Goal: Task Accomplishment & Management: Manage account settings

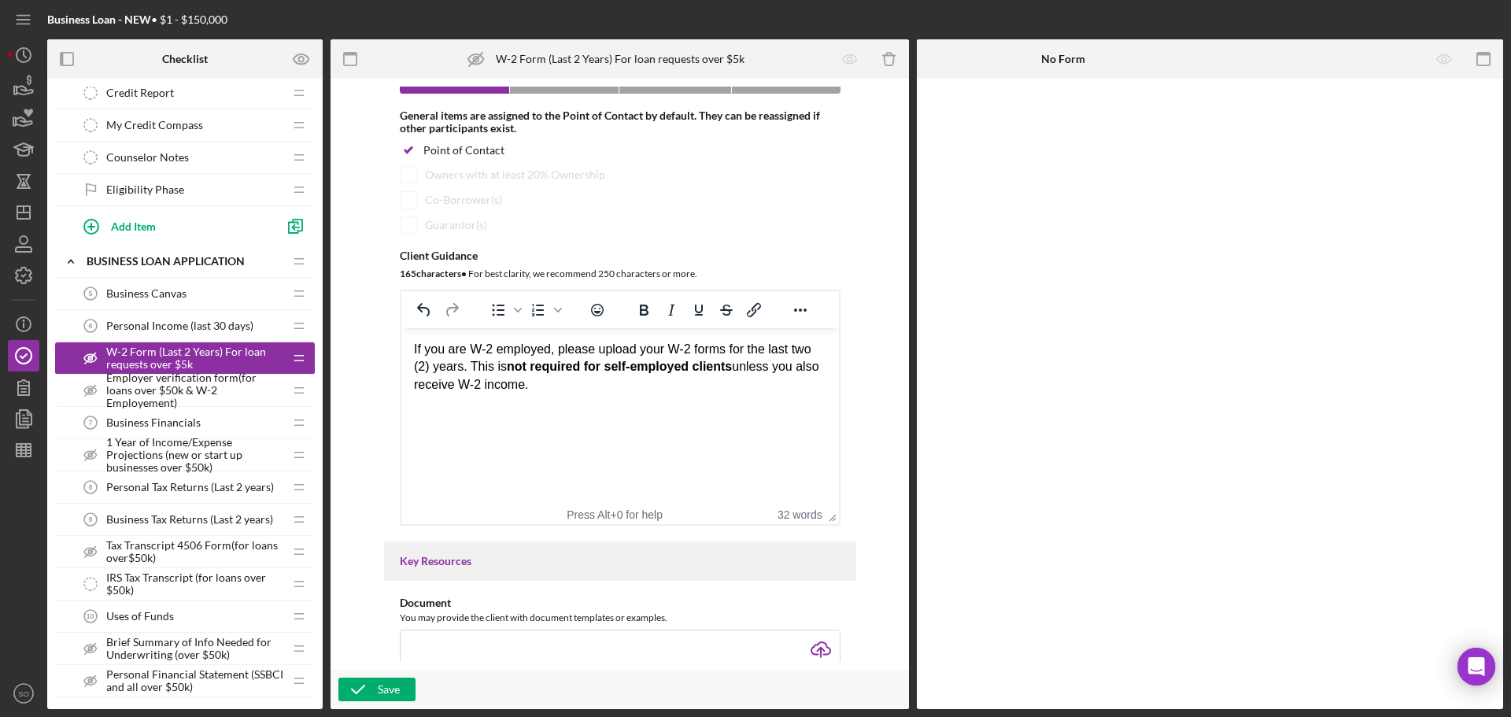
scroll to position [264, 0]
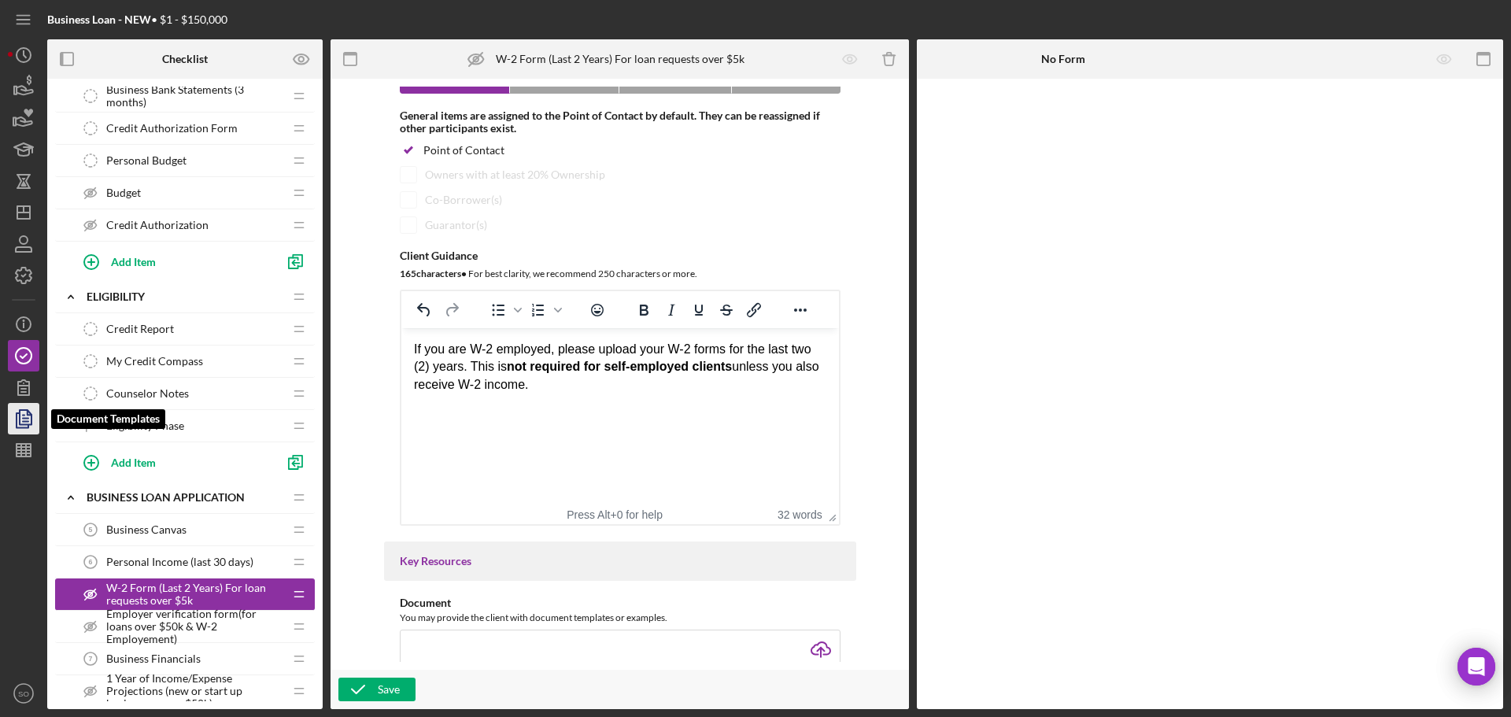
click at [24, 422] on icon "button" at bounding box center [26, 418] width 6 height 6
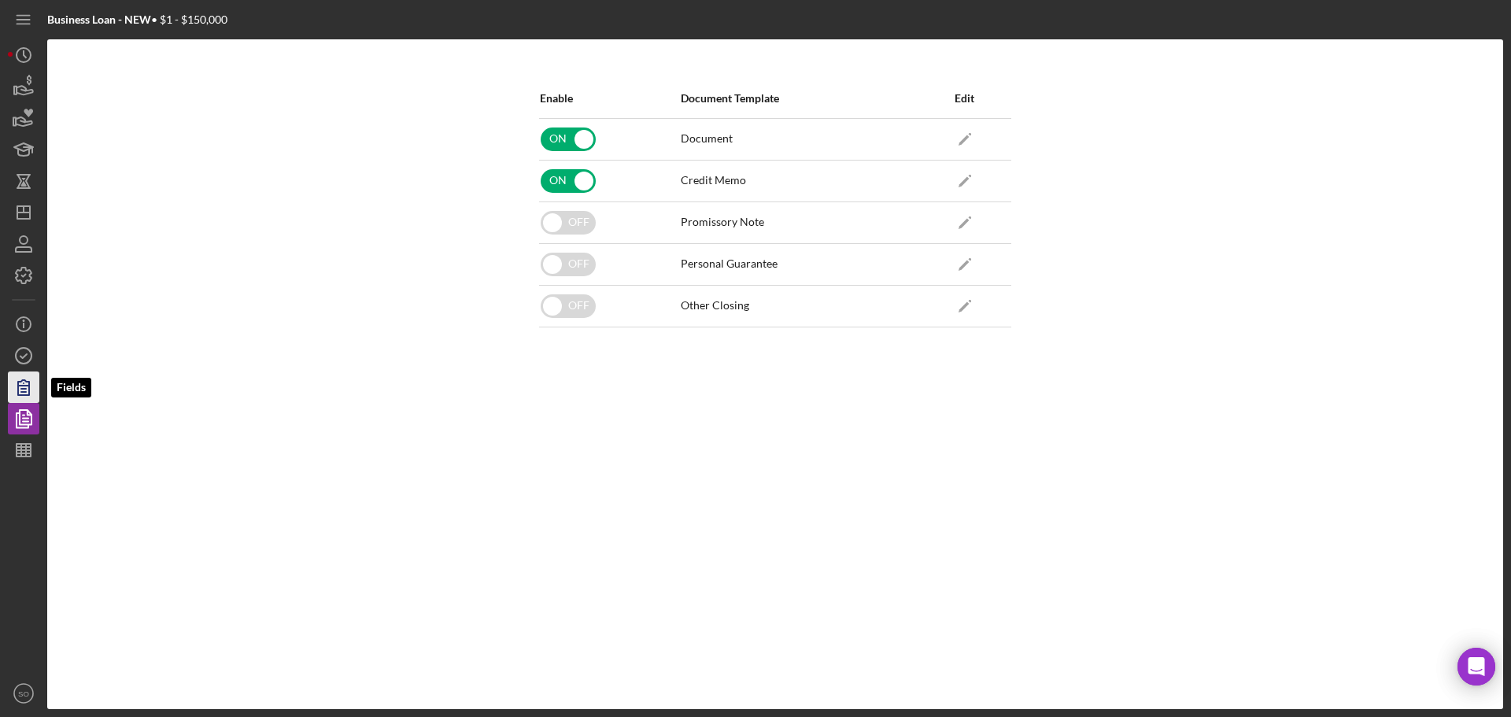
click at [27, 389] on icon "button" at bounding box center [23, 387] width 11 height 15
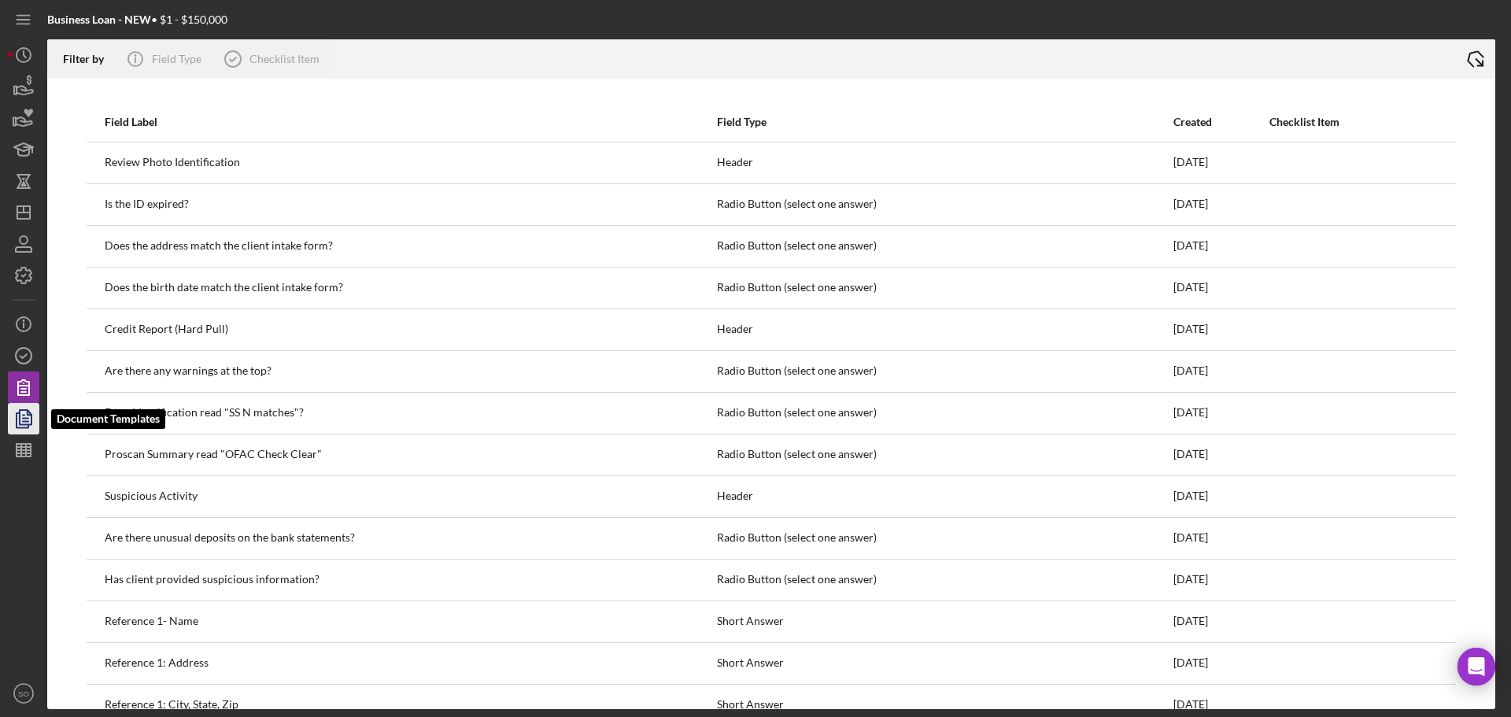
click at [21, 418] on icon "button" at bounding box center [23, 418] width 39 height 39
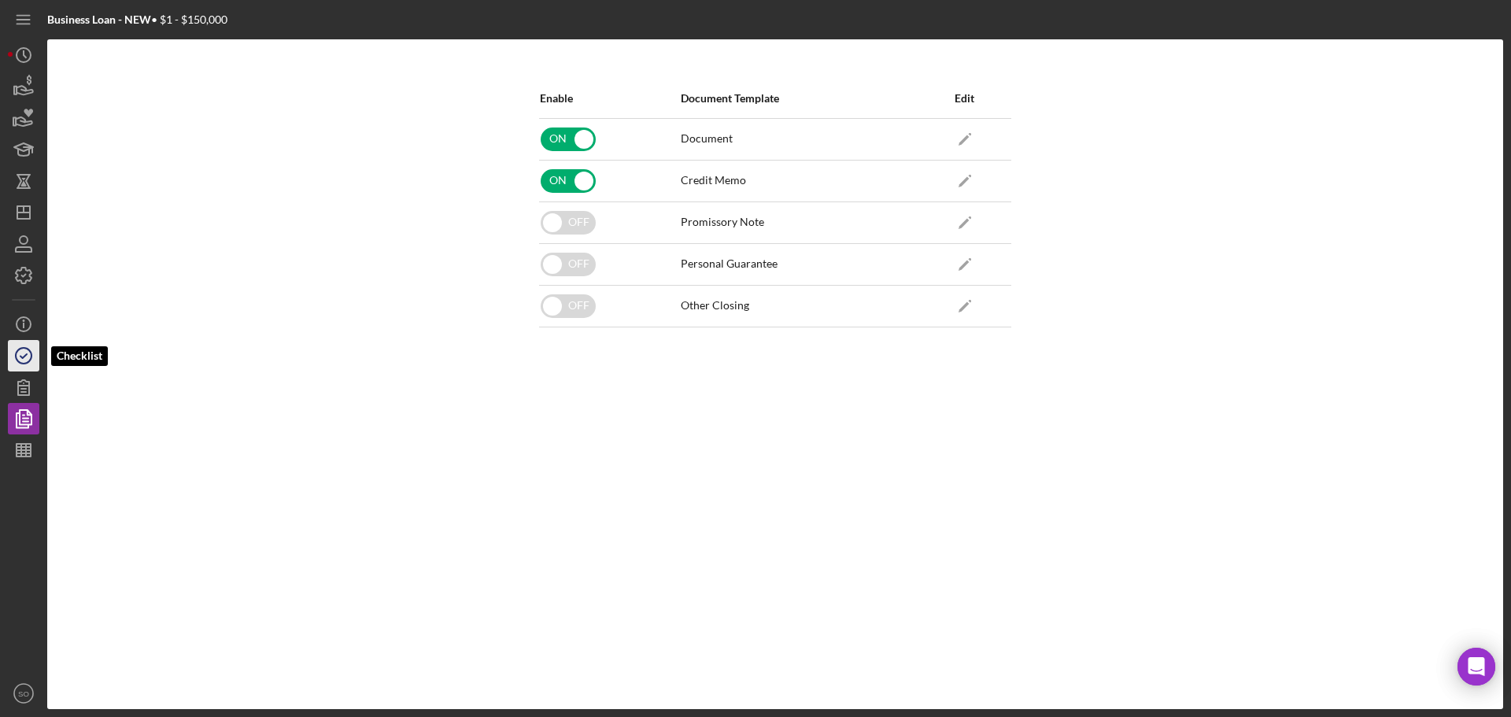
click at [21, 355] on icon "button" at bounding box center [23, 355] width 39 height 39
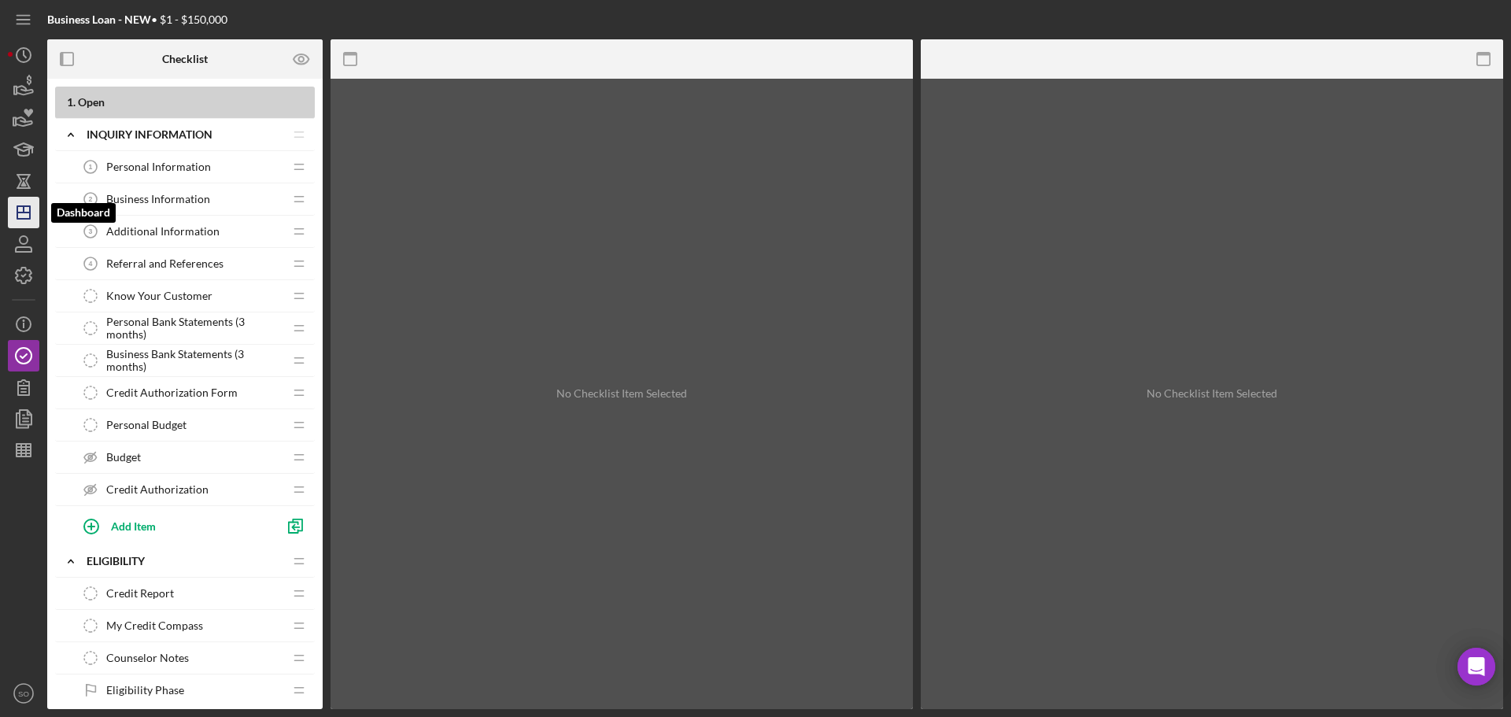
click at [15, 208] on icon "Icon/Dashboard" at bounding box center [23, 212] width 39 height 39
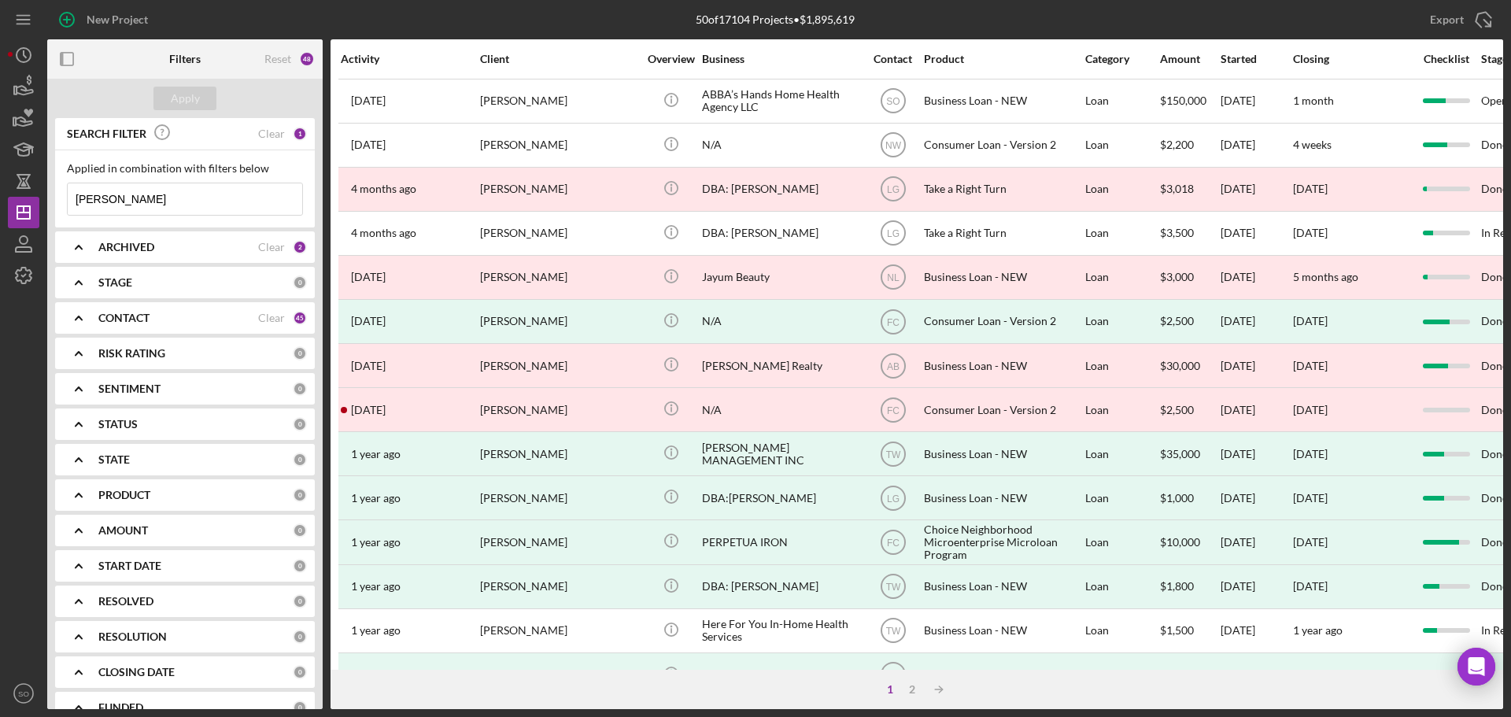
click at [142, 314] on b "CONTACT" at bounding box center [123, 318] width 51 height 13
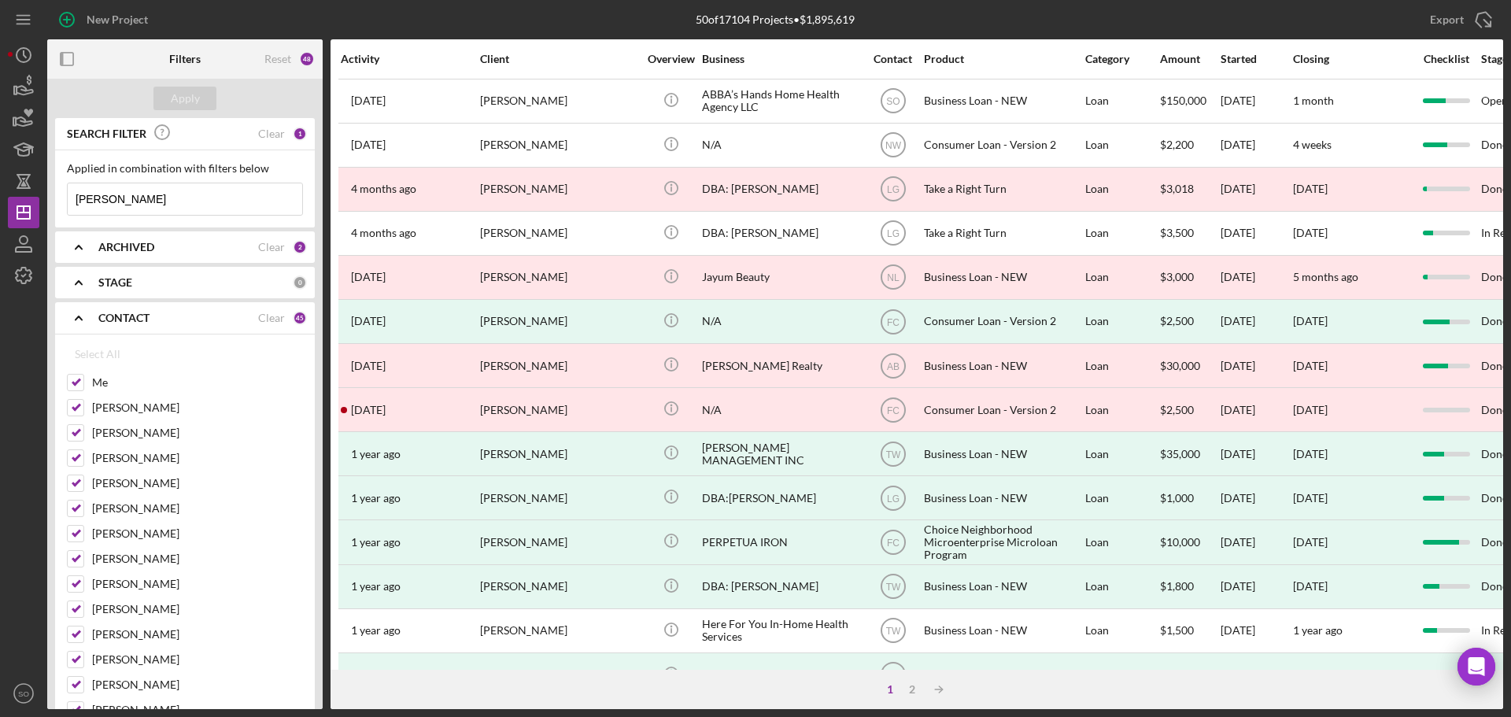
click at [136, 318] on b "CONTACT" at bounding box center [123, 318] width 51 height 13
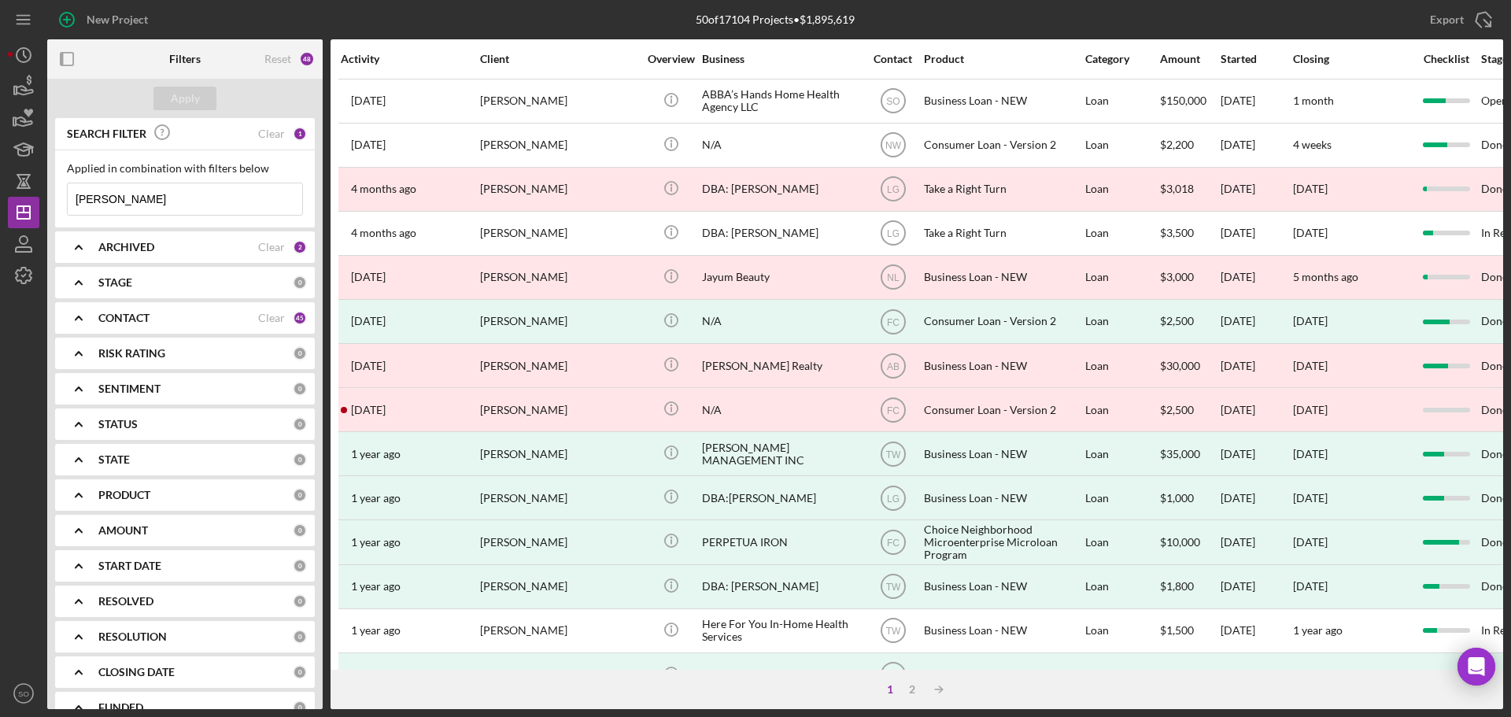
click at [135, 490] on b "PRODUCT" at bounding box center [124, 495] width 52 height 13
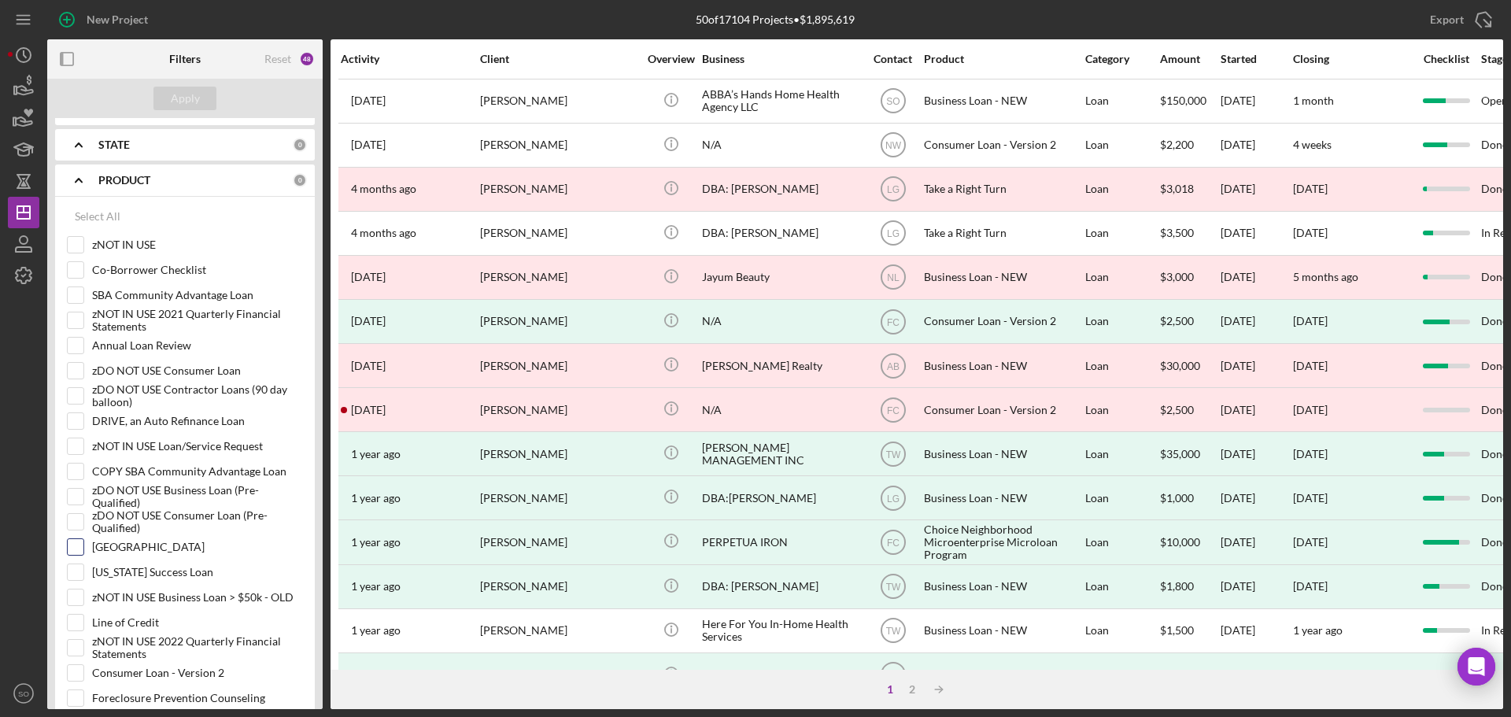
scroll to position [551, 0]
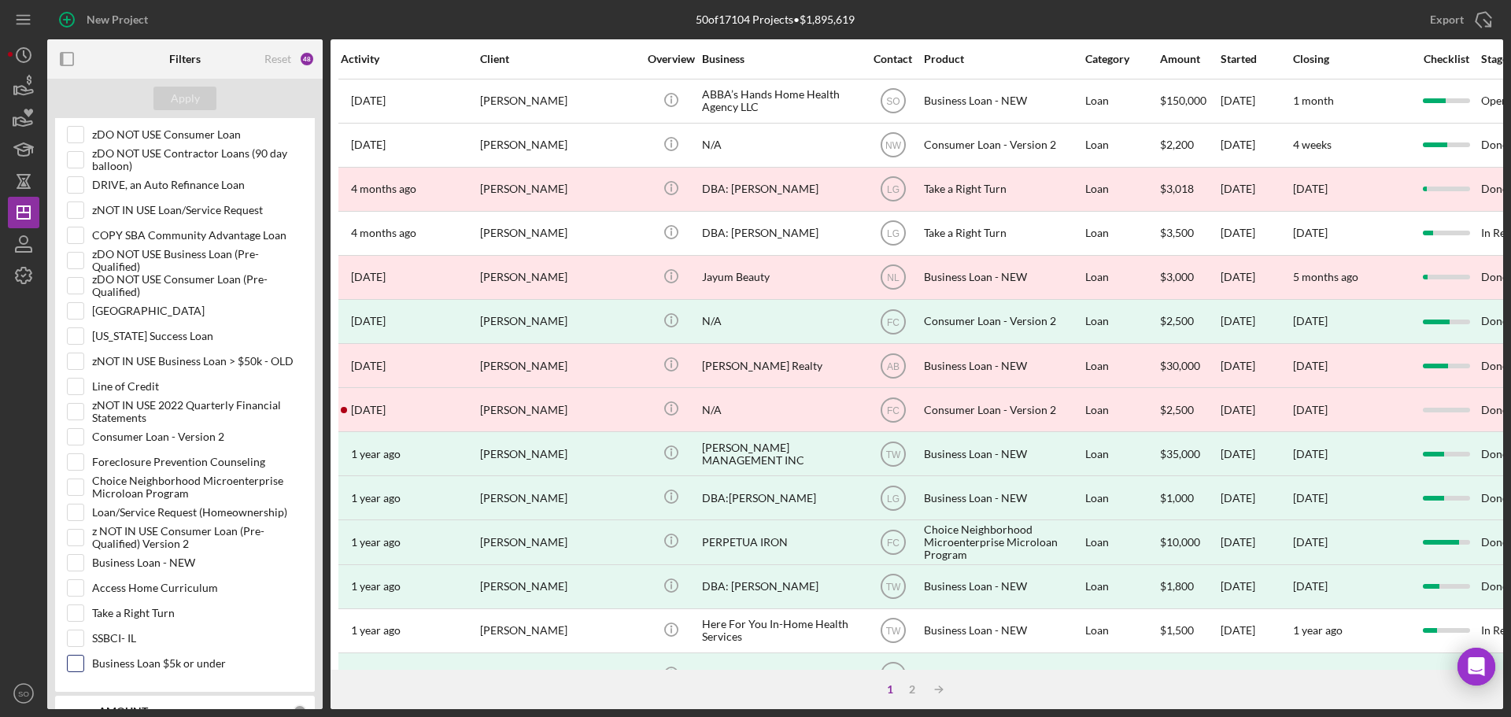
click at [76, 663] on input "Business Loan $5k or under" at bounding box center [76, 663] width 16 height 16
checkbox input "true"
click at [190, 96] on div "Apply" at bounding box center [185, 99] width 29 height 24
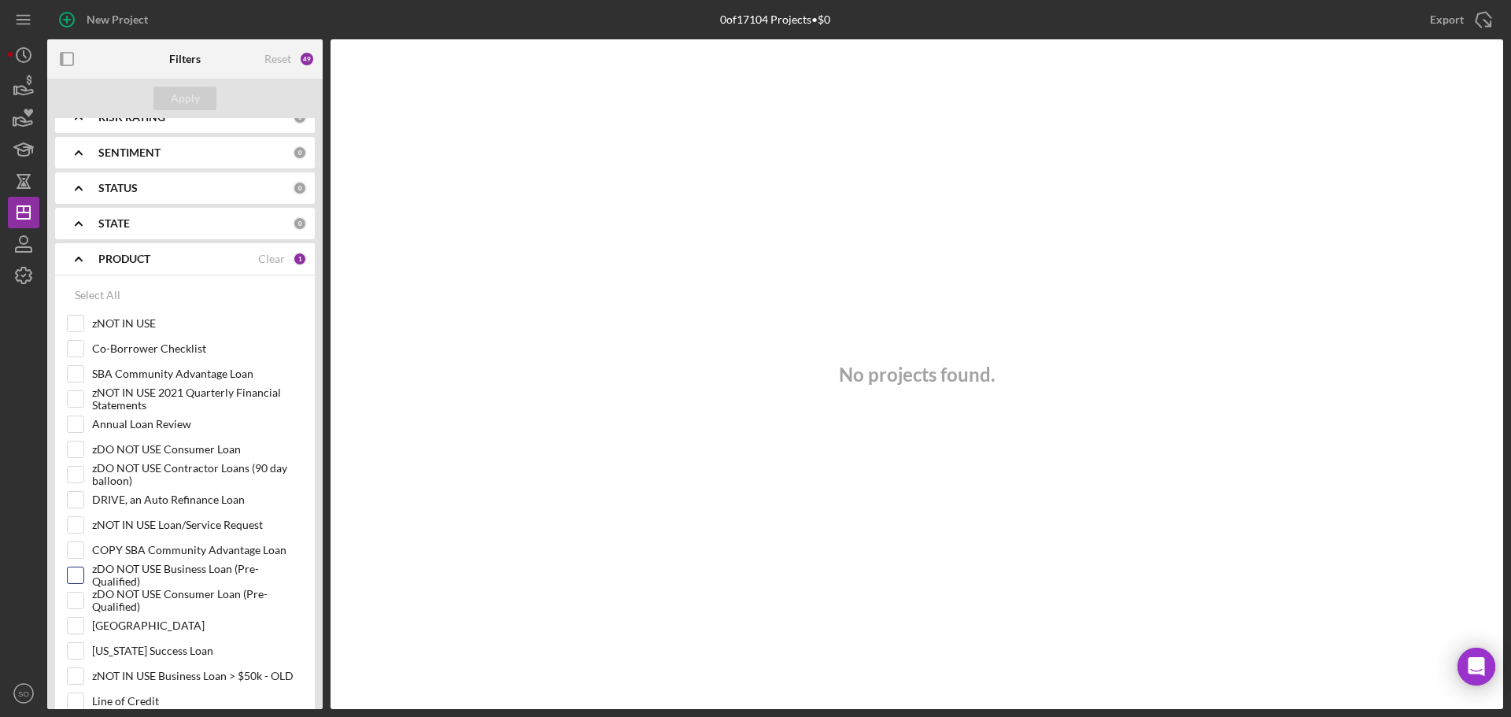
scroll to position [0, 0]
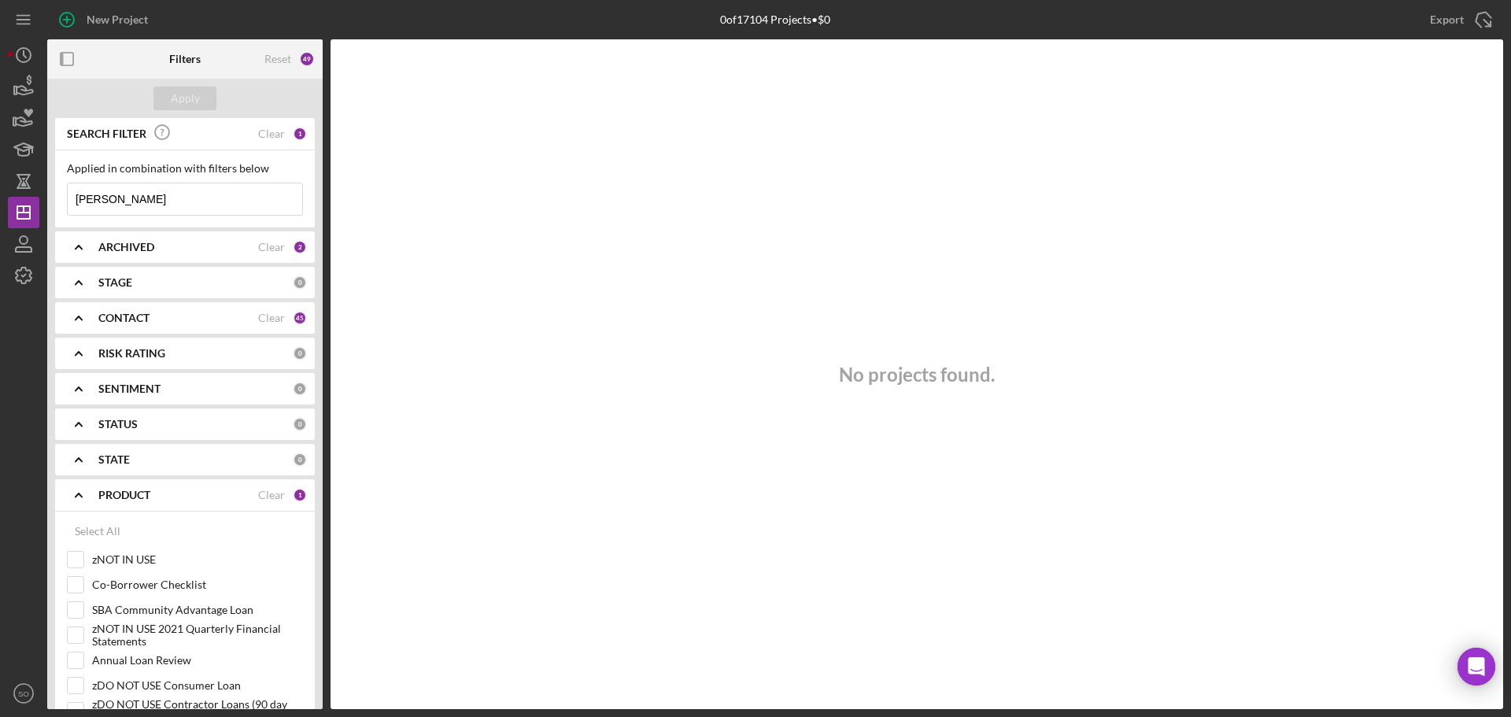
click at [130, 199] on input "[PERSON_NAME]" at bounding box center [185, 198] width 234 height 31
type input "j"
click at [179, 93] on div "Apply" at bounding box center [185, 99] width 29 height 24
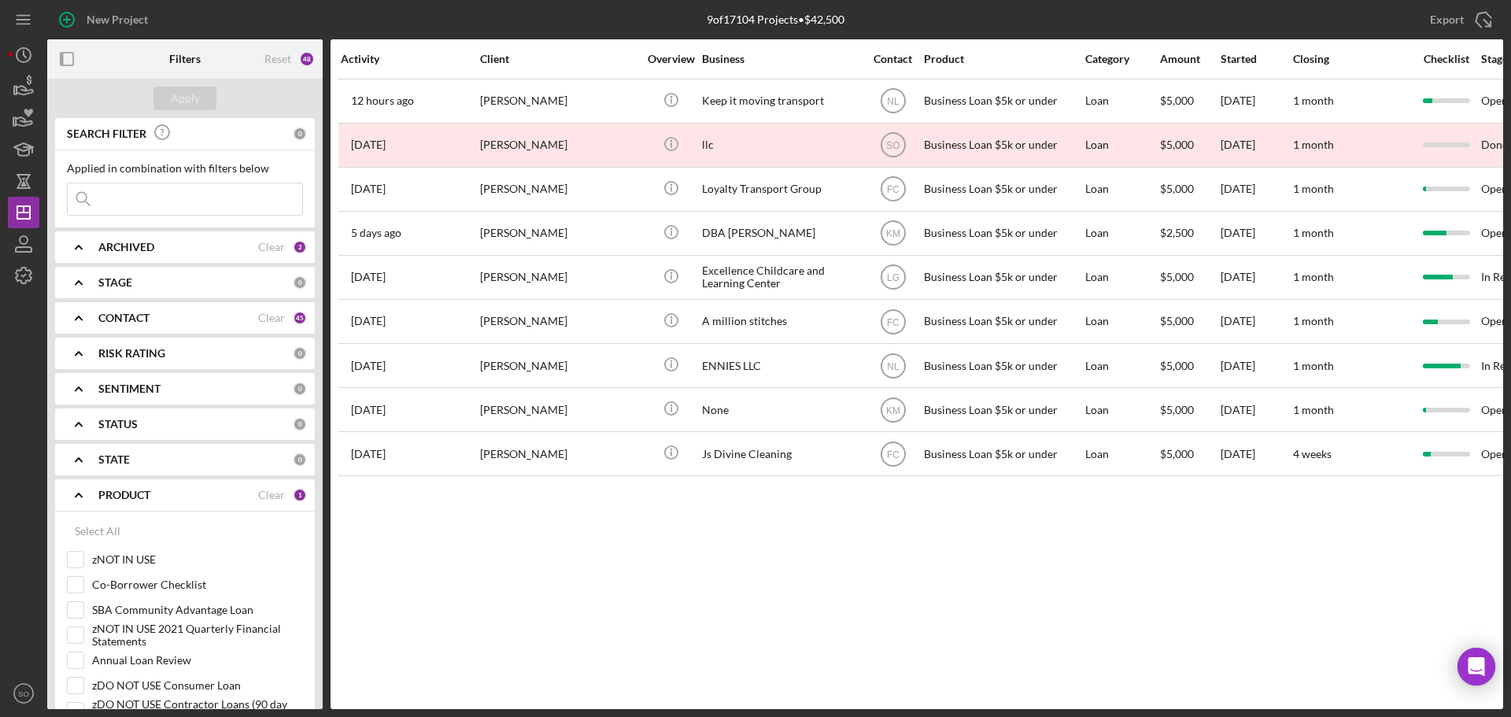
click at [95, 242] on icon "Icon/Expander" at bounding box center [78, 246] width 39 height 39
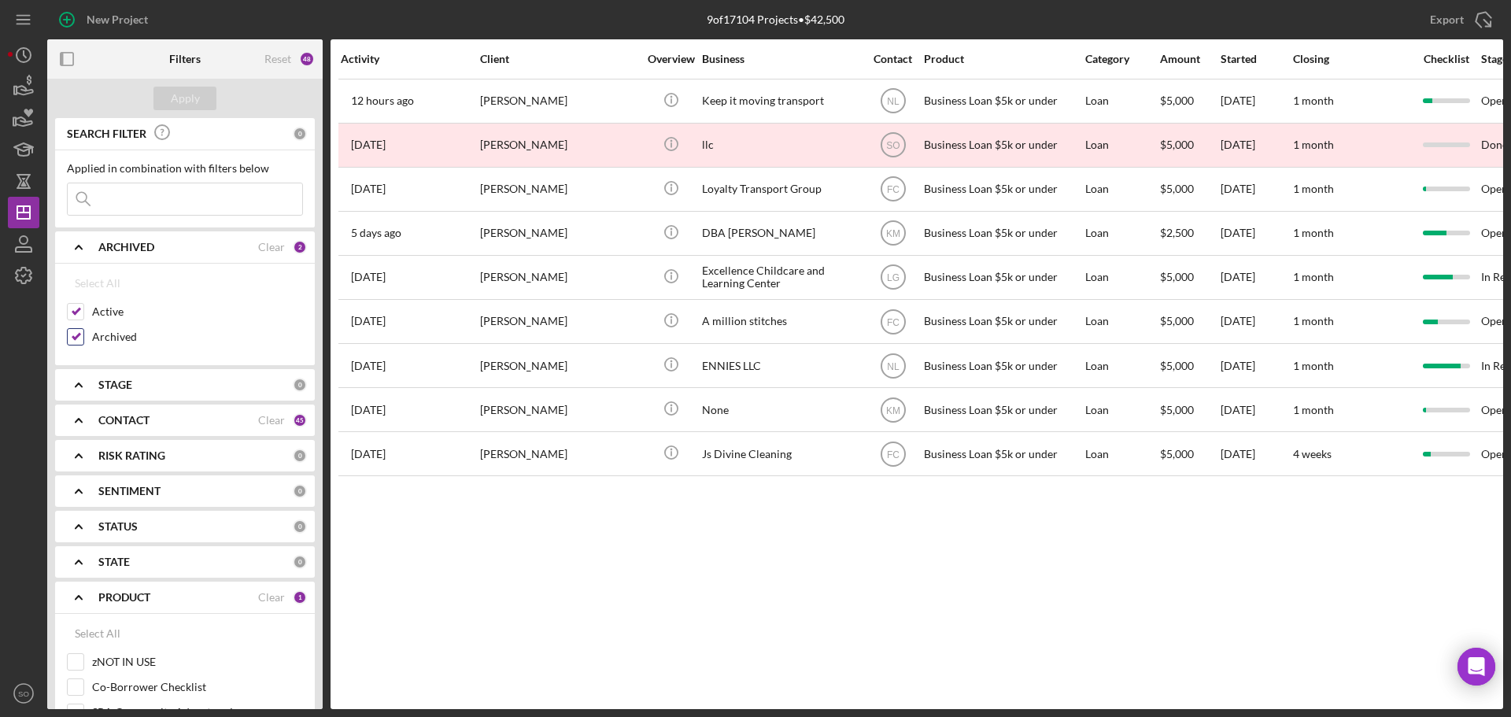
click at [74, 336] on input "Archived" at bounding box center [76, 337] width 16 height 16
checkbox input "false"
click at [181, 95] on div "Apply" at bounding box center [185, 99] width 29 height 24
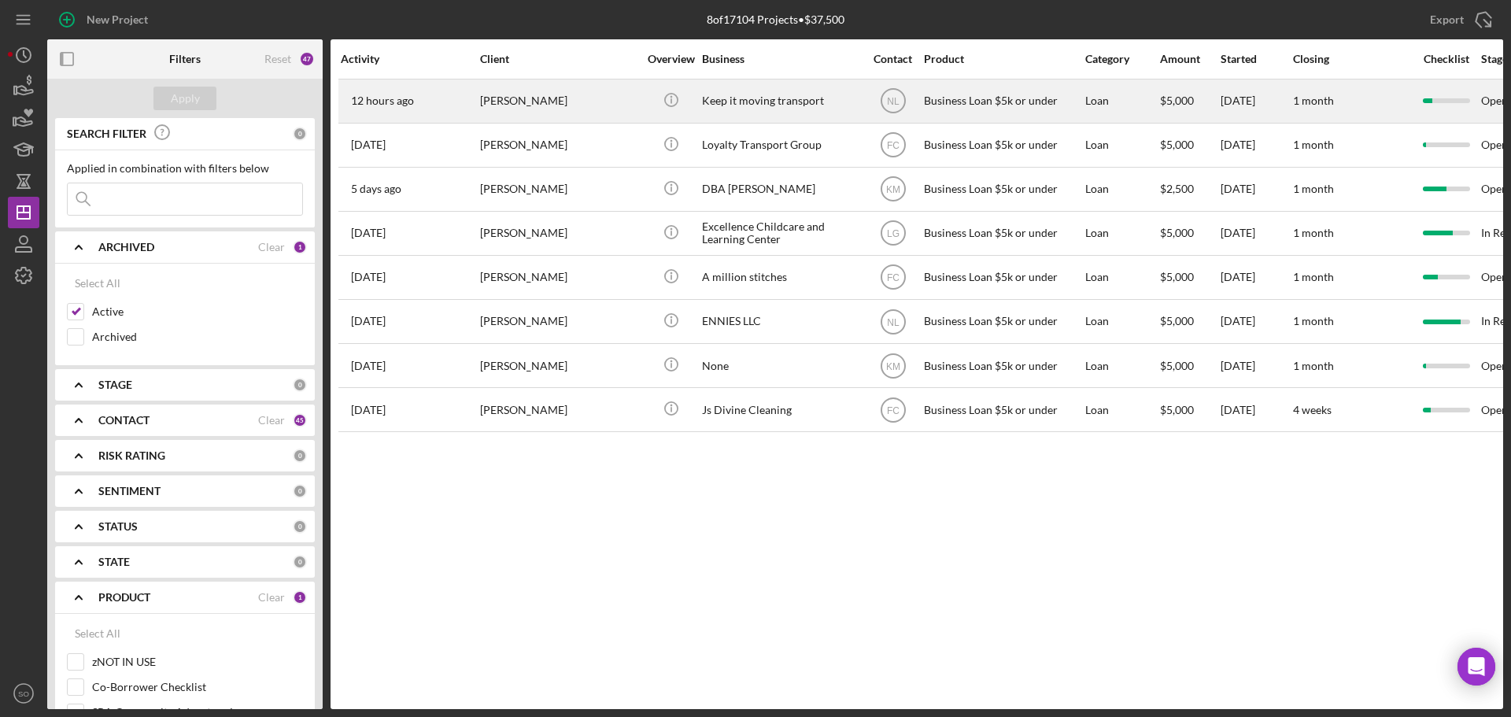
click at [622, 102] on div "[PERSON_NAME]" at bounding box center [558, 101] width 157 height 42
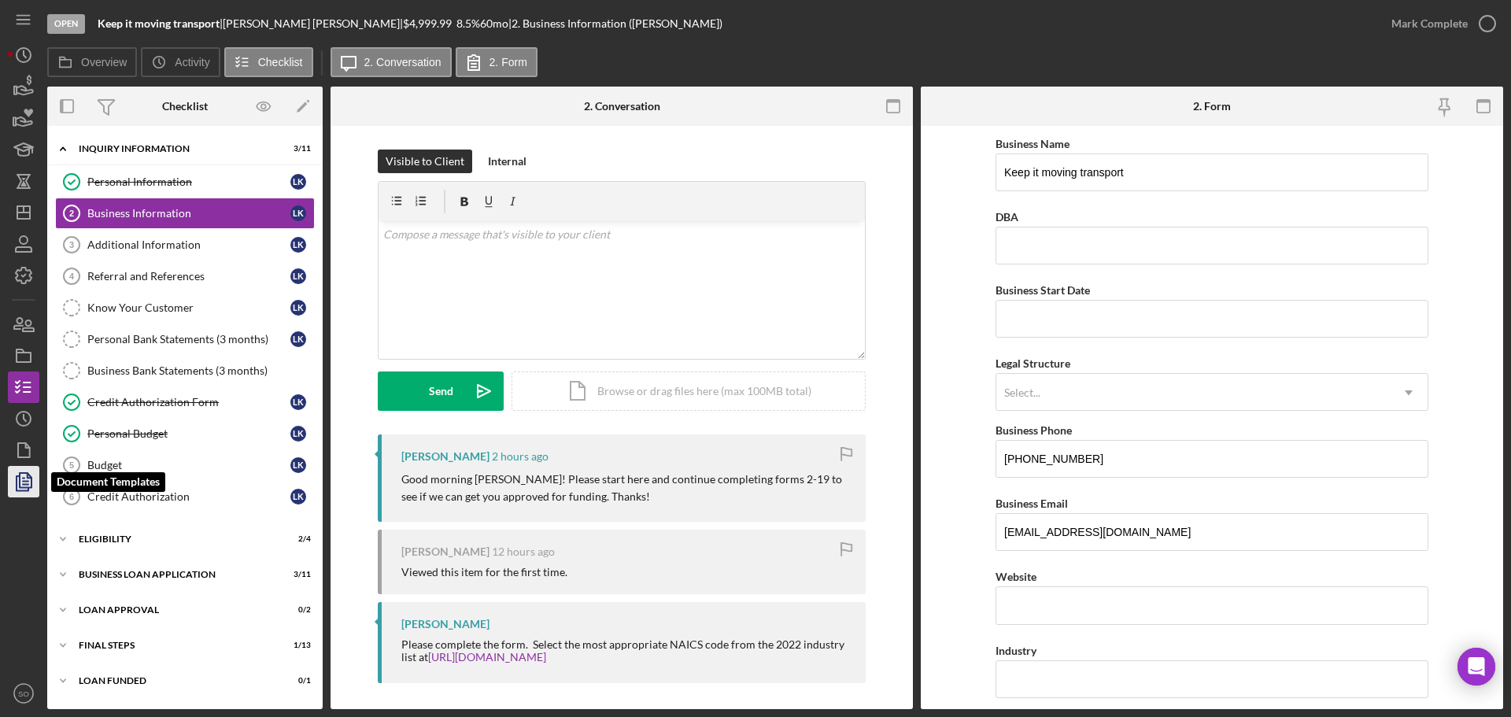
click at [18, 478] on icon "button" at bounding box center [23, 481] width 39 height 39
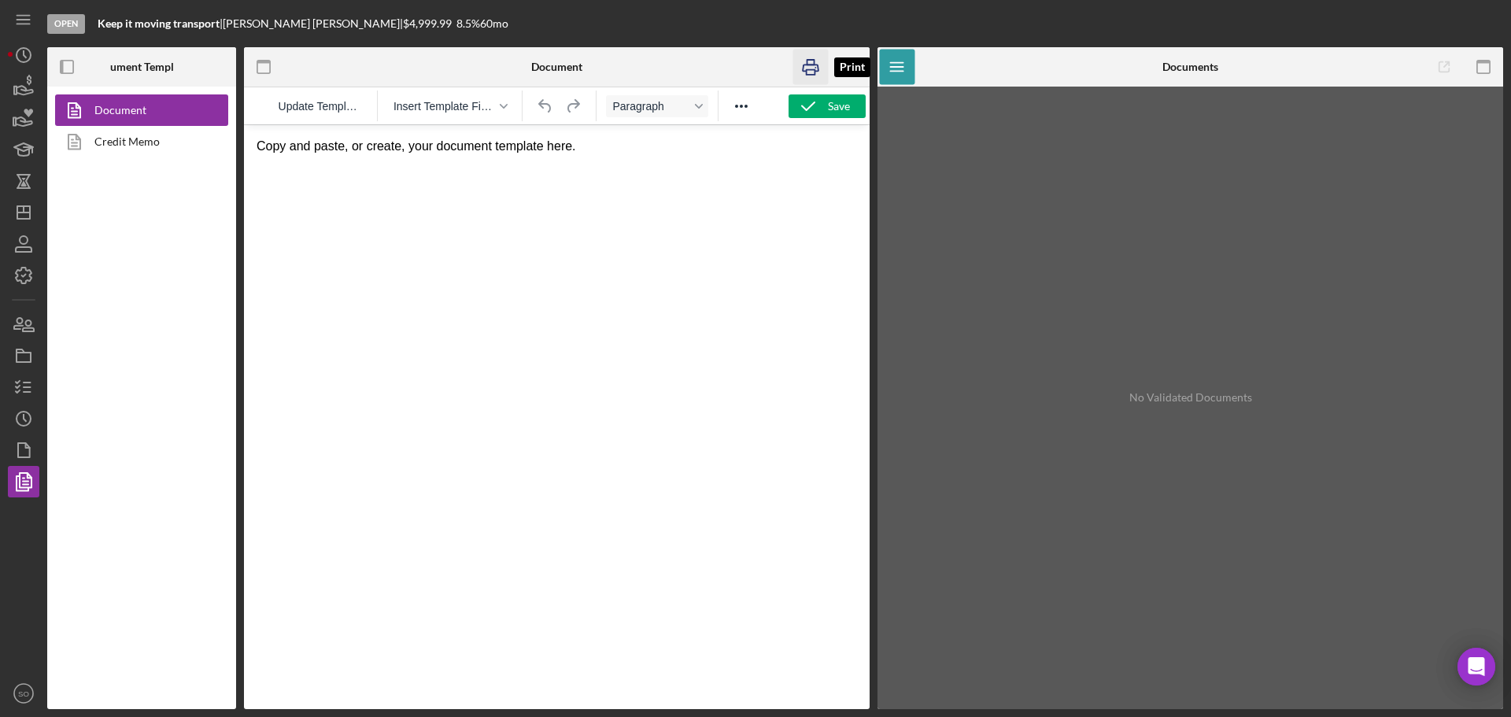
click at [811, 66] on icon "button" at bounding box center [810, 67] width 35 height 35
click at [847, 69] on icon "button" at bounding box center [849, 67] width 35 height 35
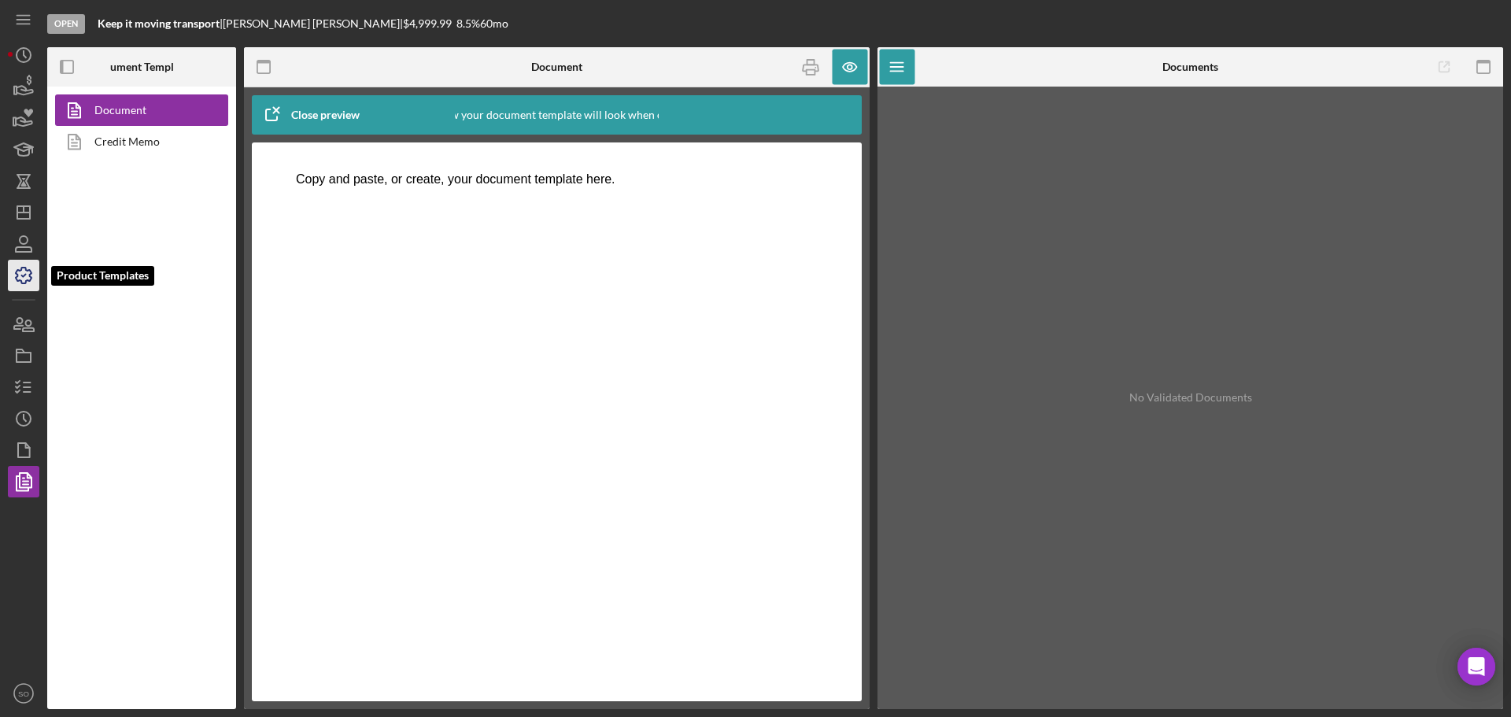
click at [19, 276] on icon "button" at bounding box center [23, 275] width 39 height 39
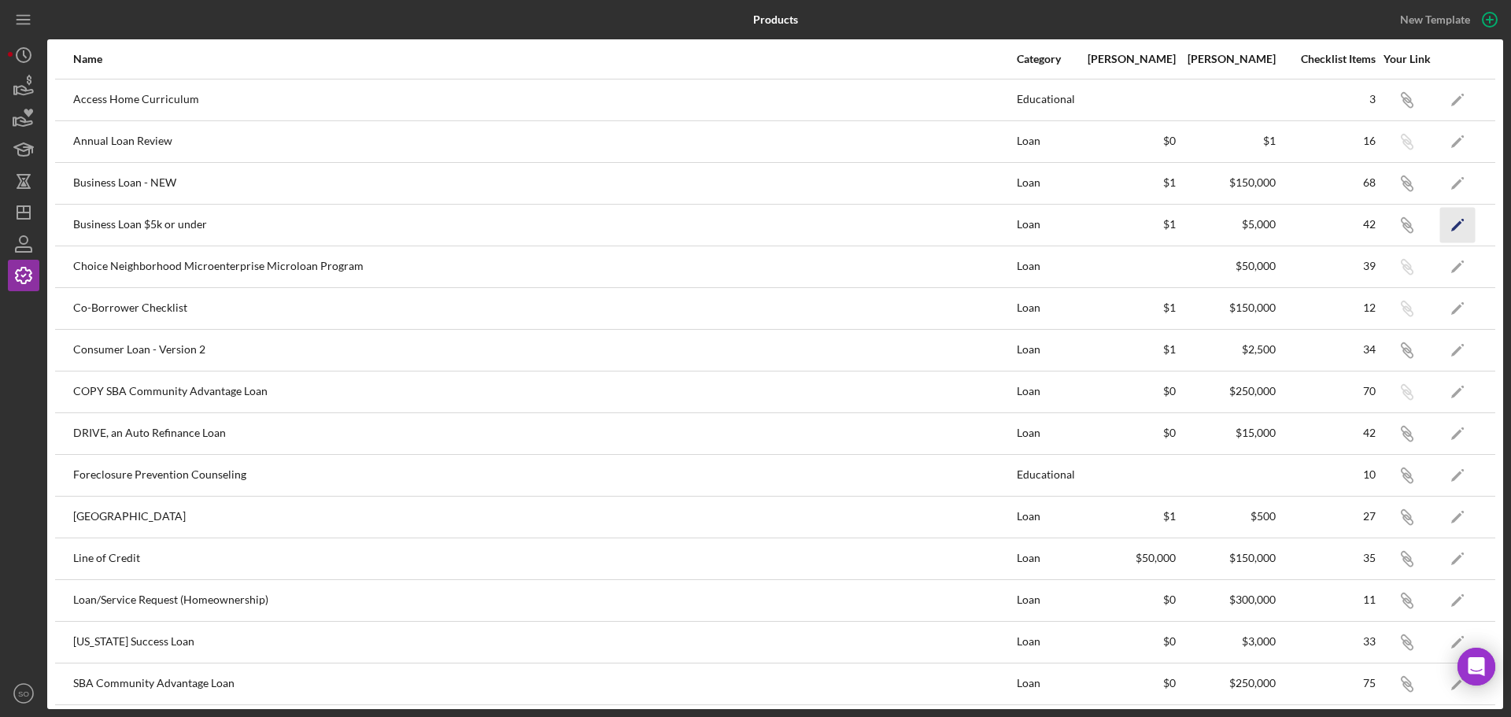
click at [1451, 226] on polygon "button" at bounding box center [1456, 225] width 11 height 11
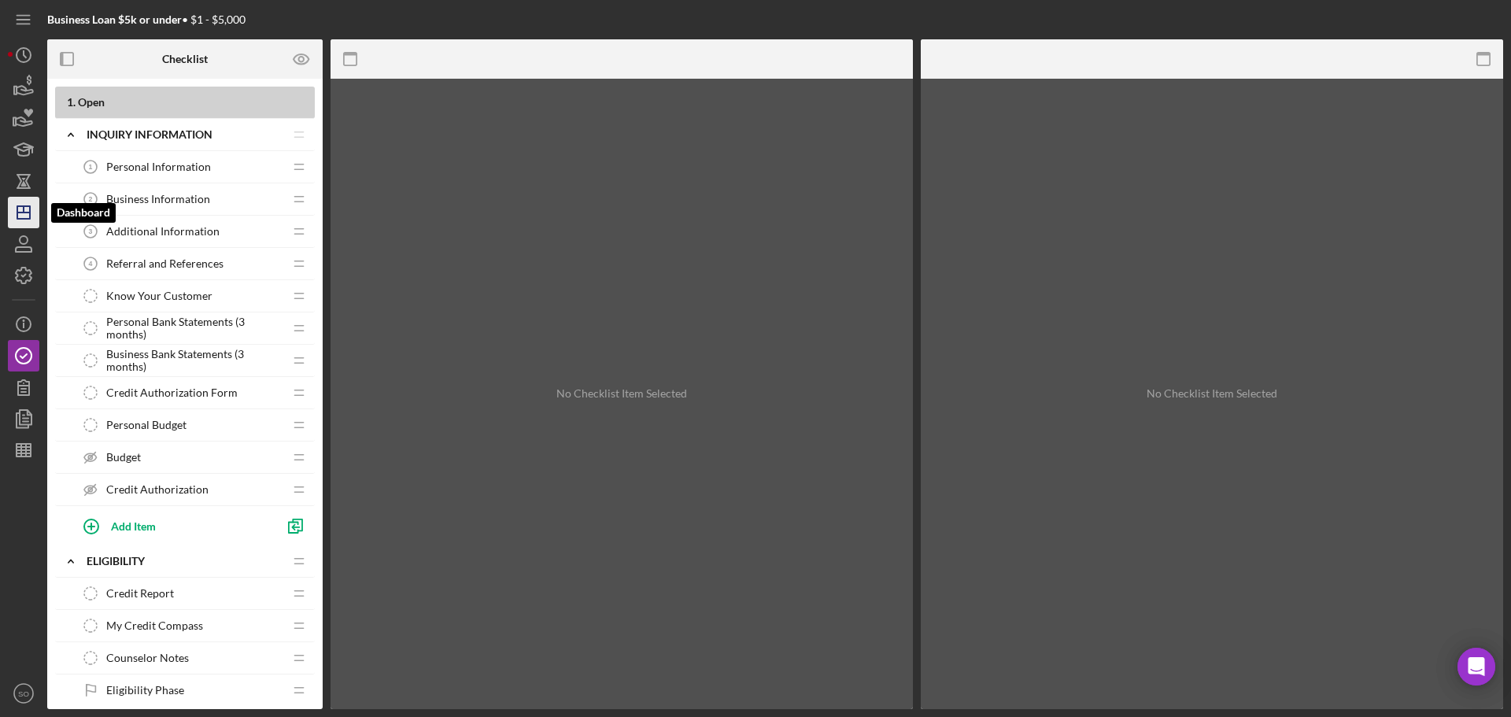
click at [26, 216] on icon "Icon/Dashboard" at bounding box center [23, 212] width 39 height 39
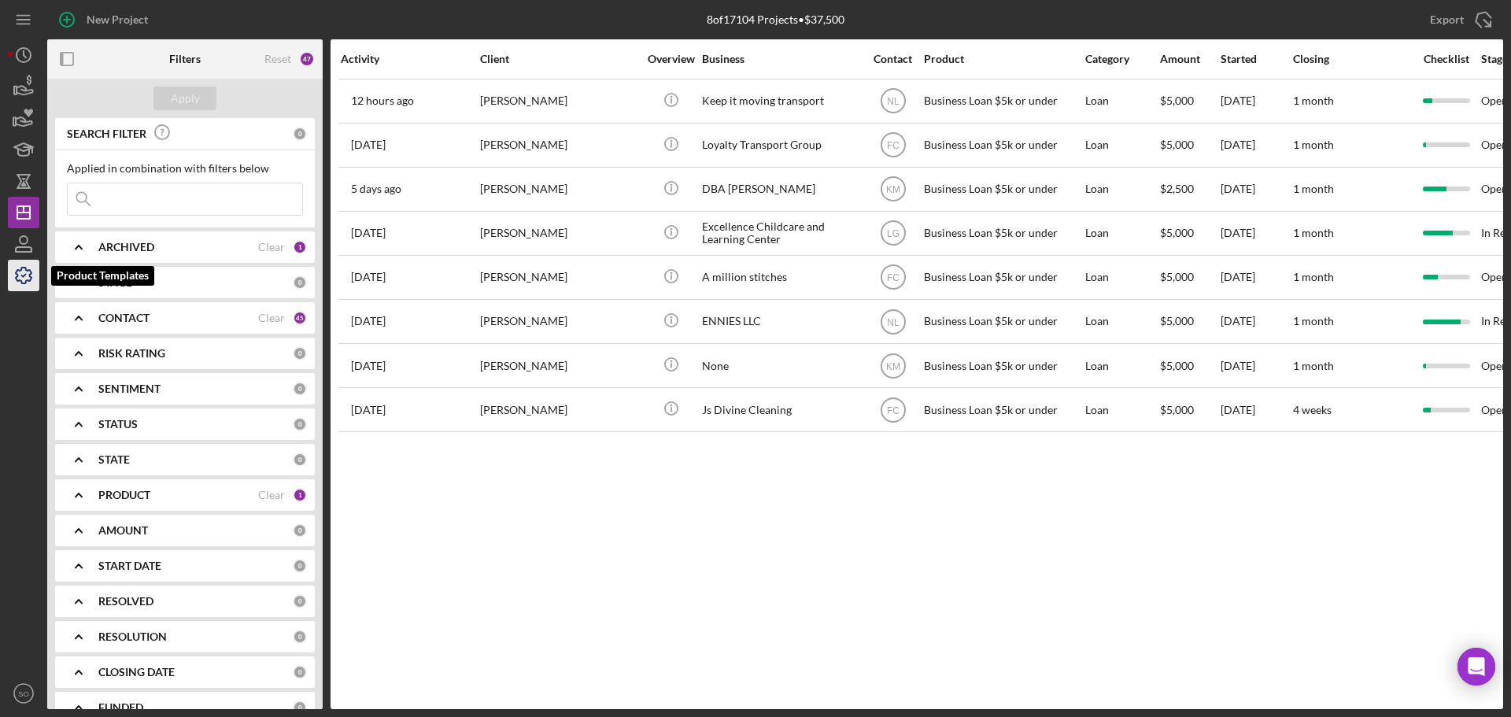
click at [16, 275] on icon "button" at bounding box center [23, 275] width 39 height 39
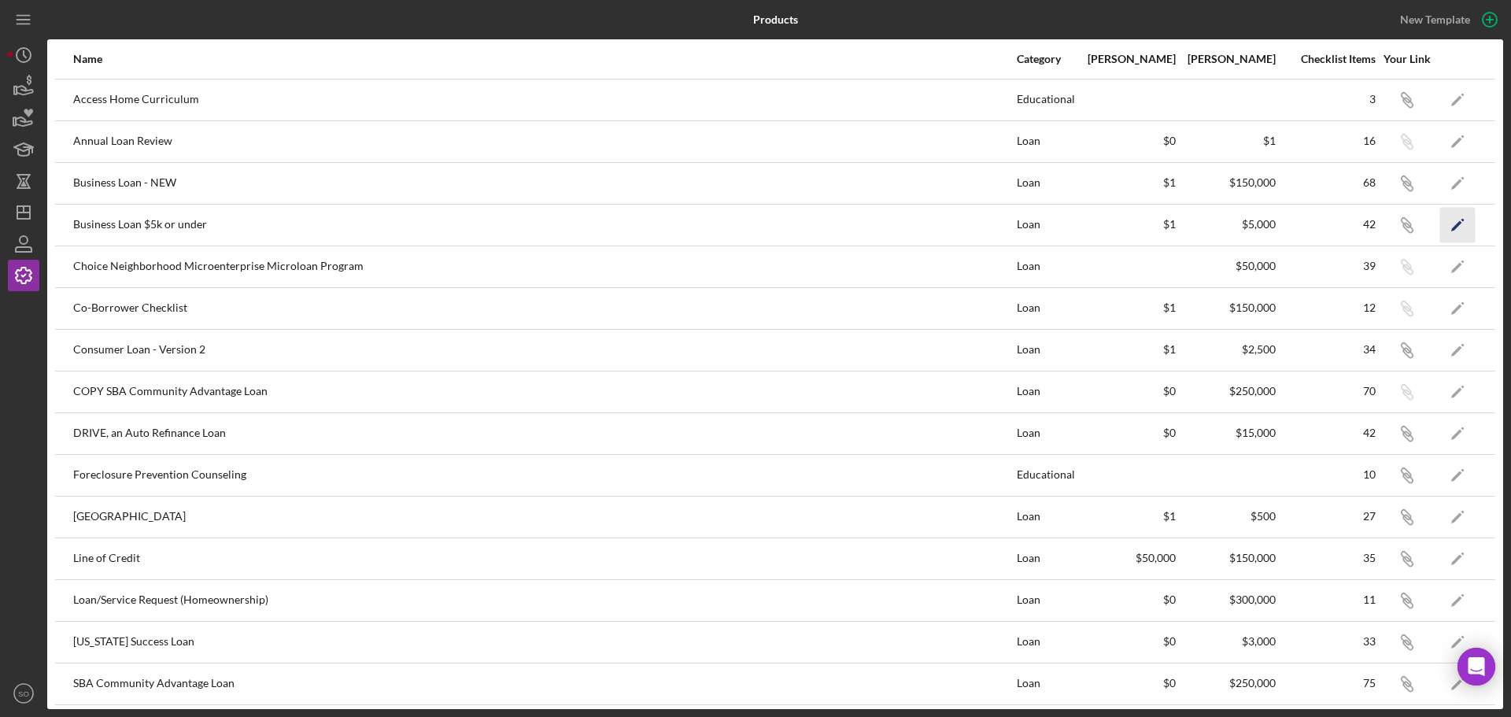
click at [1441, 226] on icon "Icon/Edit" at bounding box center [1457, 224] width 35 height 35
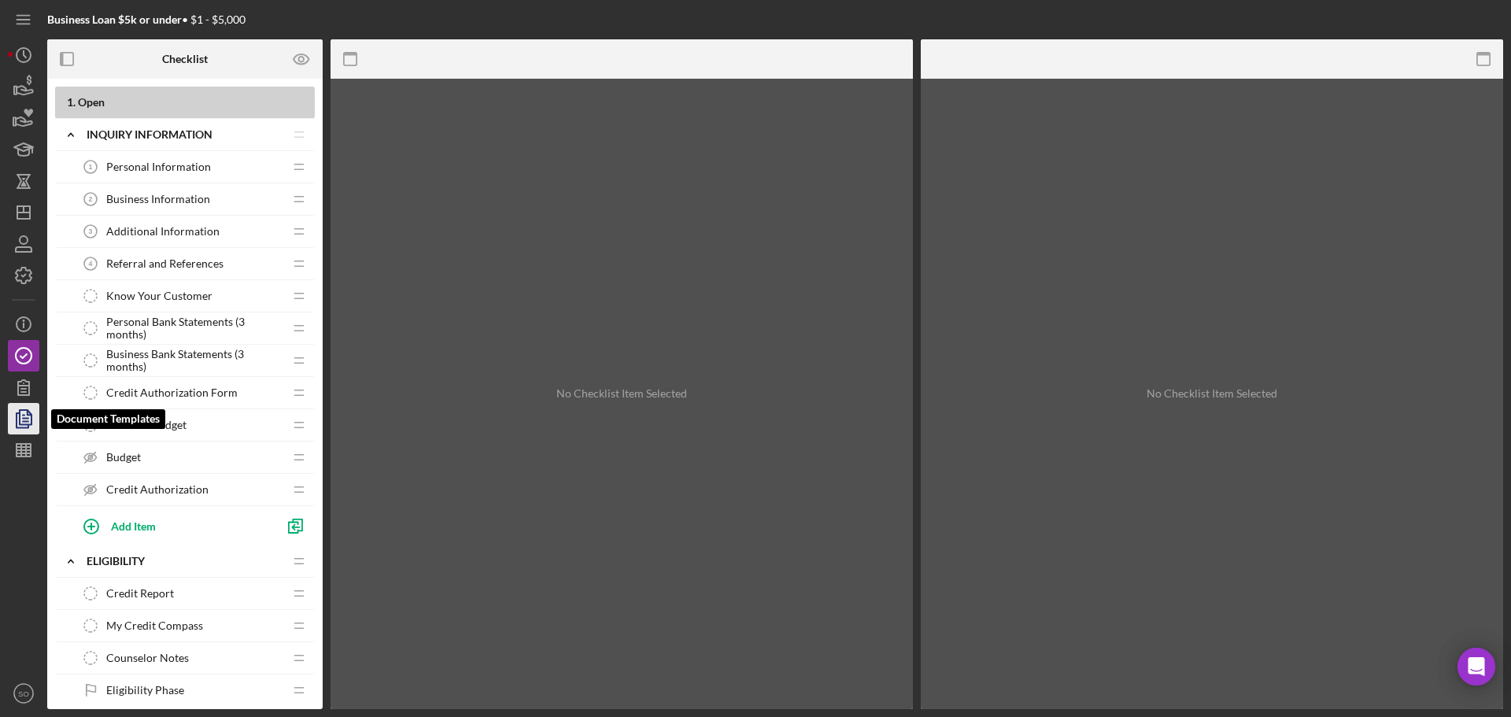
click at [23, 420] on icon "button" at bounding box center [23, 418] width 39 height 39
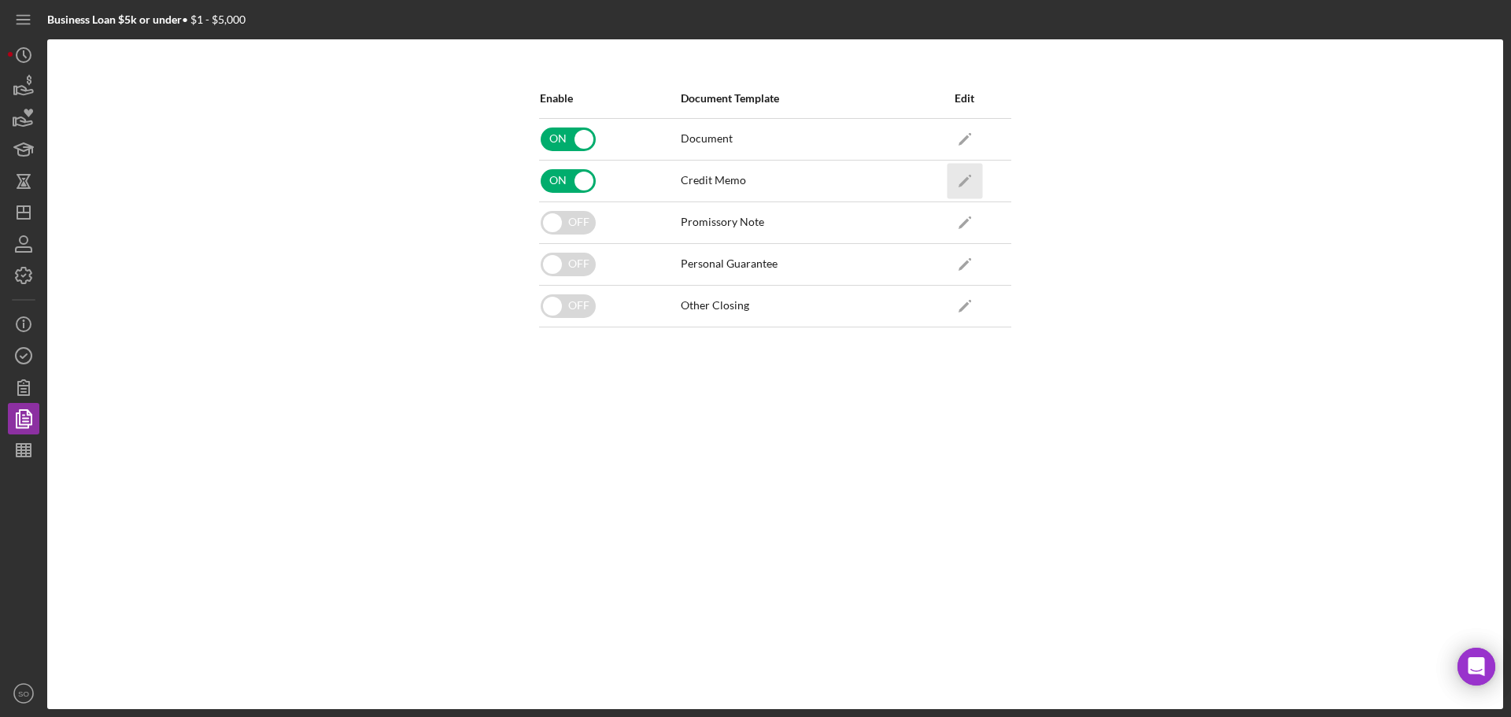
click at [966, 179] on polygon "button" at bounding box center [963, 181] width 11 height 11
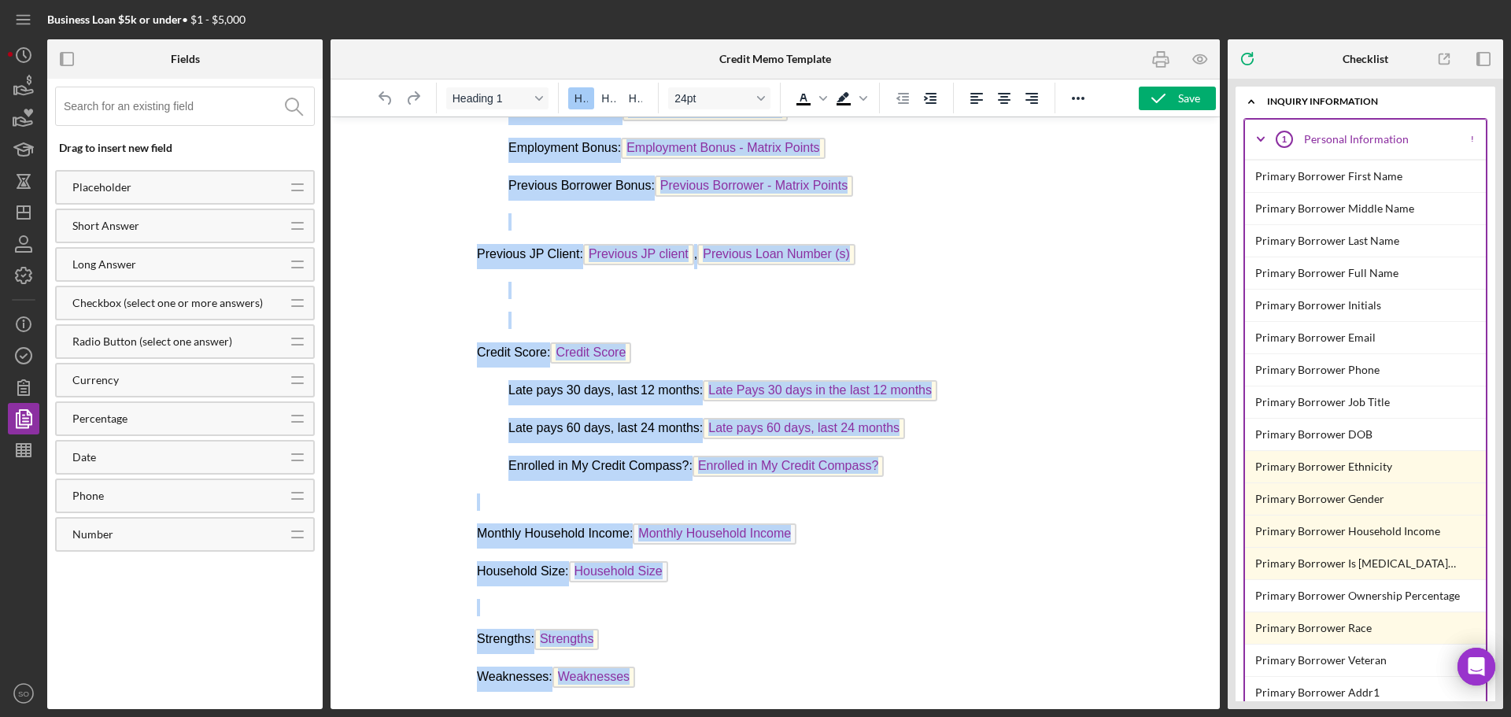
scroll to position [840, 0]
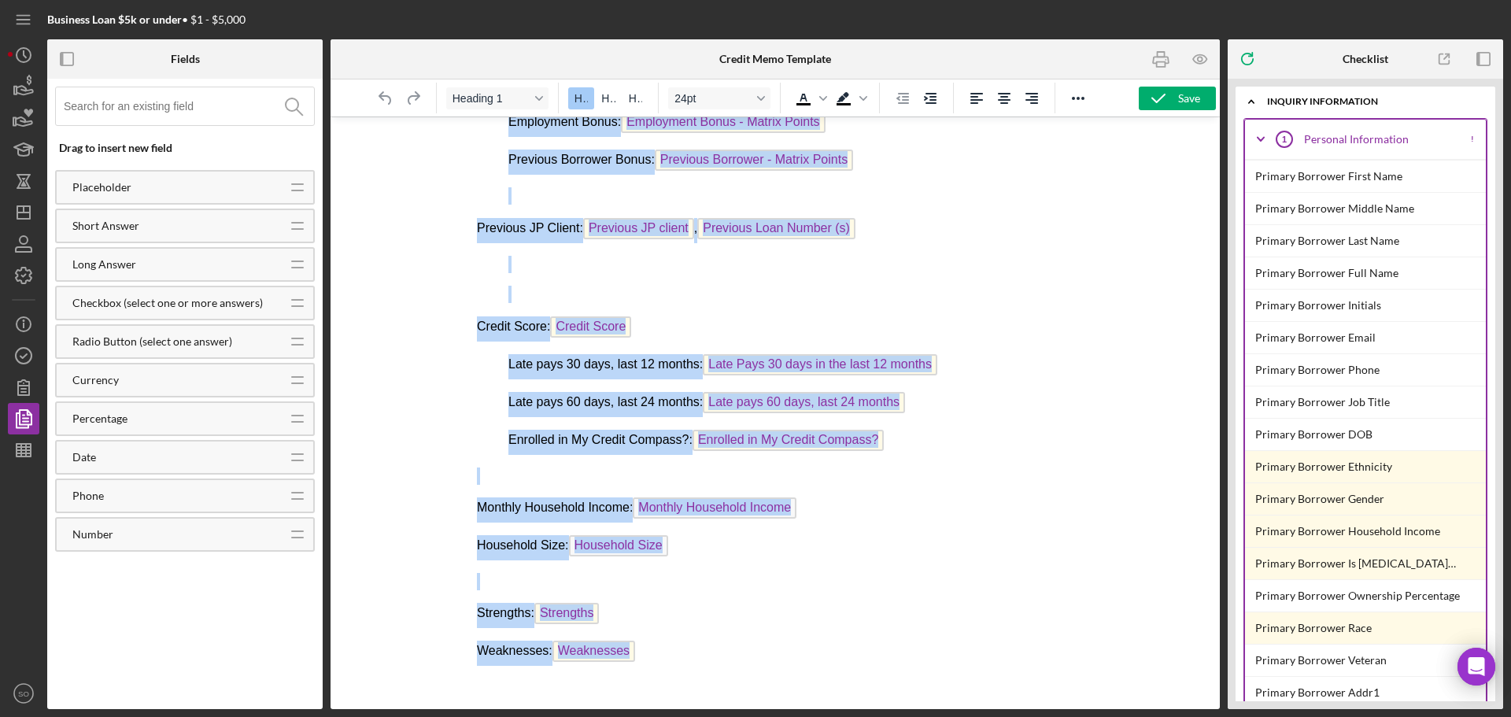
drag, startPoint x: 478, startPoint y: 147, endPoint x: 934, endPoint y: 701, distance: 717.2
copy body "Loremips Dolo Sita Consectetu Adip Elitsed: Doeius Tempori Utlab Etdo Magnaa En…"
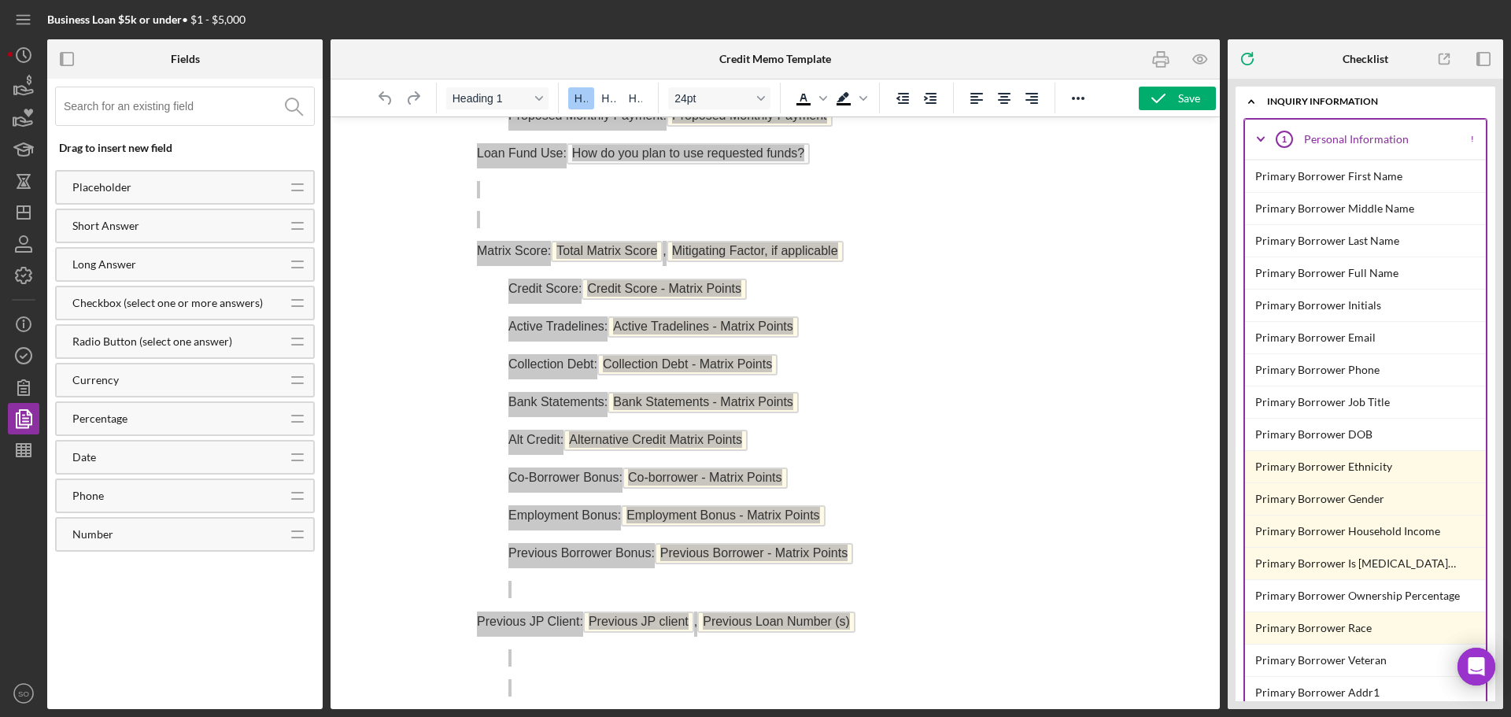
scroll to position [210, 0]
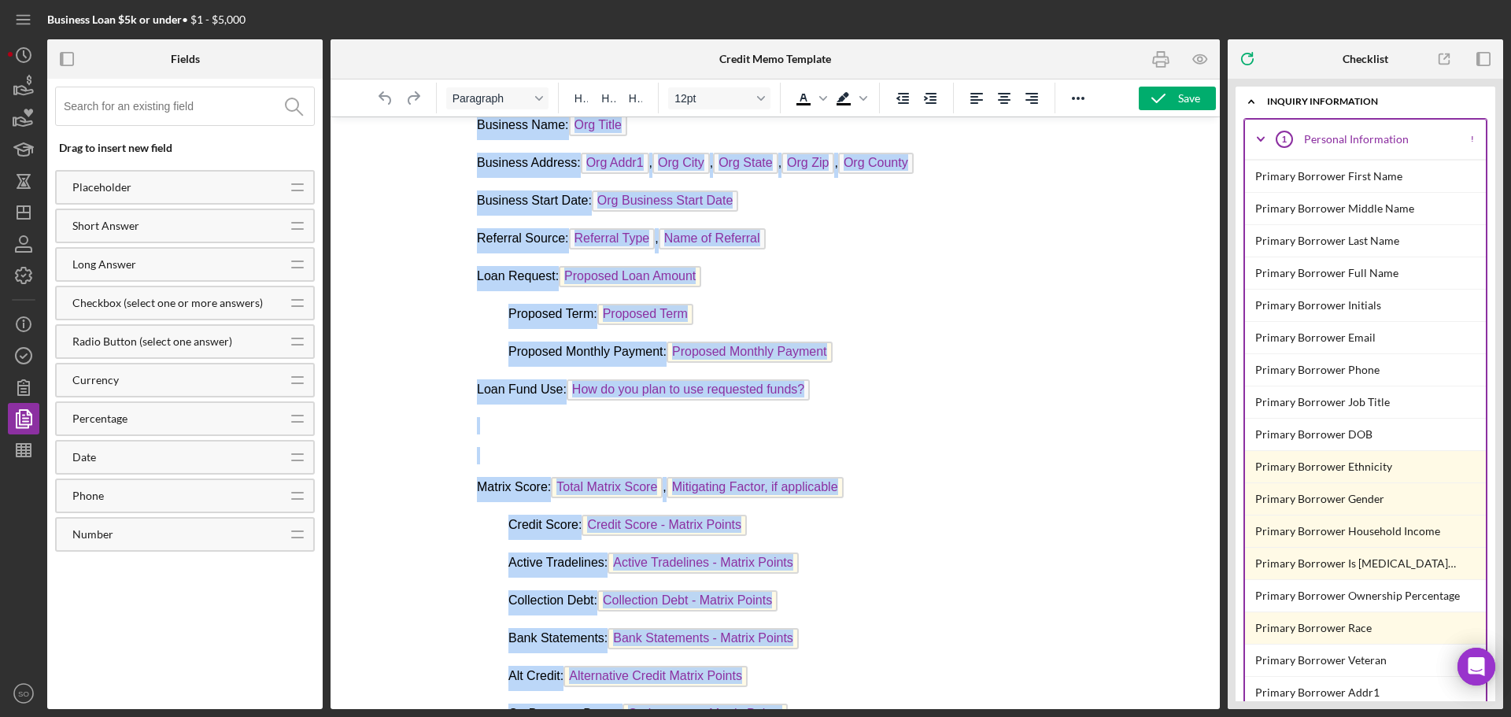
click at [967, 312] on p "Proposed Term: Proposed Term" at bounding box center [774, 316] width 597 height 25
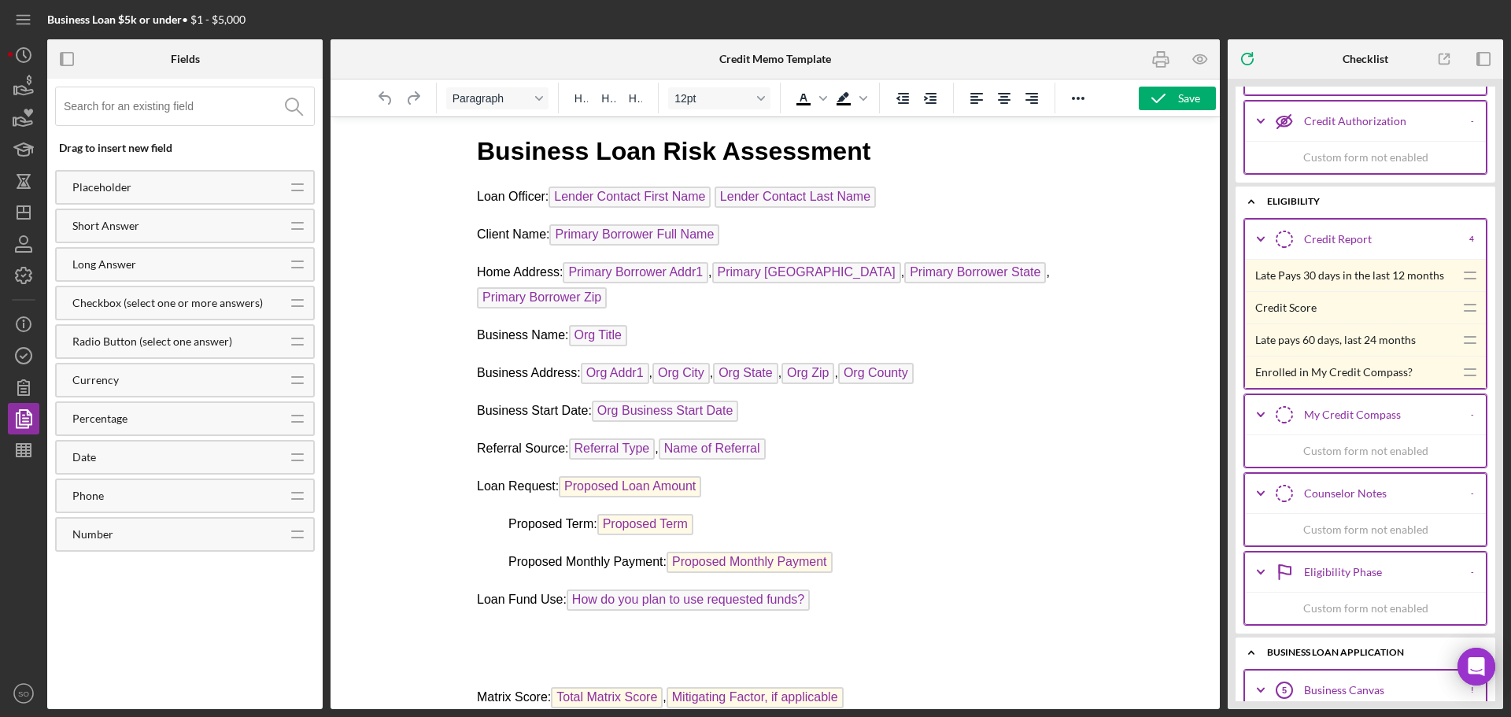
scroll to position [3147, 0]
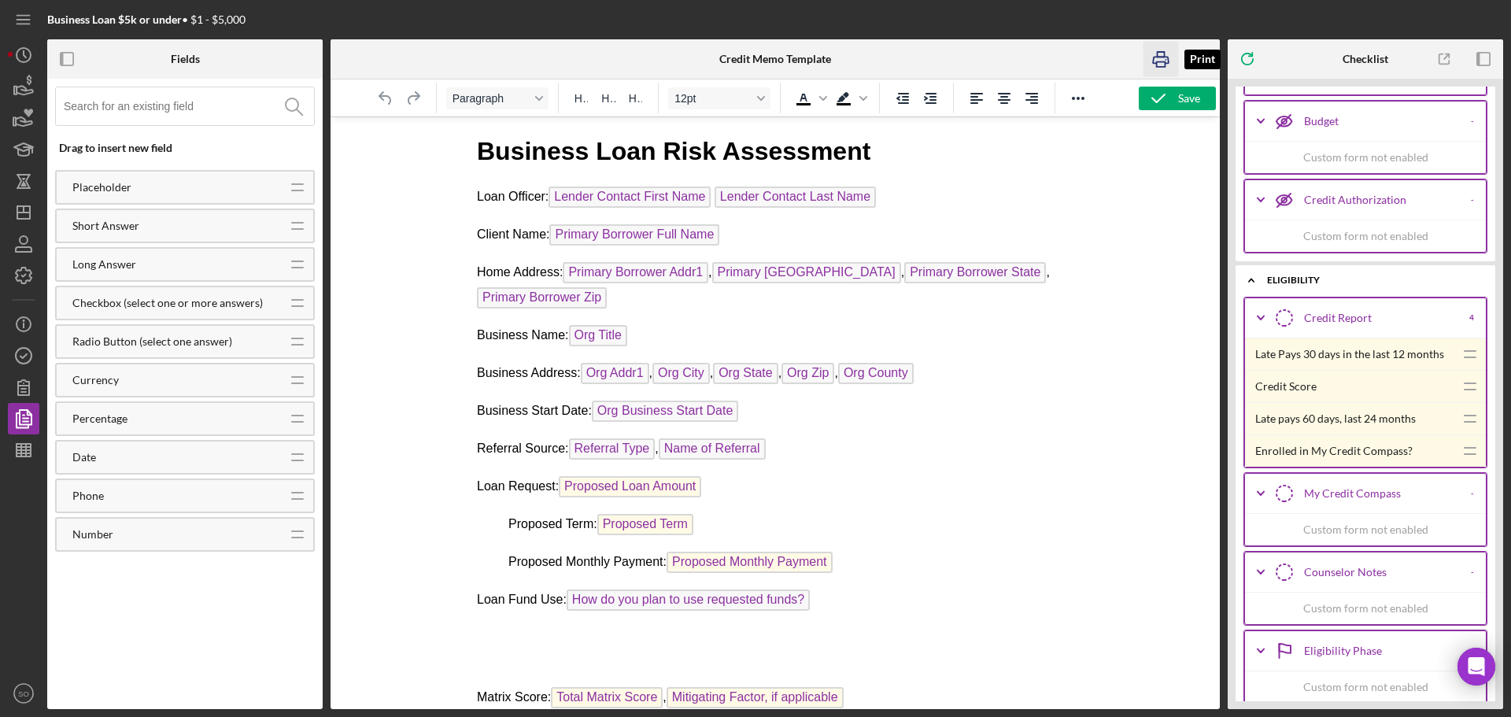
click at [1161, 62] on rect "button" at bounding box center [1161, 64] width 9 height 5
click at [21, 212] on line "button" at bounding box center [23, 212] width 13 height 0
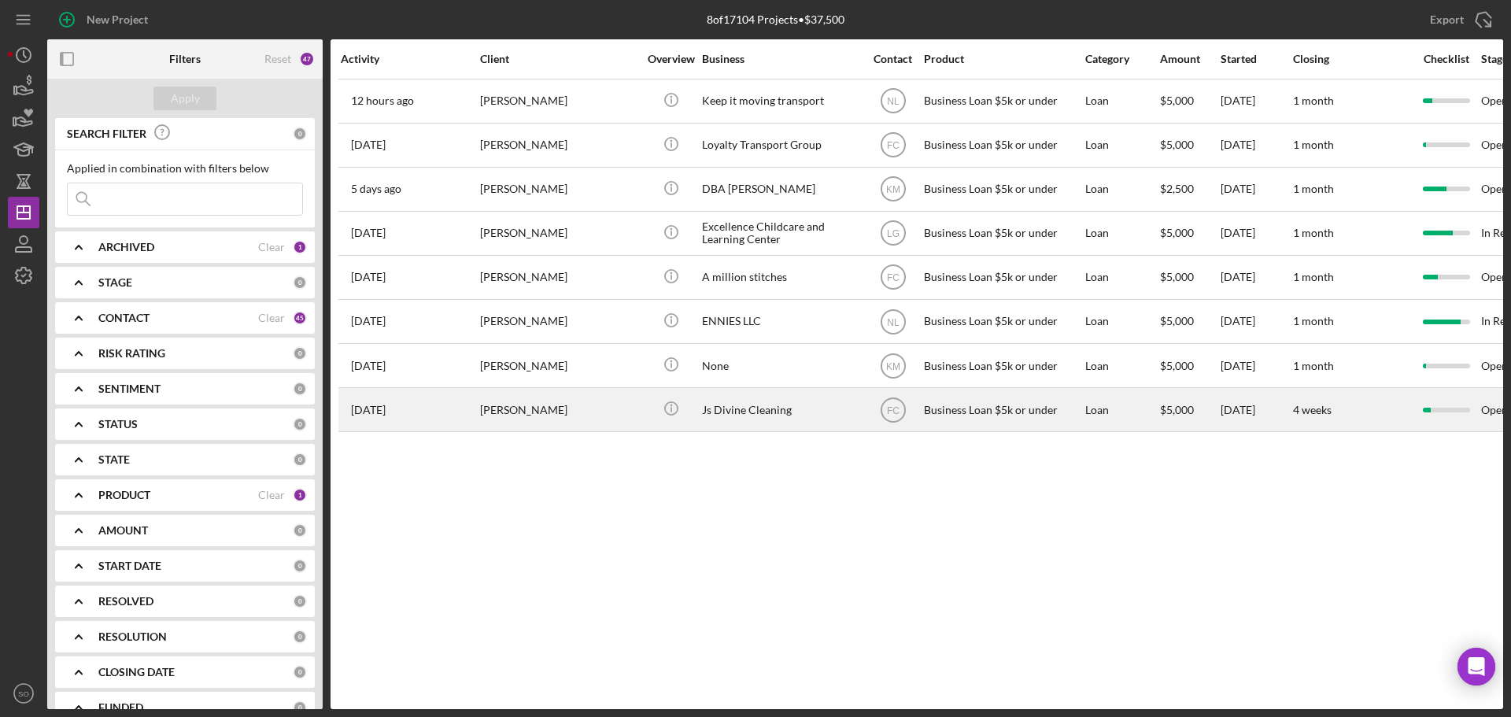
click at [527, 404] on div "[PERSON_NAME]" at bounding box center [558, 410] width 157 height 42
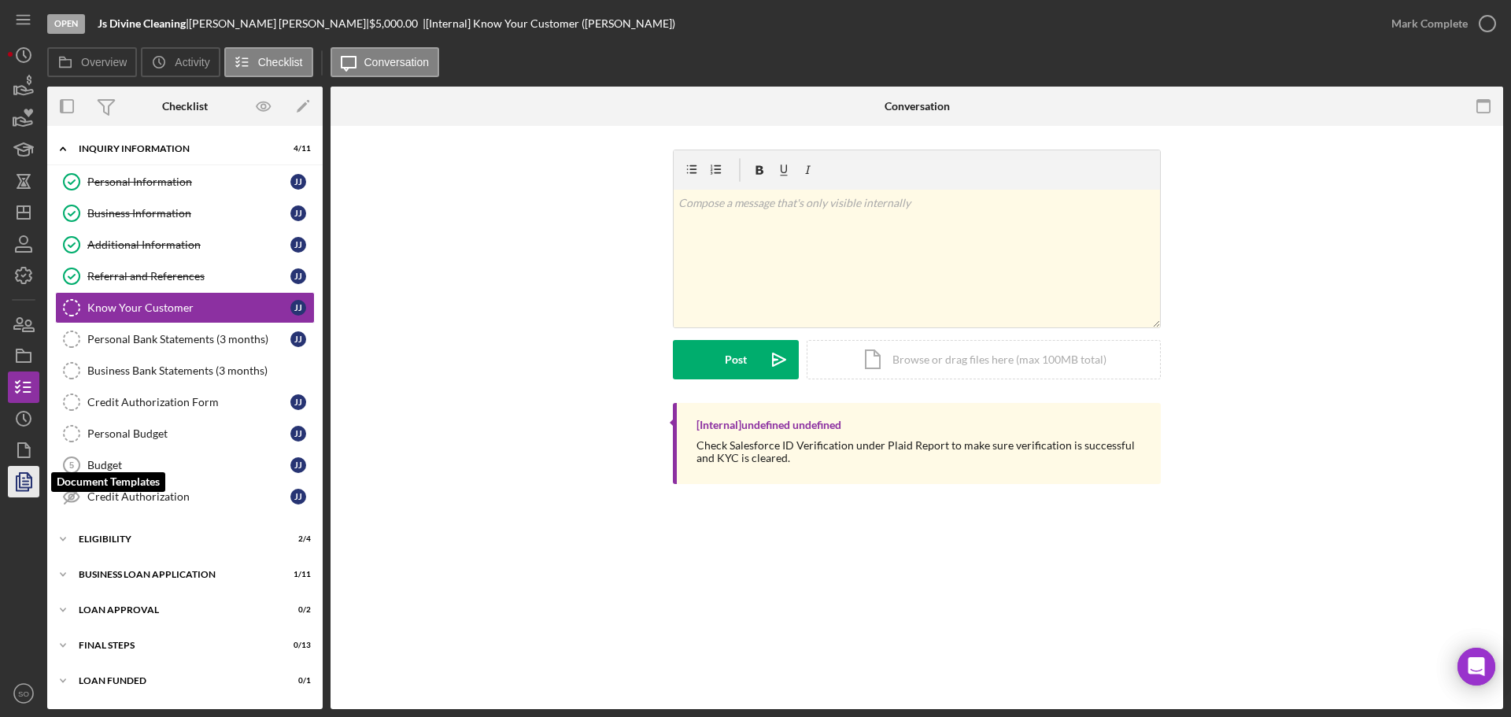
click at [25, 471] on icon "button" at bounding box center [23, 481] width 39 height 39
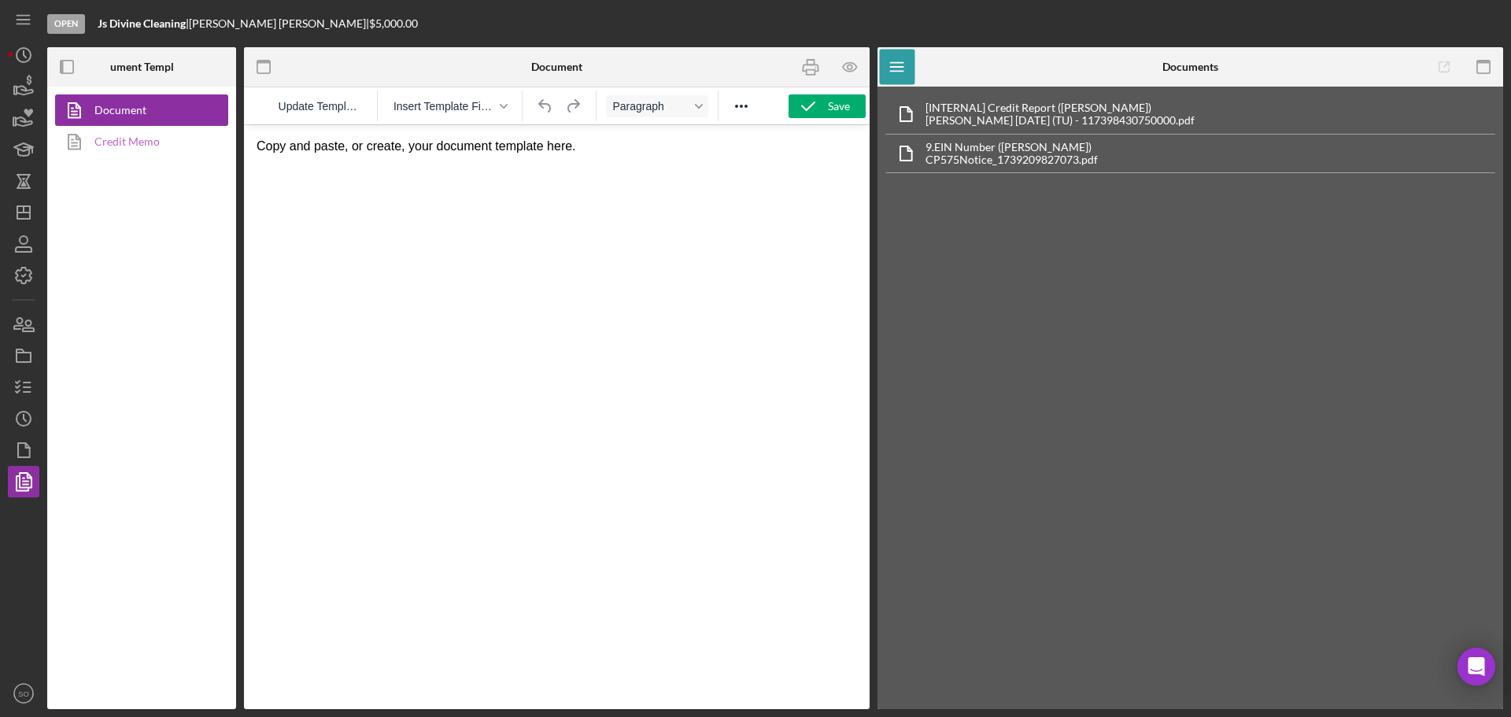
click at [149, 139] on link "Credit Memo" at bounding box center [137, 141] width 165 height 31
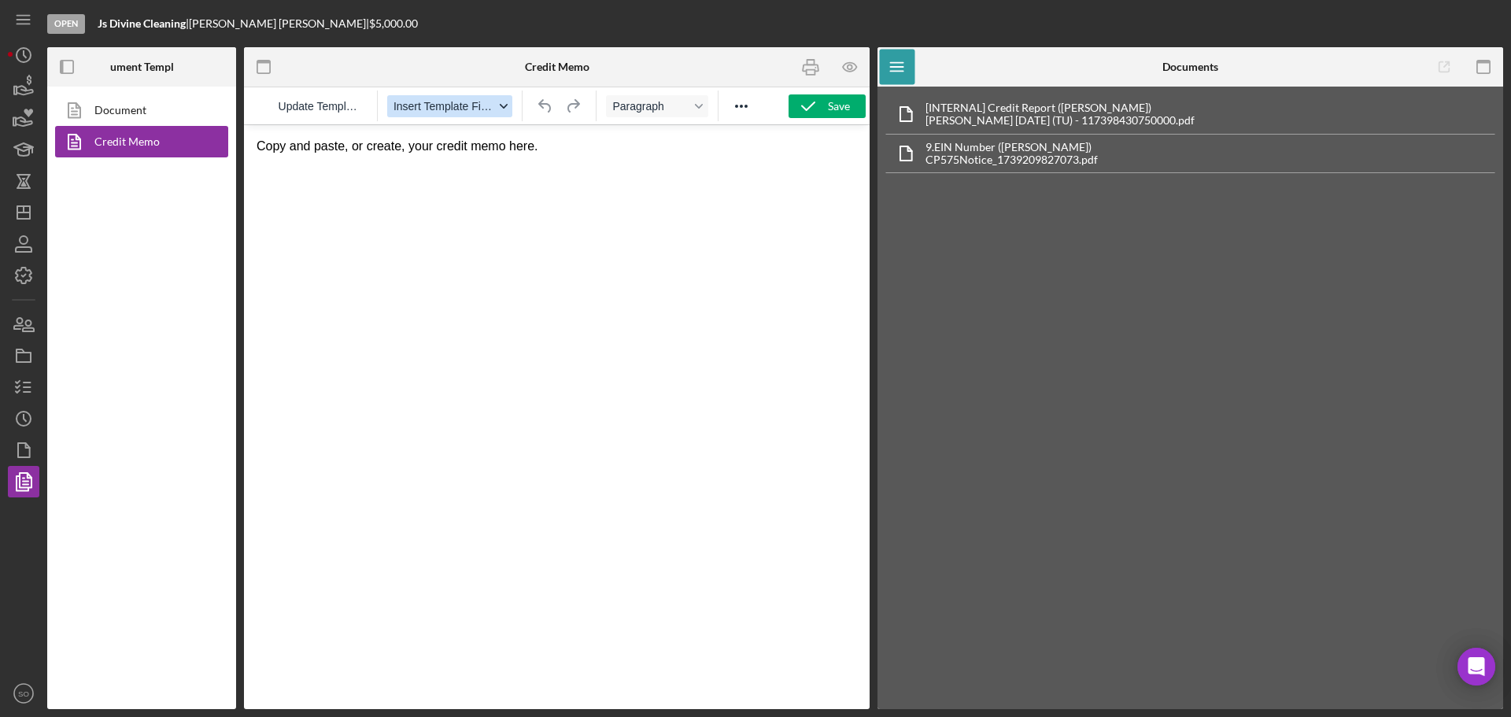
click at [438, 111] on span "Insert Template Field" at bounding box center [443, 106] width 101 height 13
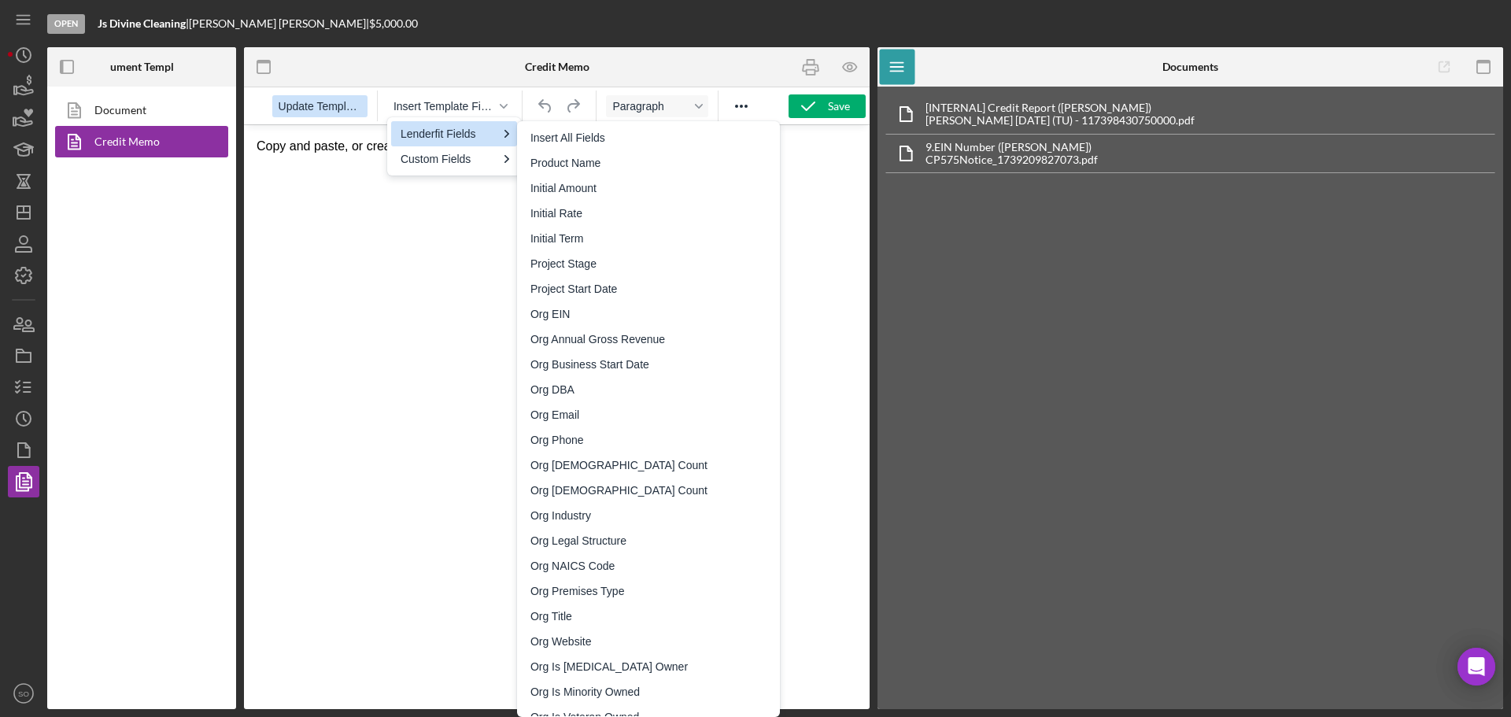
click at [341, 106] on span "Update Template" at bounding box center [320, 106] width 83 height 13
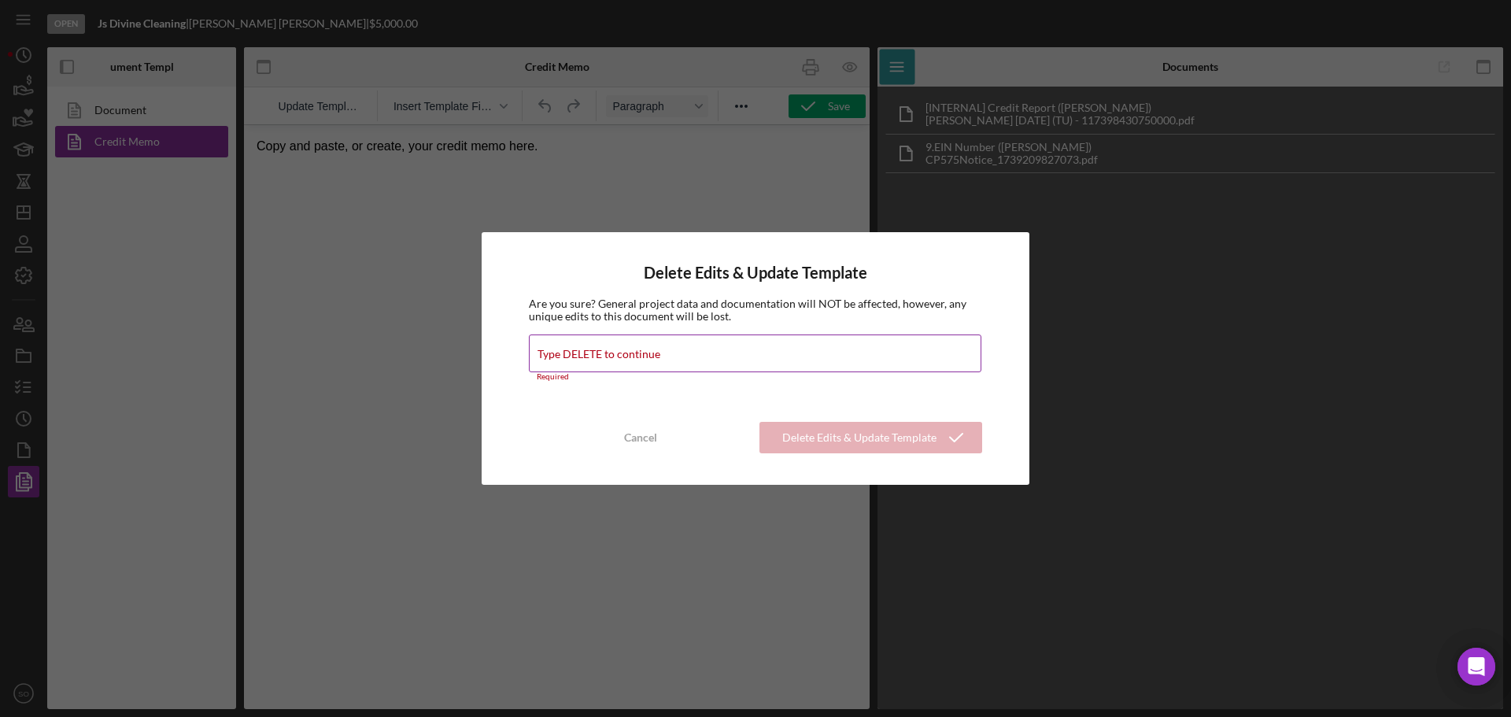
click at [675, 355] on div "Type DELETE to continue Required" at bounding box center [755, 357] width 453 height 47
click at [640, 439] on div "Cancel" at bounding box center [640, 437] width 33 height 31
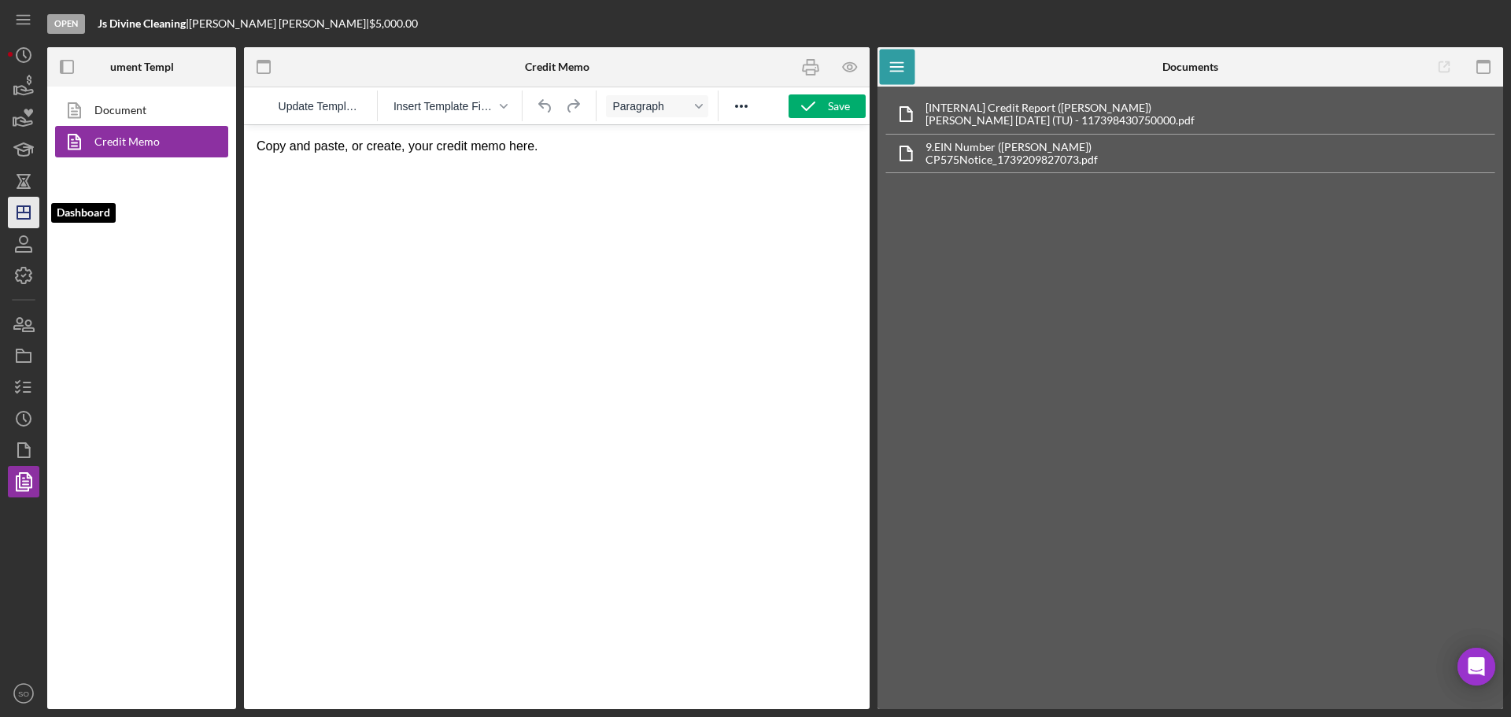
click at [20, 220] on icon "Icon/Dashboard" at bounding box center [23, 212] width 39 height 39
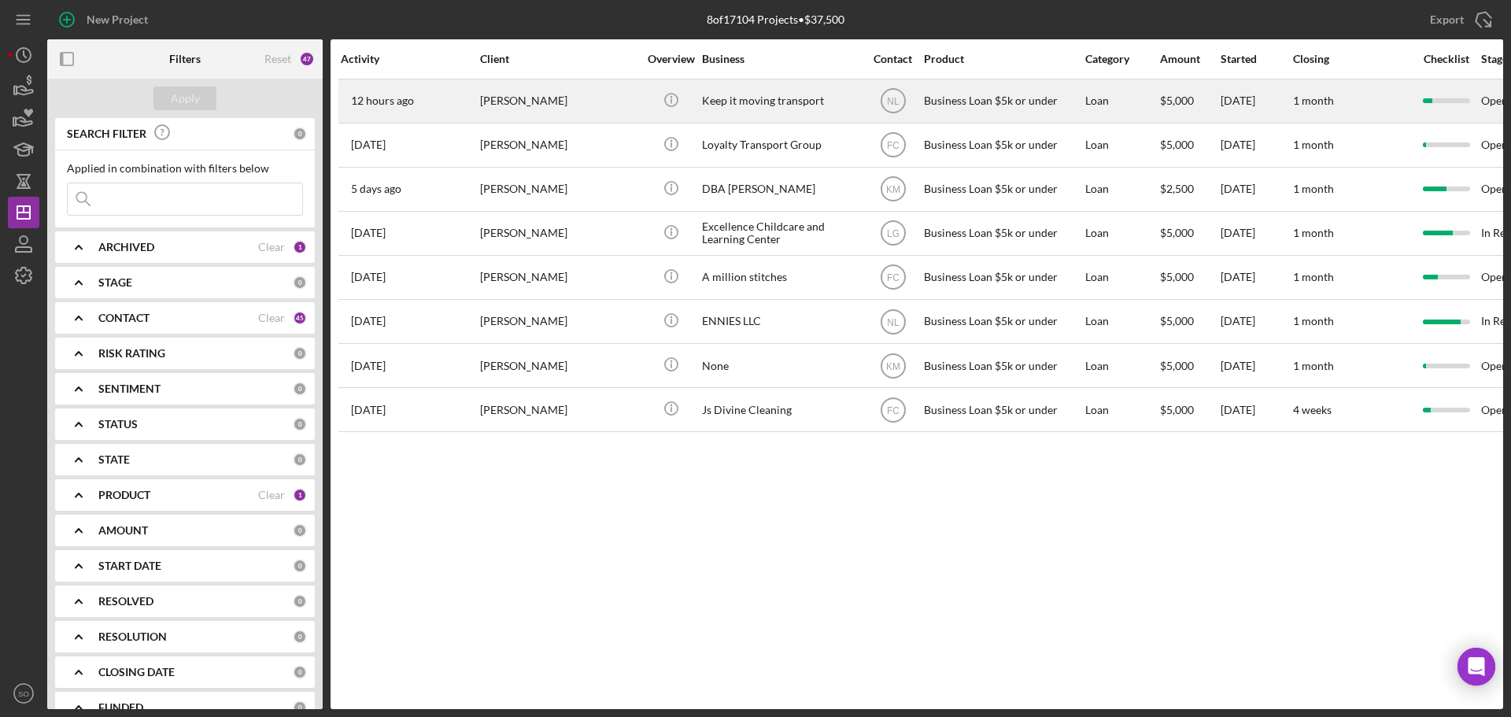
click at [538, 105] on div "[PERSON_NAME]" at bounding box center [558, 101] width 157 height 42
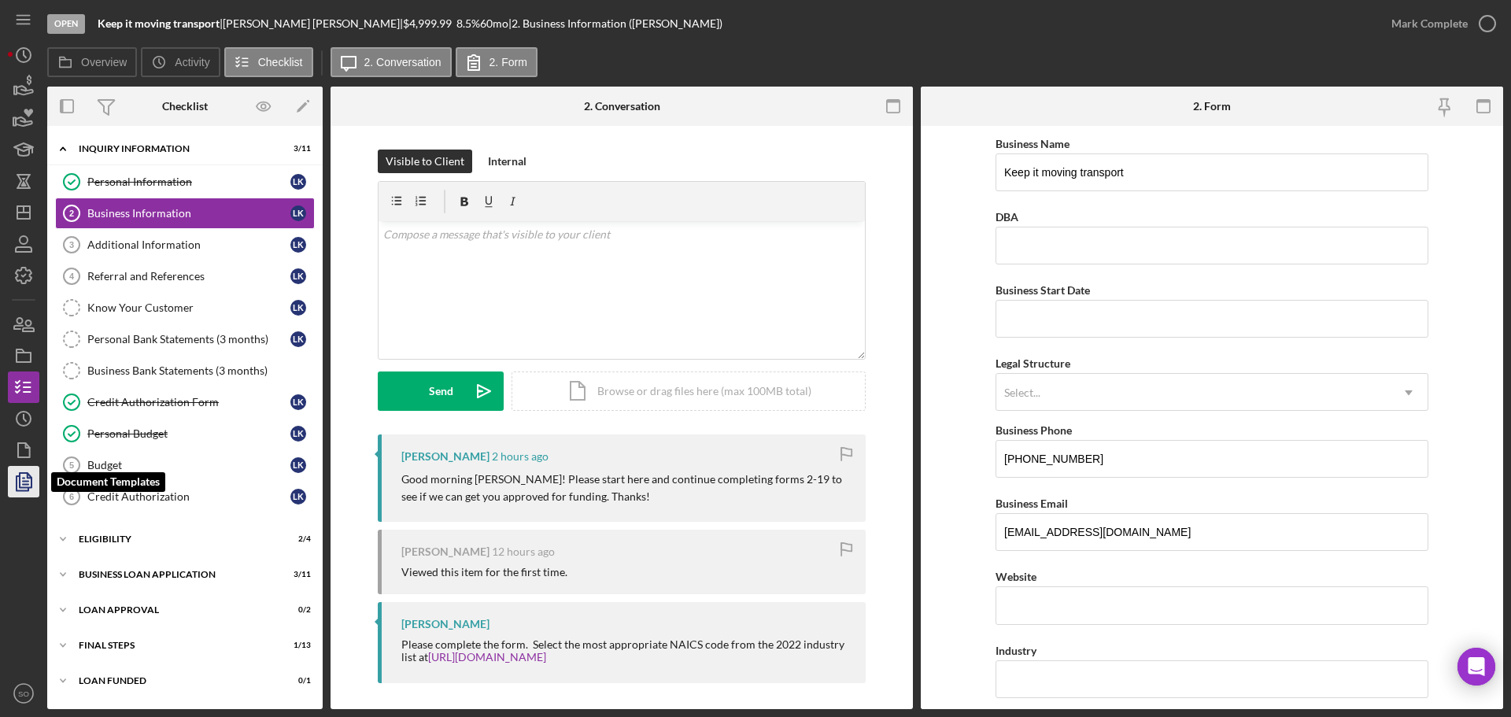
click at [20, 478] on polygon "button" at bounding box center [26, 480] width 12 height 14
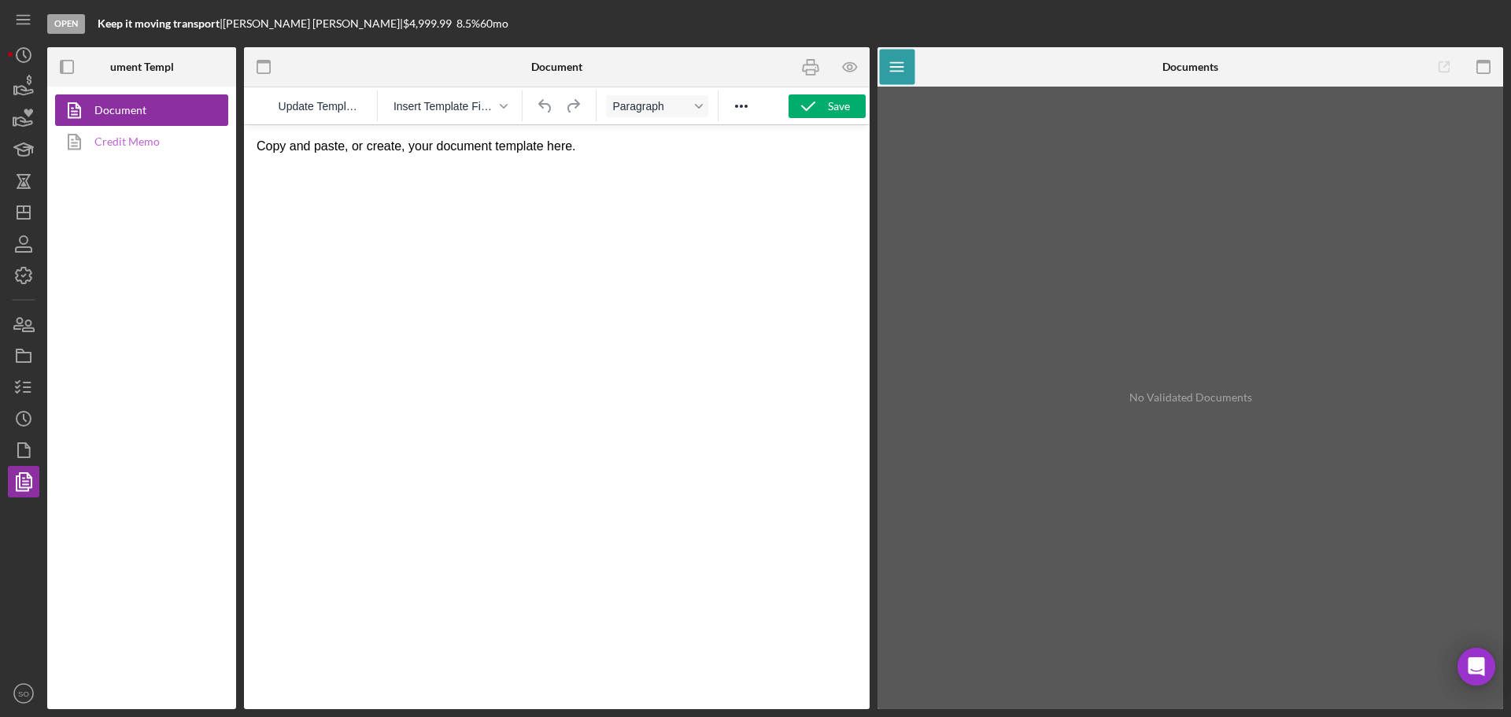
drag, startPoint x: 135, startPoint y: 135, endPoint x: 172, endPoint y: 138, distance: 37.1
click at [135, 135] on link "Credit Memo" at bounding box center [137, 141] width 165 height 31
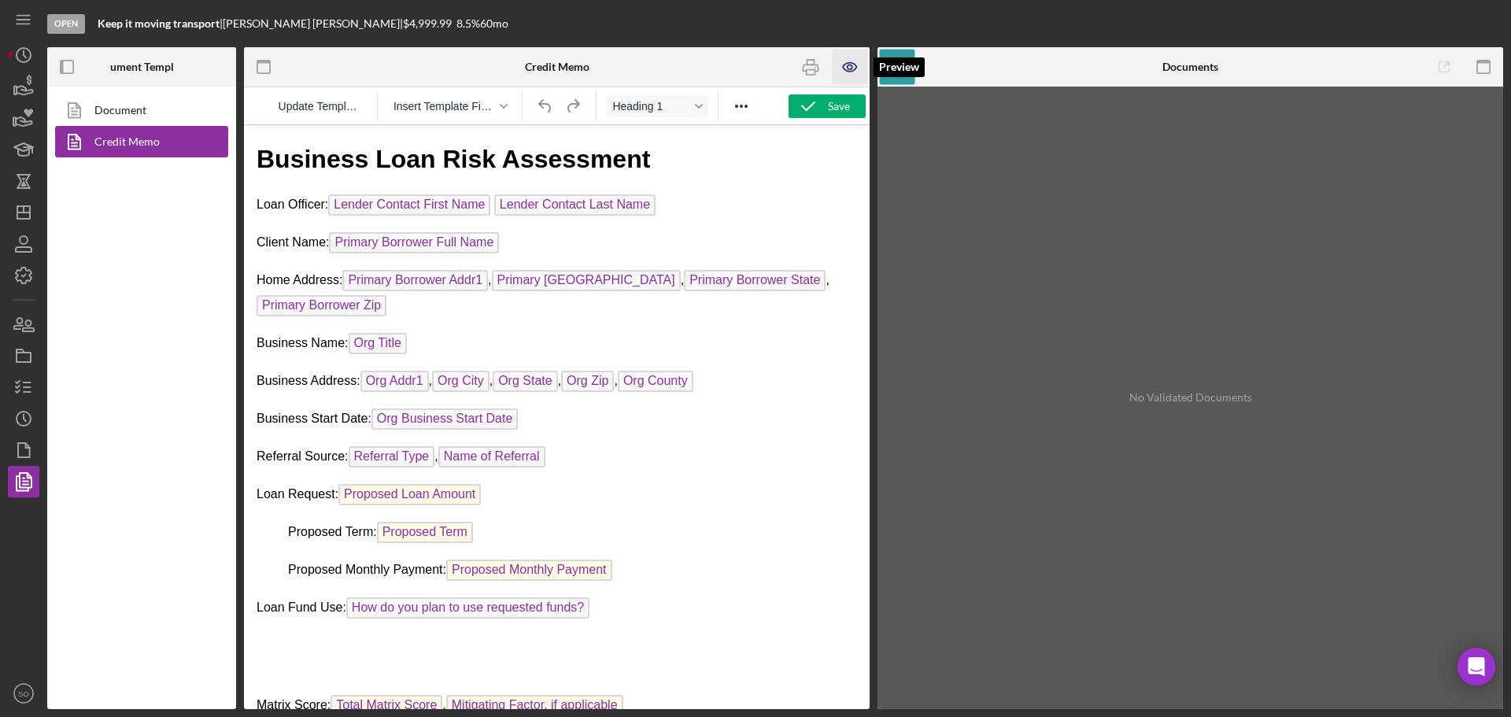
click at [855, 69] on icon "button" at bounding box center [849, 67] width 13 height 9
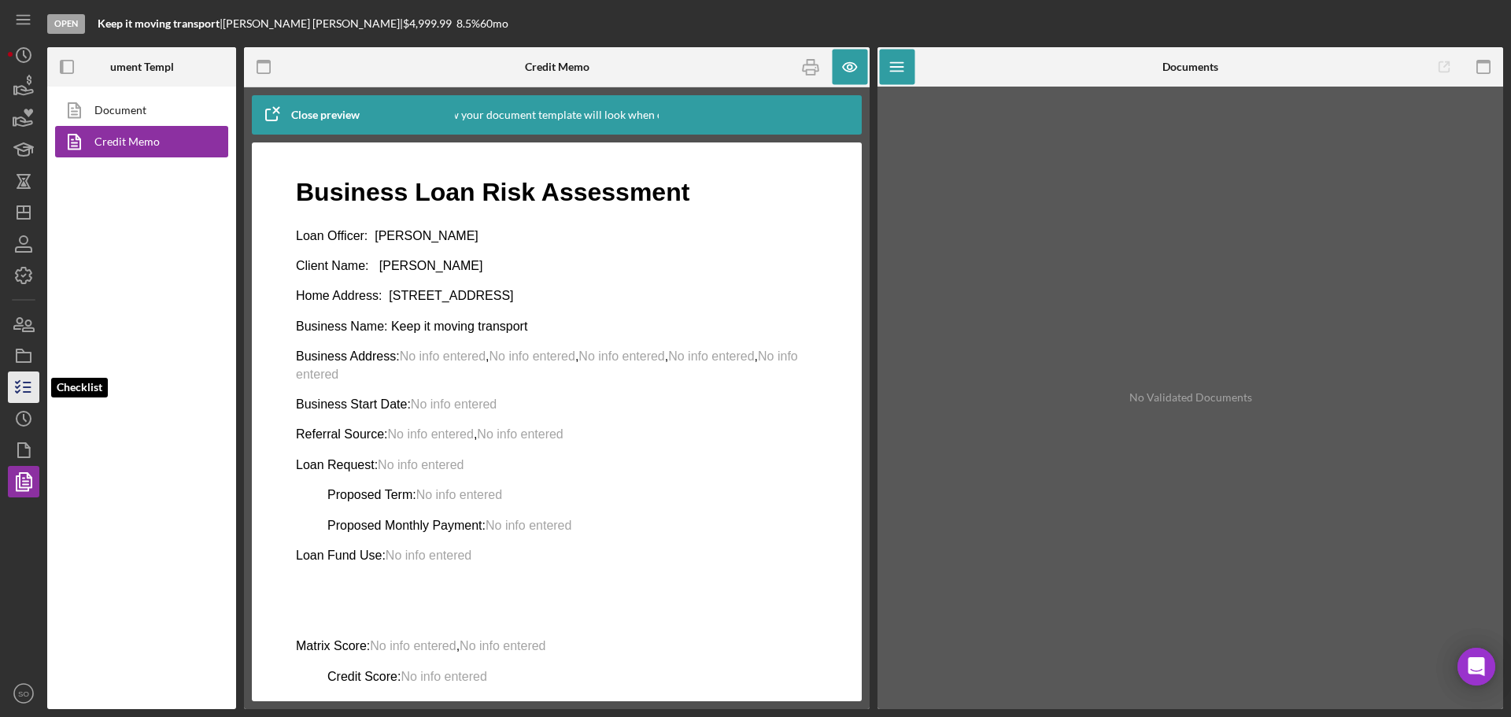
click at [24, 395] on icon "button" at bounding box center [23, 386] width 39 height 39
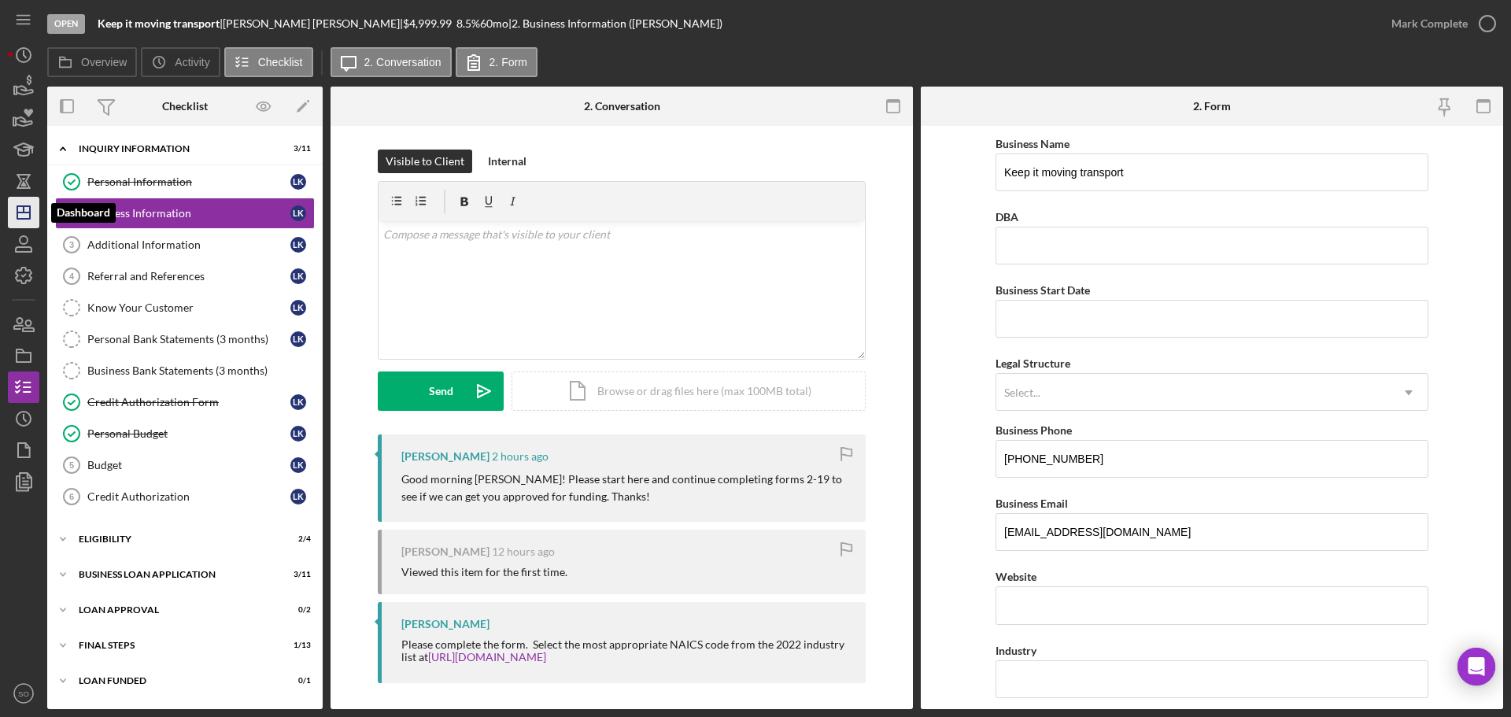
click at [27, 209] on icon "Icon/Dashboard" at bounding box center [23, 212] width 39 height 39
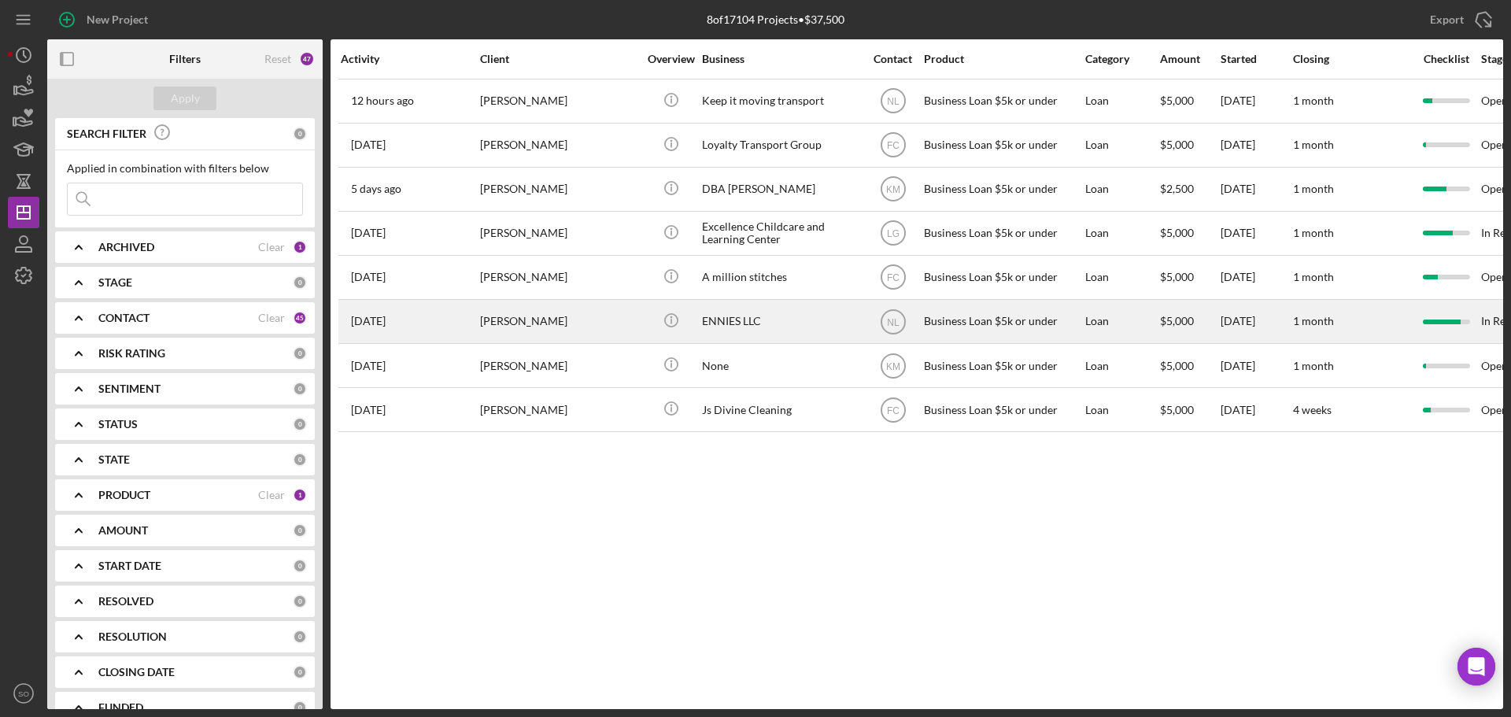
click at [556, 330] on div "[PERSON_NAME]" at bounding box center [558, 322] width 157 height 42
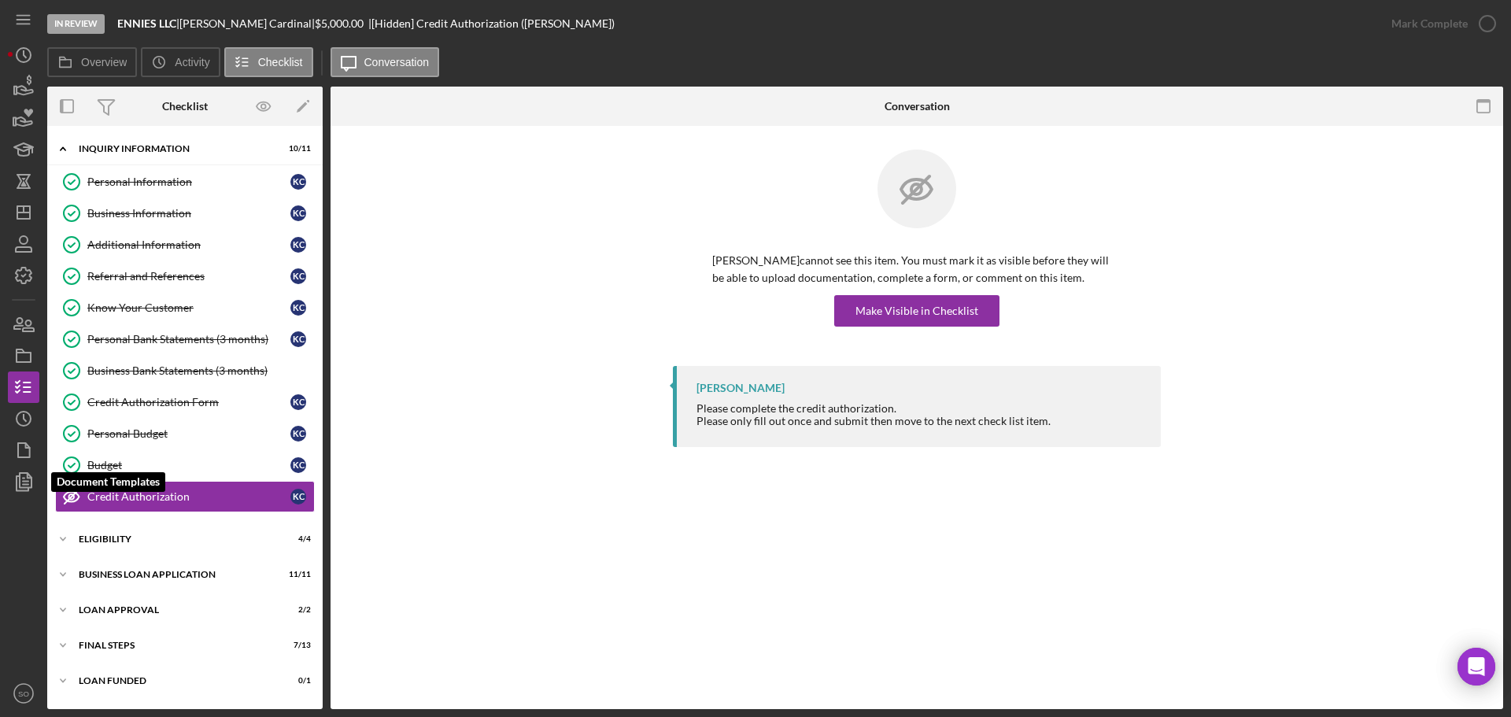
click at [5, 483] on div "In Review ENNIES LLC | [PERSON_NAME] | $5,000.00 | [Hidden] Credit Authorizatio…" at bounding box center [755, 358] width 1511 height 717
click at [24, 483] on icon "button" at bounding box center [23, 481] width 39 height 39
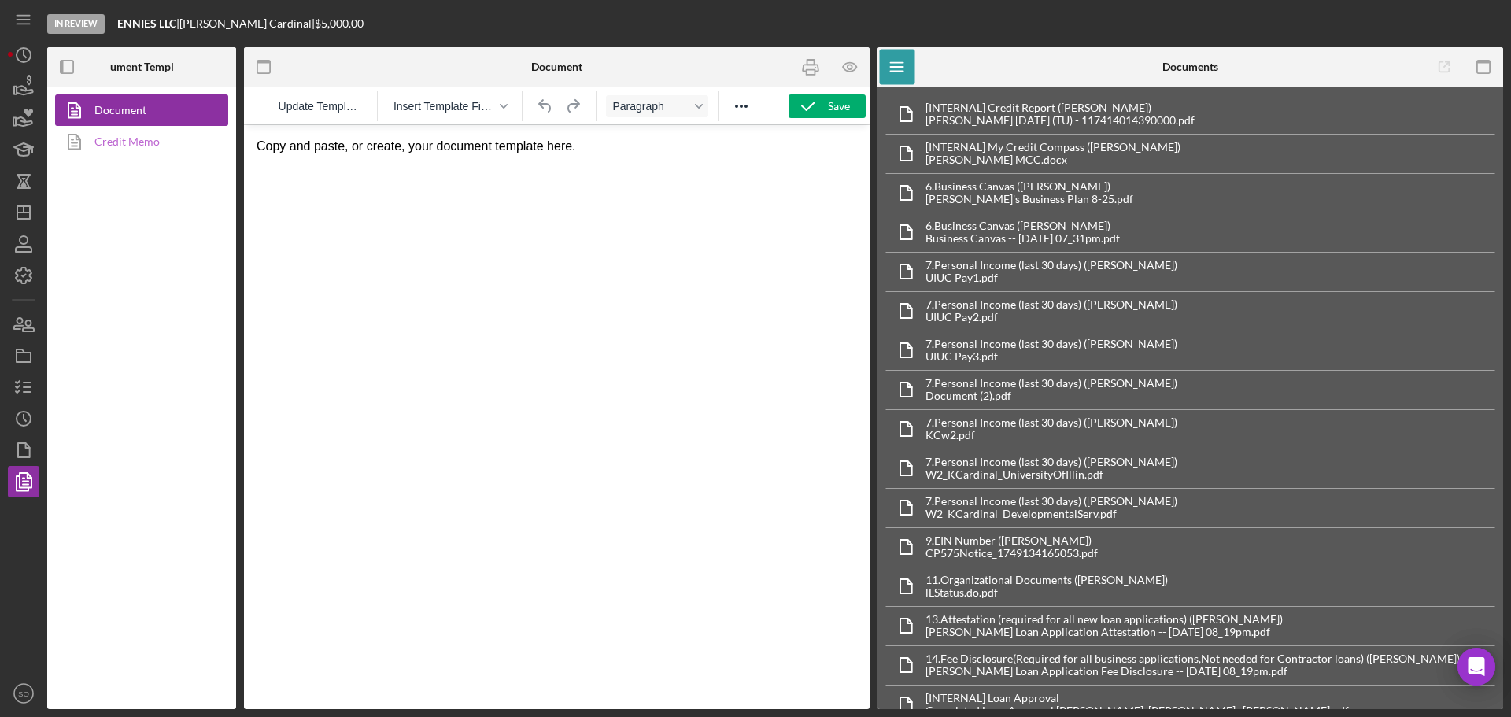
click at [112, 141] on link "Credit Memo" at bounding box center [137, 141] width 165 height 31
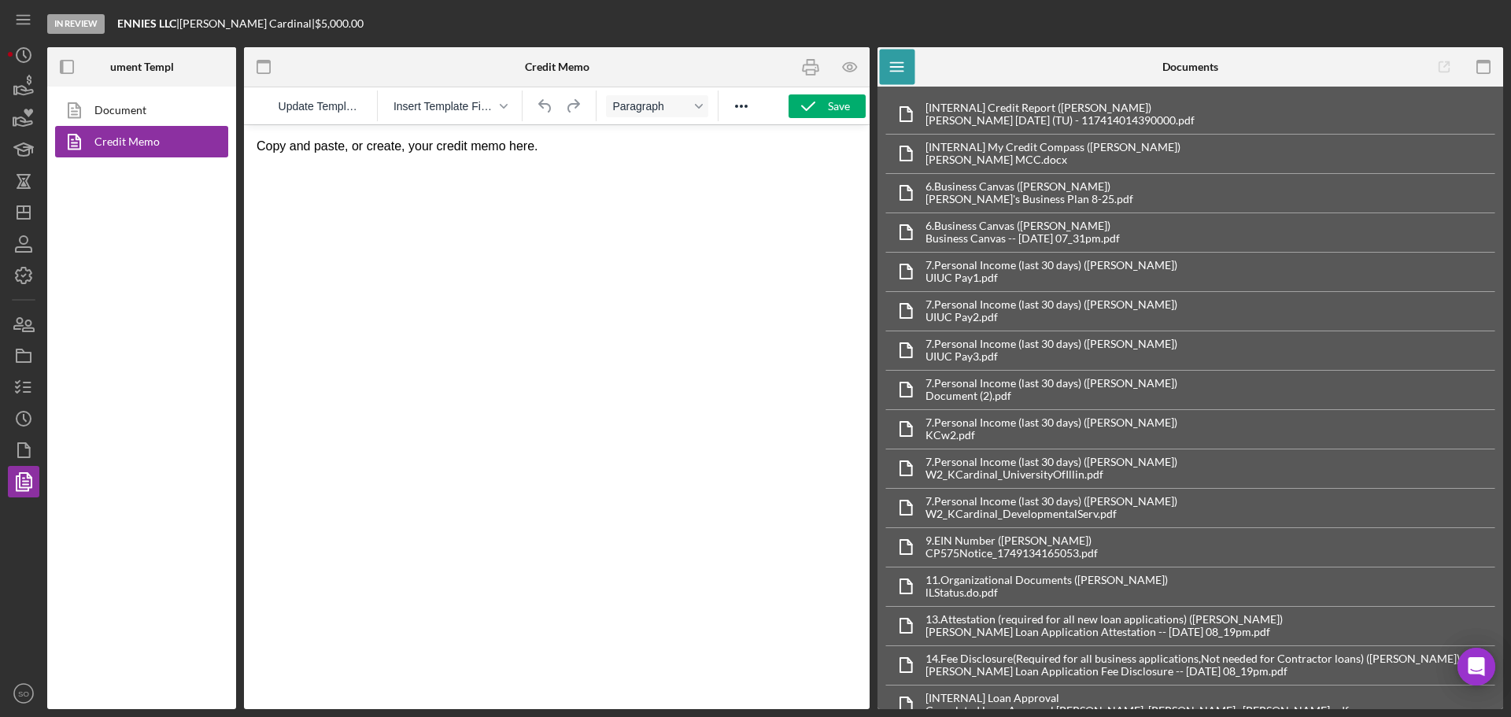
click at [376, 168] on html "Copy and paste, or create, your credit memo here." at bounding box center [557, 146] width 626 height 42
click at [263, 147] on p "Copy and paste, or create, your credit memo here." at bounding box center [557, 146] width 600 height 17
drag, startPoint x: 508, startPoint y: 153, endPoint x: 270, endPoint y: 145, distance: 238.5
click at [270, 145] on html "Copy and paste, or create, your credit memo here." at bounding box center [557, 146] width 626 height 42
click at [293, 109] on span "Update Template" at bounding box center [320, 106] width 83 height 13
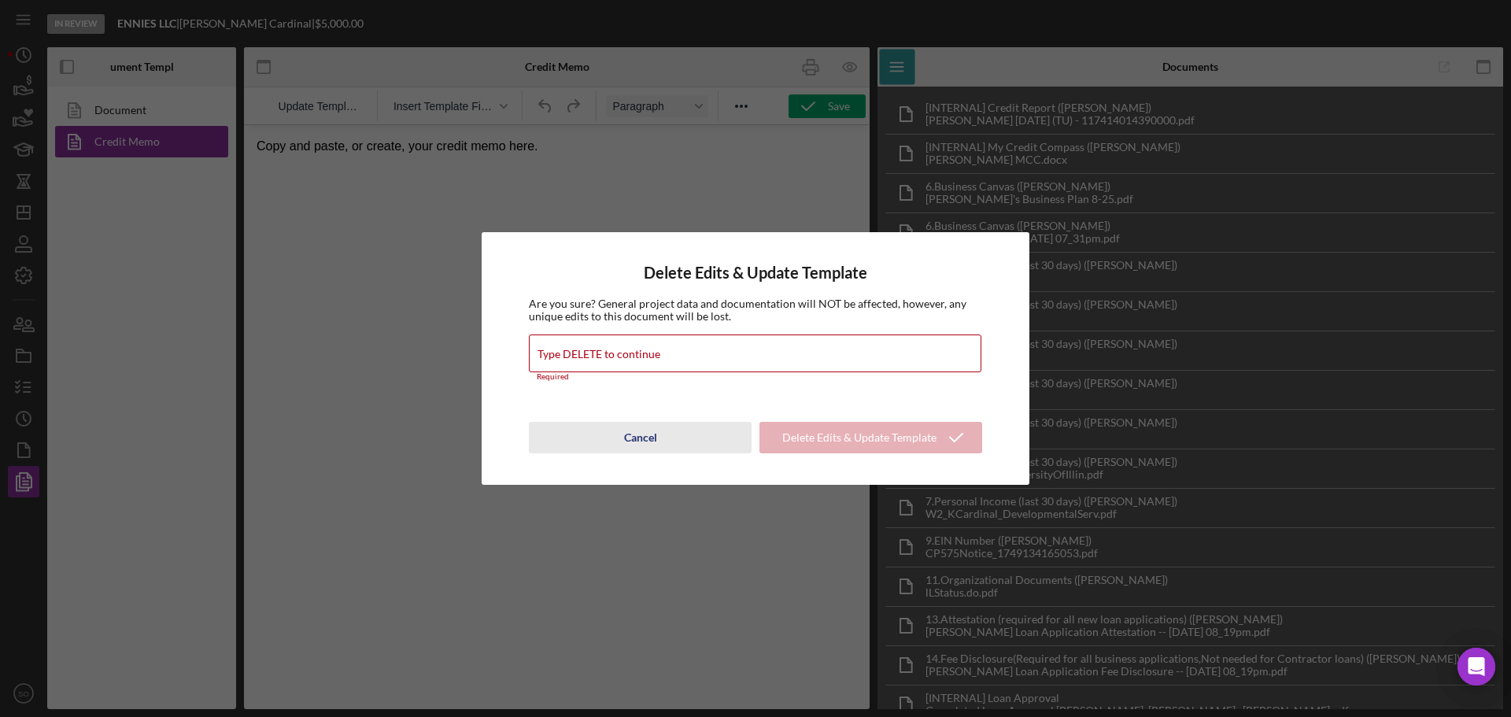
drag, startPoint x: 651, startPoint y: 436, endPoint x: 394, endPoint y: 291, distance: 294.5
click at [651, 436] on div "Cancel" at bounding box center [640, 437] width 33 height 31
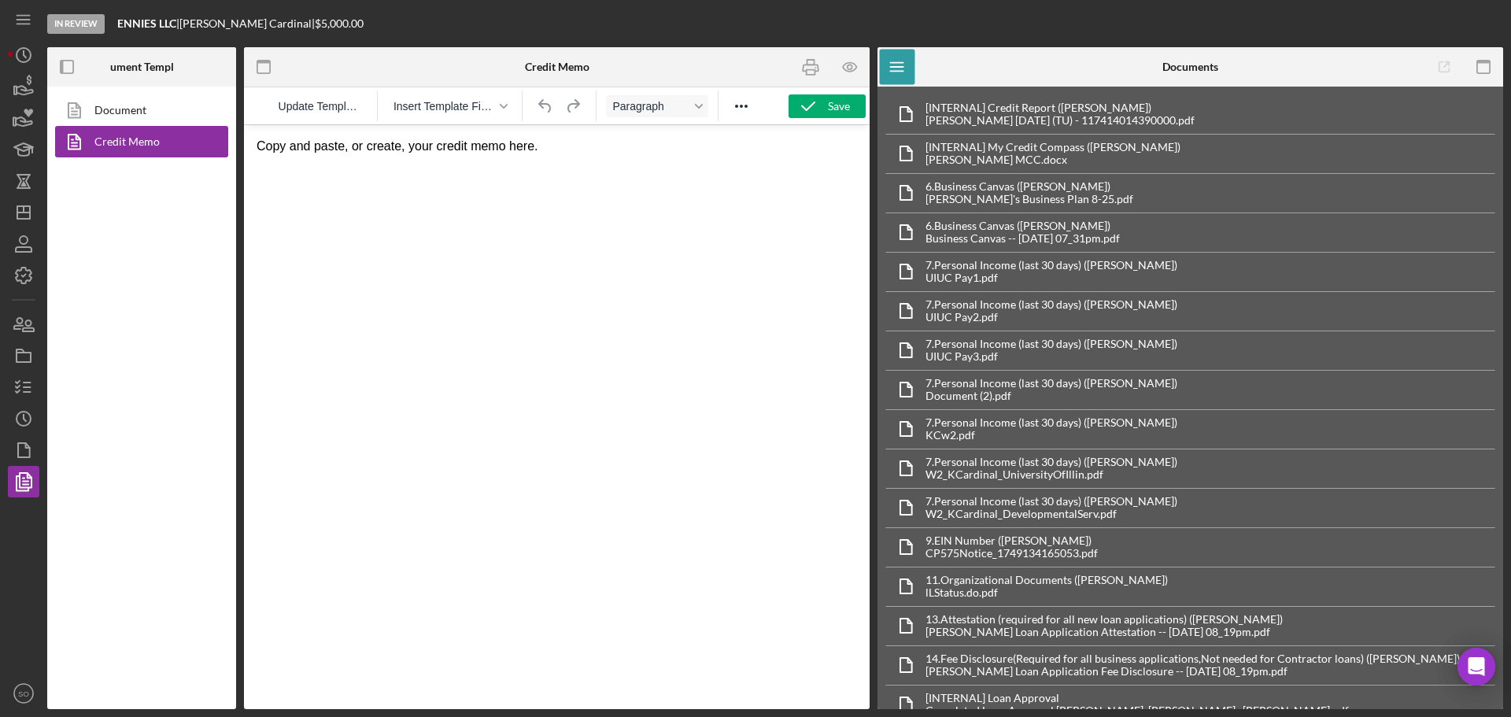
click at [451, 168] on html "Copy and paste, or create, your credit memo here." at bounding box center [557, 146] width 626 height 42
click at [536, 158] on html "Copy and paste, or create, your credit memo here." at bounding box center [557, 146] width 626 height 42
drag, startPoint x: 552, startPoint y: 135, endPoint x: 285, endPoint y: 142, distance: 266.8
click at [285, 142] on html "Copy and paste, or create, your credit memo here." at bounding box center [557, 146] width 626 height 42
drag, startPoint x: 536, startPoint y: 146, endPoint x: 248, endPoint y: 148, distance: 288.0
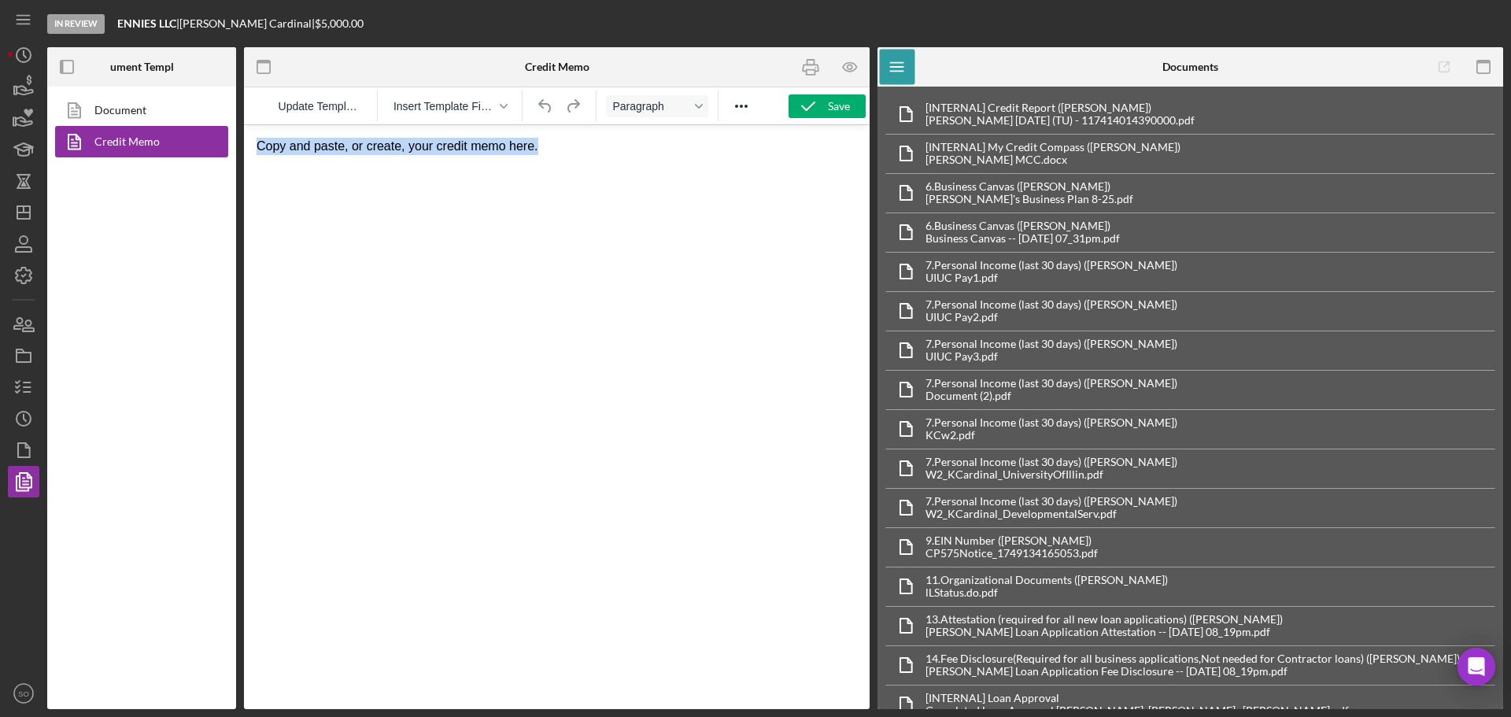
click at [248, 148] on html "Copy and paste, or create, your credit memo here." at bounding box center [557, 146] width 626 height 42
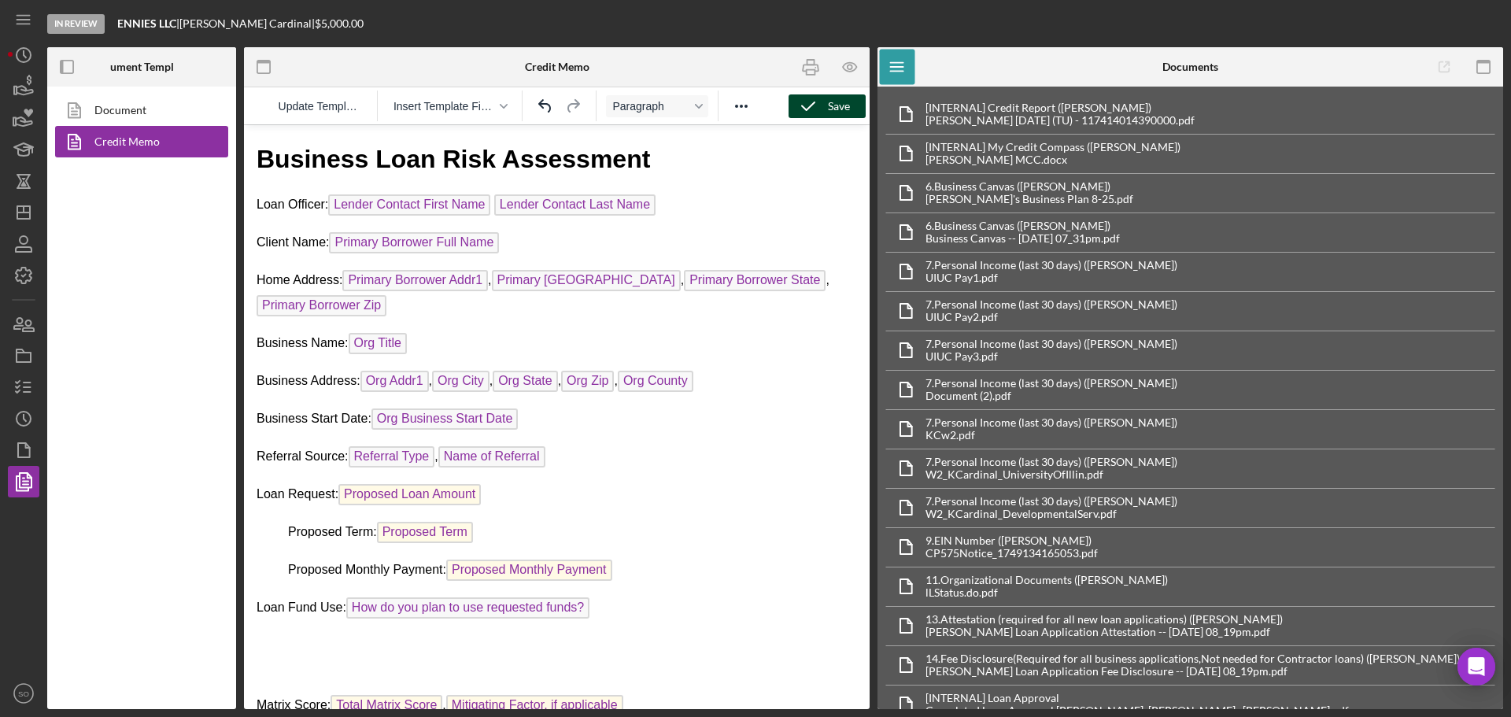
click at [822, 109] on icon "button" at bounding box center [807, 106] width 39 height 39
click at [814, 105] on icon "button" at bounding box center [807, 106] width 39 height 39
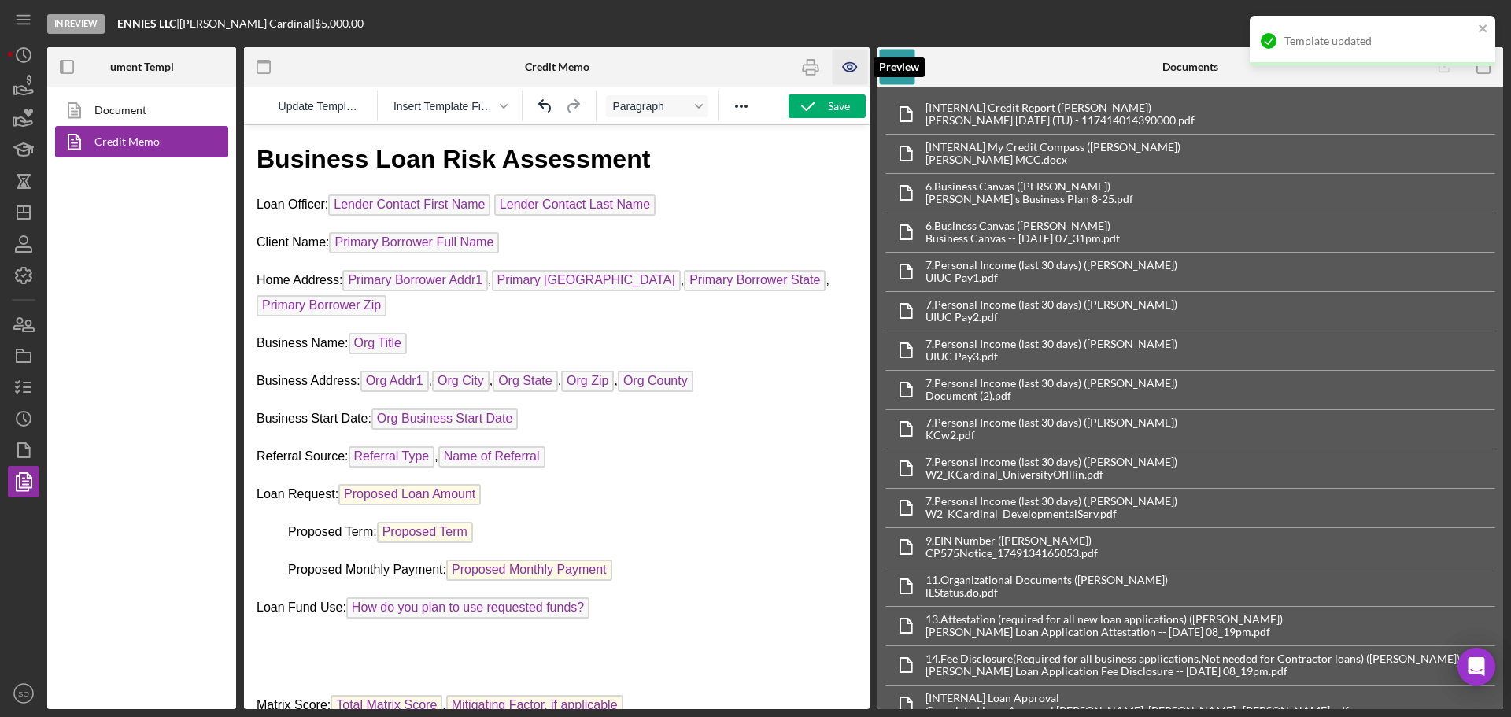
click at [856, 67] on icon "button" at bounding box center [849, 67] width 13 height 9
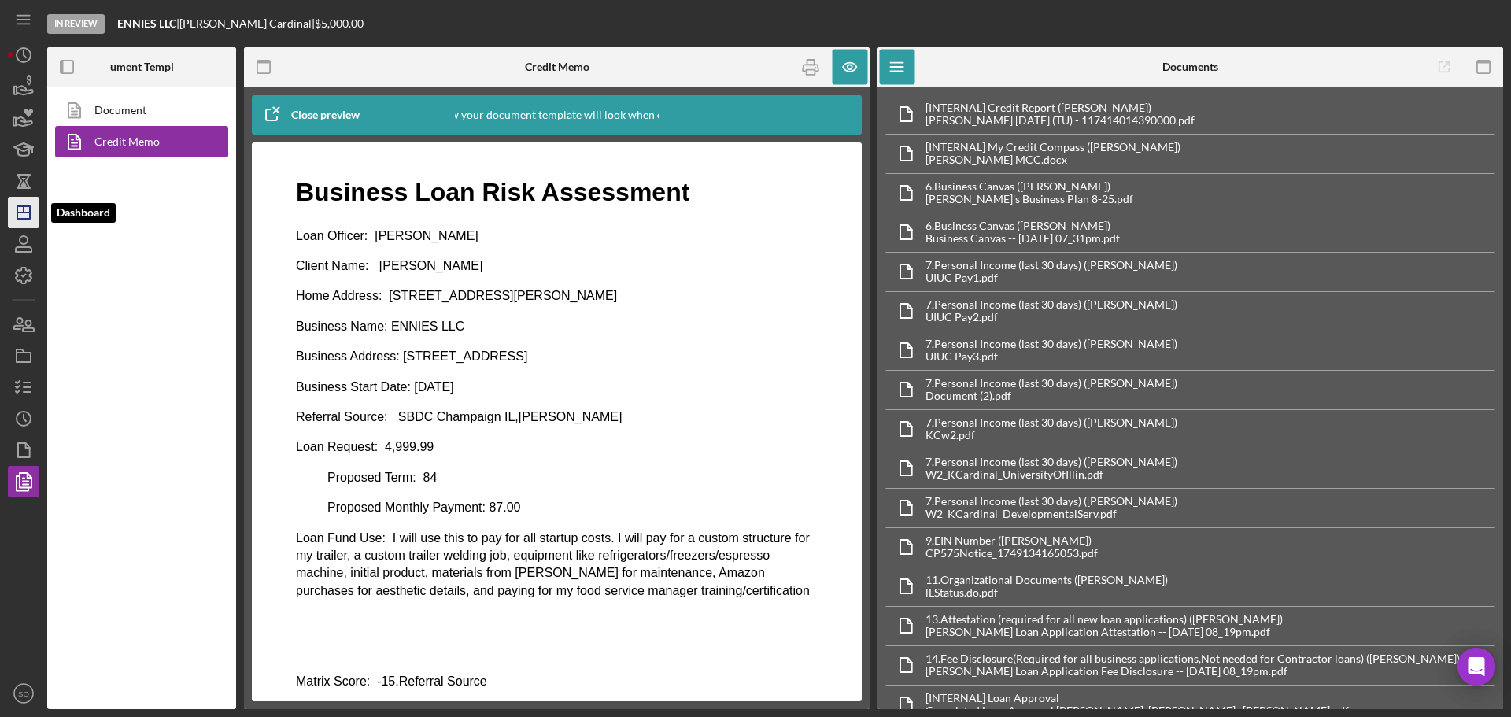
drag, startPoint x: 20, startPoint y: 207, endPoint x: 31, endPoint y: 209, distance: 12.0
click at [20, 207] on polygon "button" at bounding box center [23, 212] width 13 height 13
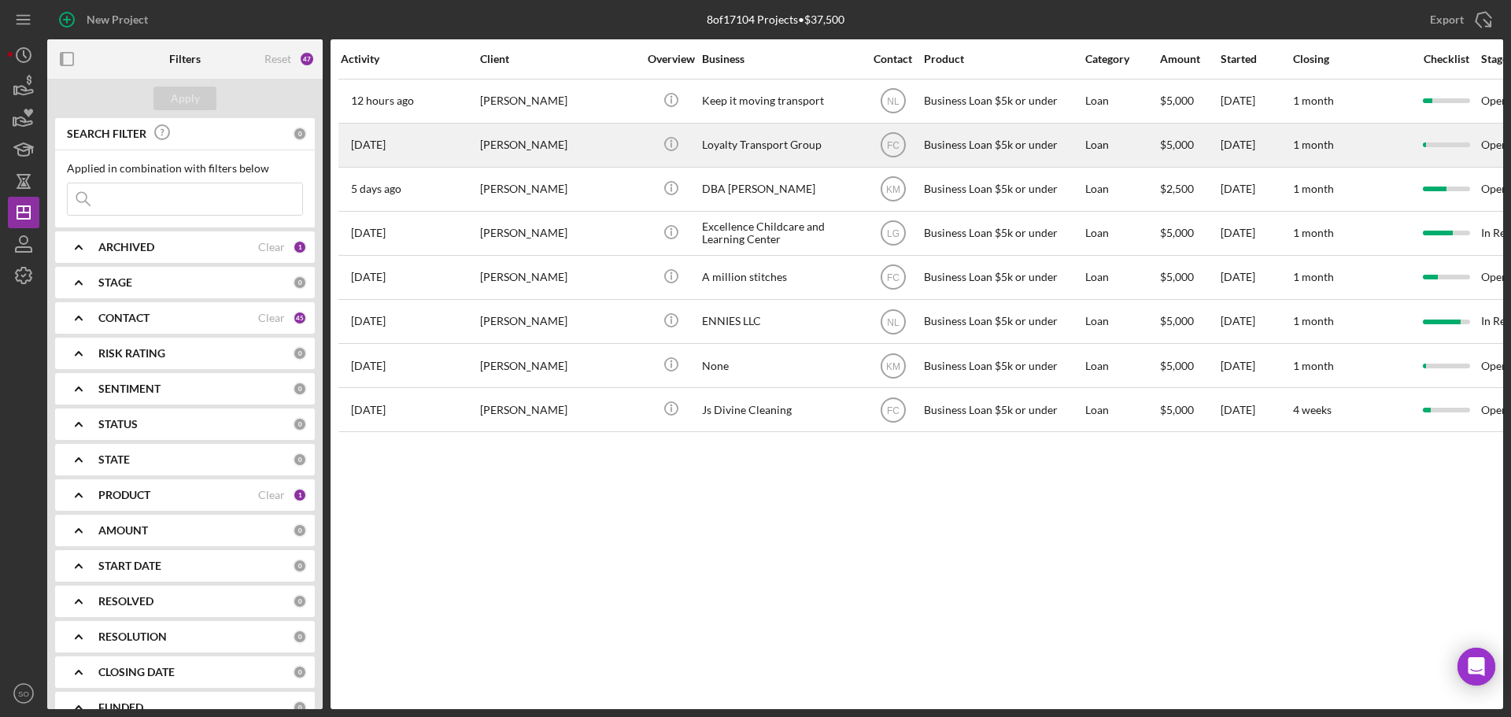
click at [597, 149] on div "[PERSON_NAME]" at bounding box center [558, 145] width 157 height 42
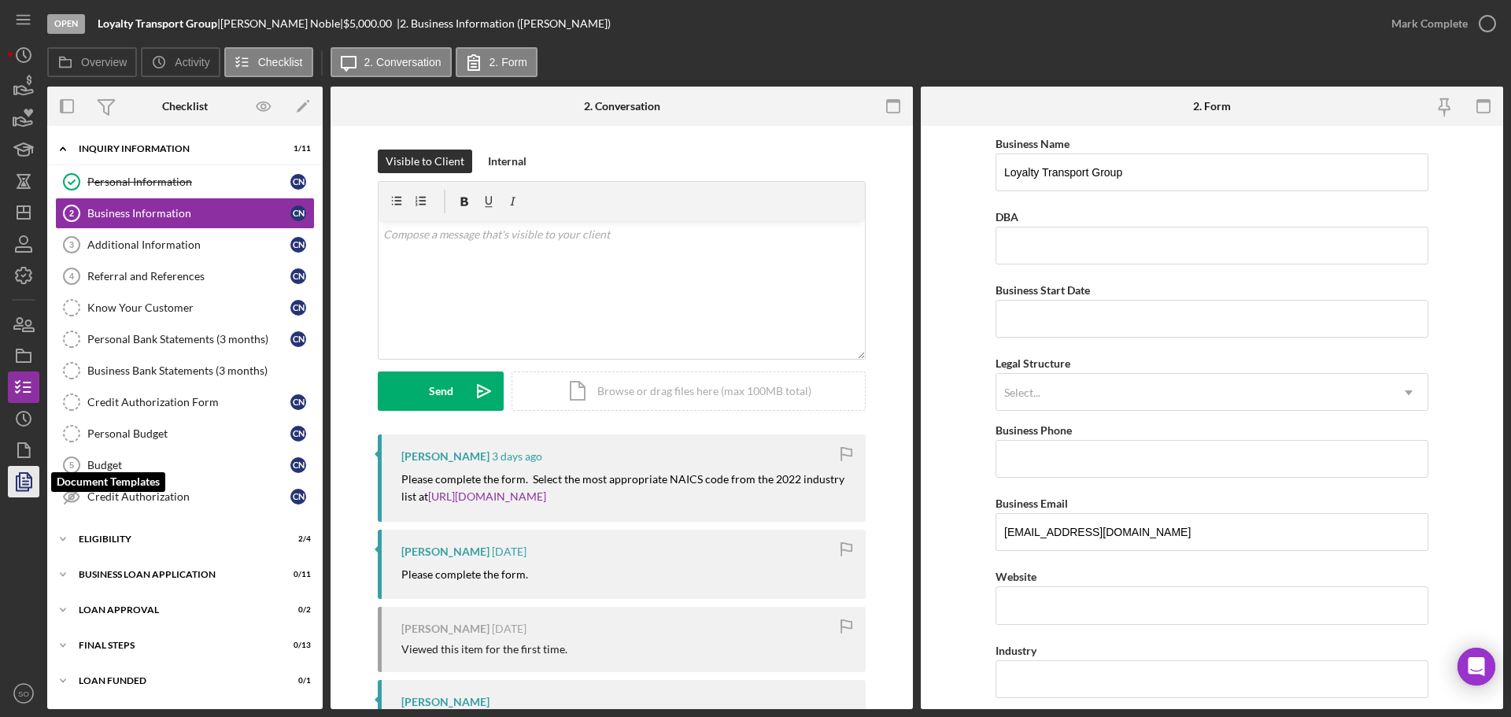
click at [24, 482] on icon "button" at bounding box center [26, 481] width 6 height 6
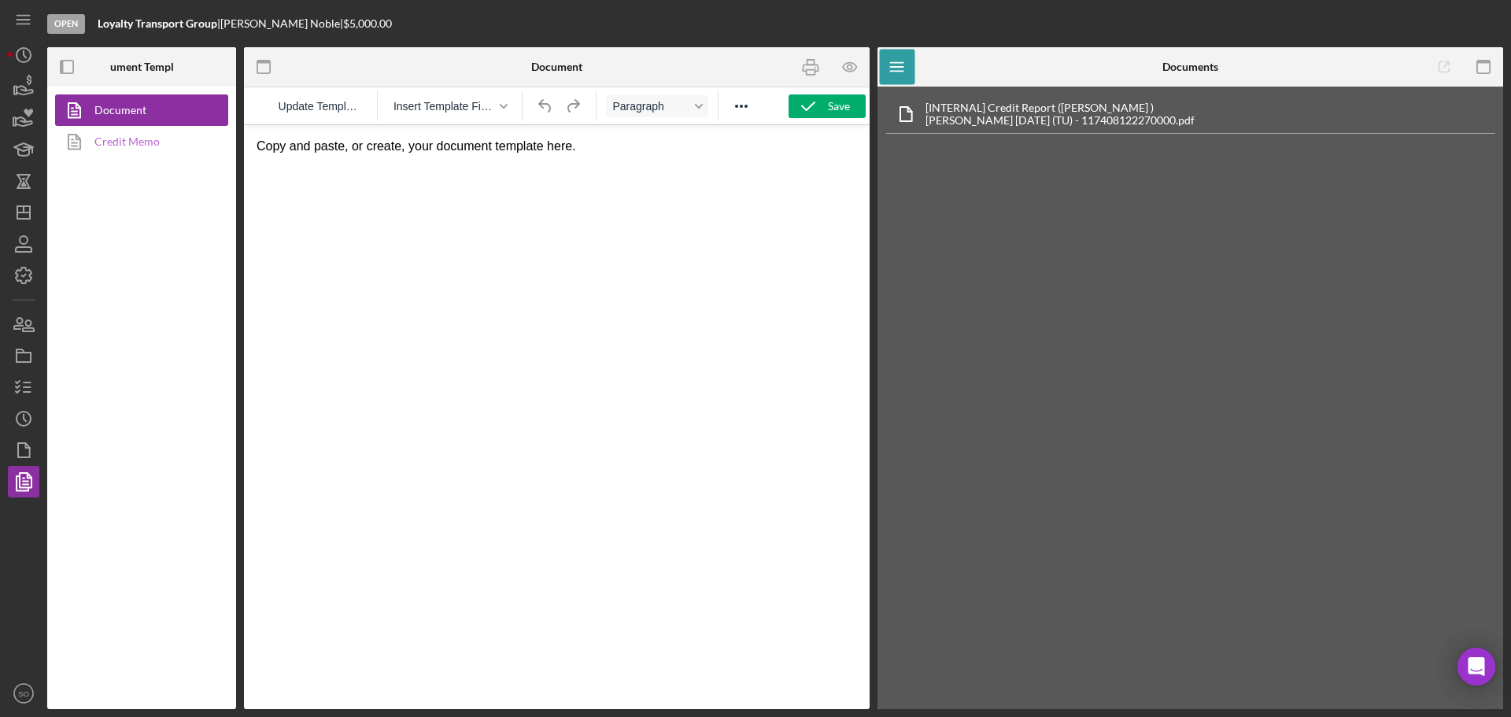
click at [163, 139] on link "Credit Memo" at bounding box center [137, 141] width 165 height 31
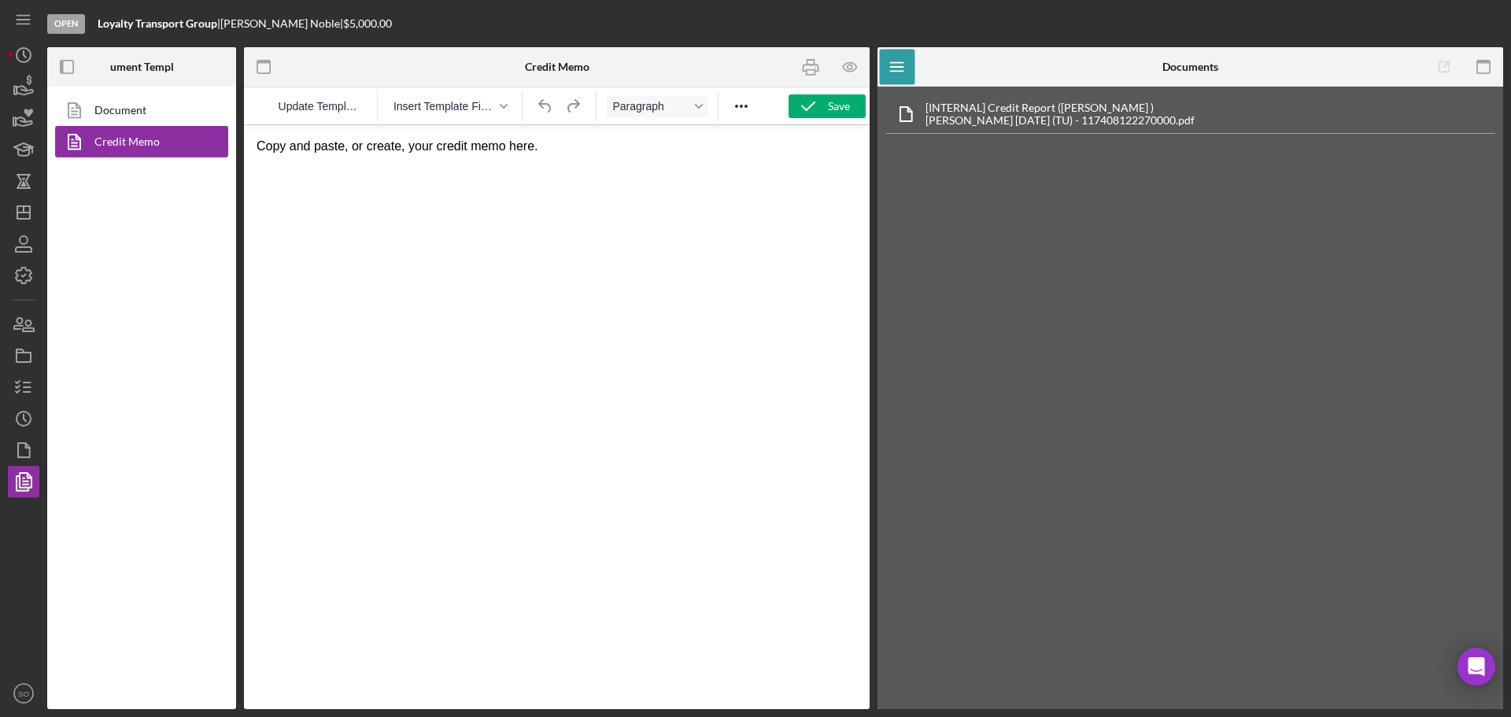
click at [583, 146] on p "Copy and paste, or create, your credit memo here." at bounding box center [557, 146] width 600 height 17
drag, startPoint x: 577, startPoint y: 146, endPoint x: 245, endPoint y: 147, distance: 332.0
click at [245, 147] on html "Copy and paste, or create, your credit memo here." at bounding box center [557, 146] width 626 height 42
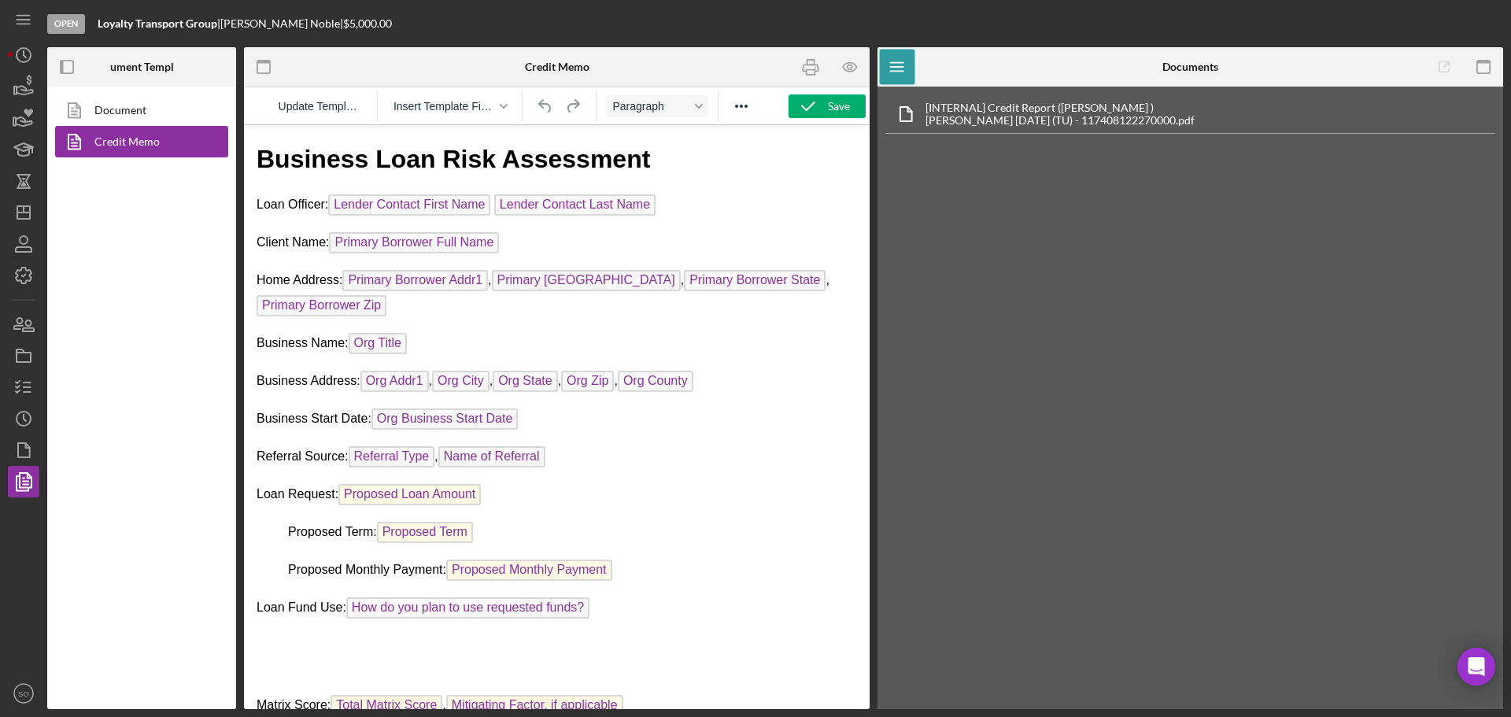
scroll to position [833, 0]
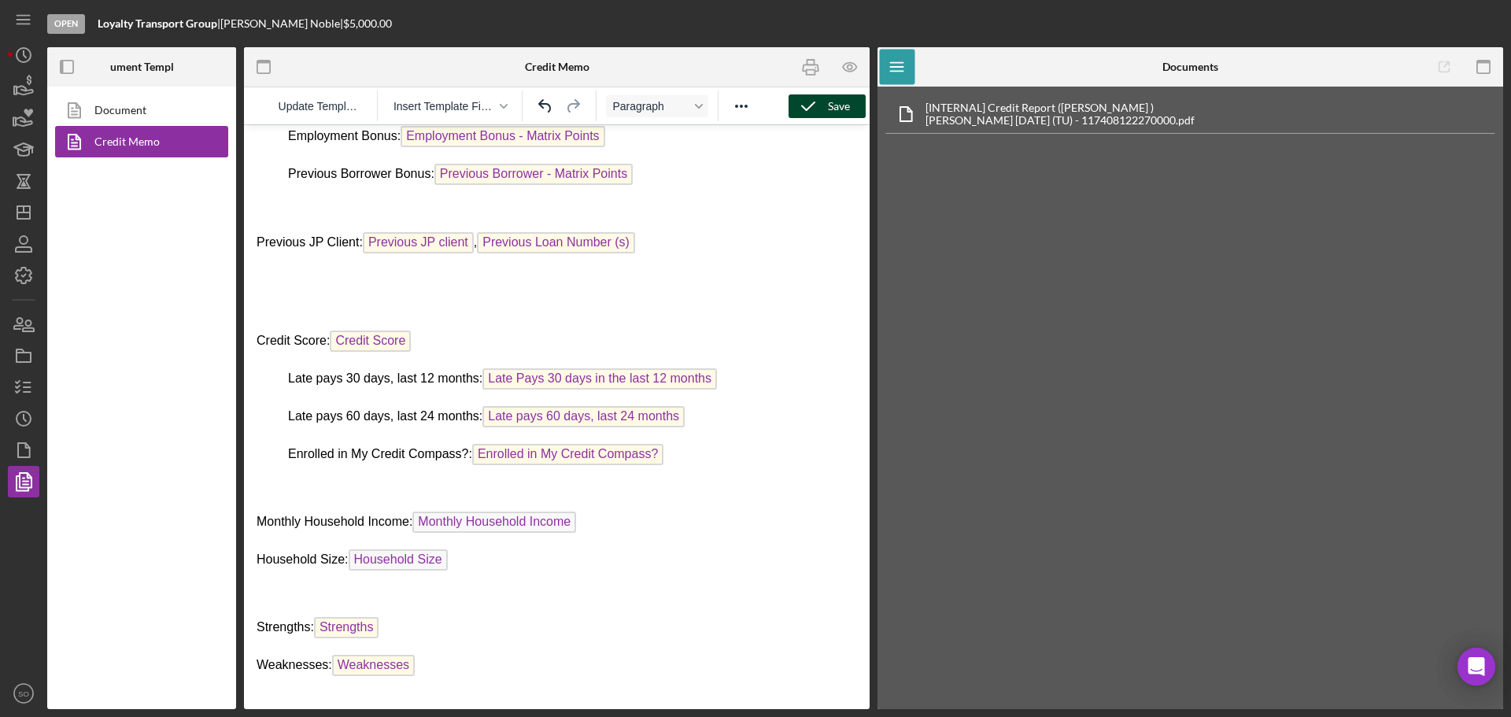
click at [807, 110] on icon "button" at bounding box center [807, 106] width 39 height 39
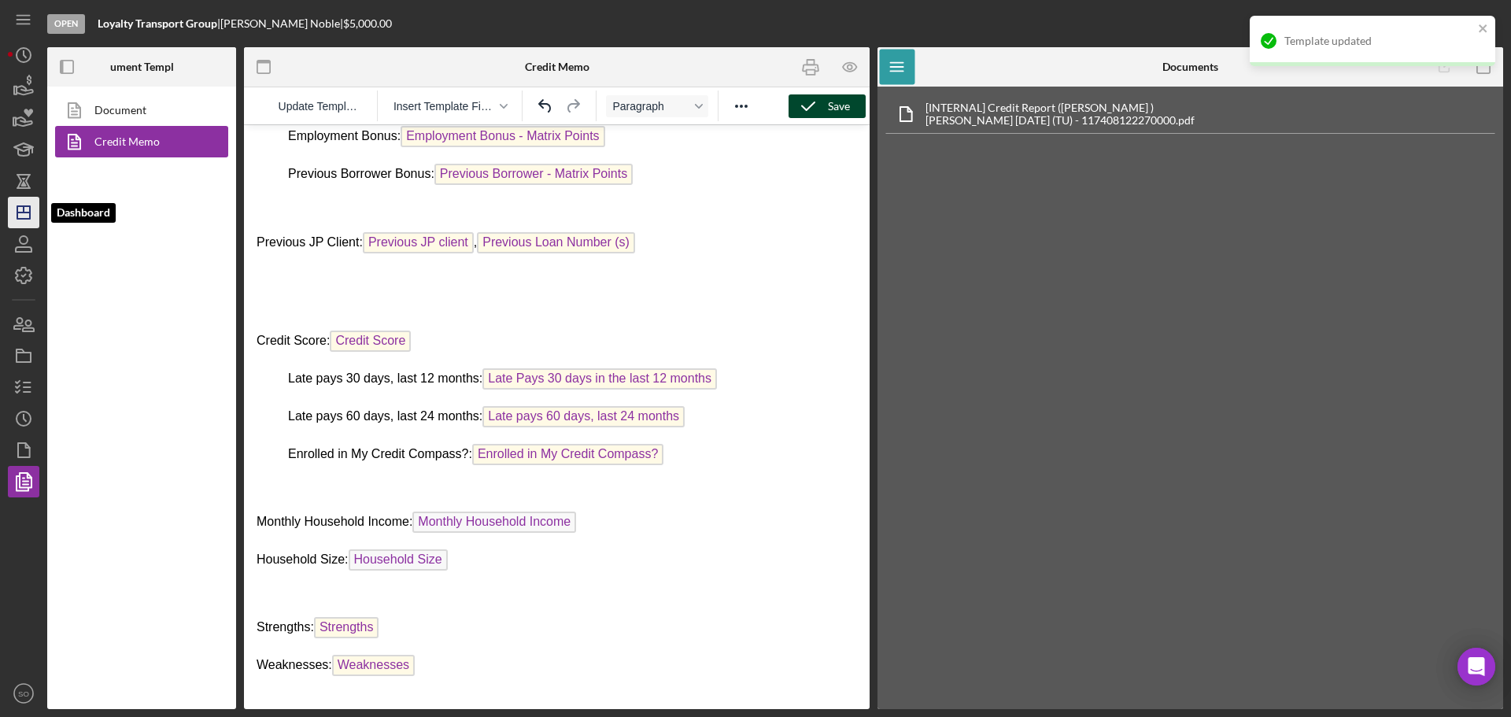
click at [20, 206] on polygon "button" at bounding box center [23, 212] width 13 height 13
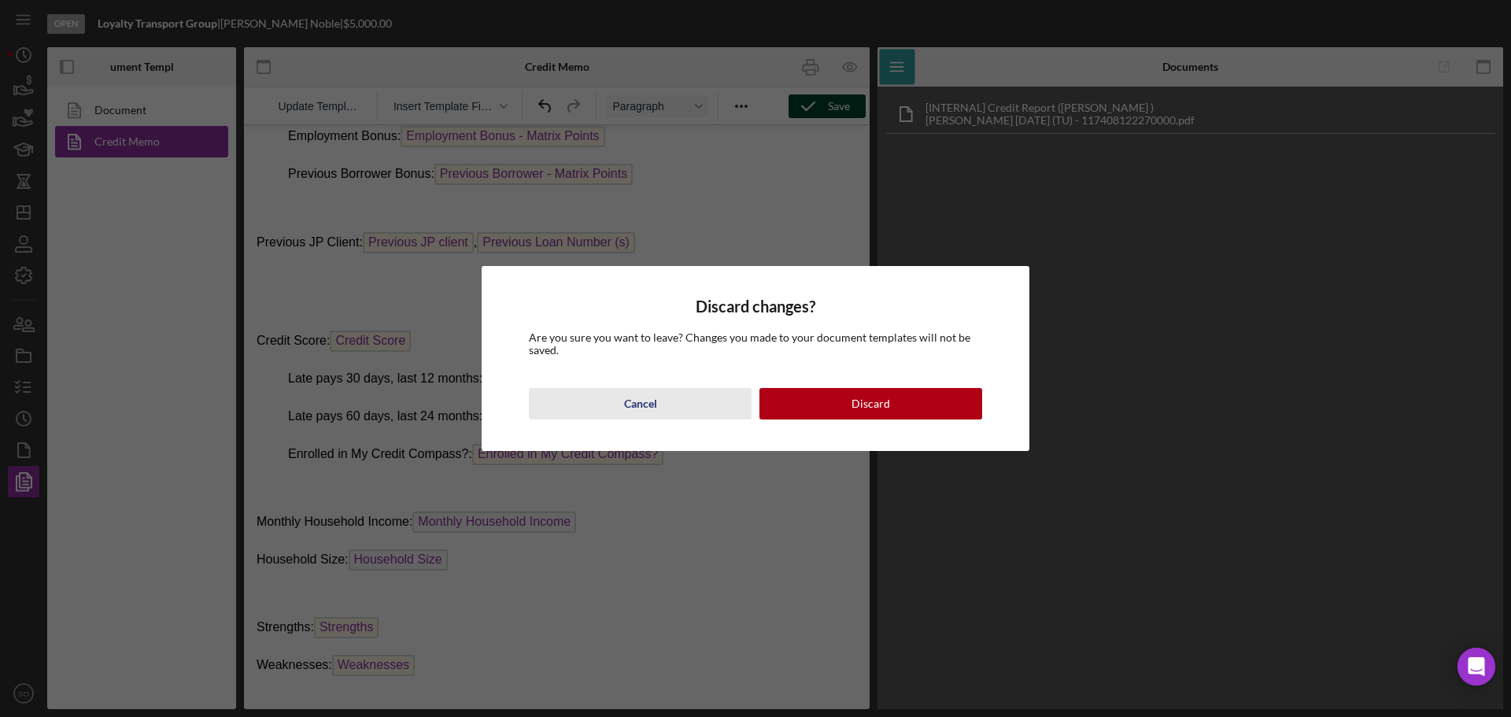
click at [642, 407] on div "Cancel" at bounding box center [640, 403] width 33 height 31
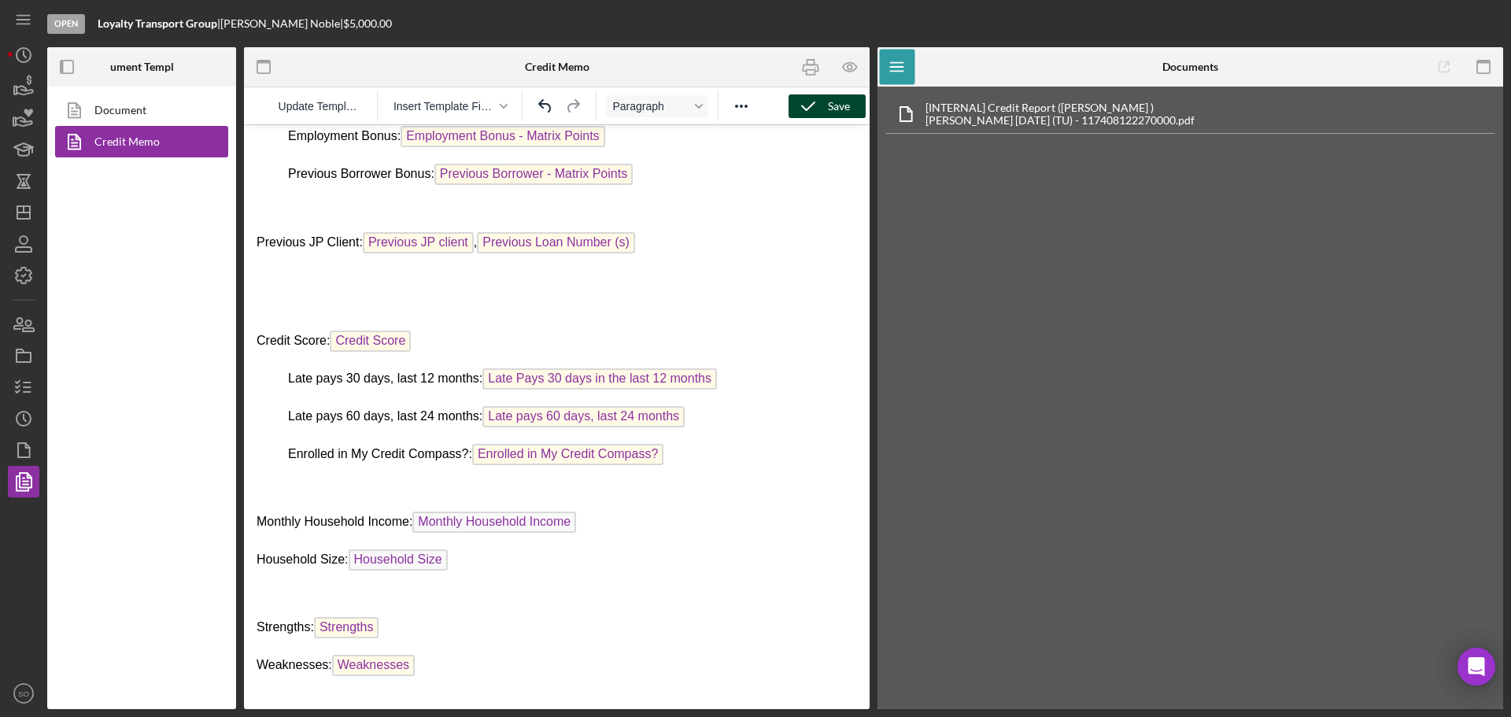
click at [817, 107] on icon "button" at bounding box center [807, 106] width 39 height 39
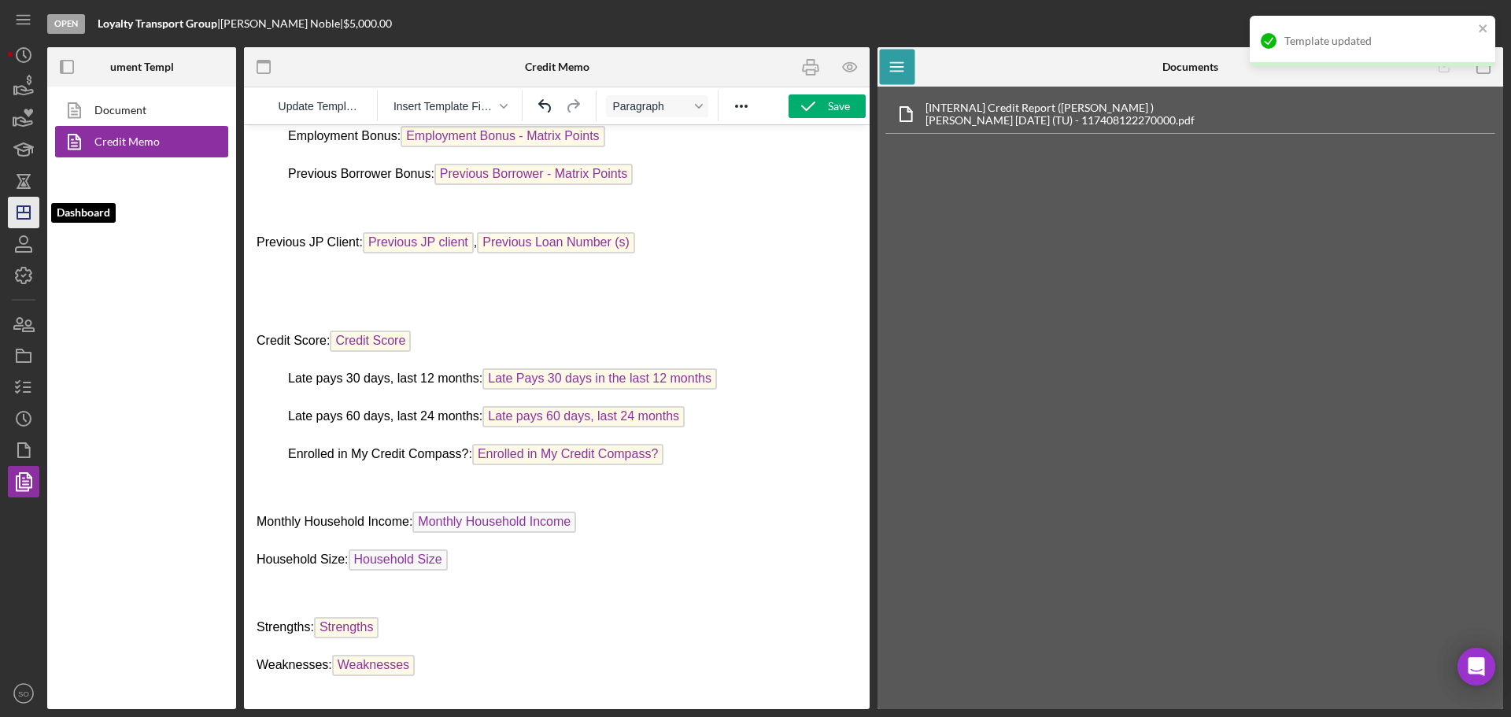
click at [20, 216] on icon "Icon/Dashboard" at bounding box center [23, 212] width 39 height 39
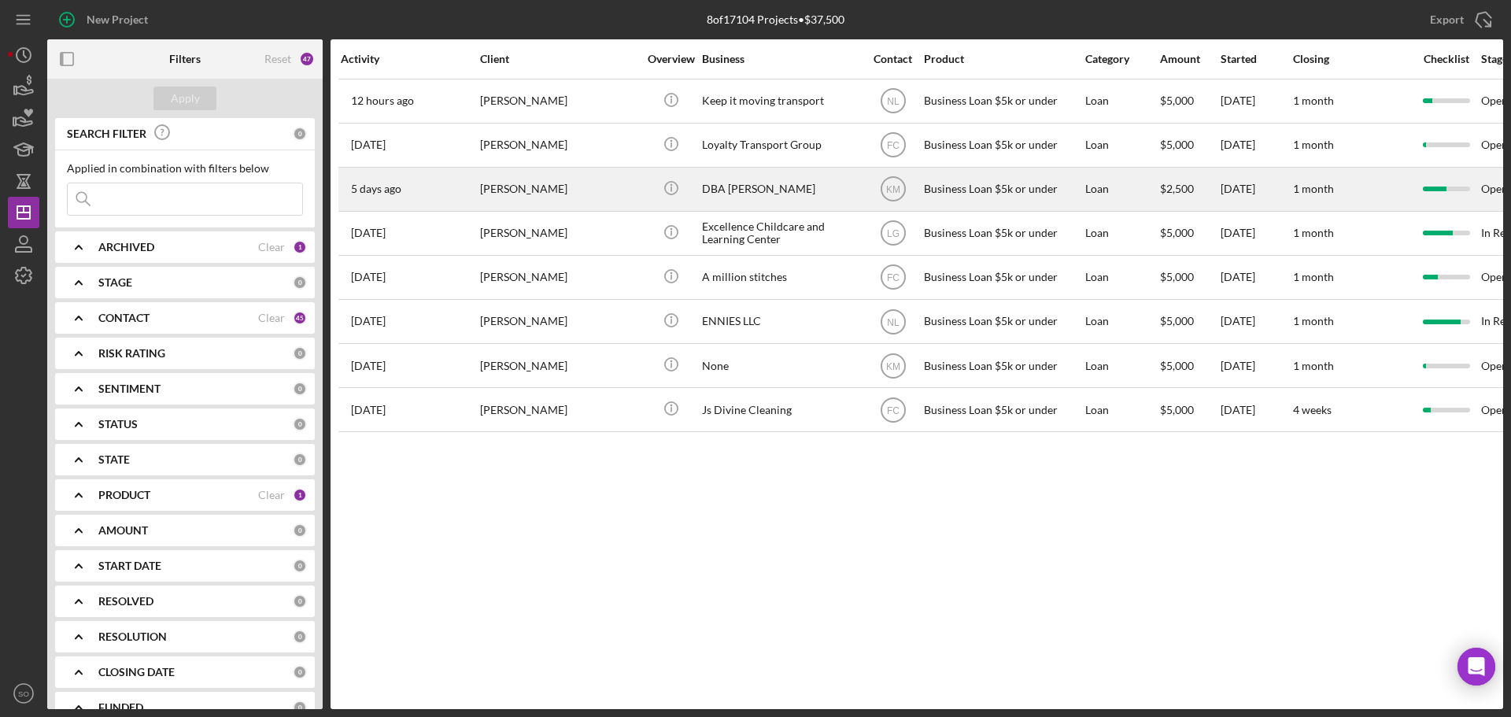
click at [536, 190] on div "[PERSON_NAME]" at bounding box center [558, 189] width 157 height 42
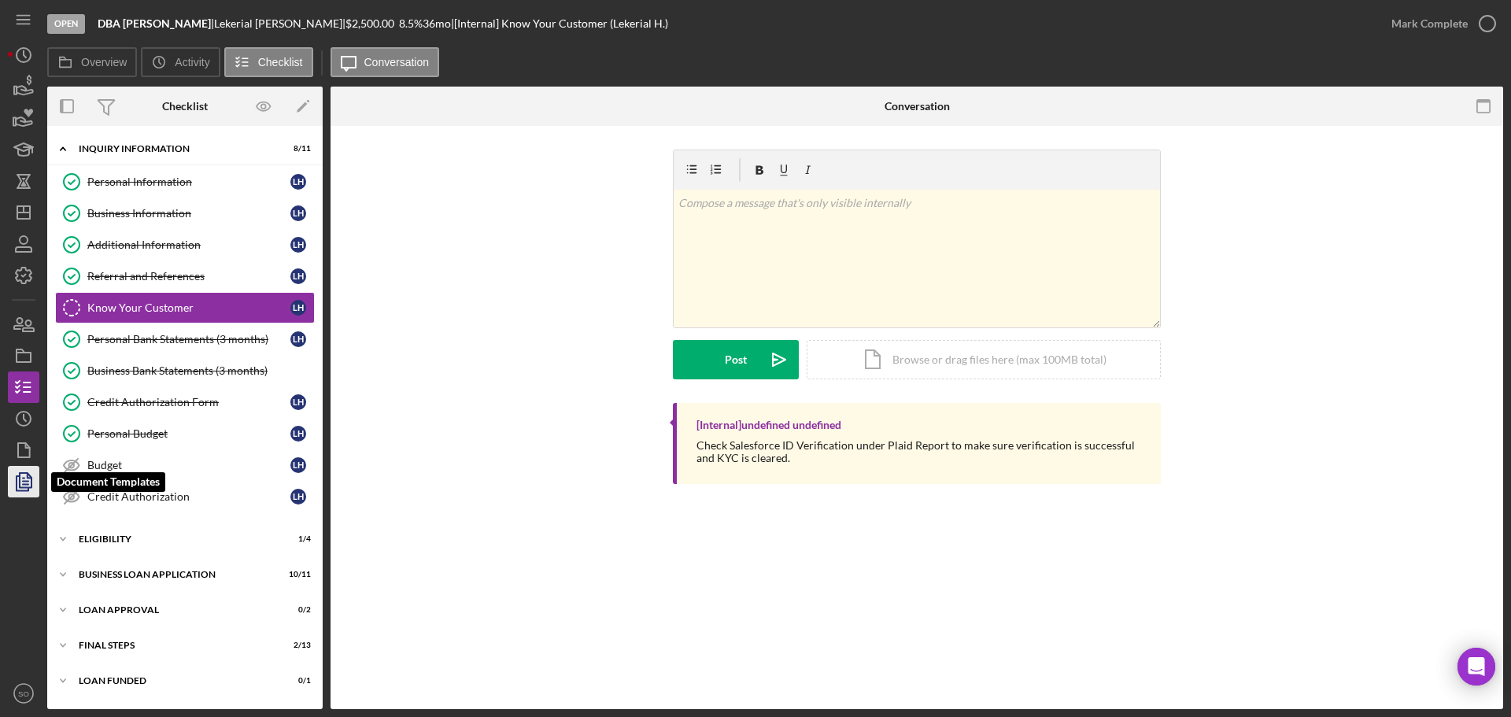
click at [14, 484] on icon "button" at bounding box center [23, 481] width 39 height 39
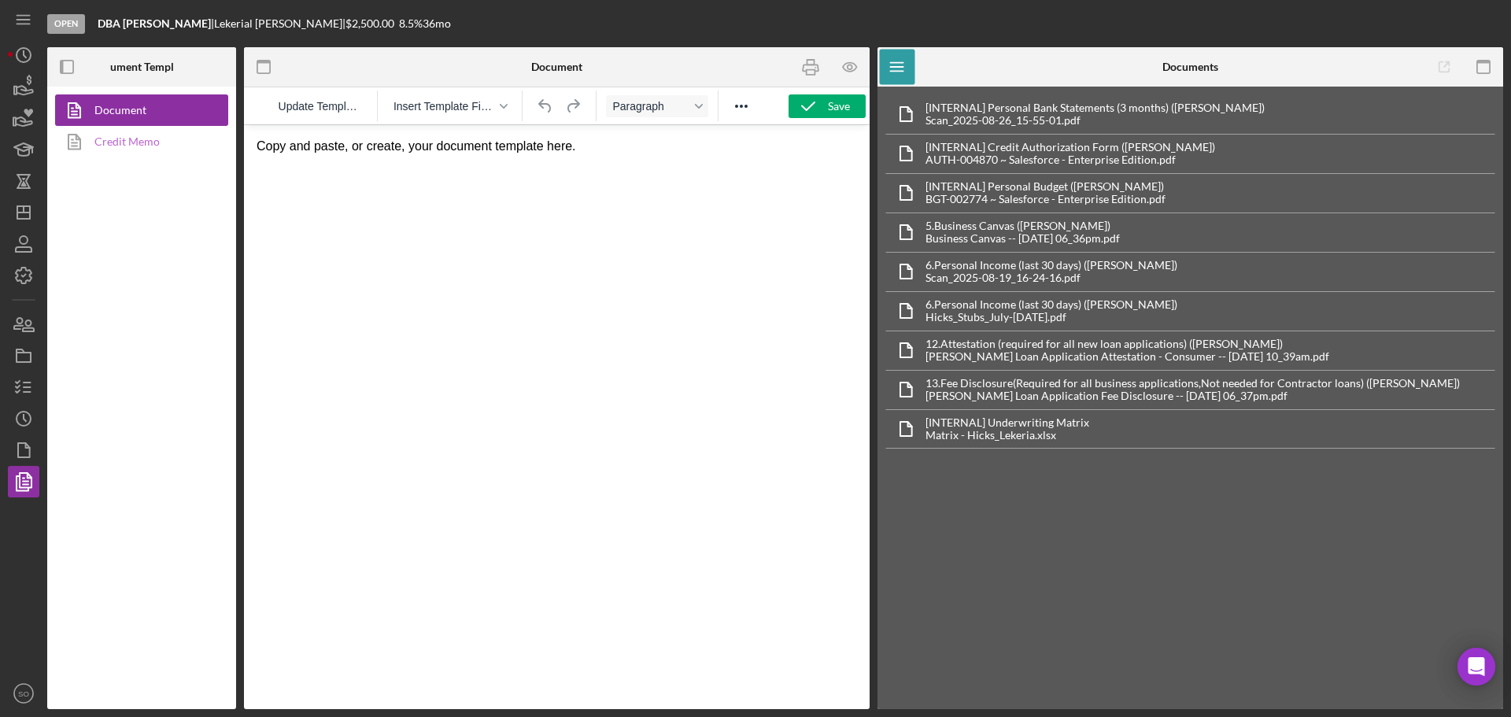
click at [135, 132] on link "Credit Memo" at bounding box center [137, 141] width 165 height 31
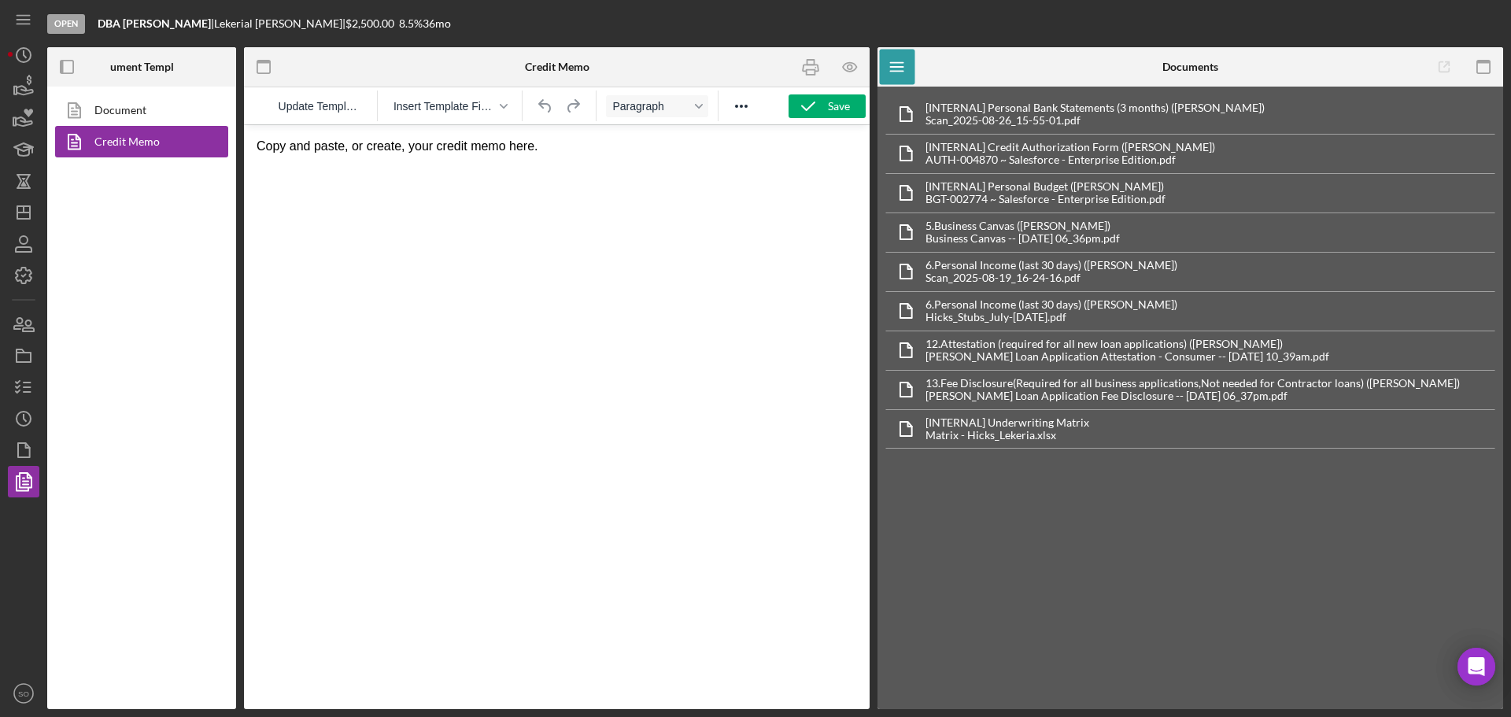
drag, startPoint x: 593, startPoint y: 150, endPoint x: 572, endPoint y: 150, distance: 21.2
click at [573, 150] on p "Copy and paste, or create, your credit memo here." at bounding box center [557, 146] width 600 height 17
drag, startPoint x: 585, startPoint y: 140, endPoint x: 244, endPoint y: 149, distance: 340.8
click at [244, 149] on html "Copy and paste, or create, your credit memo here." at bounding box center [557, 146] width 626 height 42
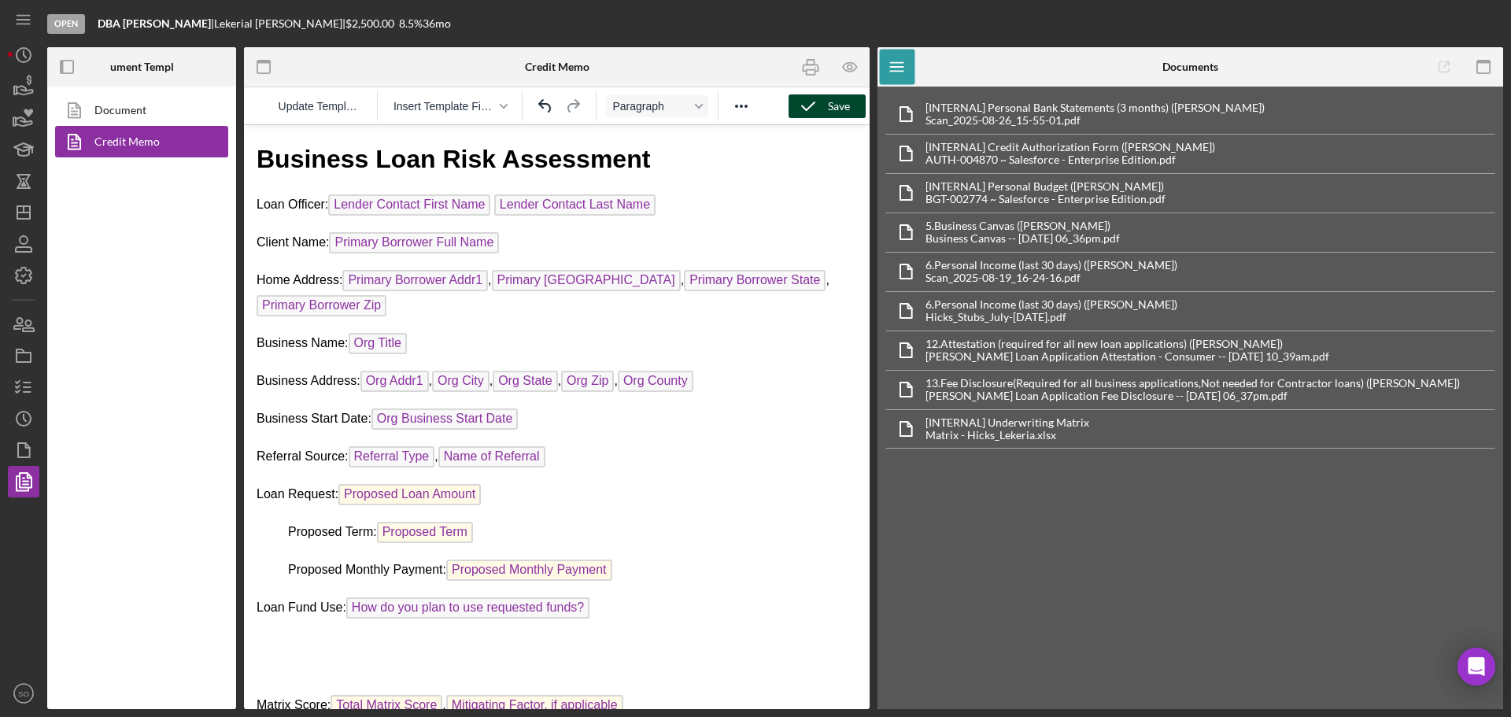
click at [809, 109] on icon "button" at bounding box center [807, 106] width 39 height 39
click at [24, 210] on line "button" at bounding box center [24, 209] width 0 height 6
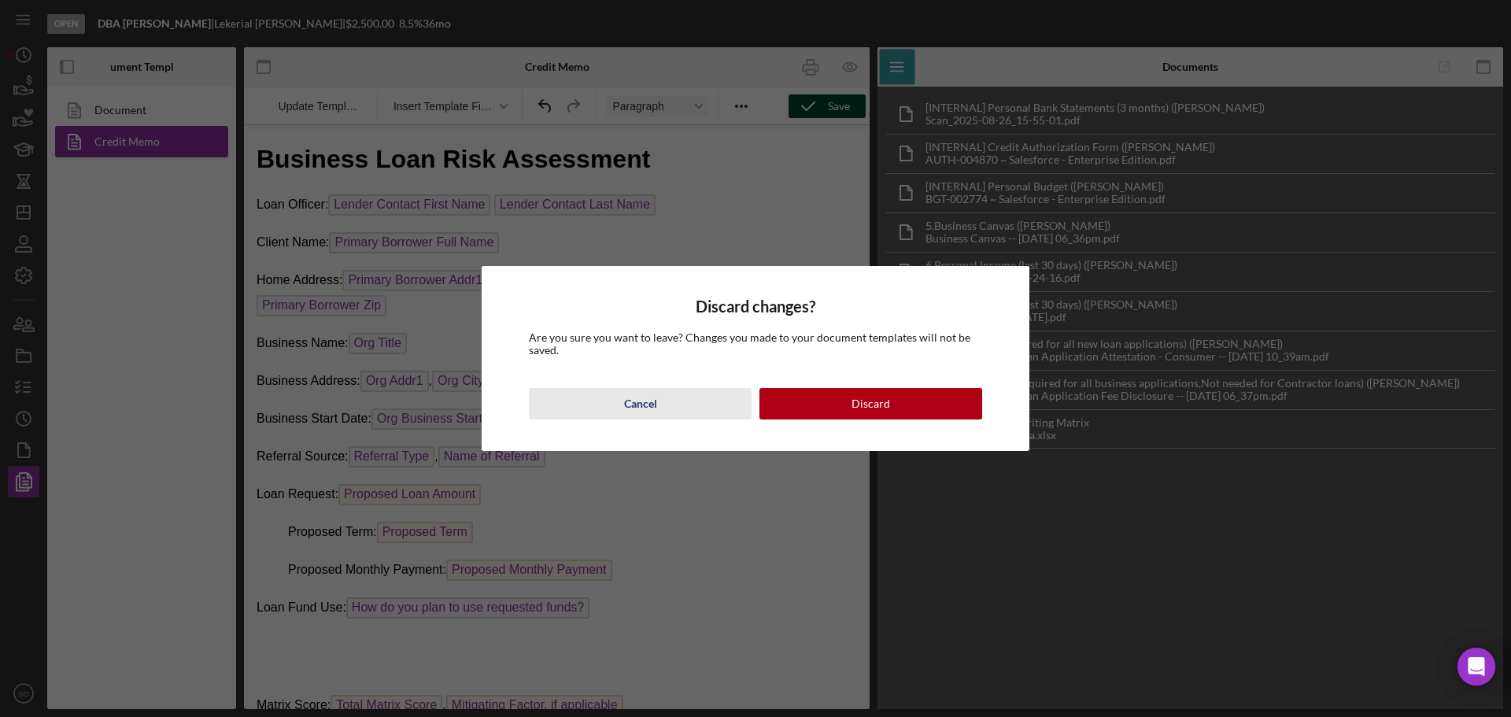
click at [632, 399] on div "Cancel" at bounding box center [640, 403] width 33 height 31
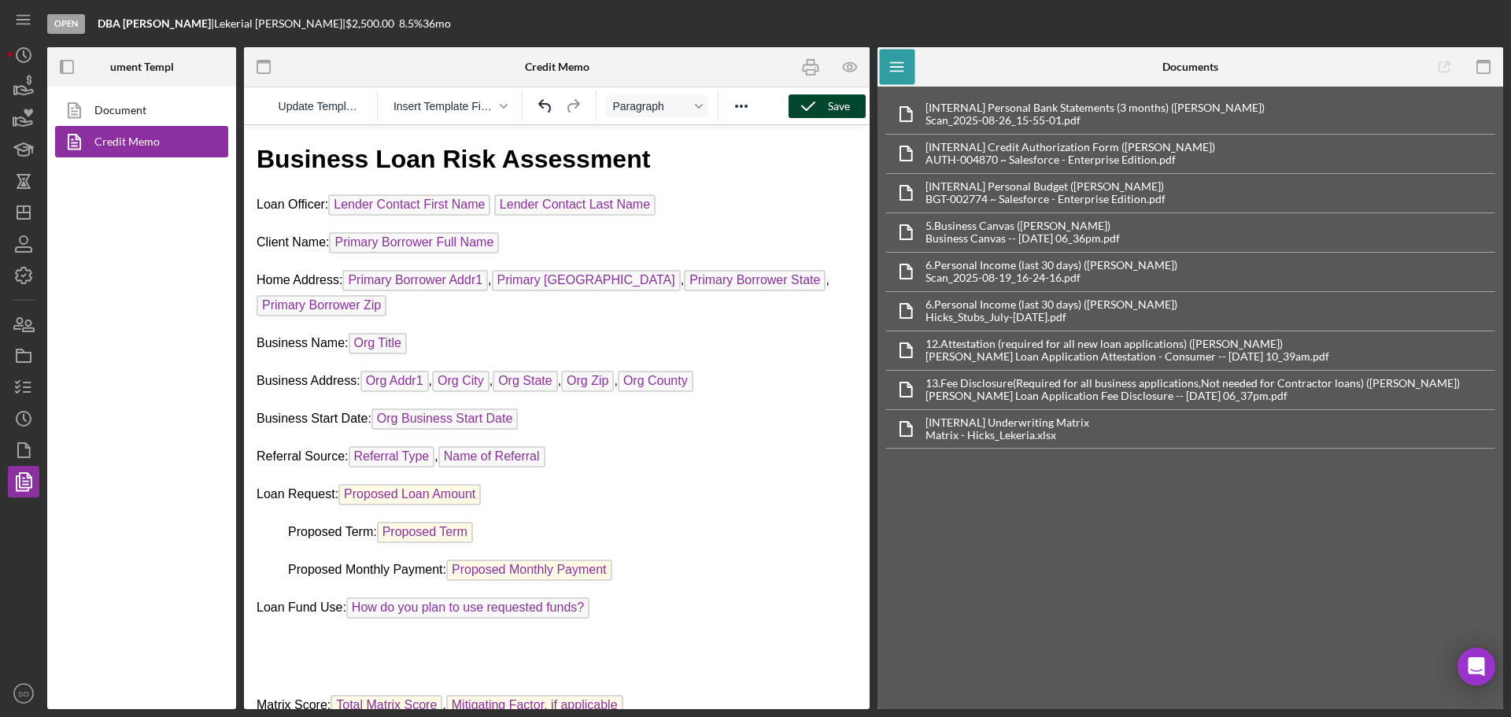
click at [828, 107] on div "Save" at bounding box center [839, 106] width 22 height 24
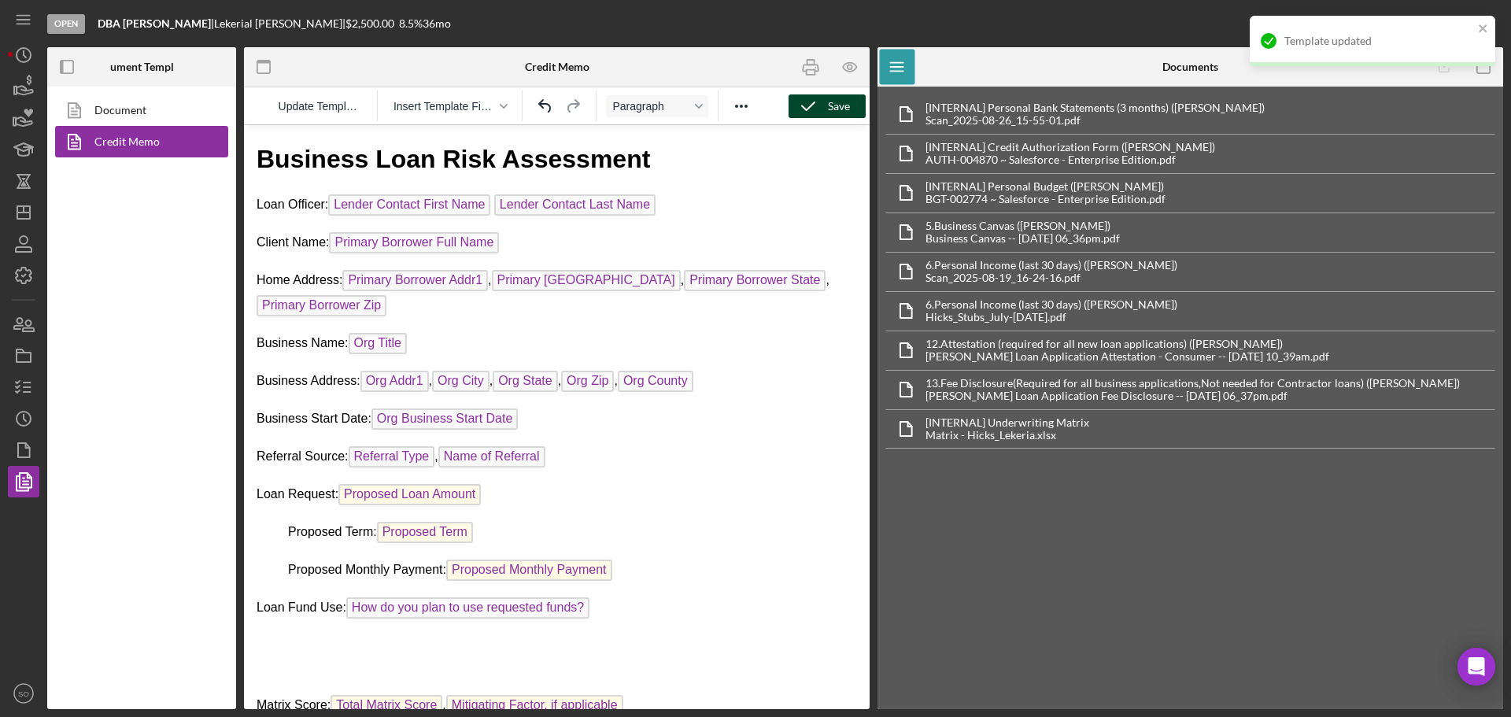
click at [807, 109] on polyline "button" at bounding box center [808, 106] width 13 height 8
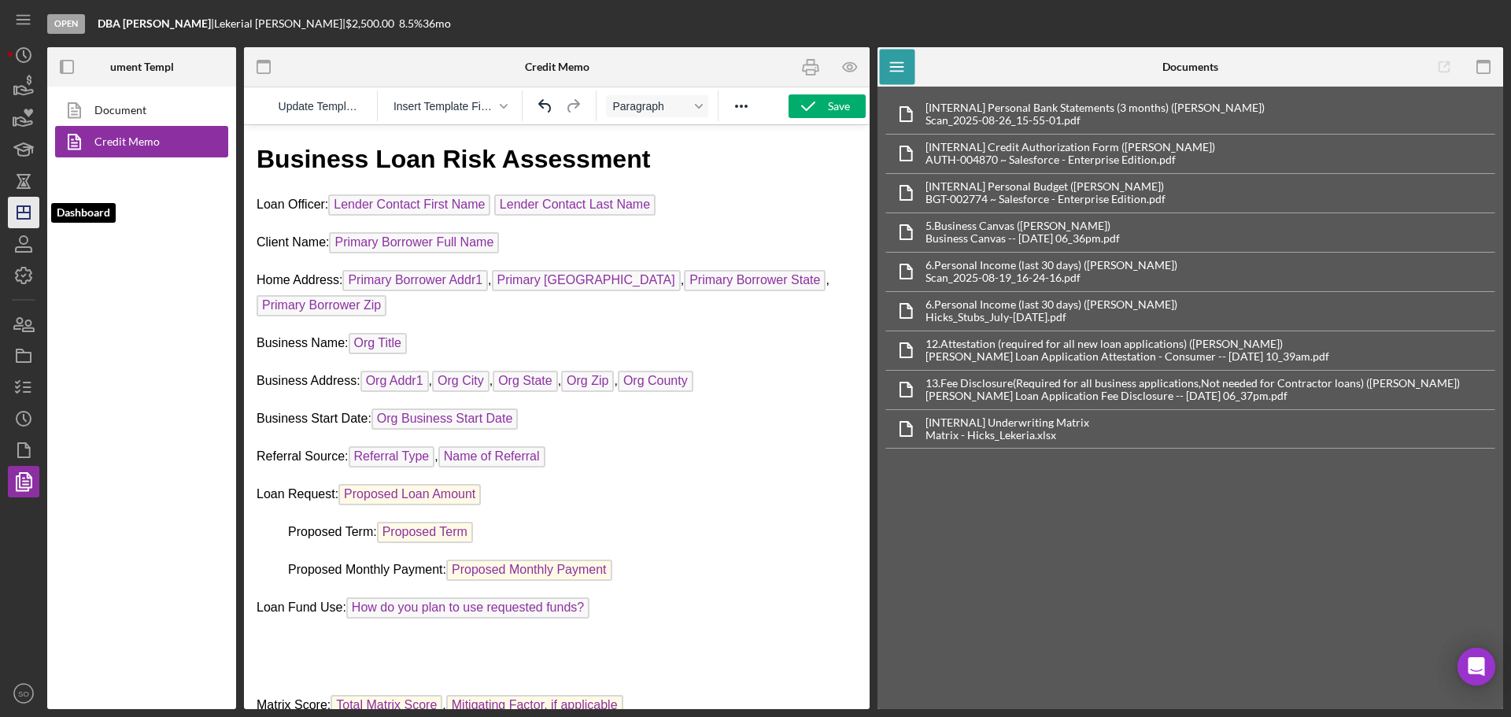
click at [24, 211] on line "button" at bounding box center [24, 209] width 0 height 6
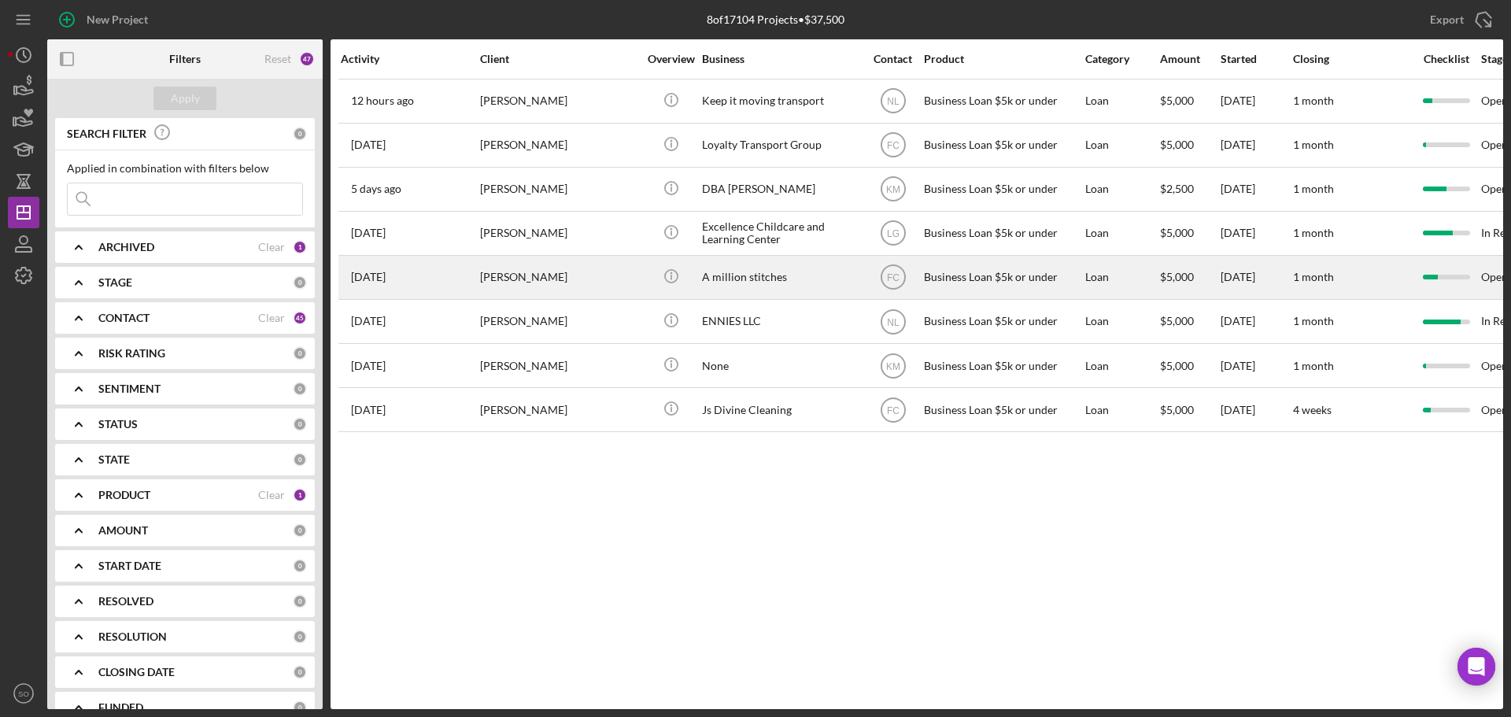
click at [531, 279] on div "[PERSON_NAME]" at bounding box center [558, 278] width 157 height 42
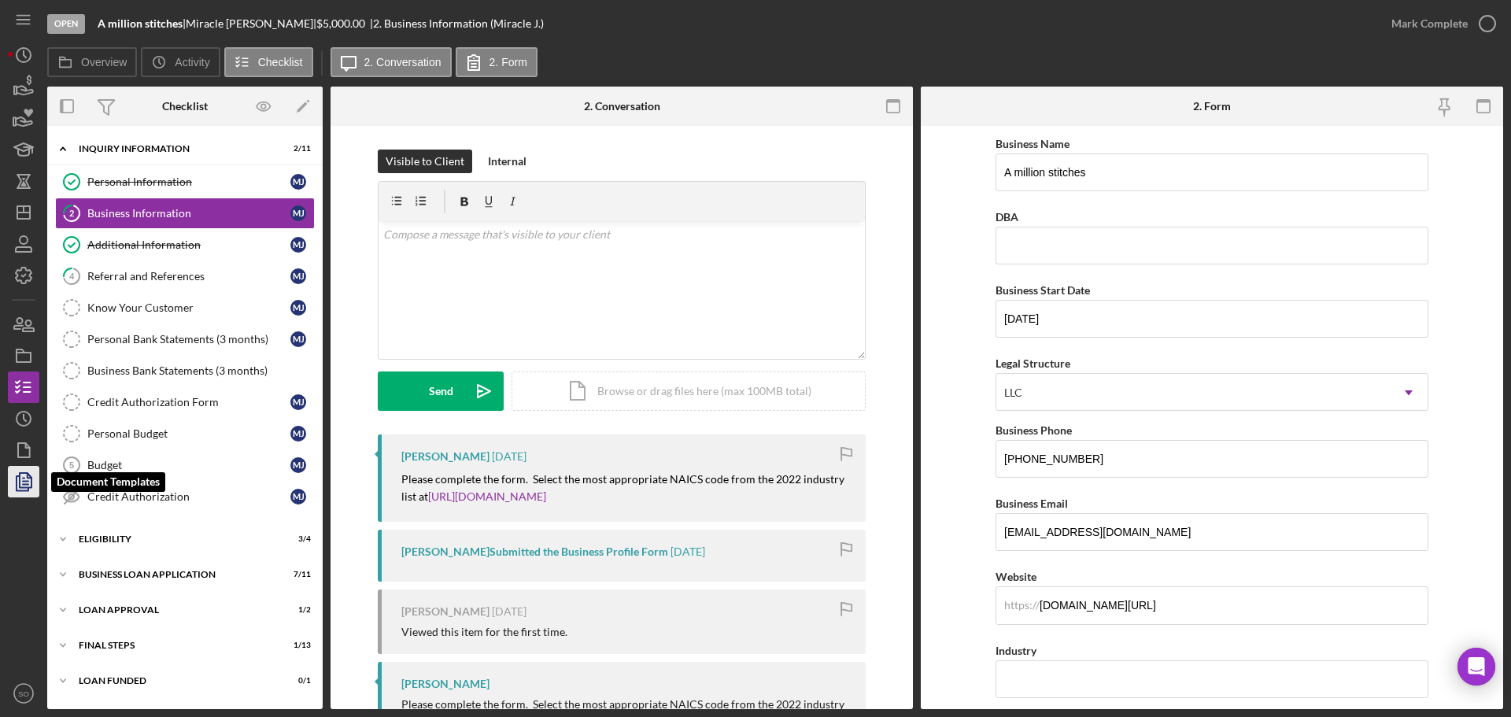
click at [20, 479] on polygon "button" at bounding box center [26, 480] width 12 height 14
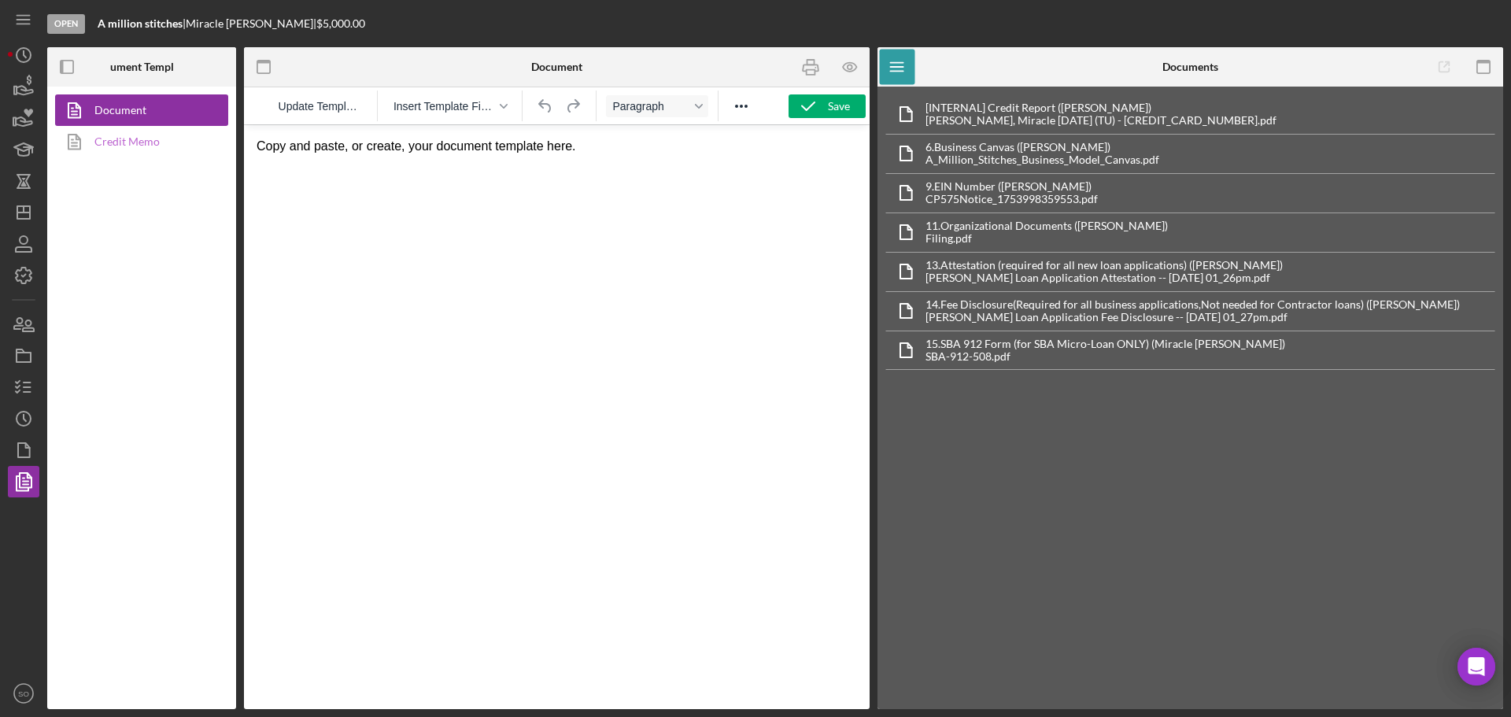
click at [130, 146] on link "Credit Memo" at bounding box center [137, 141] width 165 height 31
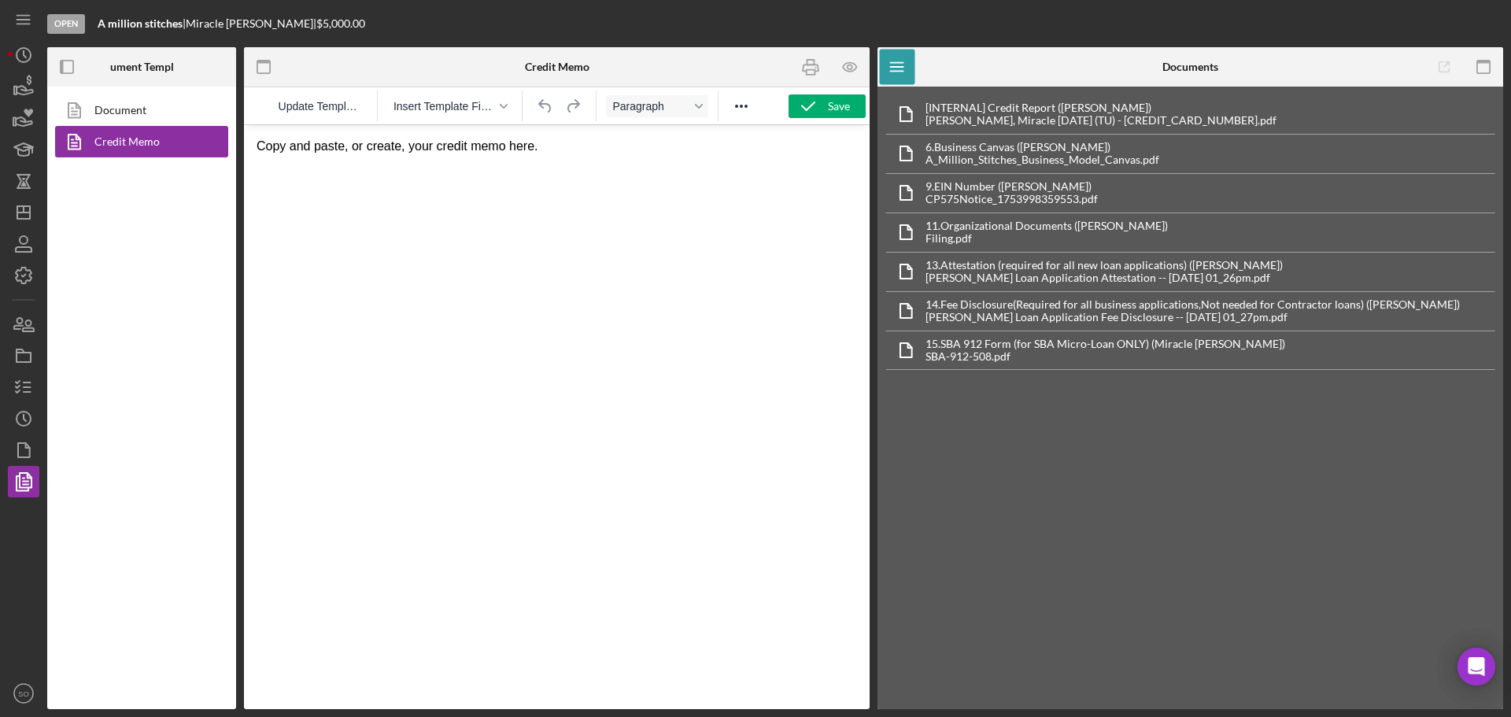
click at [658, 139] on p "Copy and paste, or create, your credit memo here." at bounding box center [557, 146] width 600 height 17
drag, startPoint x: 581, startPoint y: 135, endPoint x: 261, endPoint y: 162, distance: 320.6
click at [261, 162] on html "Copy and paste, or create, your credit memo here." at bounding box center [557, 146] width 626 height 42
drag, startPoint x: 558, startPoint y: 154, endPoint x: 245, endPoint y: 156, distance: 312.4
click at [245, 156] on html "Copy and paste, or create, your credit memo here." at bounding box center [557, 146] width 626 height 42
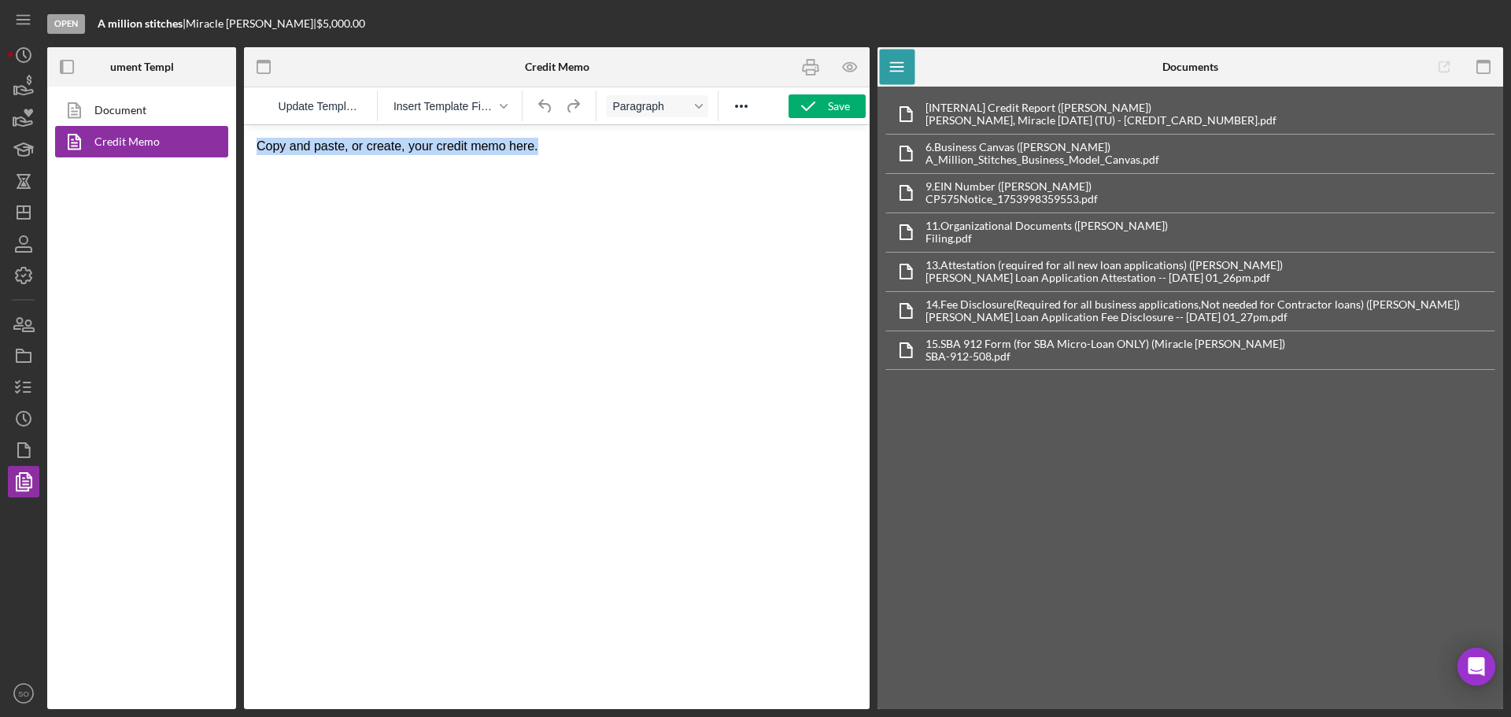
scroll to position [833, 0]
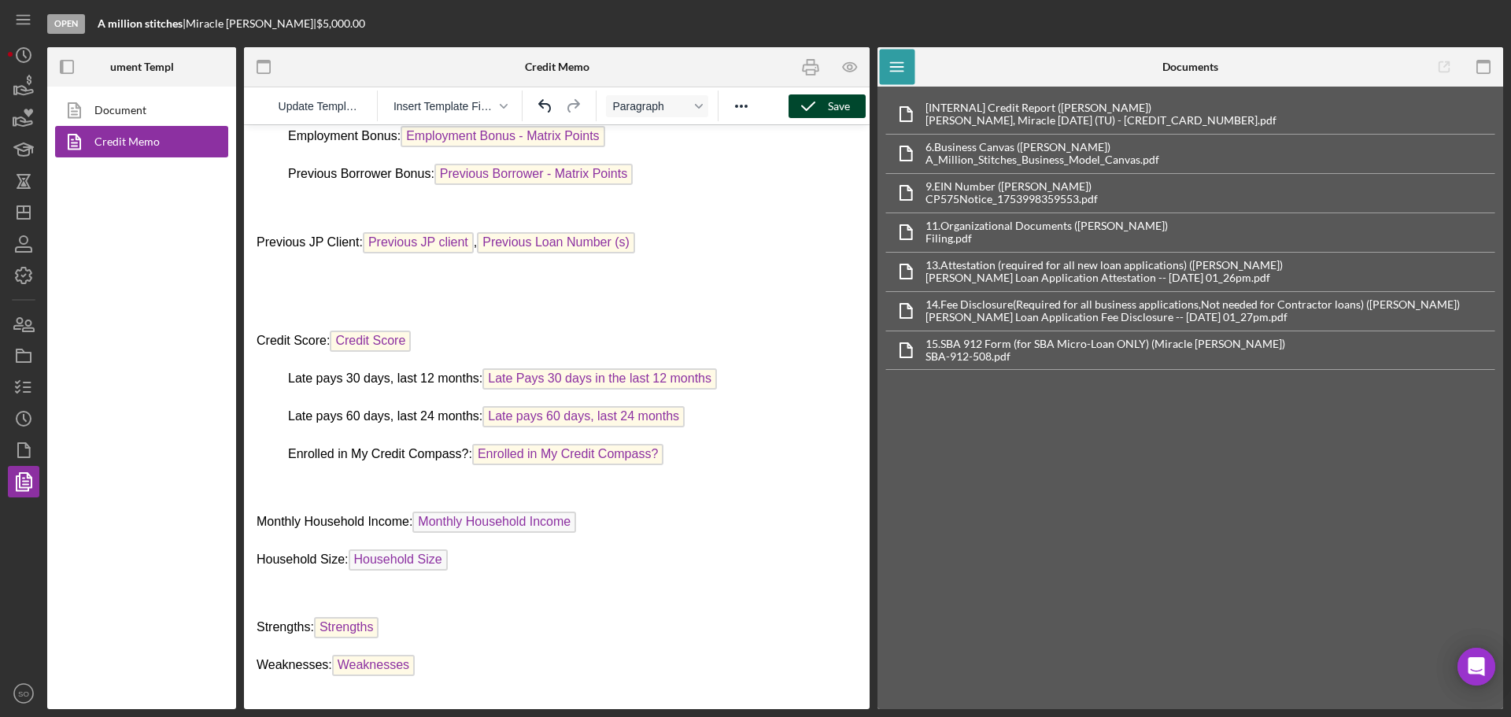
click at [836, 105] on div "Save" at bounding box center [839, 106] width 22 height 24
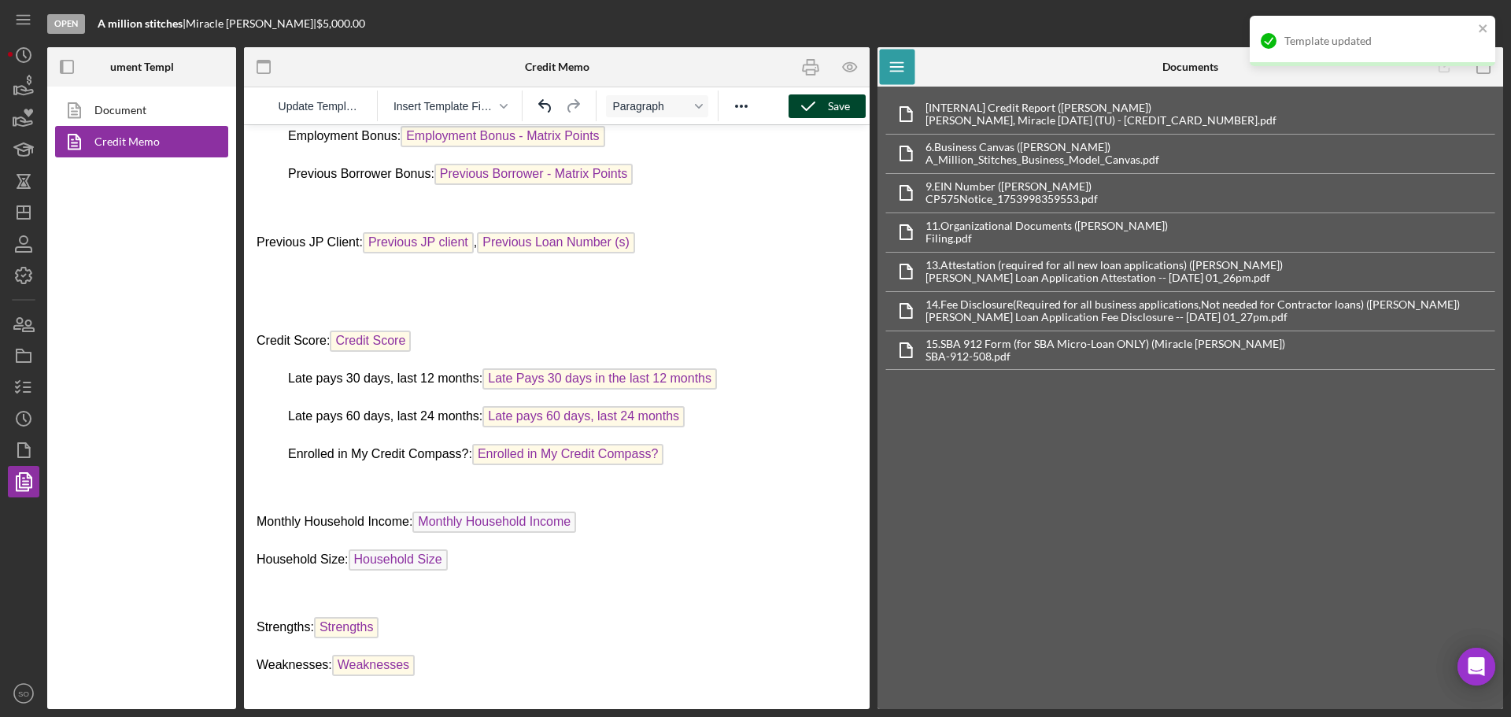
click at [836, 105] on div "Save" at bounding box center [839, 106] width 22 height 24
click at [23, 203] on icon "Icon/Dashboard" at bounding box center [23, 212] width 39 height 39
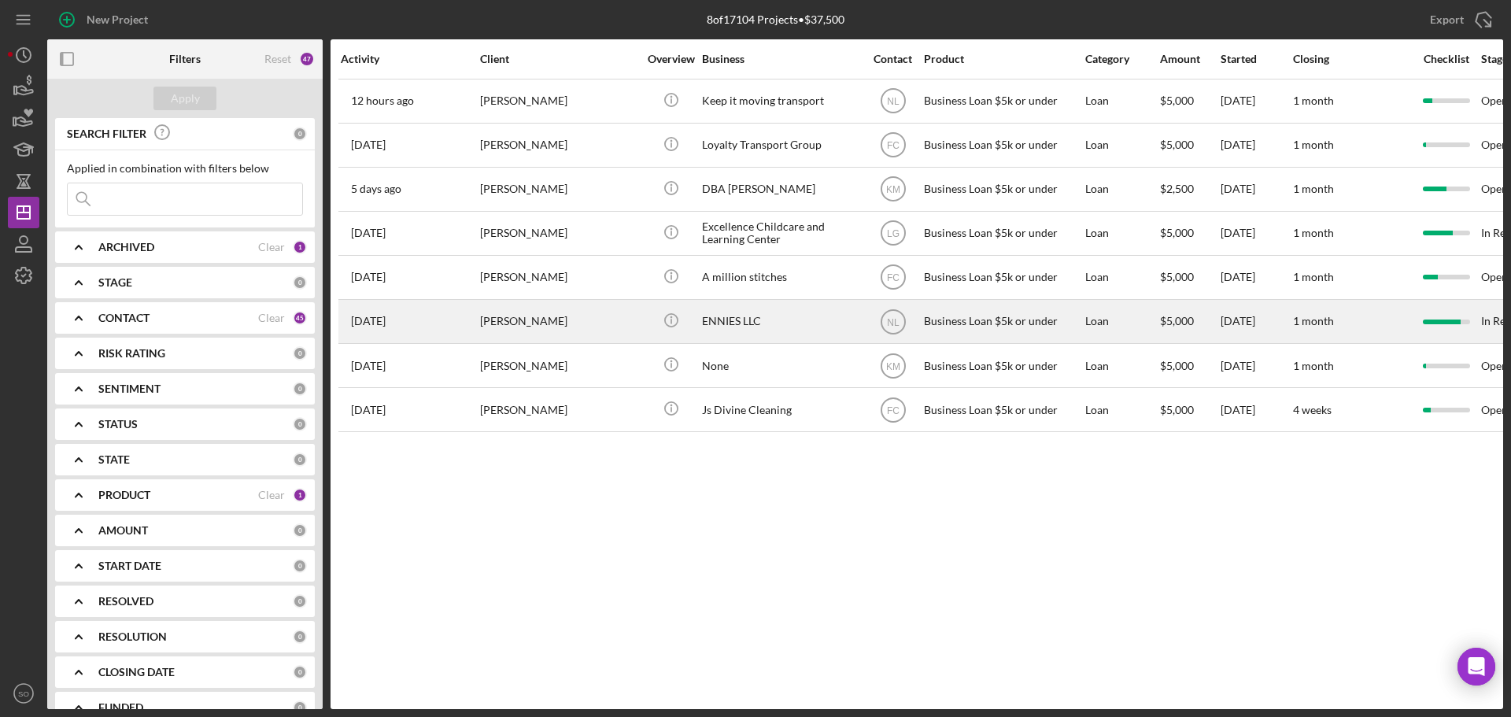
click at [515, 317] on div "[PERSON_NAME]" at bounding box center [558, 322] width 157 height 42
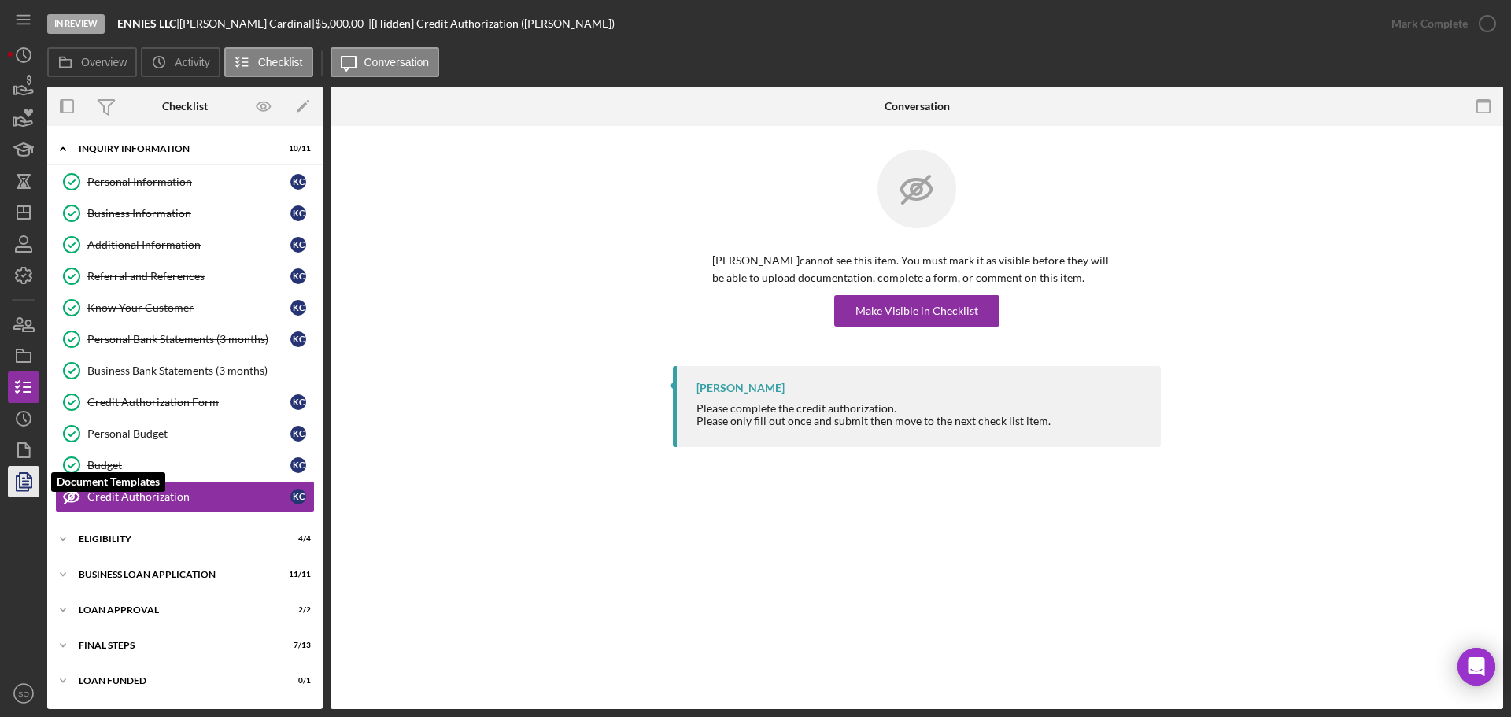
click at [21, 484] on icon "button" at bounding box center [23, 481] width 39 height 39
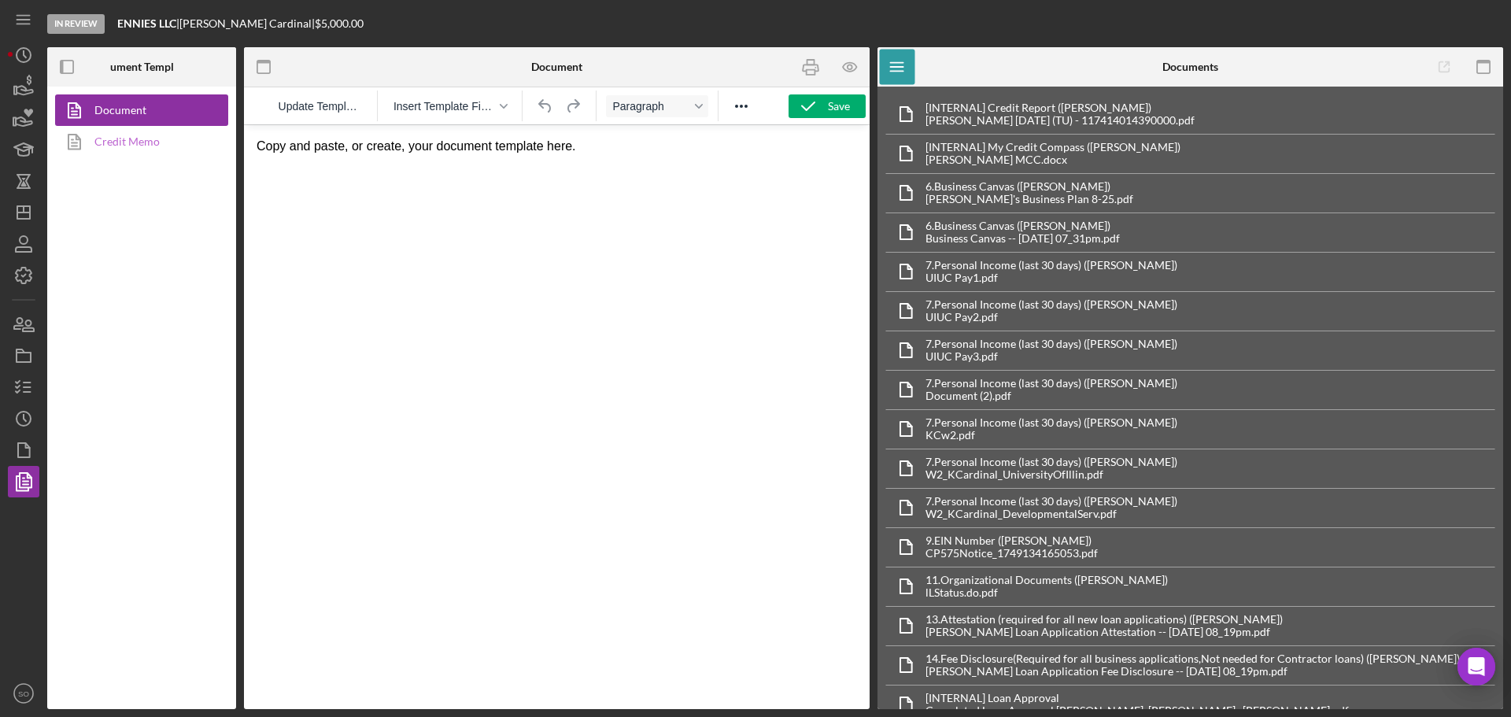
click at [153, 146] on link "Credit Memo" at bounding box center [137, 141] width 165 height 31
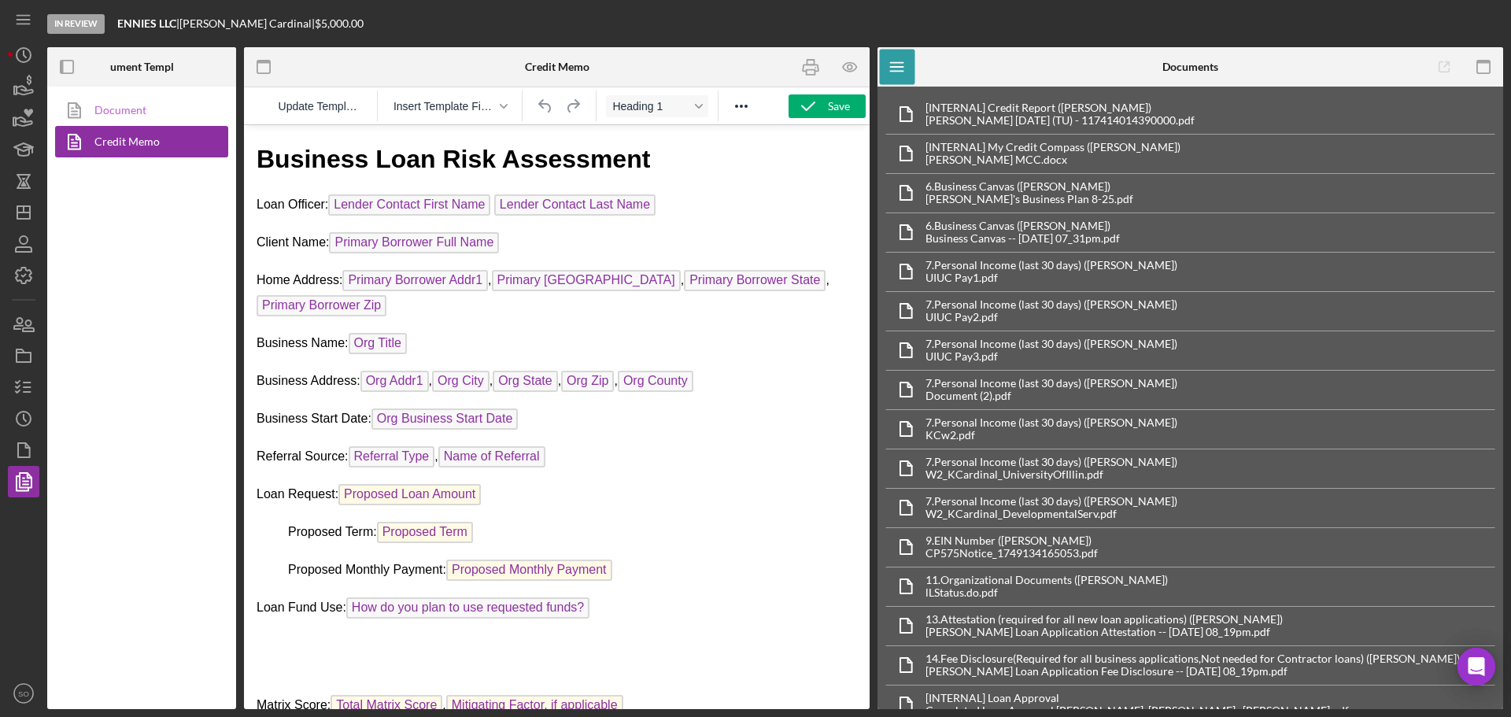
click at [101, 107] on link "Document" at bounding box center [137, 109] width 165 height 31
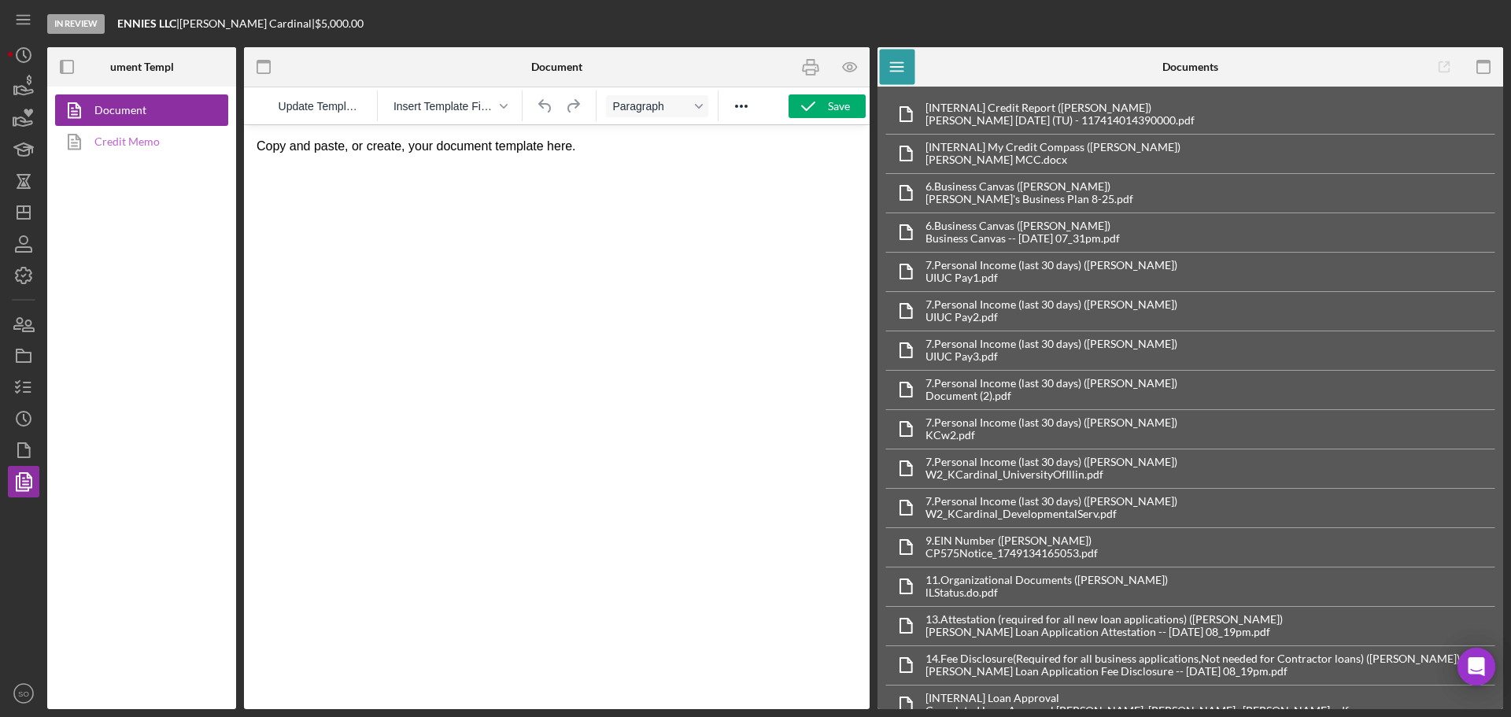
click at [104, 135] on link "Credit Memo" at bounding box center [137, 141] width 165 height 31
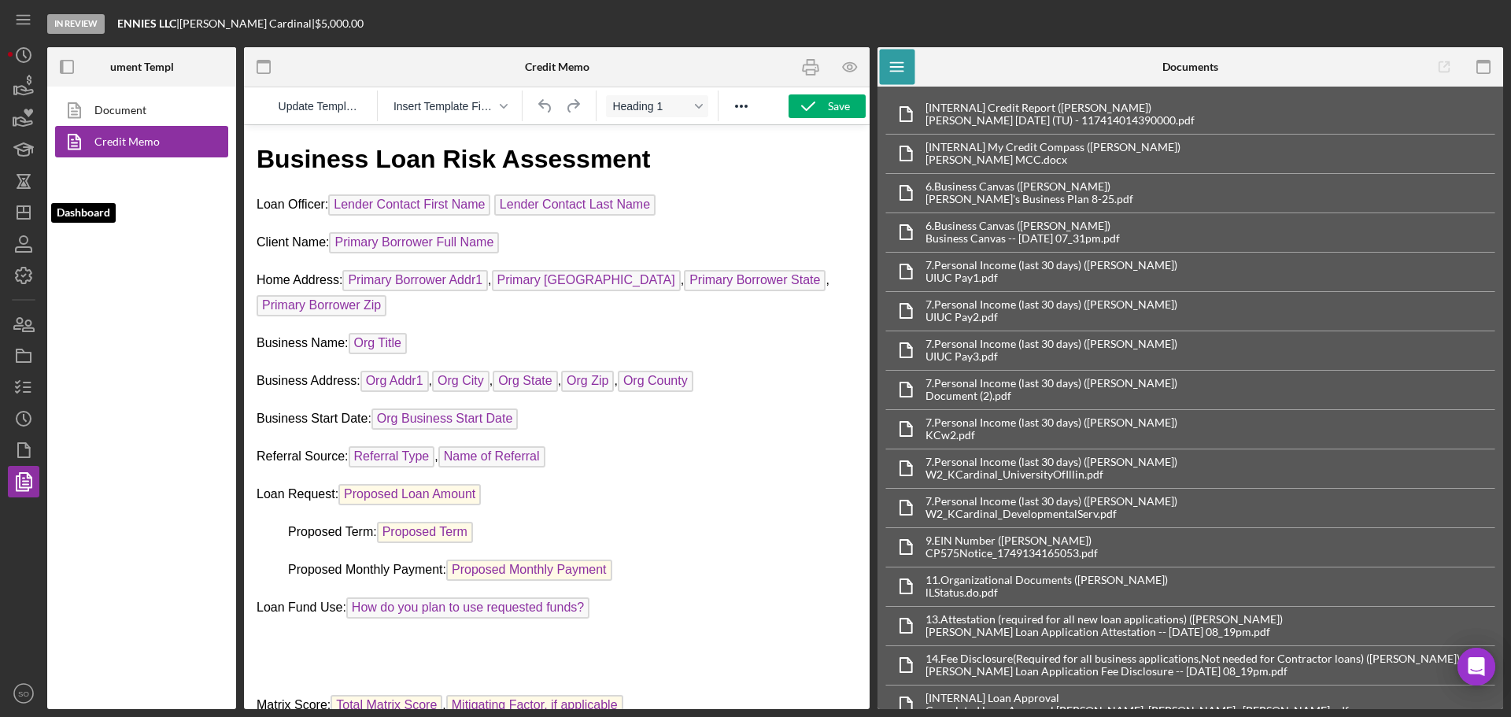
click at [22, 215] on icon "Icon/Dashboard" at bounding box center [23, 212] width 39 height 39
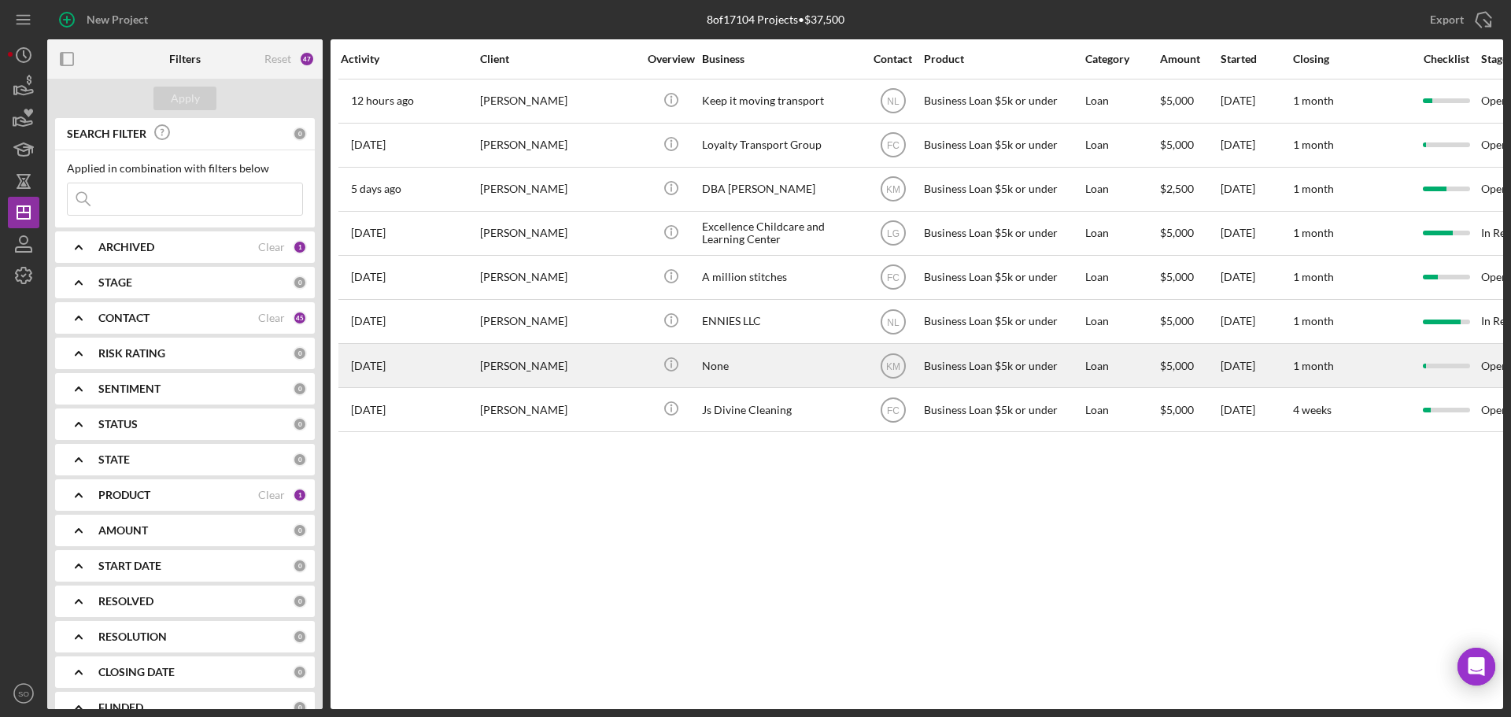
click at [525, 376] on div "[PERSON_NAME]" at bounding box center [558, 366] width 157 height 42
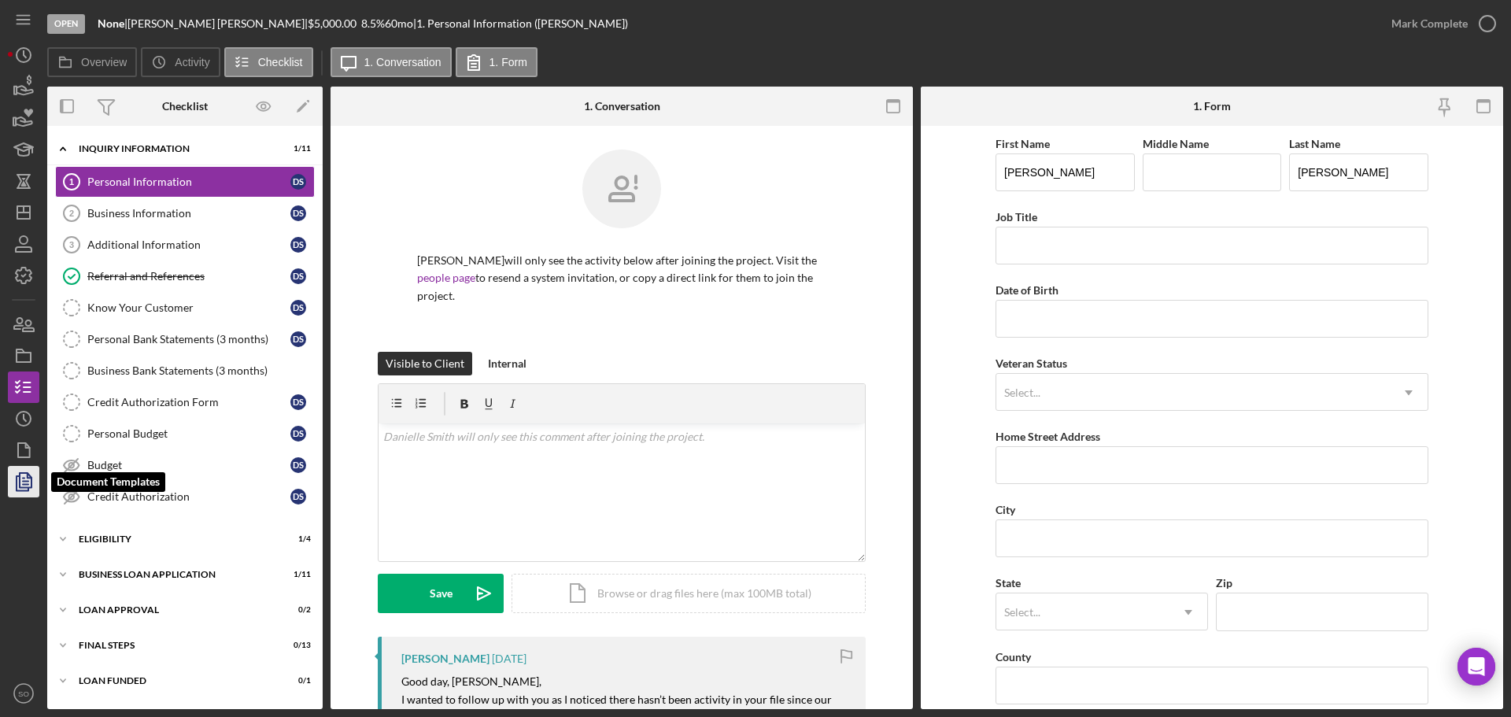
click at [26, 482] on icon "button" at bounding box center [23, 481] width 39 height 39
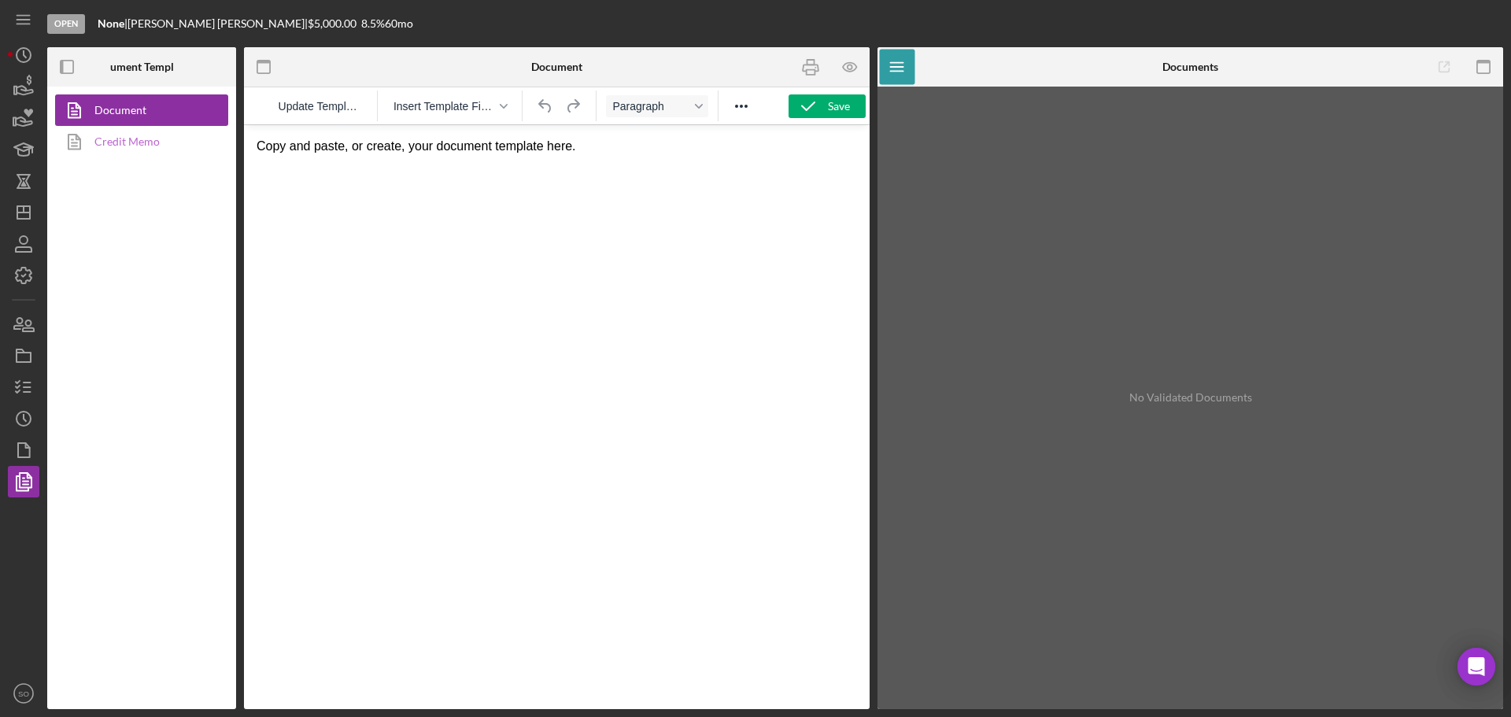
click at [131, 149] on link "Credit Memo" at bounding box center [137, 141] width 165 height 31
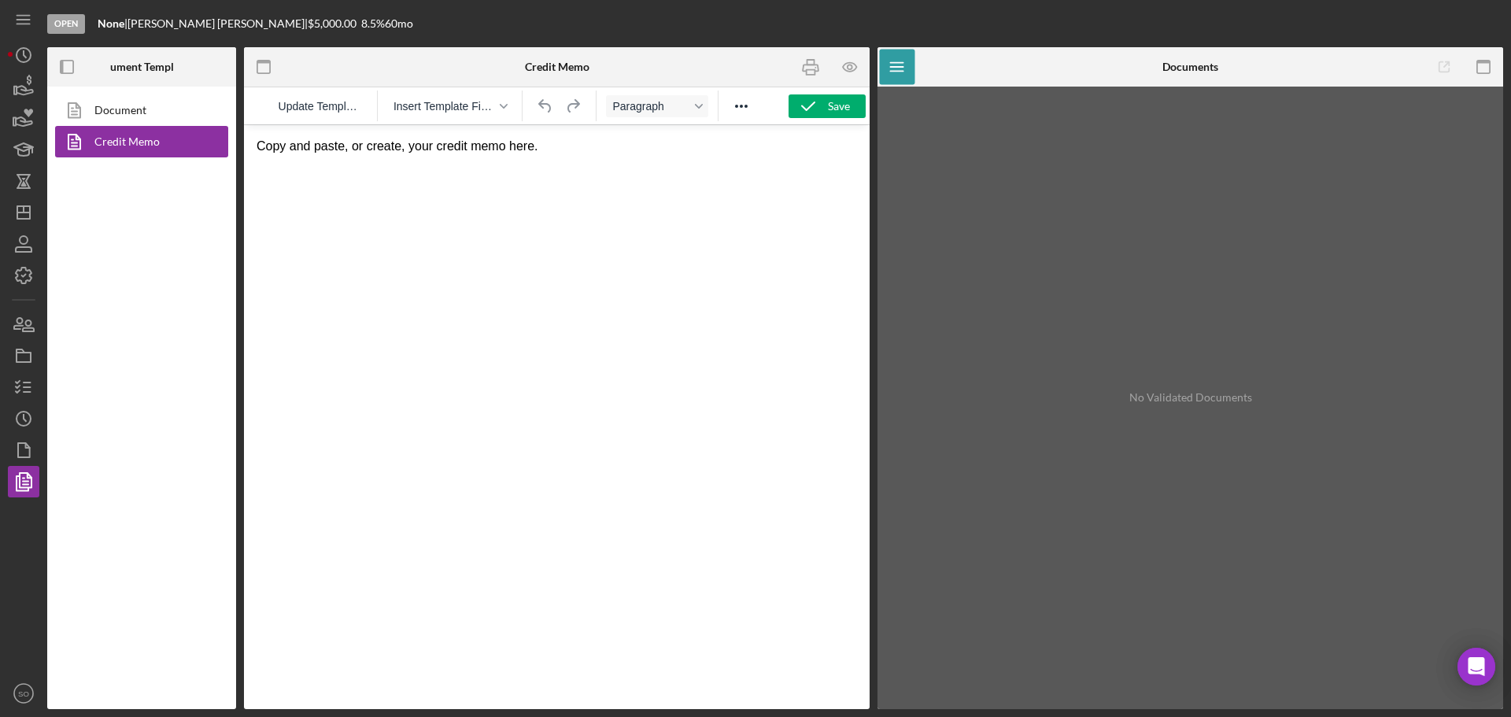
drag, startPoint x: 434, startPoint y: 305, endPoint x: 450, endPoint y: 252, distance: 56.0
click at [434, 168] on html "Copy and paste, or create, your credit memo here." at bounding box center [557, 146] width 626 height 42
drag, startPoint x: 551, startPoint y: 146, endPoint x: 240, endPoint y: 138, distance: 310.9
click at [244, 138] on html "Copy and paste, or create, your credit memo here." at bounding box center [557, 146] width 626 height 42
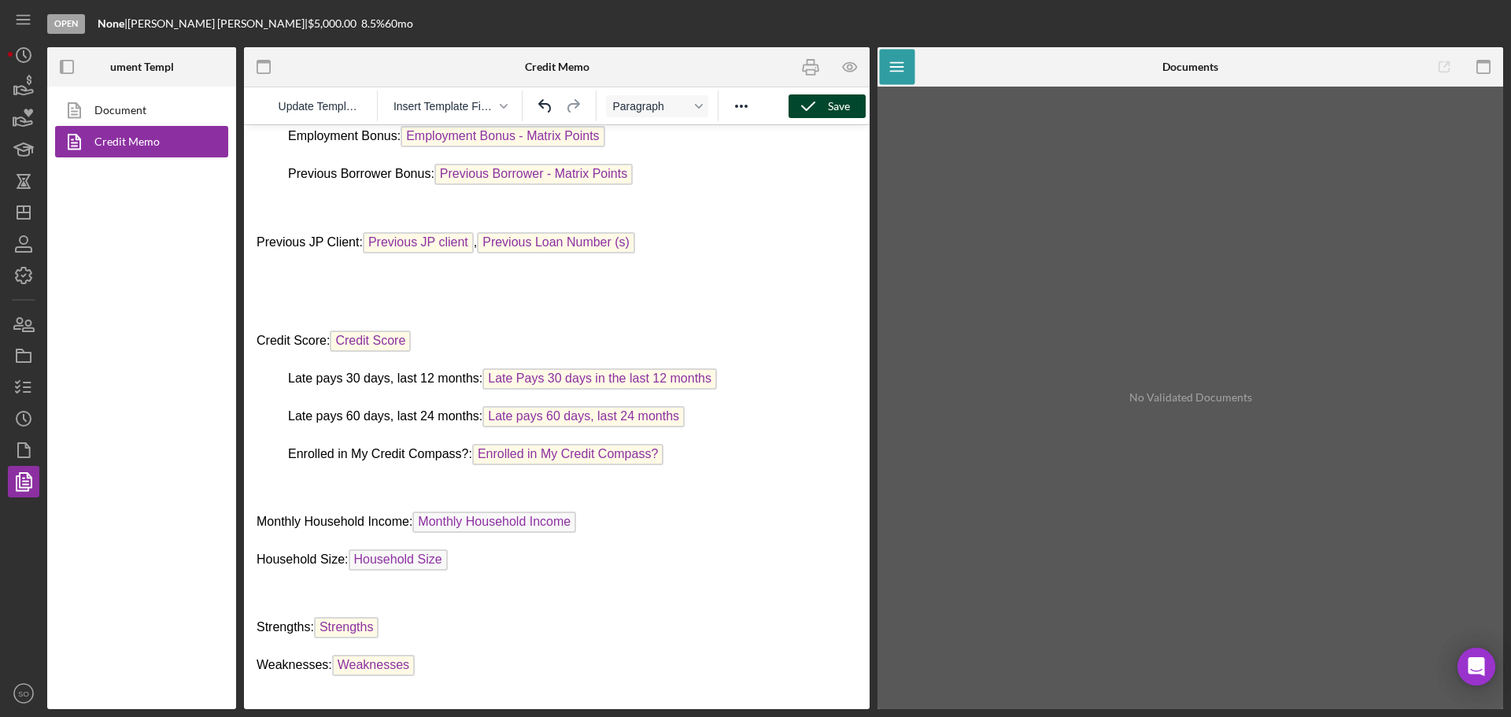
click at [820, 112] on icon "button" at bounding box center [807, 106] width 39 height 39
click at [22, 210] on icon "Icon/Dashboard" at bounding box center [23, 212] width 39 height 39
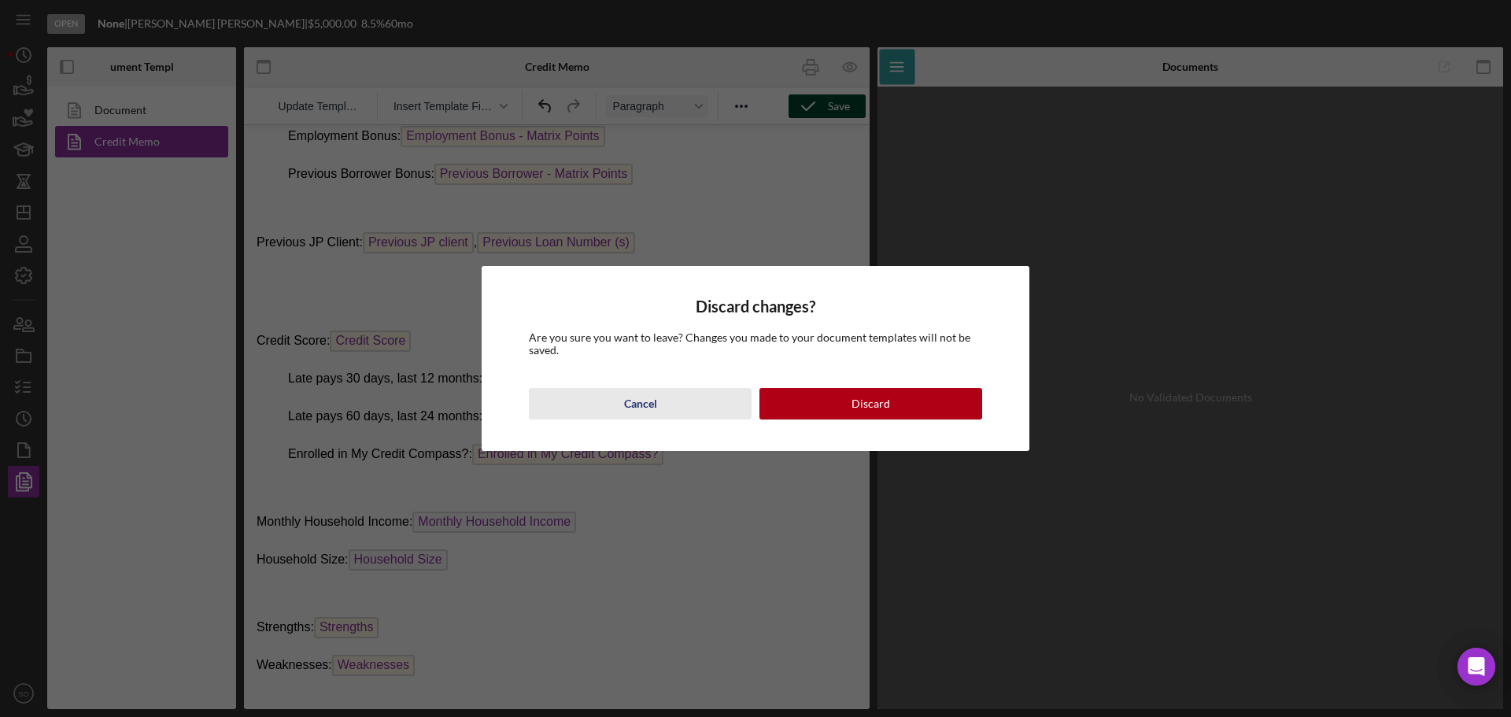
click at [663, 408] on button "Cancel" at bounding box center [640, 403] width 223 height 31
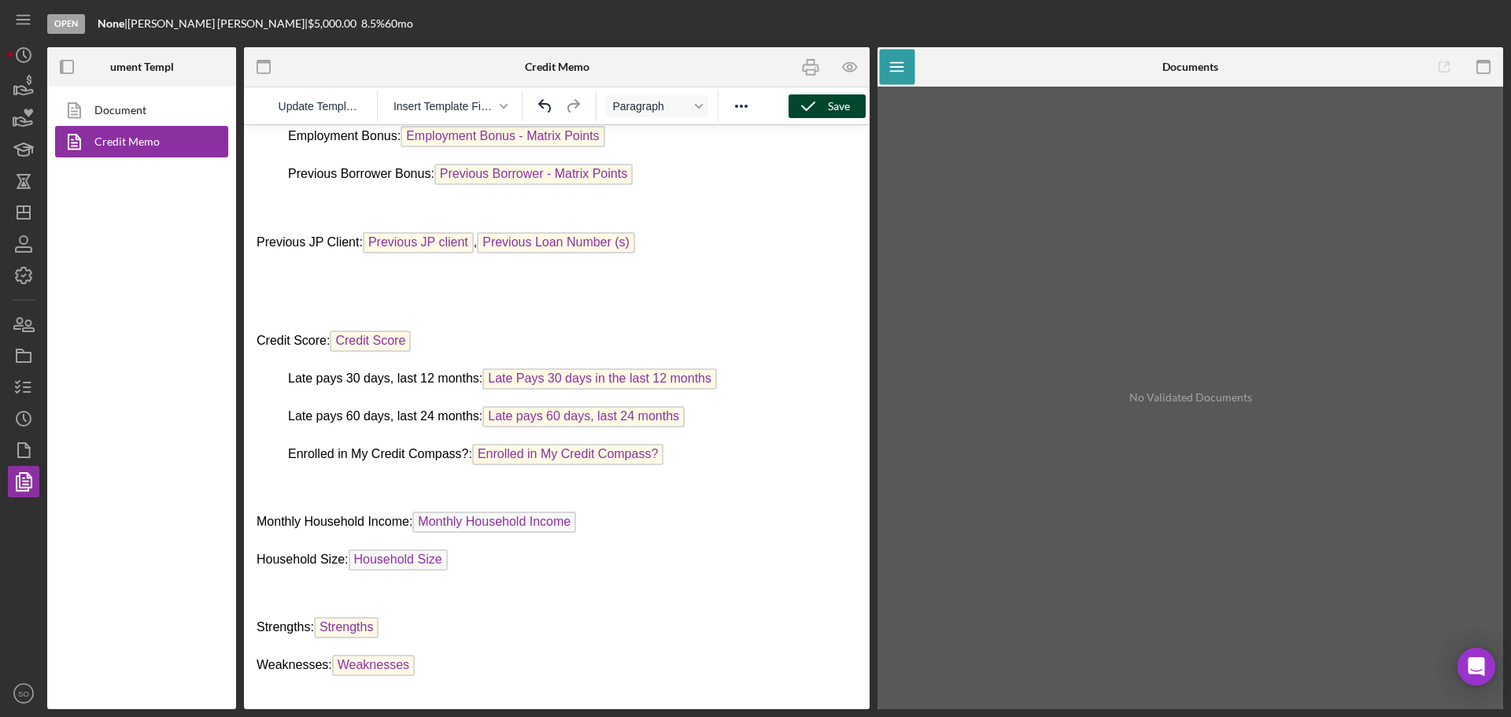
click at [814, 105] on icon "button" at bounding box center [807, 106] width 39 height 39
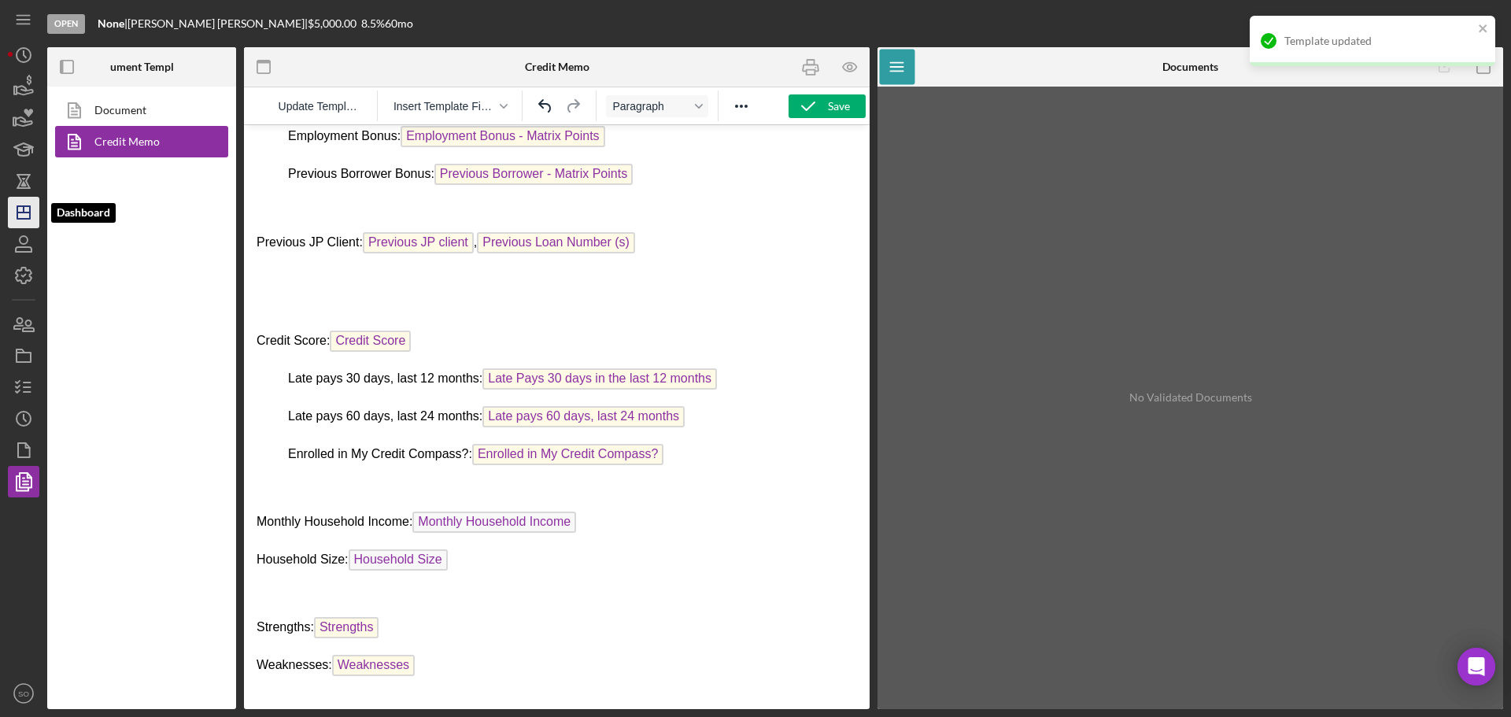
click at [28, 205] on icon "Icon/Dashboard" at bounding box center [23, 212] width 39 height 39
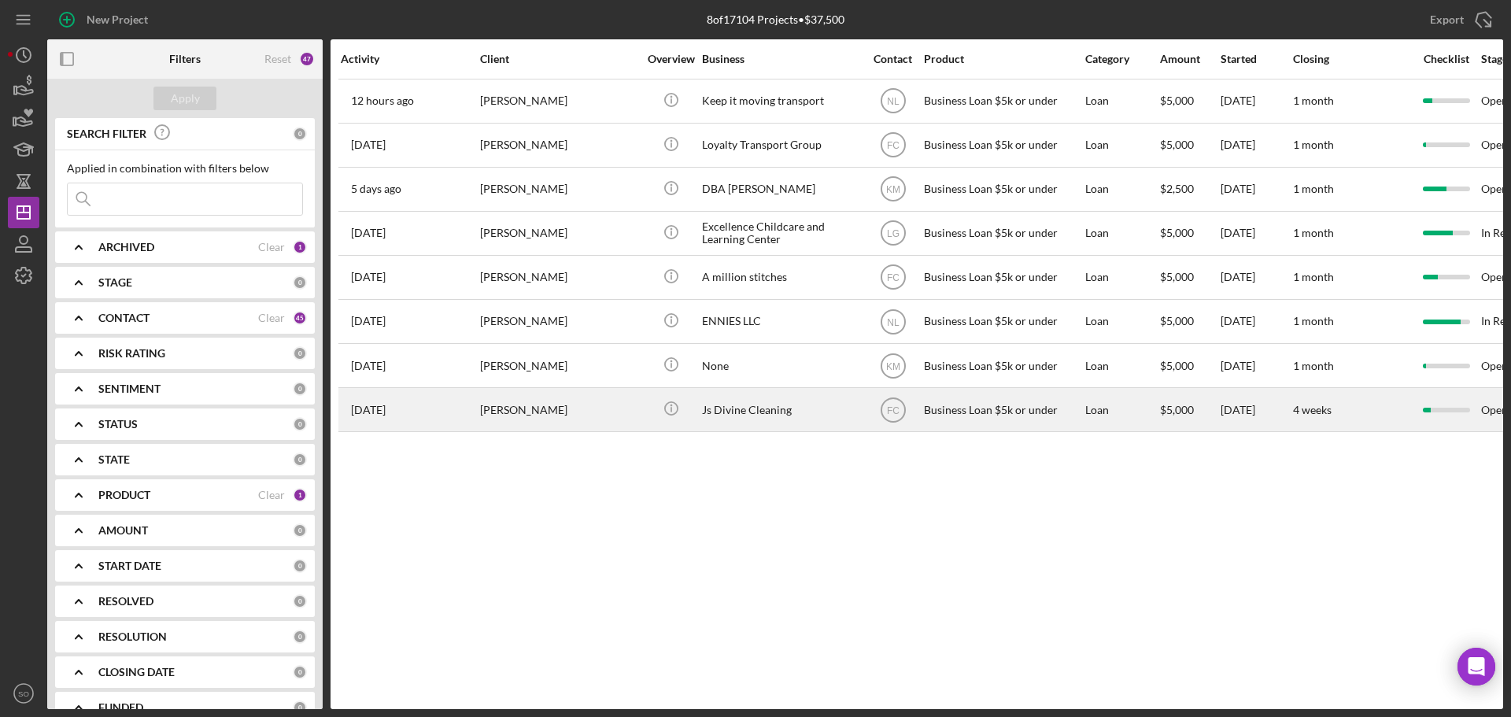
click at [468, 421] on div "[DATE] [PERSON_NAME]" at bounding box center [410, 410] width 138 height 42
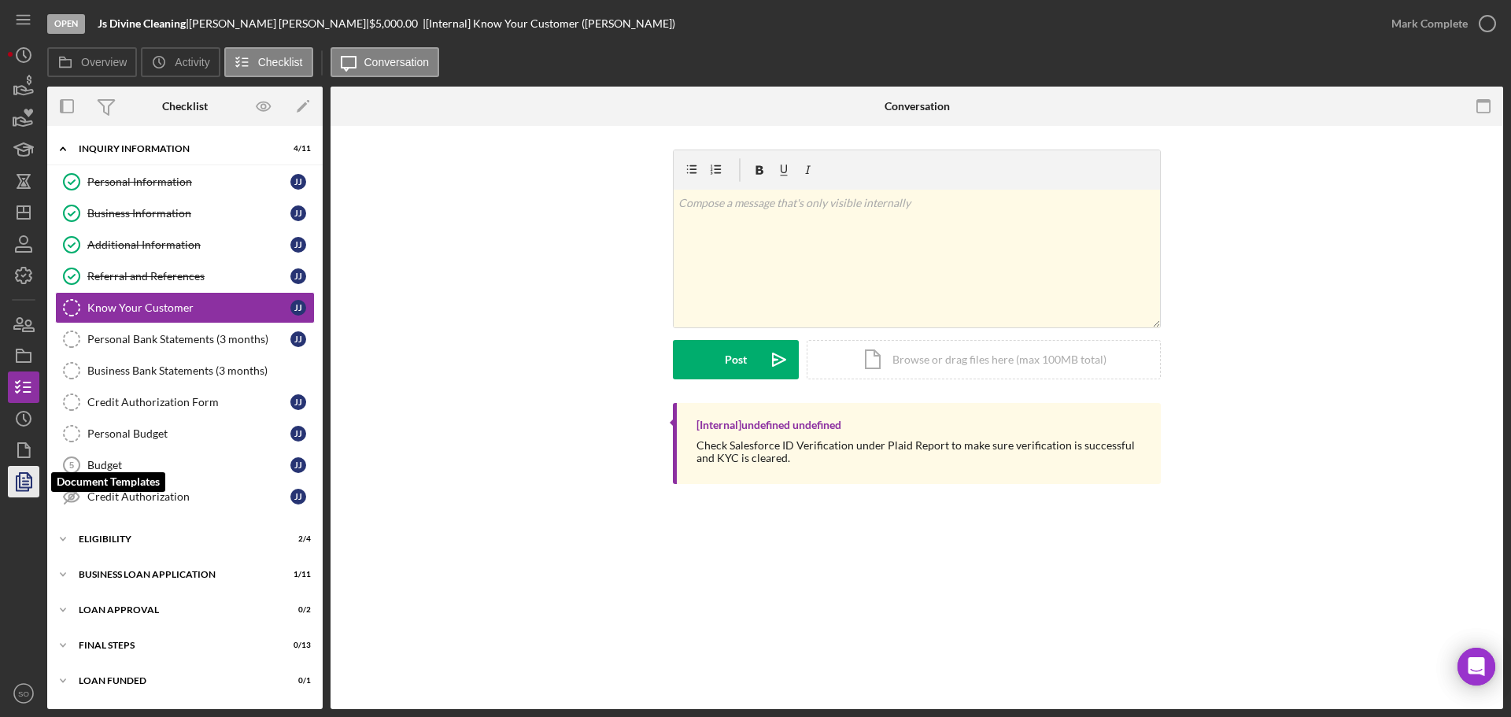
click at [37, 483] on icon "button" at bounding box center [23, 481] width 39 height 39
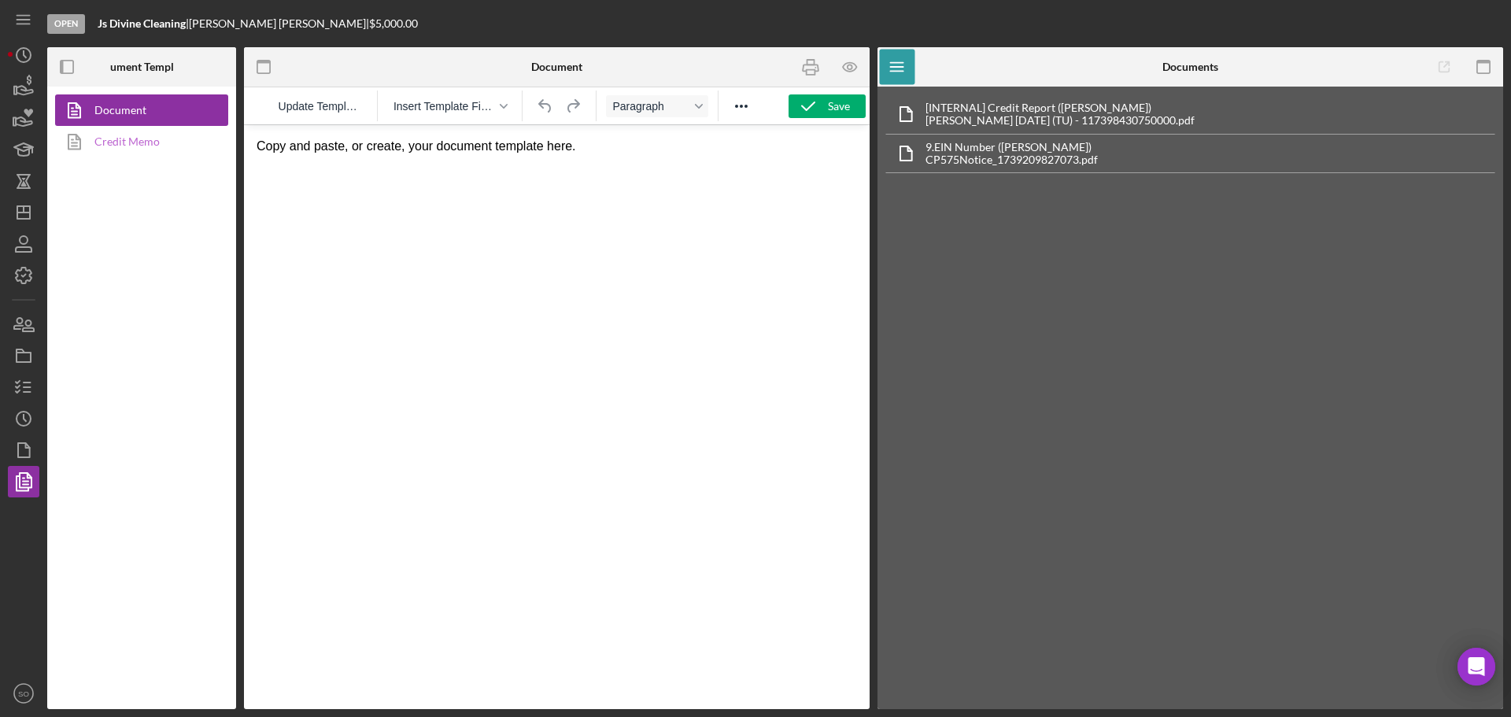
click at [113, 140] on link "Credit Memo" at bounding box center [137, 141] width 165 height 31
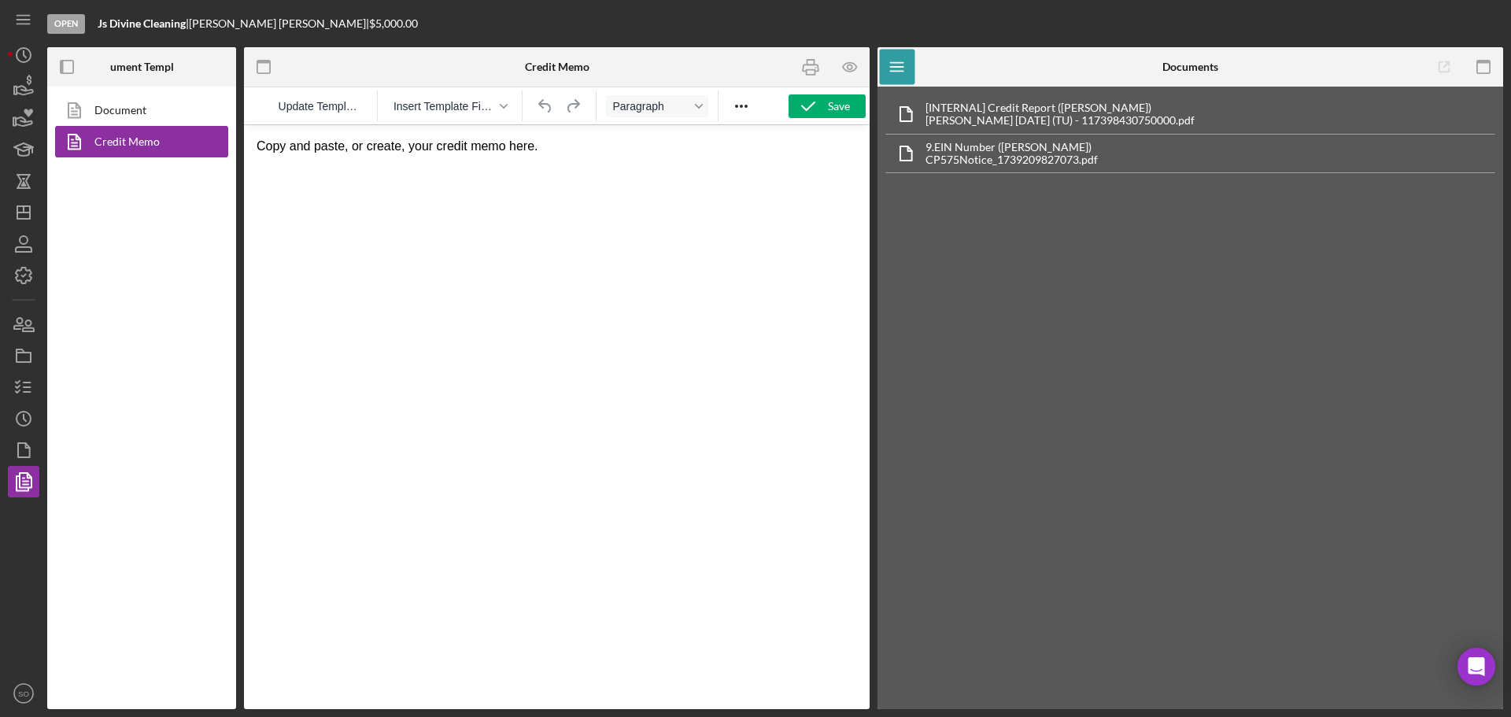
click at [540, 140] on p "Copy and paste, or create, your credit memo here." at bounding box center [557, 146] width 600 height 17
drag, startPoint x: 565, startPoint y: 144, endPoint x: 213, endPoint y: 146, distance: 351.7
click at [244, 146] on html "Copy and paste, or create, your credit memo here." at bounding box center [557, 146] width 626 height 42
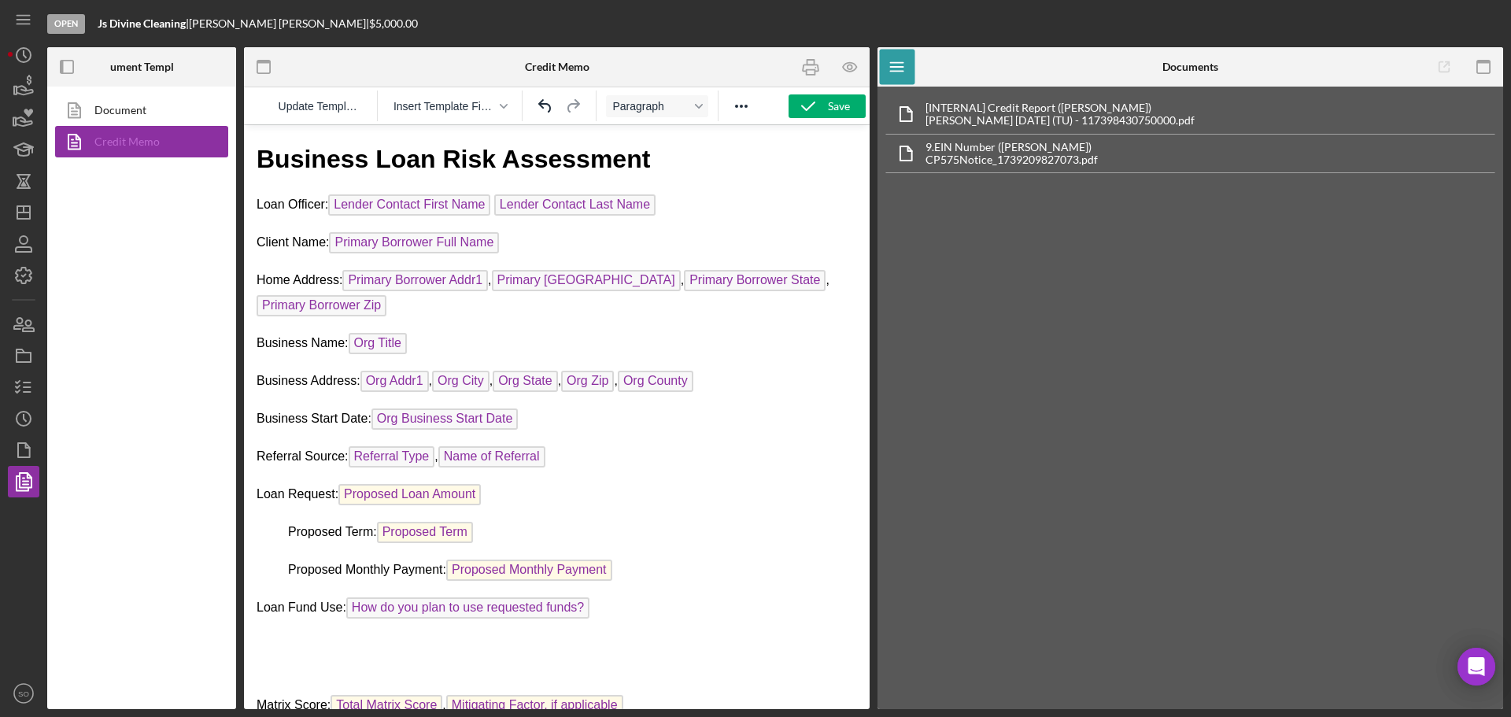
scroll to position [833, 0]
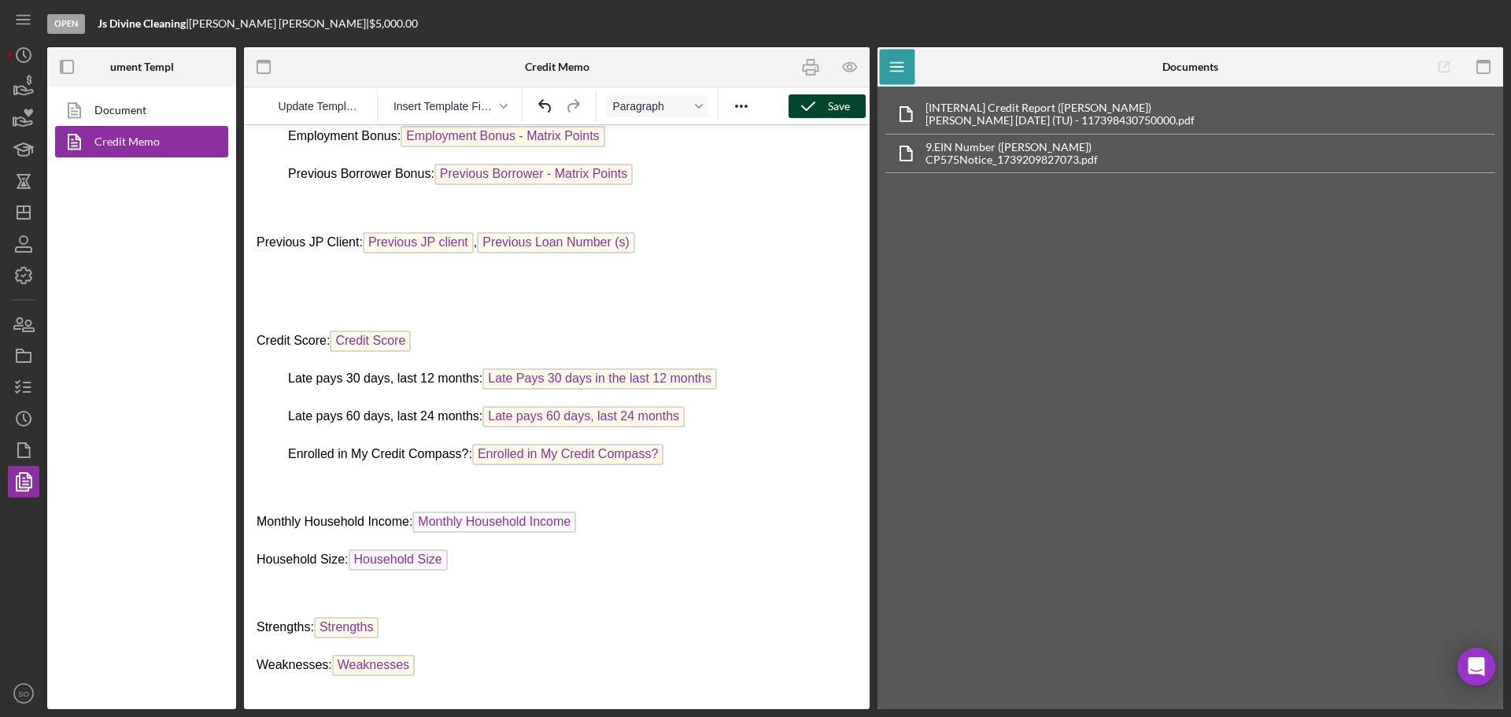
click at [825, 104] on icon "button" at bounding box center [807, 106] width 39 height 39
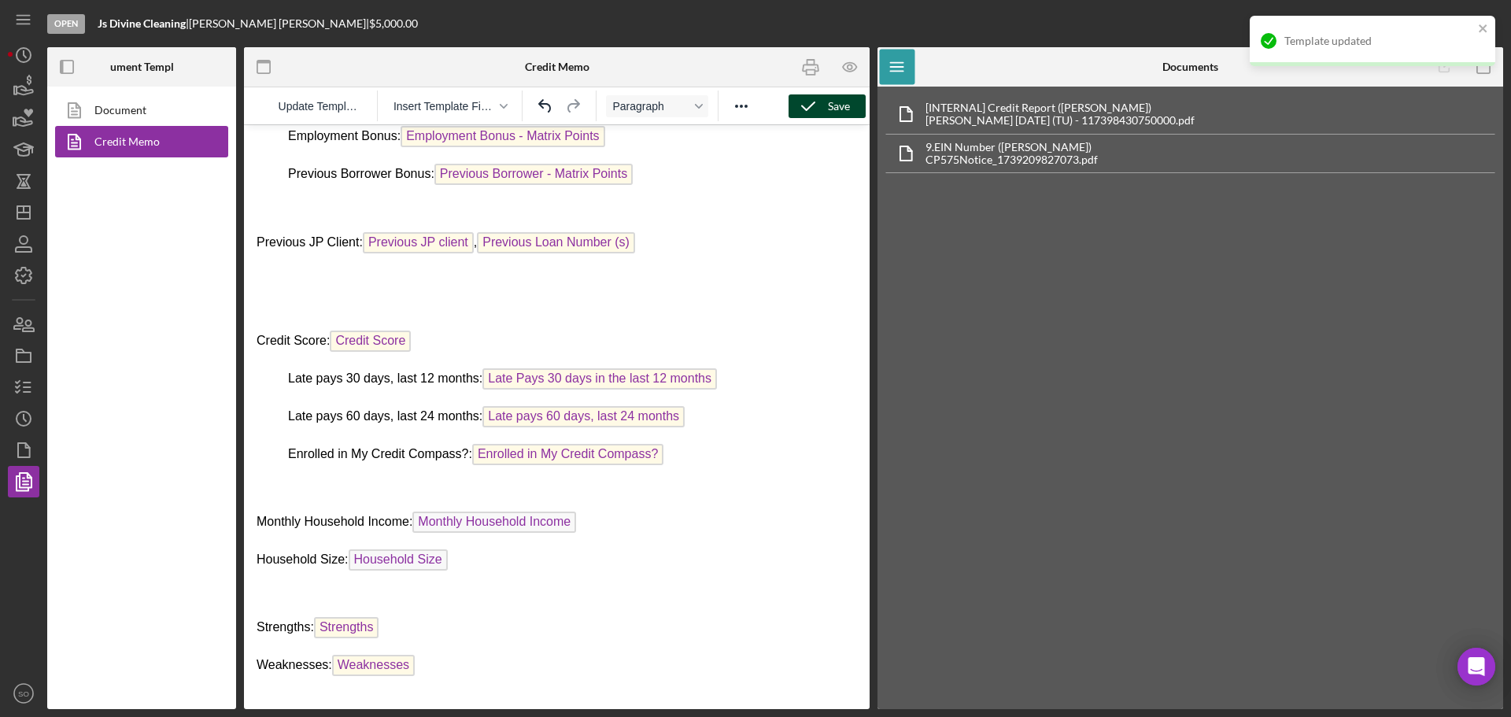
click at [835, 107] on div "Save" at bounding box center [839, 106] width 22 height 24
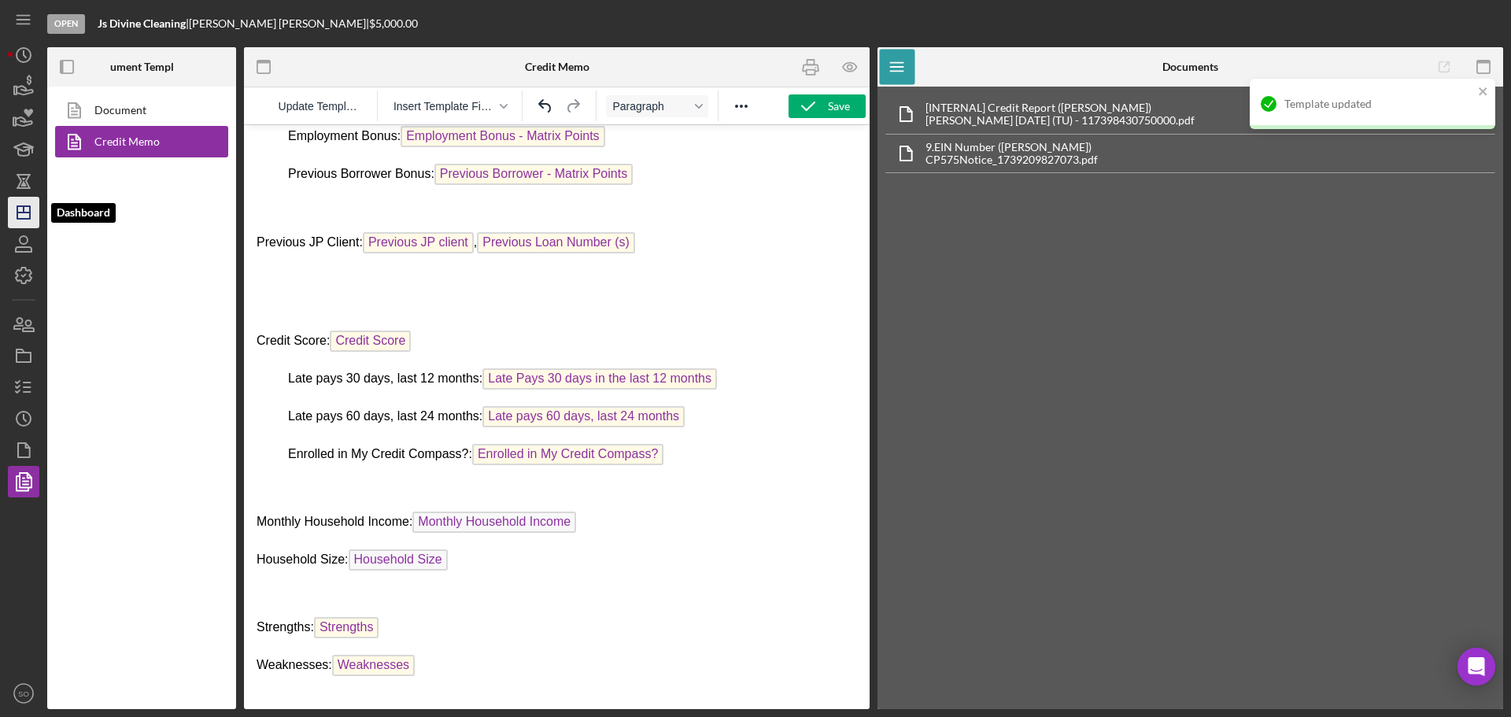
click at [26, 212] on line "button" at bounding box center [23, 212] width 13 height 0
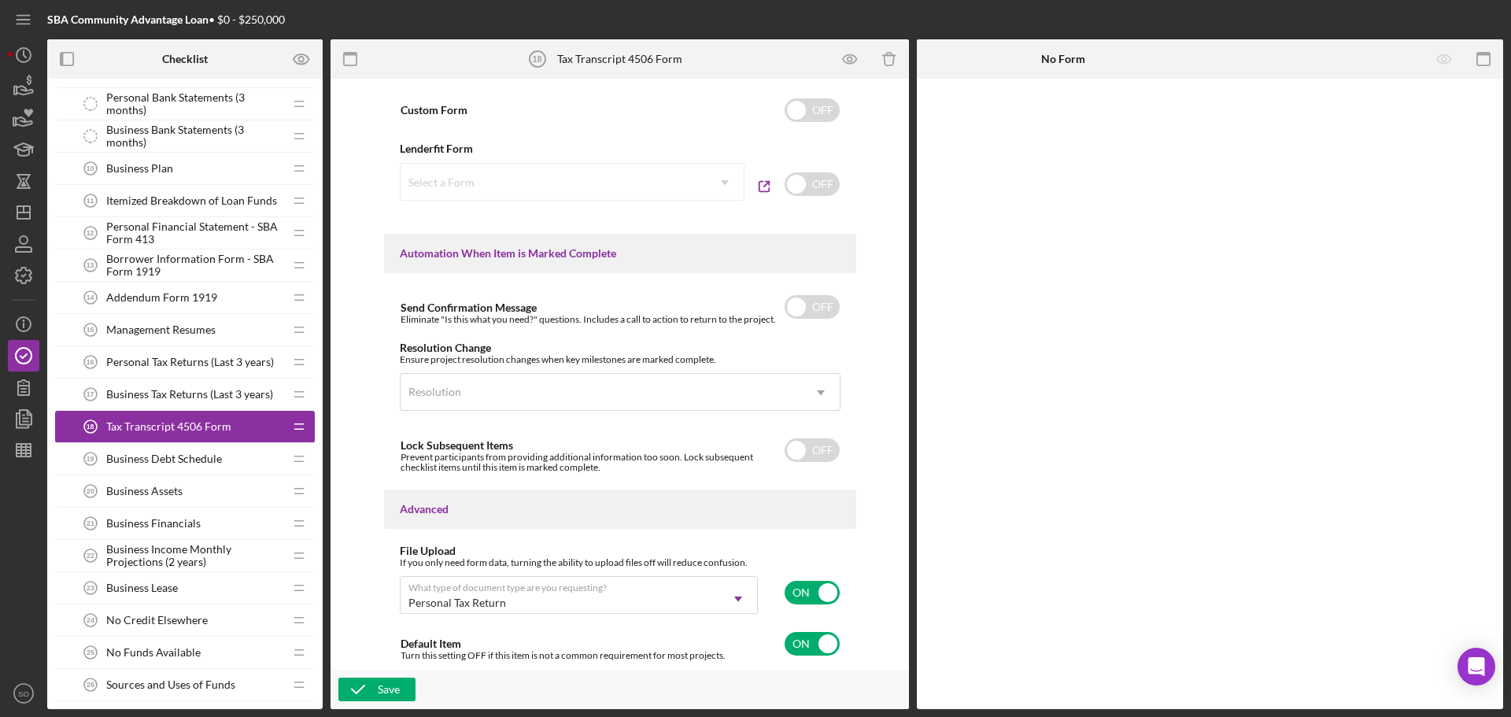
scroll to position [25, 0]
click at [30, 215] on polygon "button" at bounding box center [23, 212] width 13 height 13
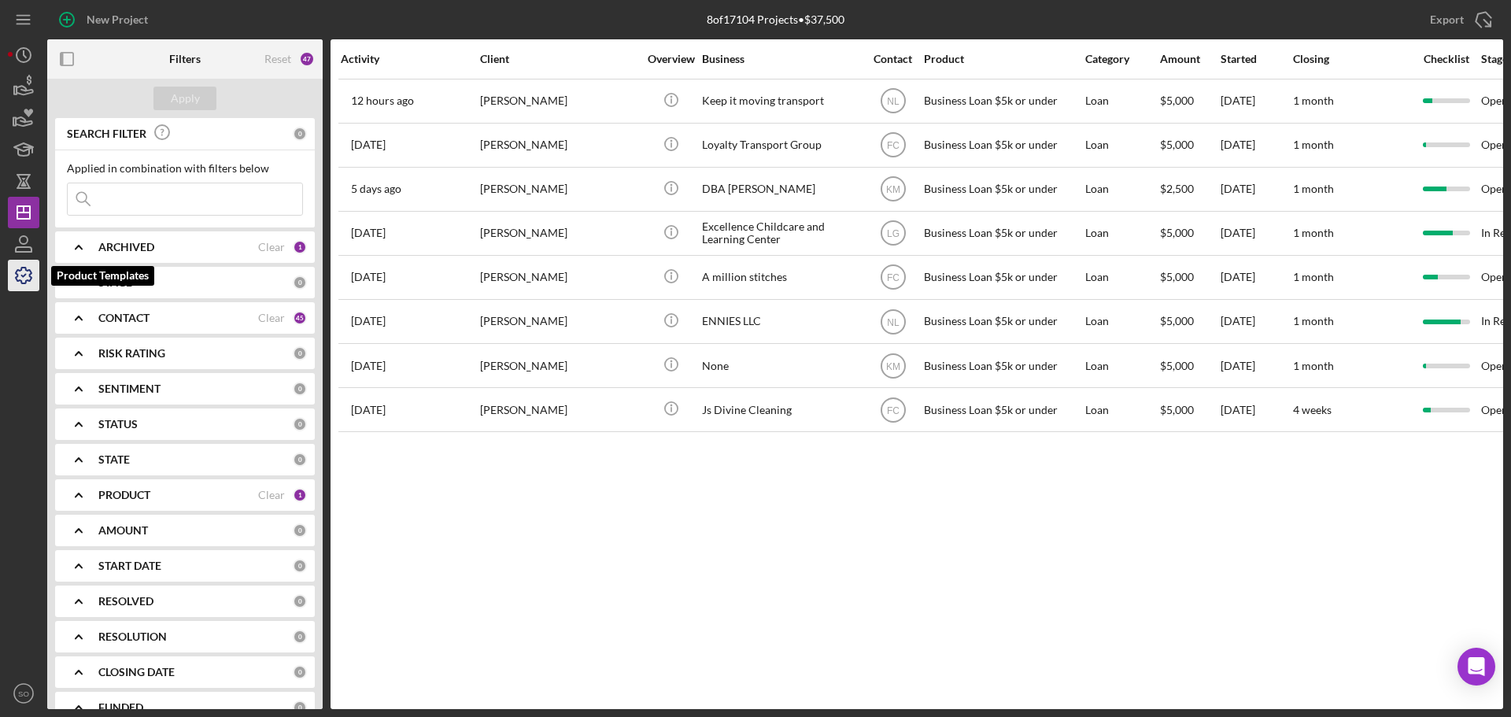
click at [28, 279] on icon "button" at bounding box center [23, 275] width 39 height 39
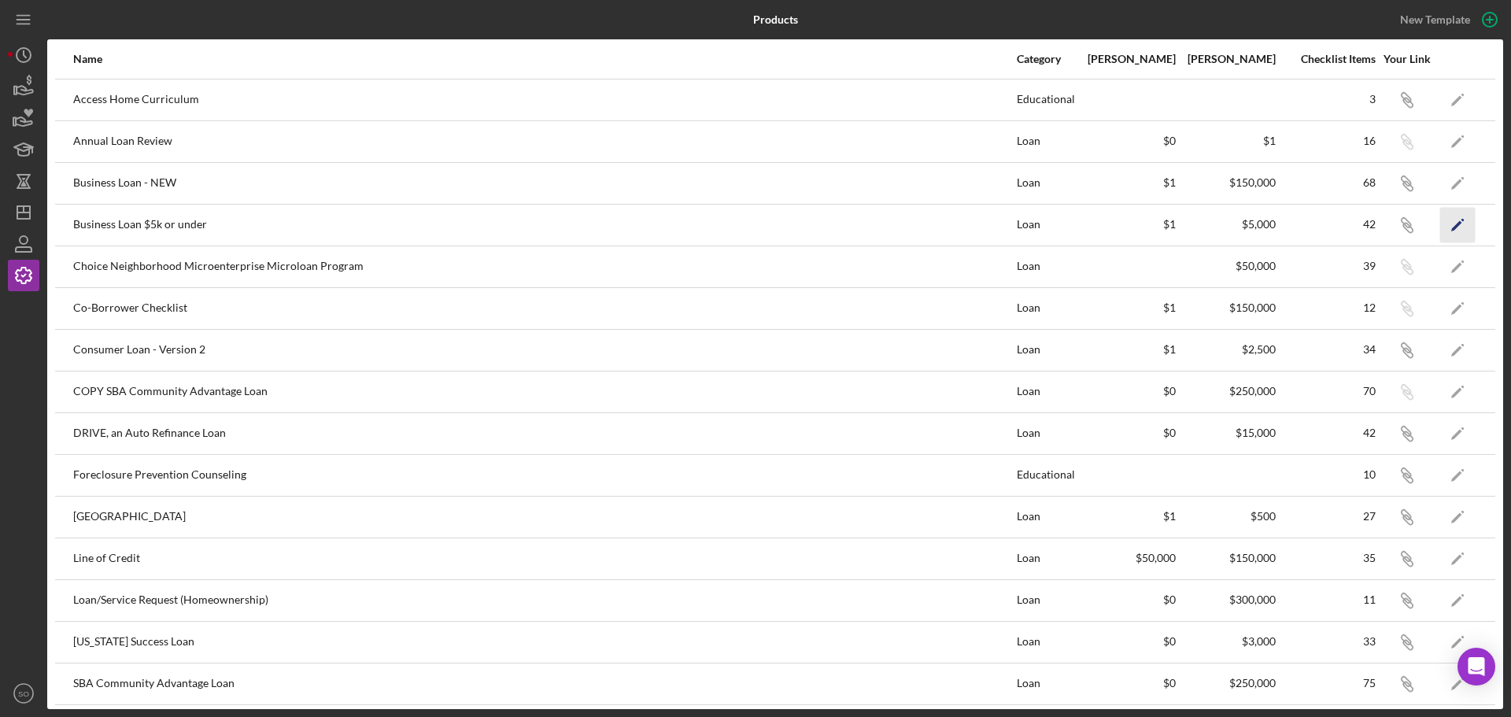
click at [1440, 220] on icon "Icon/Edit" at bounding box center [1457, 224] width 35 height 35
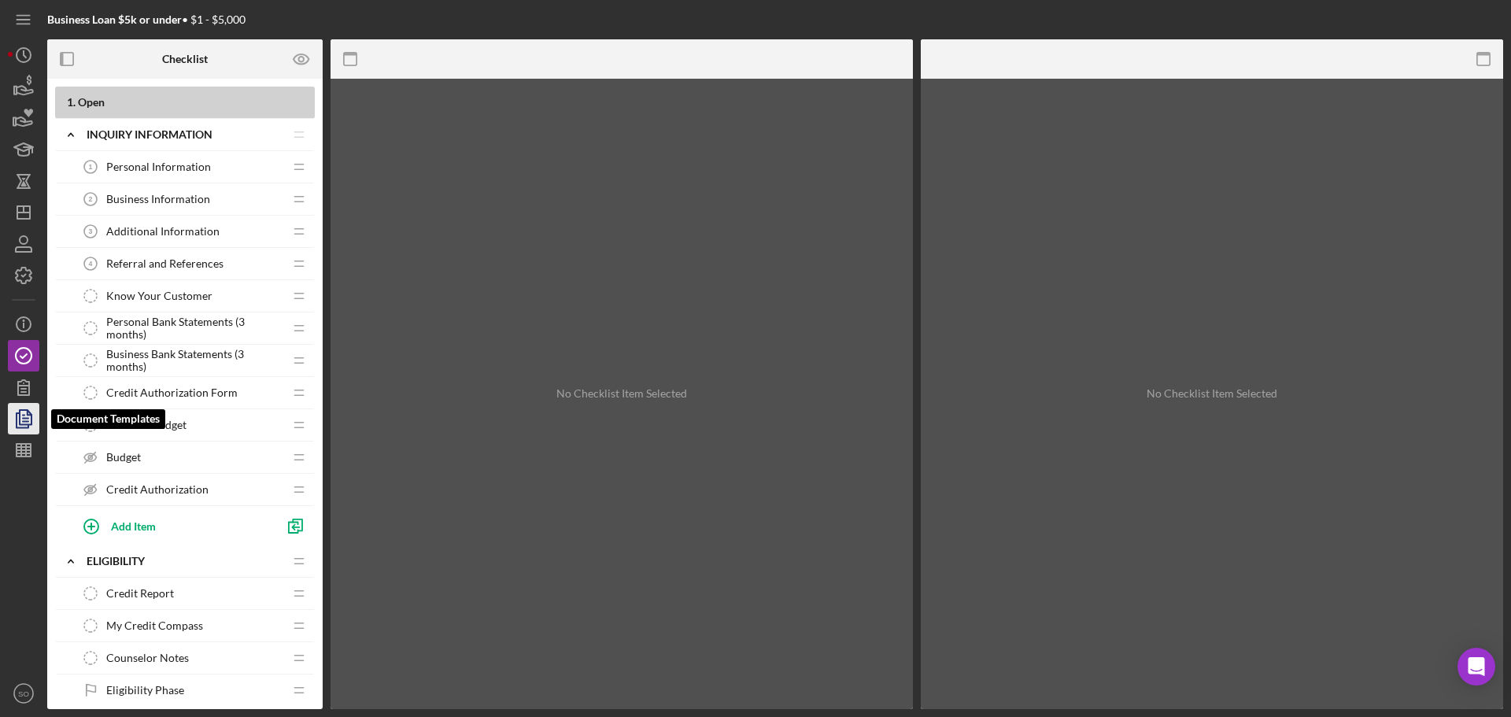
click at [28, 423] on icon "button" at bounding box center [23, 418] width 39 height 39
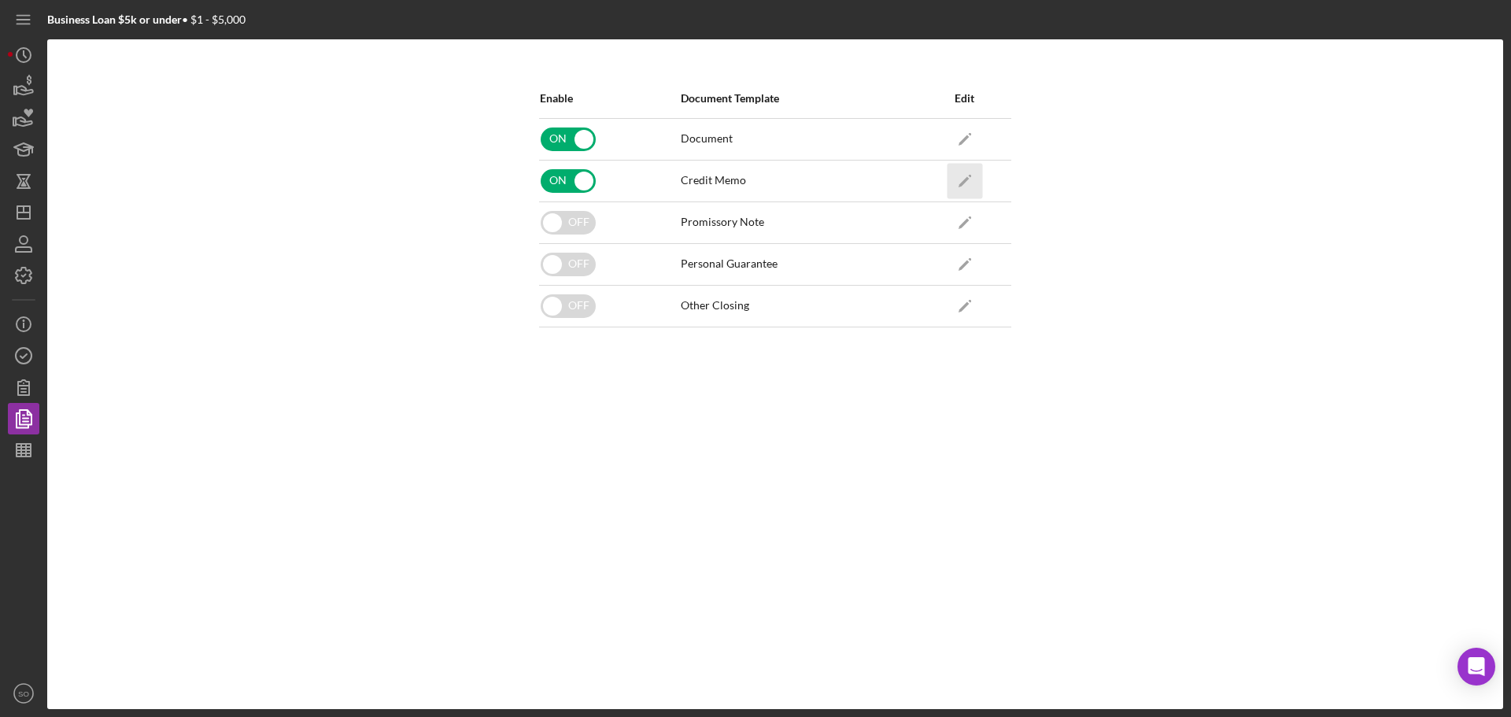
click at [969, 179] on icon "Icon/Edit" at bounding box center [964, 180] width 35 height 35
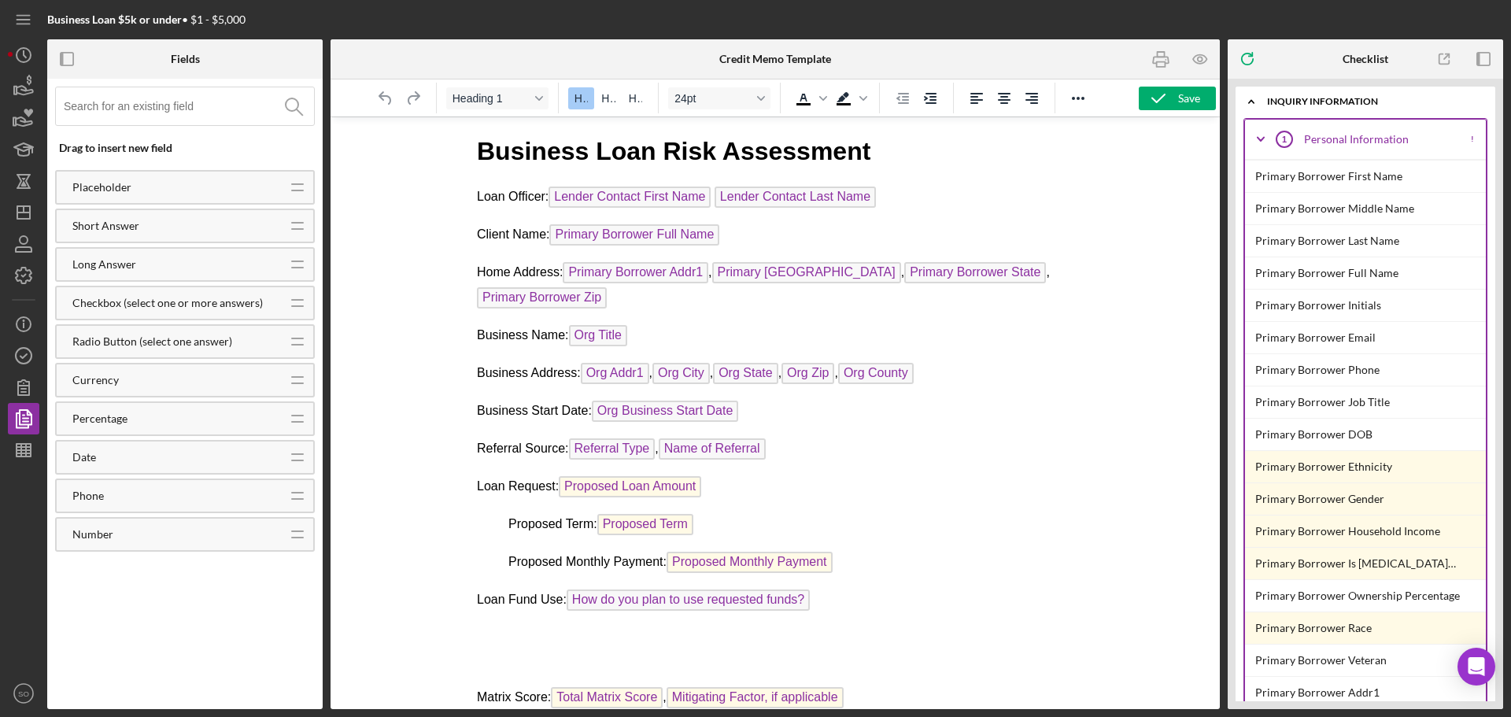
click at [476, 149] on h1 "Business Loan Risk Assessment" at bounding box center [774, 151] width 597 height 35
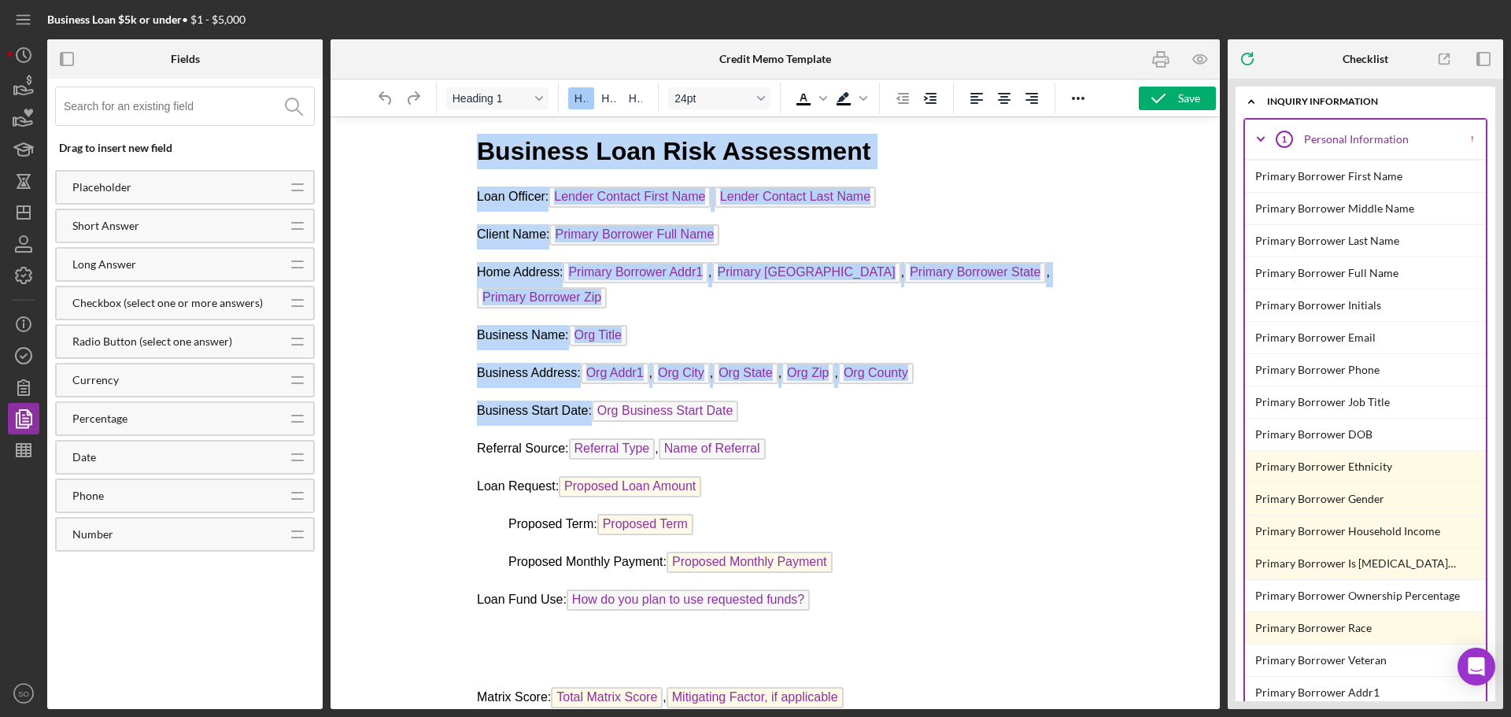
drag, startPoint x: 478, startPoint y: 147, endPoint x: 777, endPoint y: 388, distance: 383.9
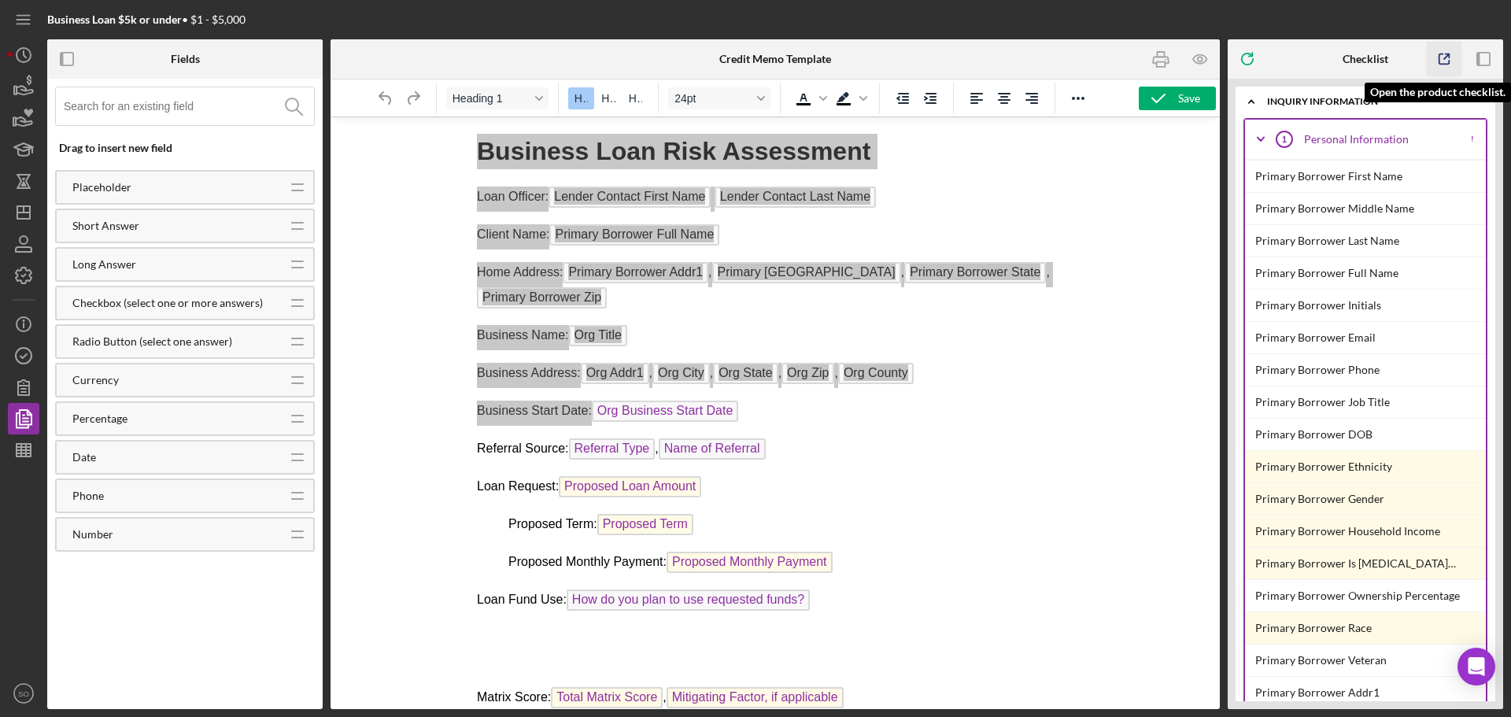
click at [1438, 61] on icon "button" at bounding box center [1444, 59] width 35 height 35
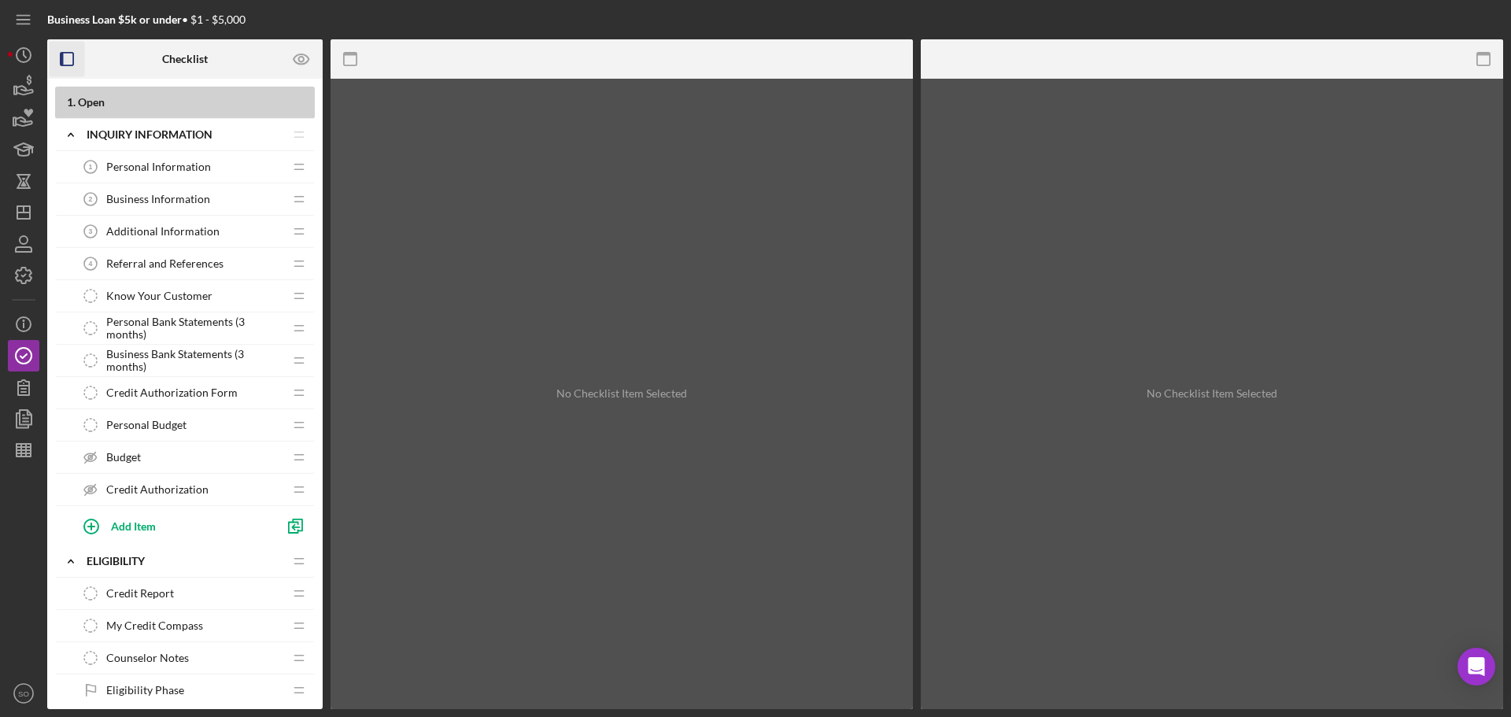
click at [71, 58] on icon "button" at bounding box center [67, 59] width 35 height 35
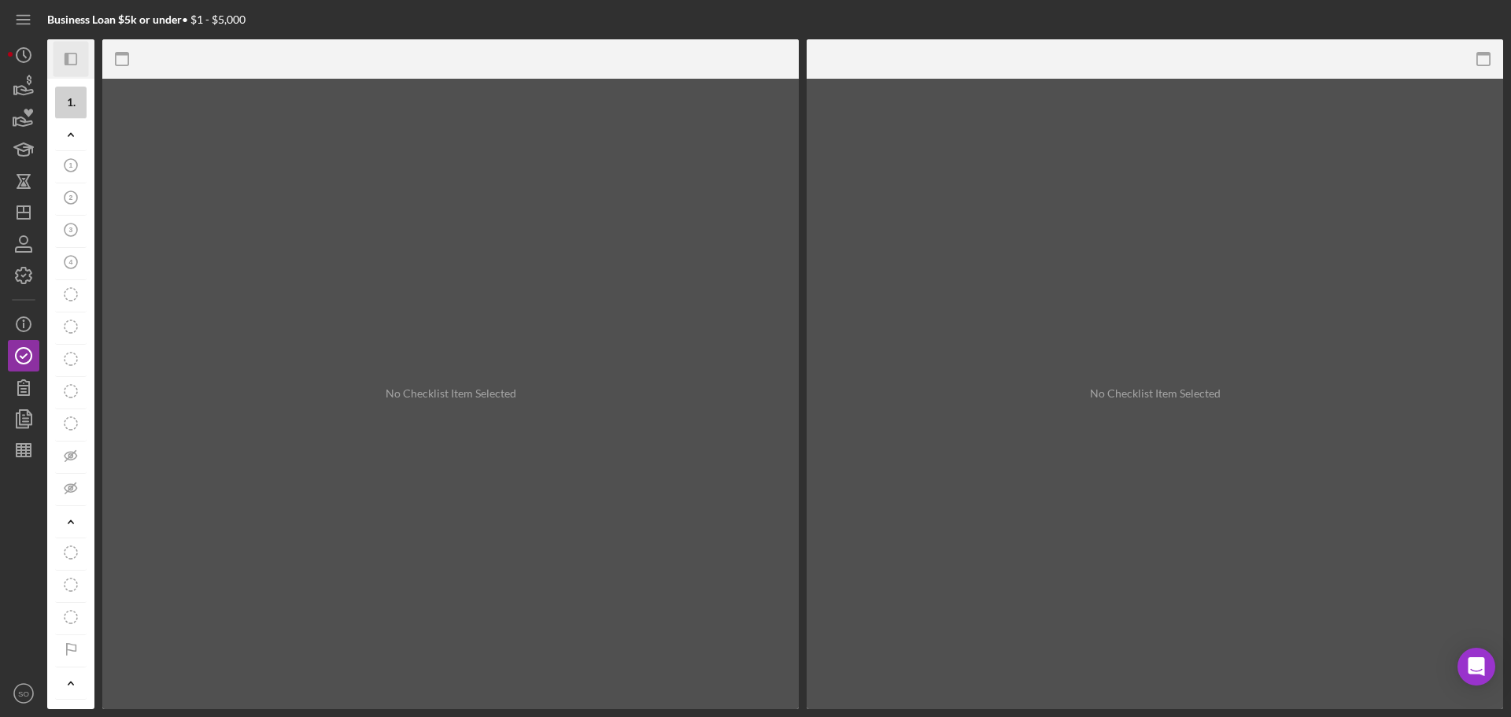
click at [71, 58] on icon "Icon/Panel Side Expand" at bounding box center [71, 59] width 35 height 35
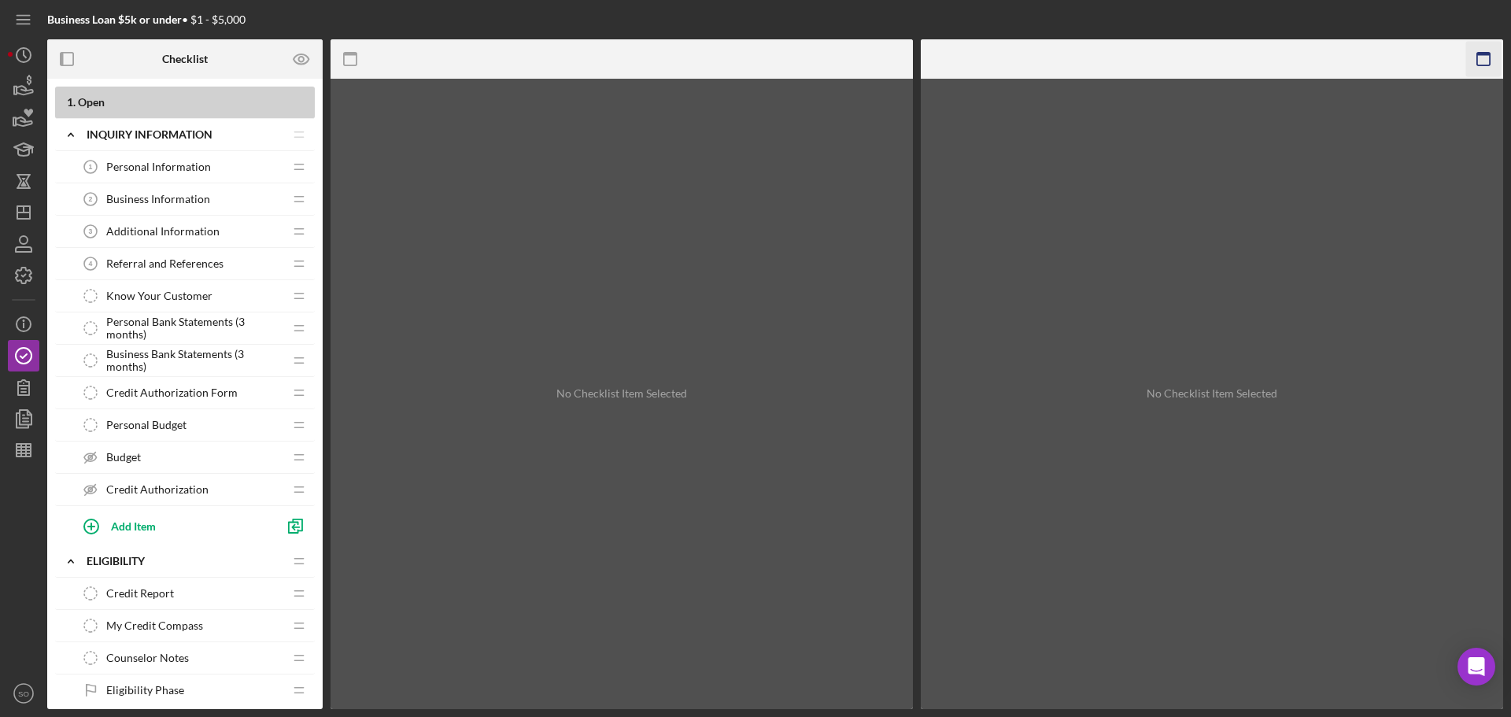
click at [1481, 58] on icon "button" at bounding box center [1483, 59] width 35 height 35
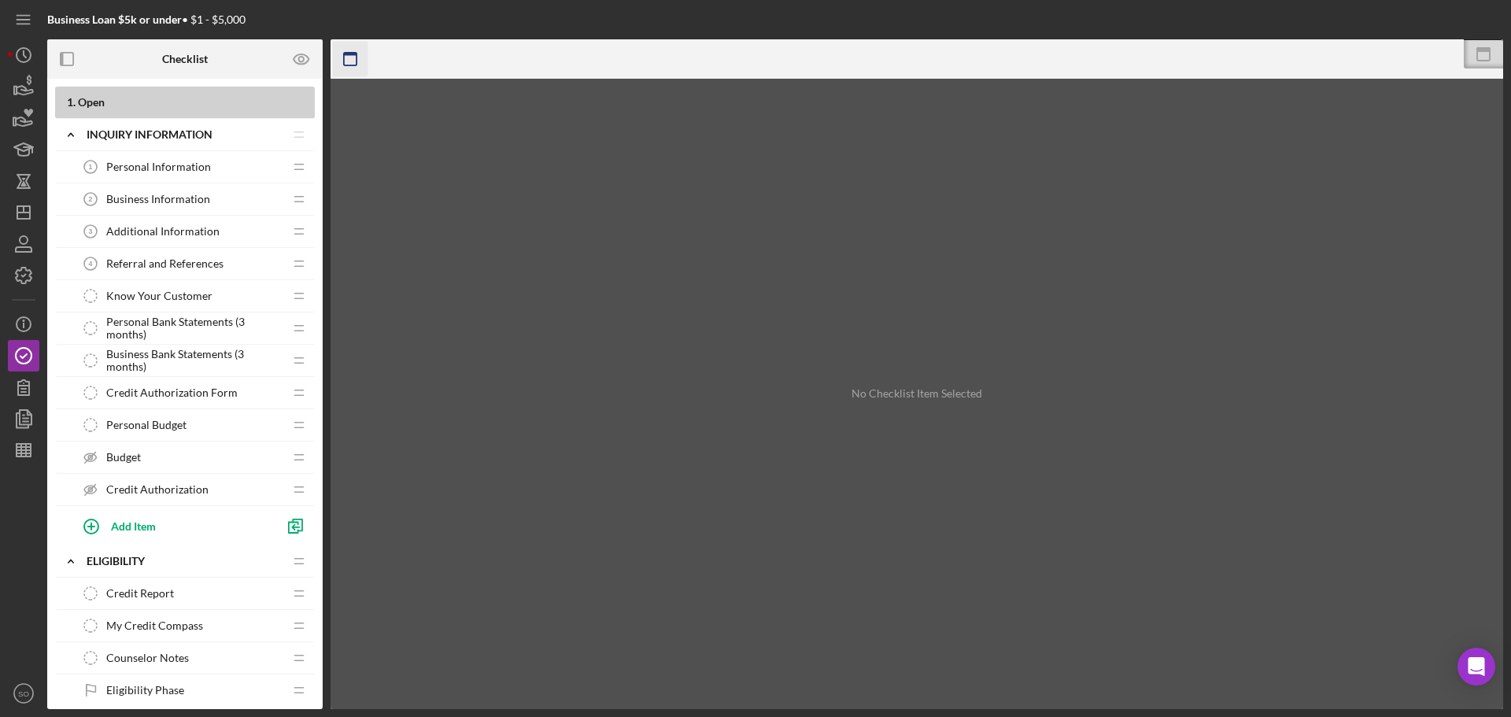
click at [345, 61] on icon "button" at bounding box center [350, 59] width 35 height 35
click at [22, 423] on icon "button" at bounding box center [23, 418] width 39 height 39
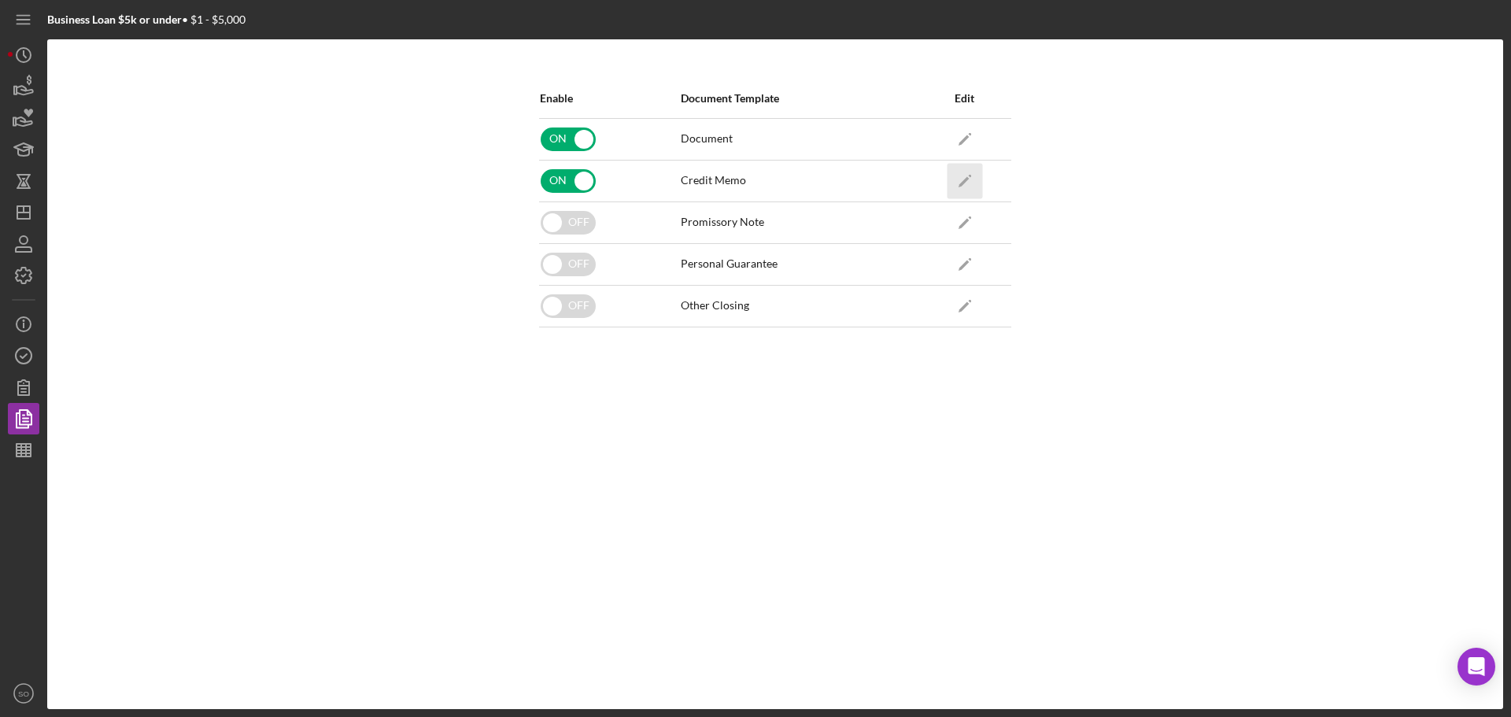
click at [959, 181] on icon "Icon/Edit" at bounding box center [964, 180] width 35 height 35
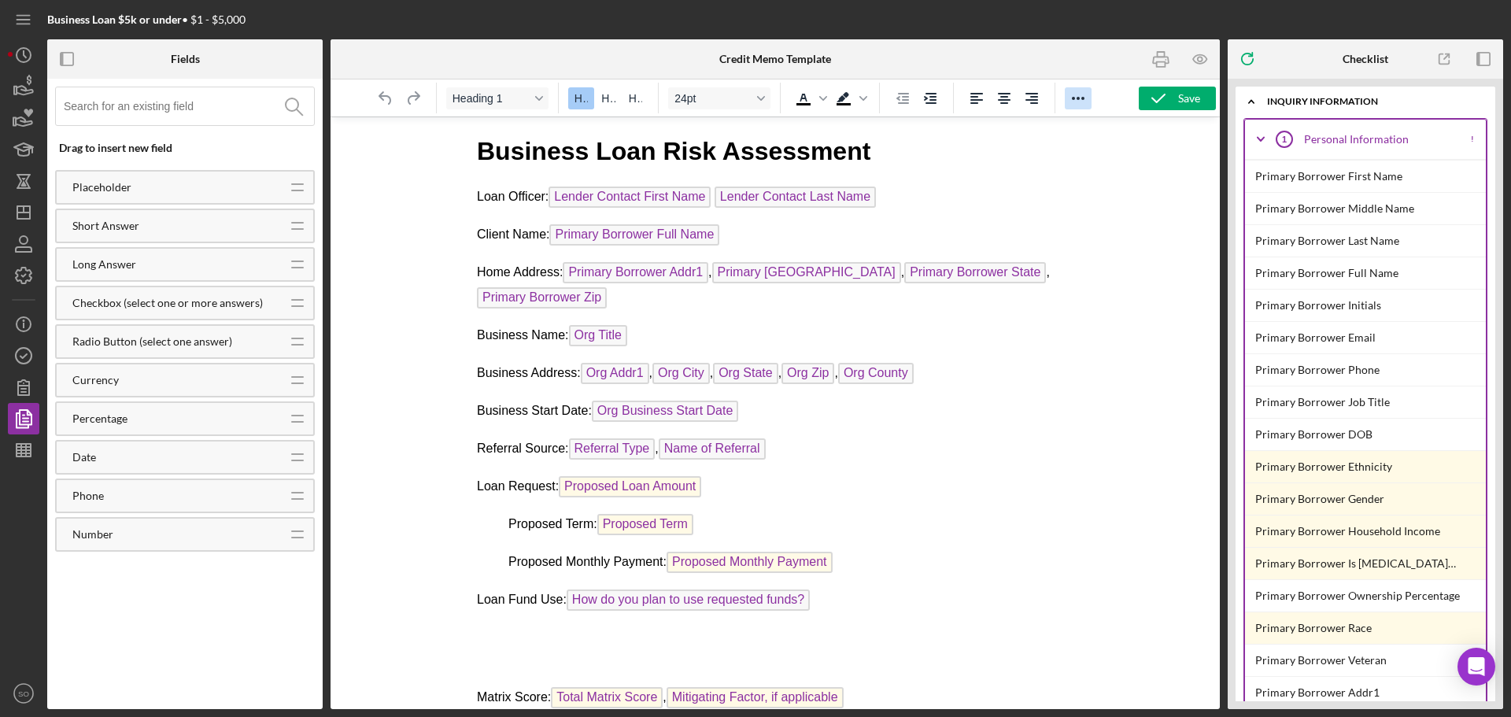
click at [1083, 97] on icon "Reveal or hide additional toolbar items" at bounding box center [1078, 98] width 19 height 19
click at [1478, 60] on rect "button" at bounding box center [1478, 59] width 3 height 13
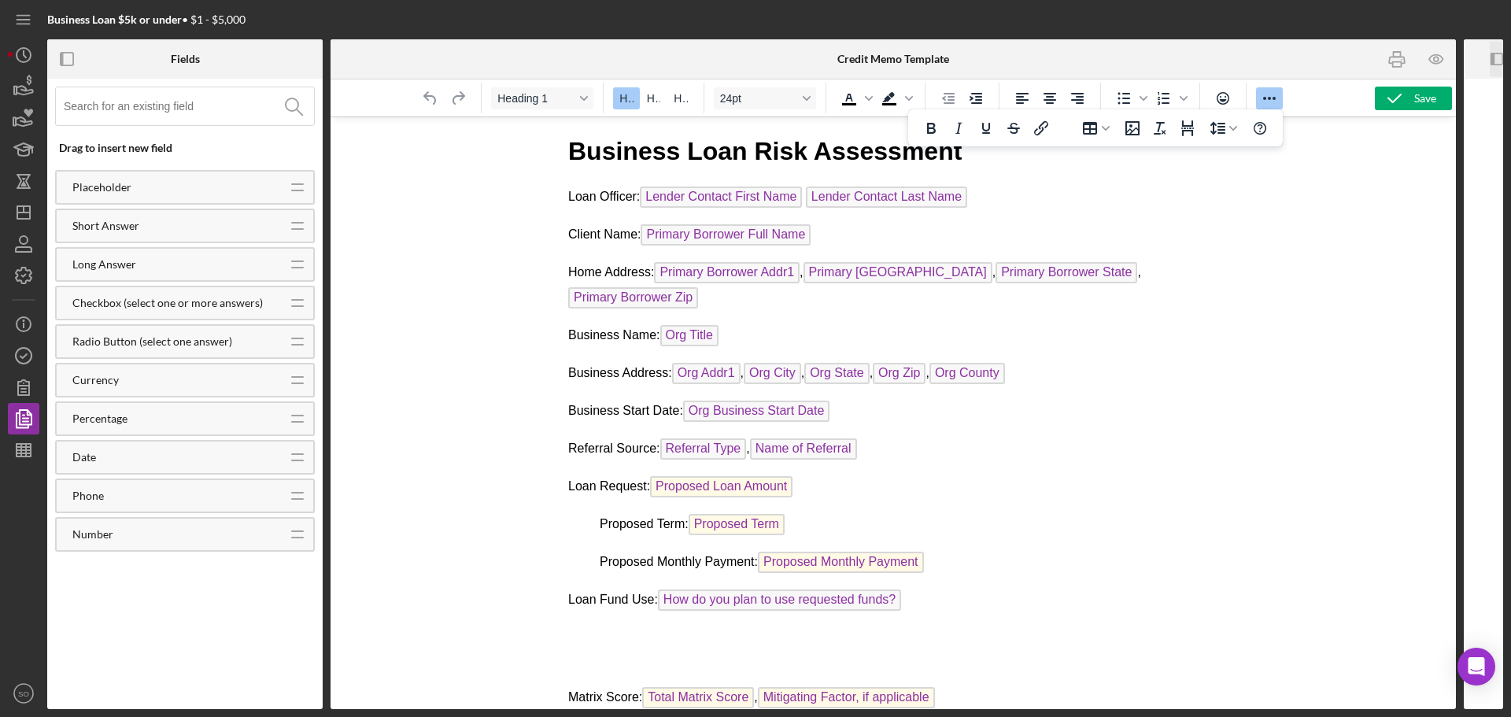
click at [1497, 61] on icon "Icon/Panel Side Expand" at bounding box center [1495, 59] width 35 height 35
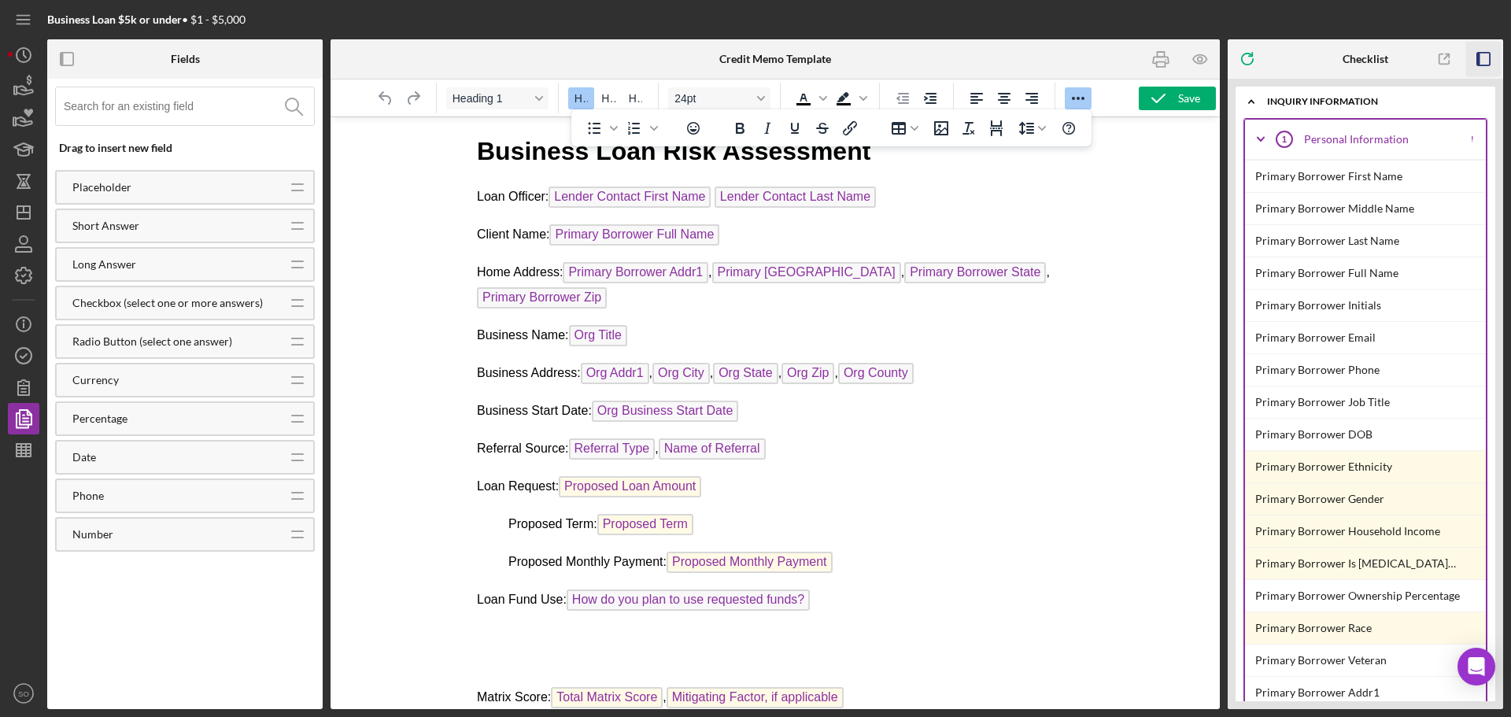
click at [994, 526] on p "Proposed Term: Proposed Term" at bounding box center [774, 526] width 597 height 25
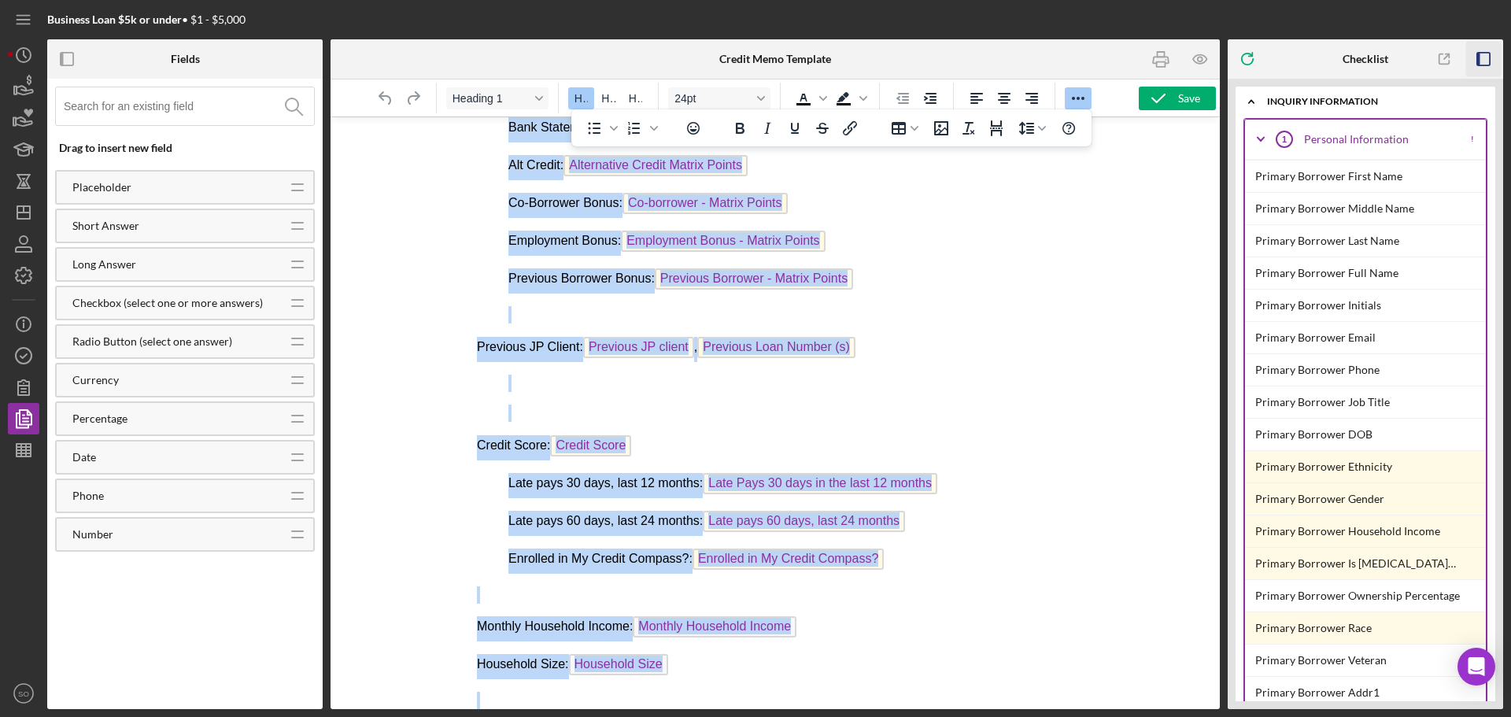
scroll to position [840, 0]
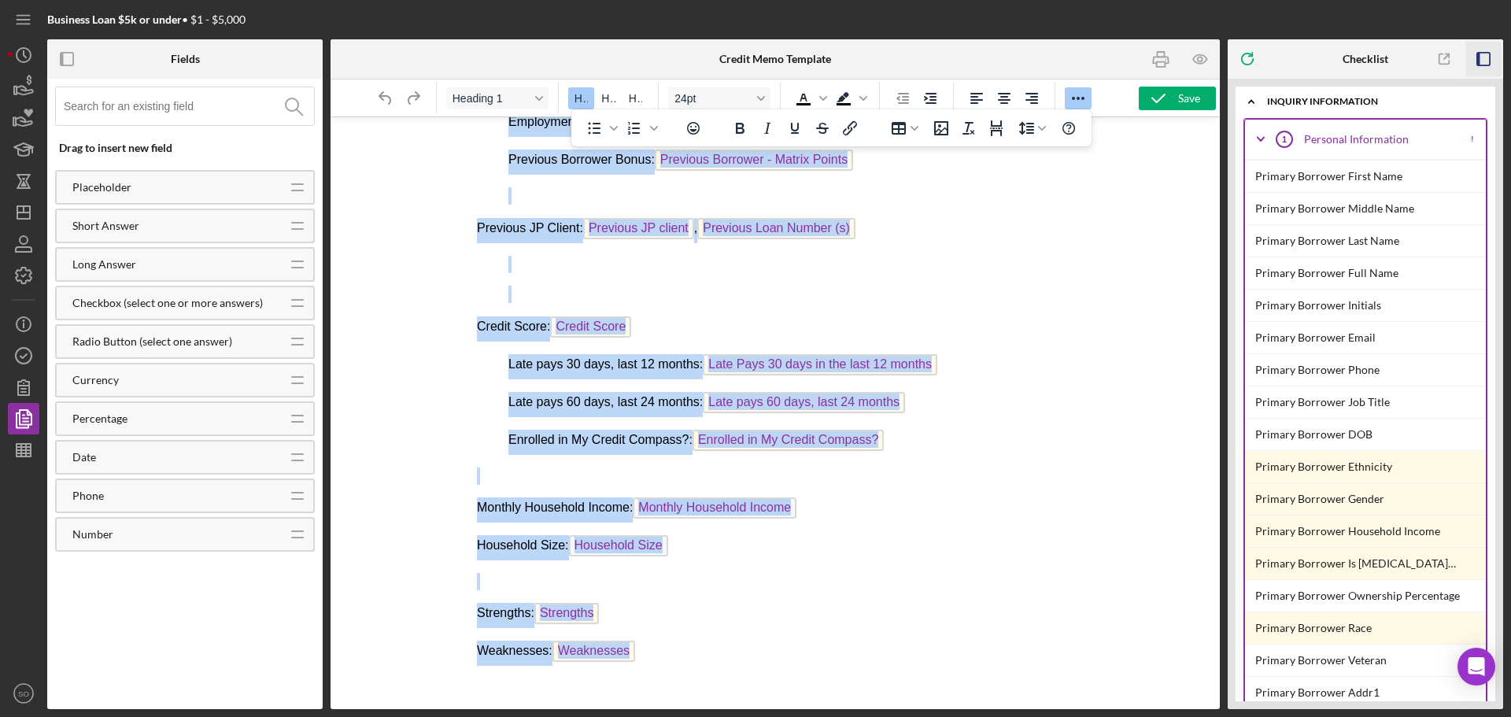
drag, startPoint x: 478, startPoint y: 149, endPoint x: 891, endPoint y: 739, distance: 719.7
copy body "Loremips Dolo Sita Consectetu Adip Elitsed: Doeius Tempori Utlab Etdo Magnaa En…"
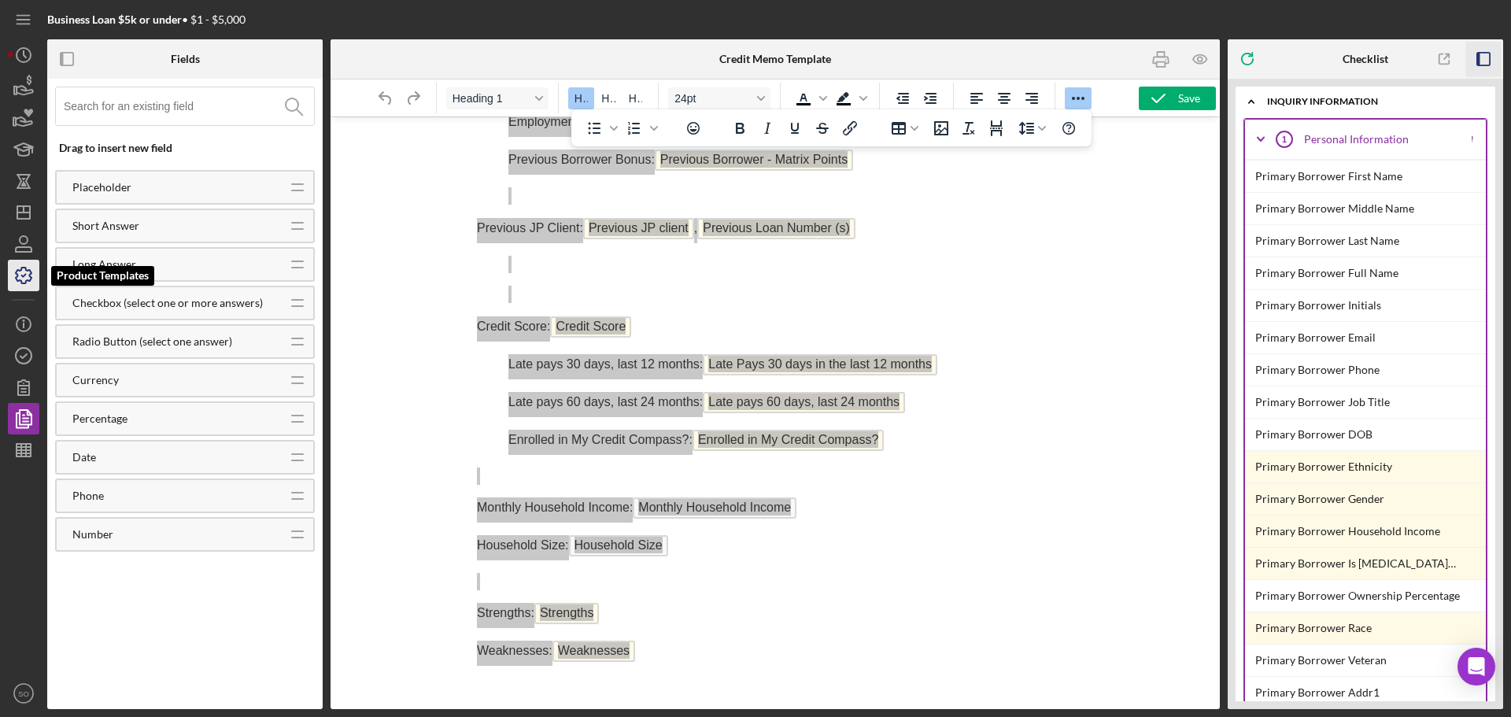
click at [18, 273] on icon "button" at bounding box center [23, 275] width 39 height 39
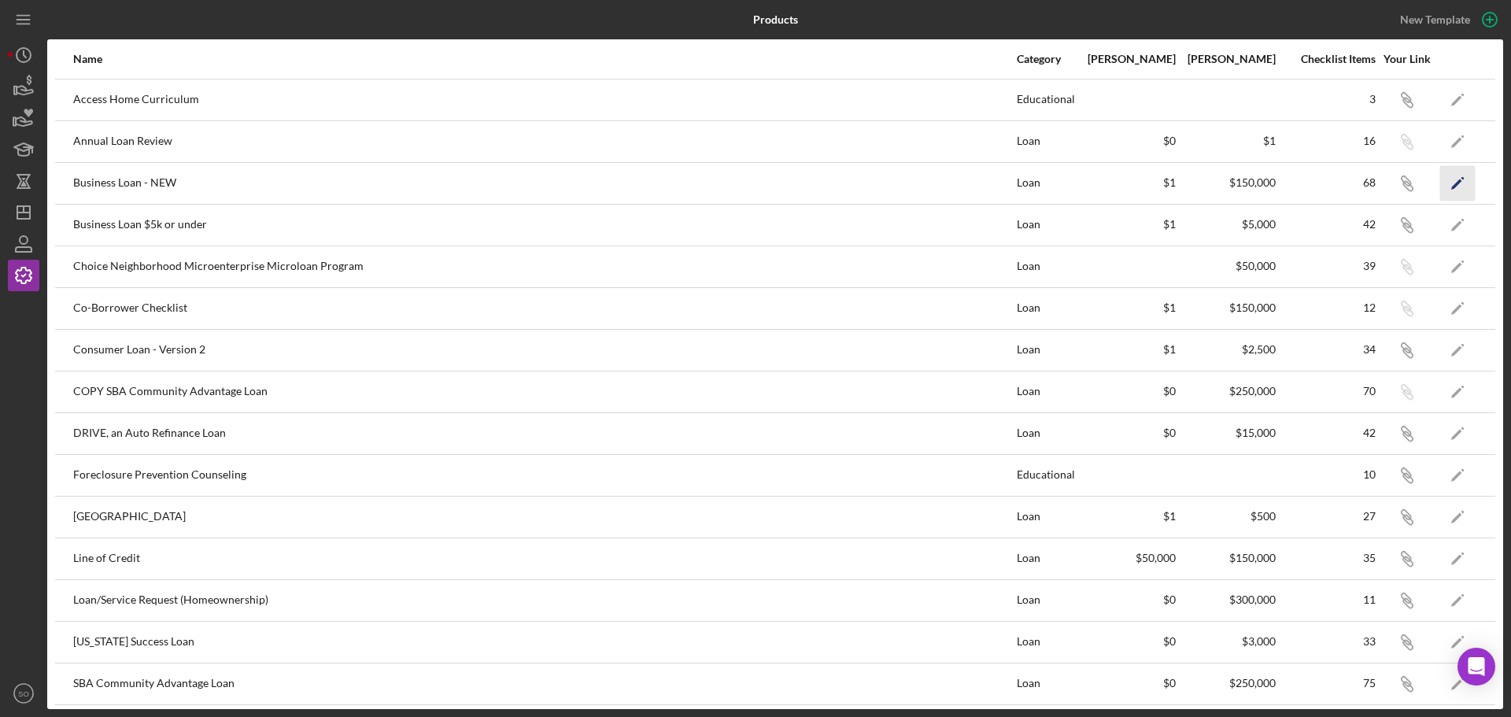
click at [1453, 185] on icon "Icon/Edit" at bounding box center [1457, 182] width 35 height 35
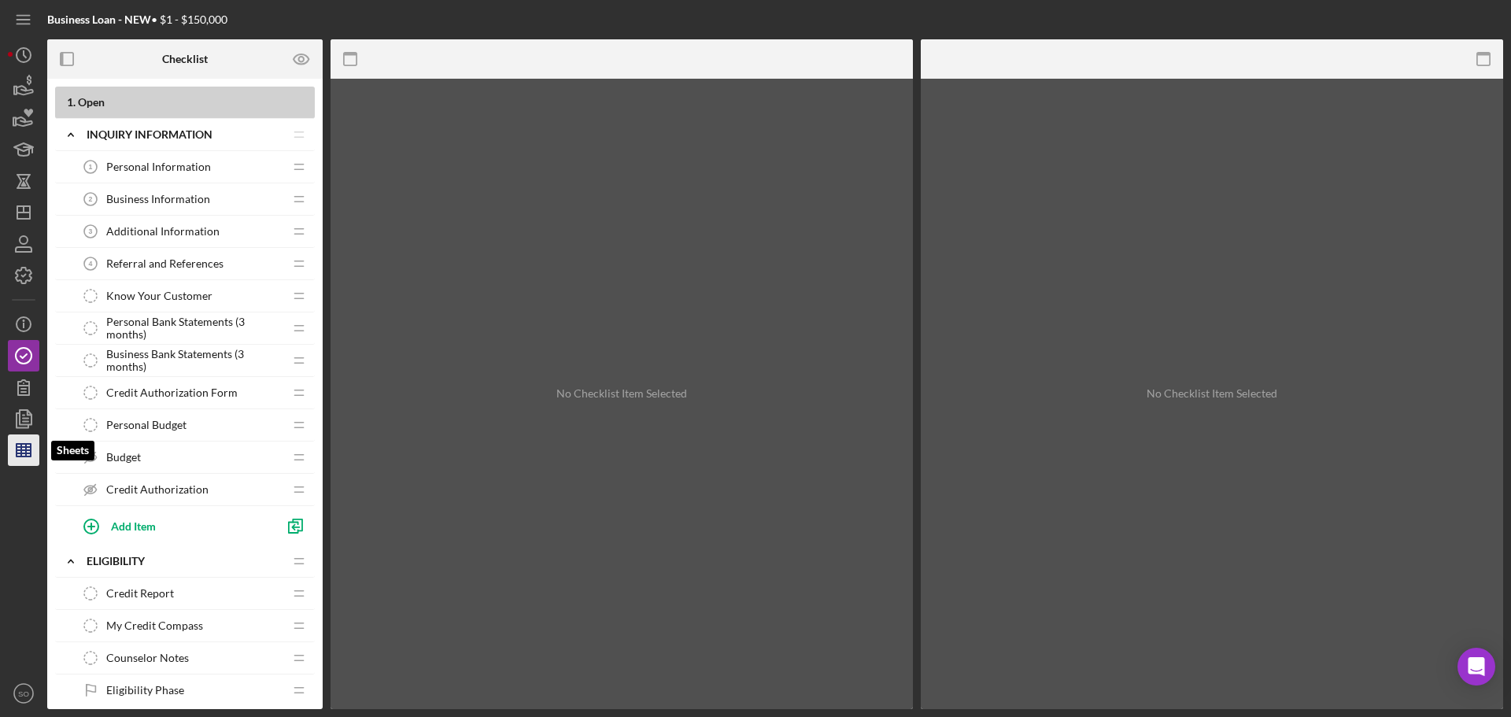
click at [17, 454] on polygon "button" at bounding box center [24, 450] width 14 height 13
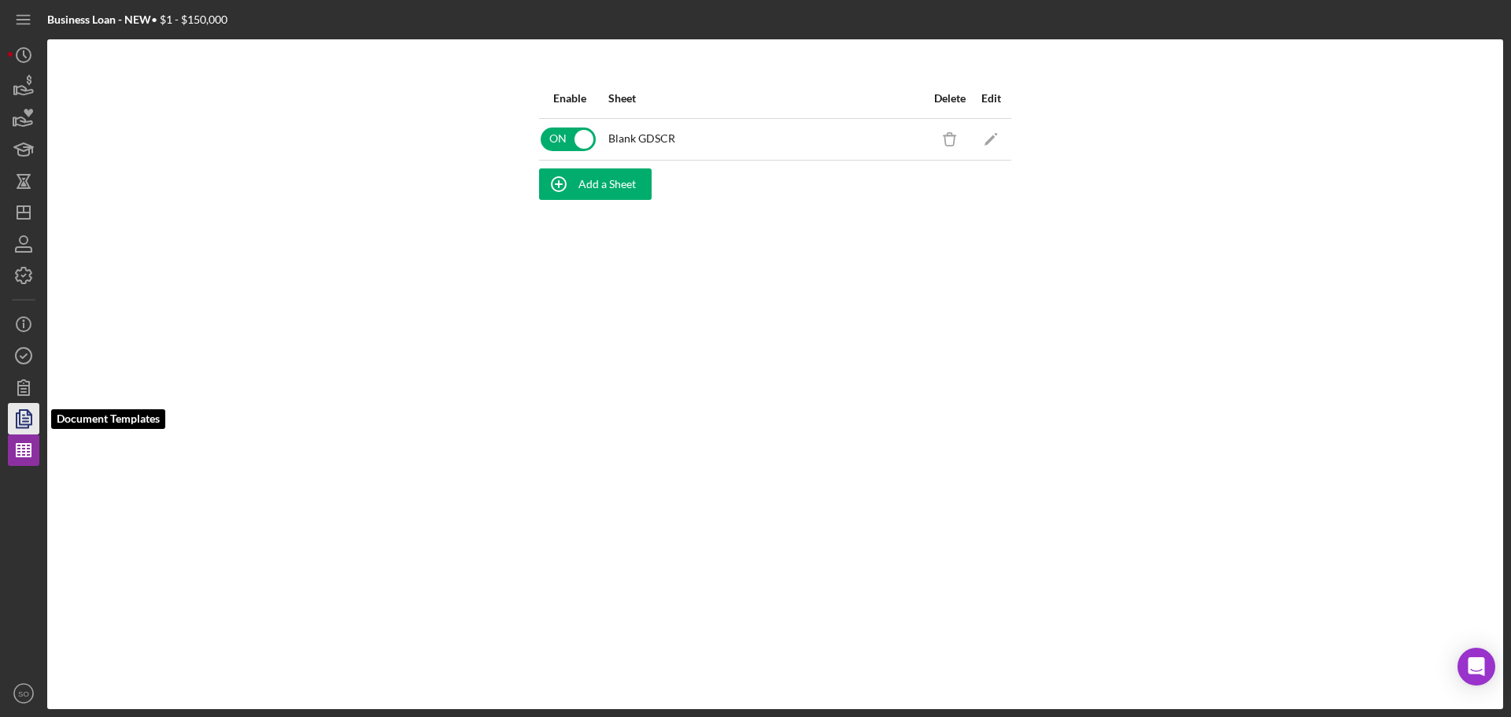
click at [20, 419] on polygon "button" at bounding box center [26, 417] width 12 height 14
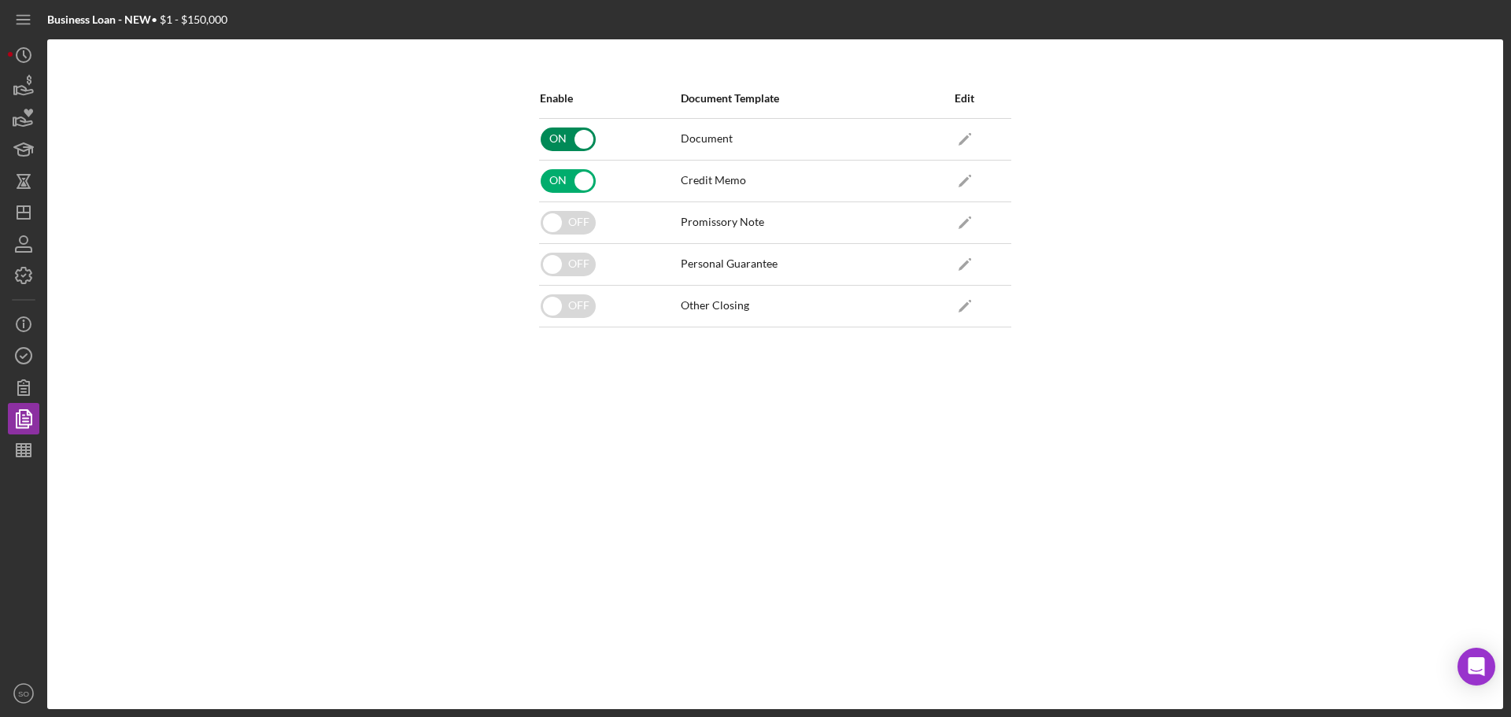
click at [582, 137] on input "checkbox" at bounding box center [568, 139] width 55 height 24
checkbox input "false"
click at [25, 273] on icon "button" at bounding box center [23, 275] width 39 height 39
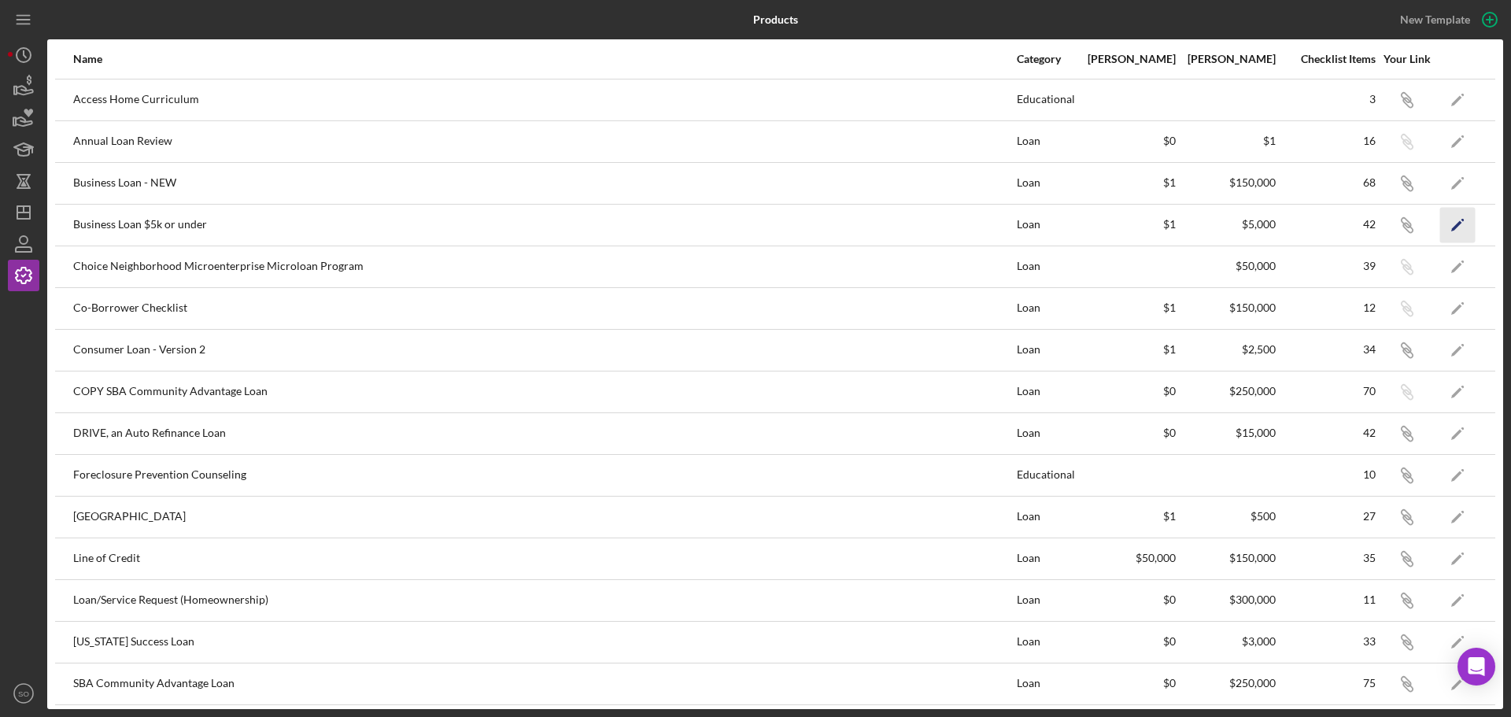
click at [1440, 219] on icon "Icon/Edit" at bounding box center [1457, 224] width 35 height 35
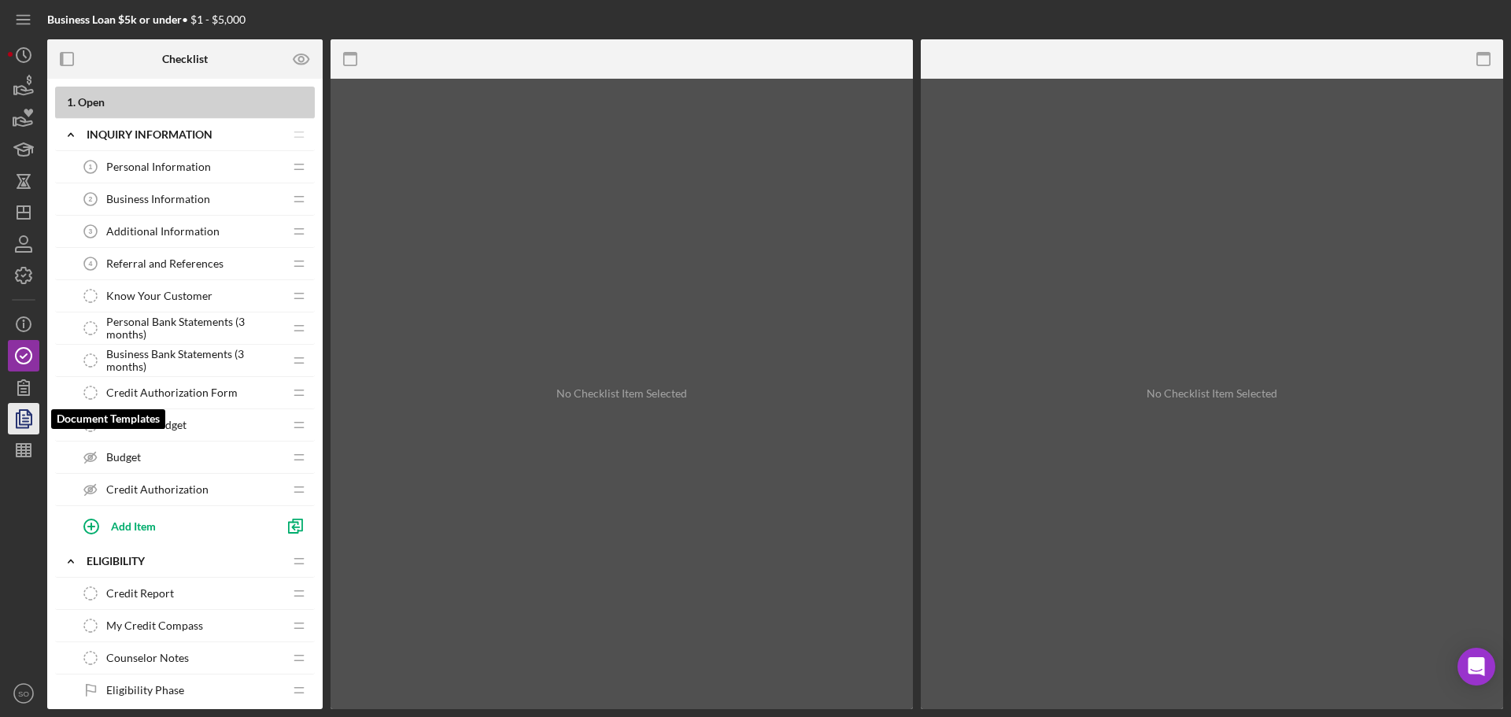
click at [25, 423] on icon "button" at bounding box center [23, 418] width 39 height 39
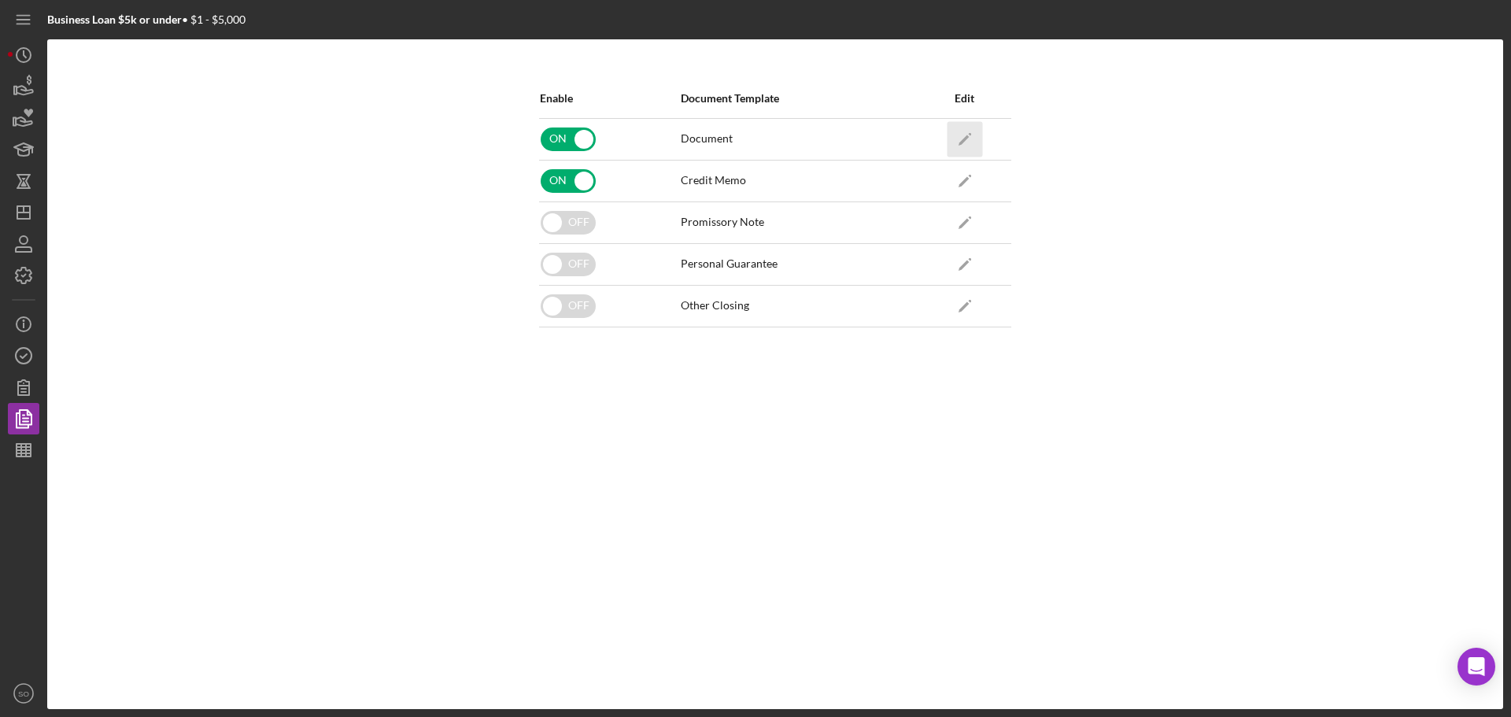
click at [961, 139] on icon "Icon/Edit" at bounding box center [964, 138] width 35 height 35
click at [585, 142] on input "checkbox" at bounding box center [568, 139] width 55 height 24
checkbox input "false"
click at [24, 277] on polyline "button" at bounding box center [24, 276] width 4 height 2
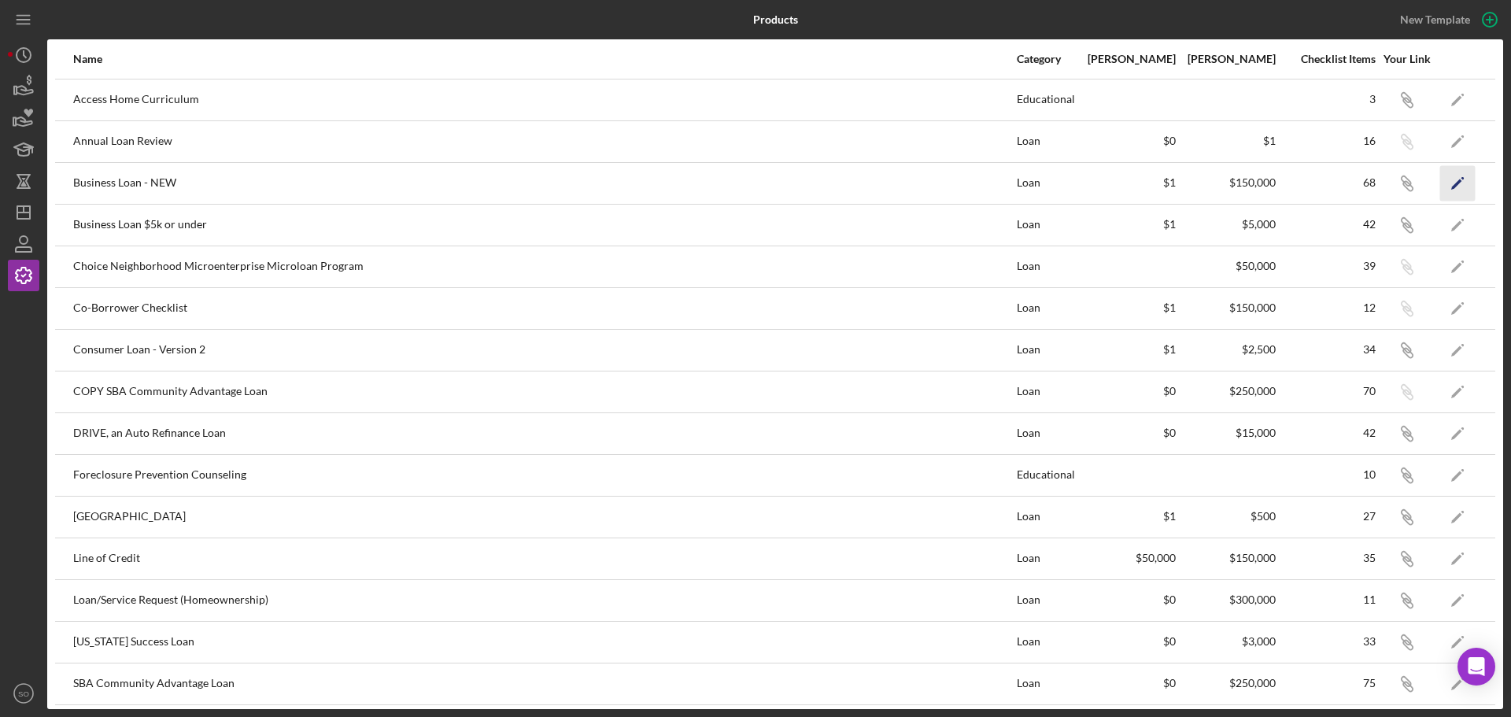
click at [1442, 177] on icon "Icon/Edit" at bounding box center [1457, 182] width 35 height 35
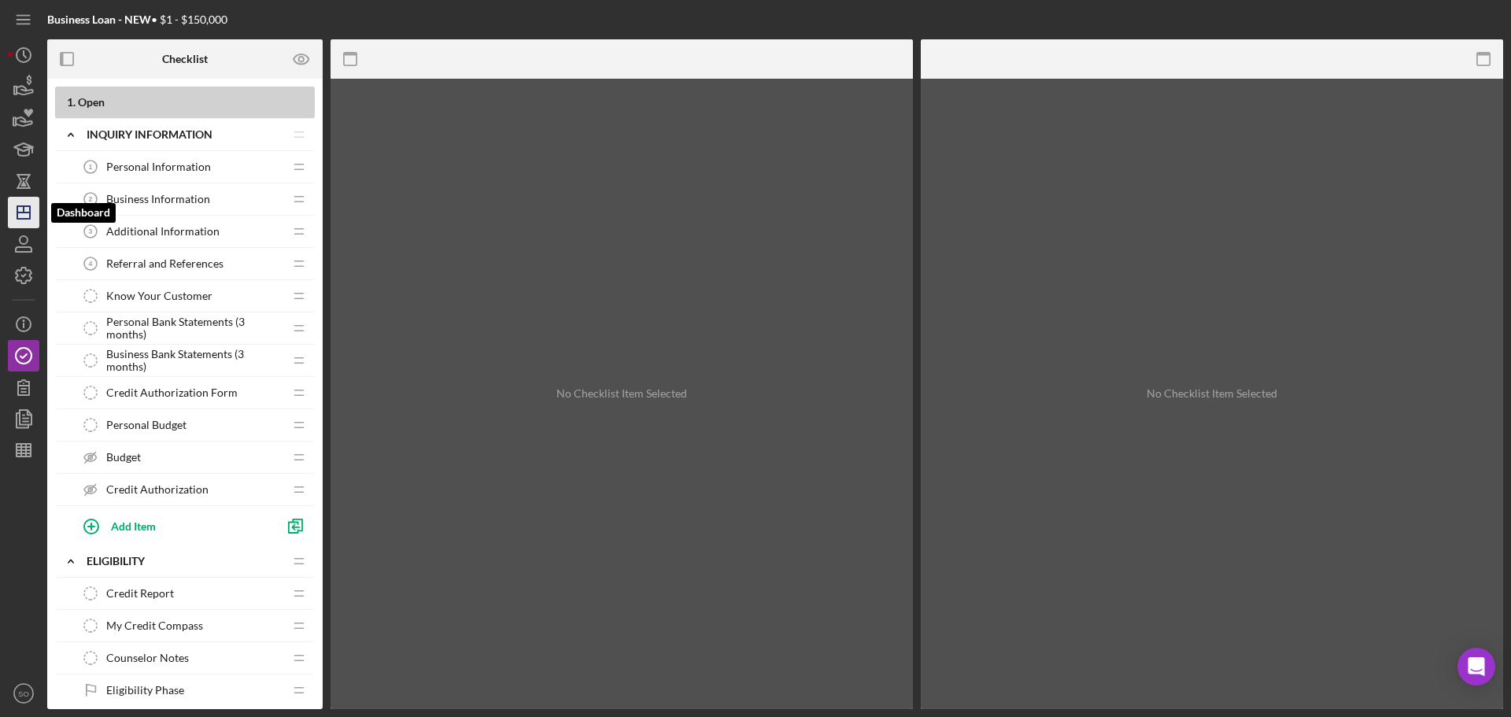
click at [23, 212] on line "button" at bounding box center [23, 212] width 13 height 0
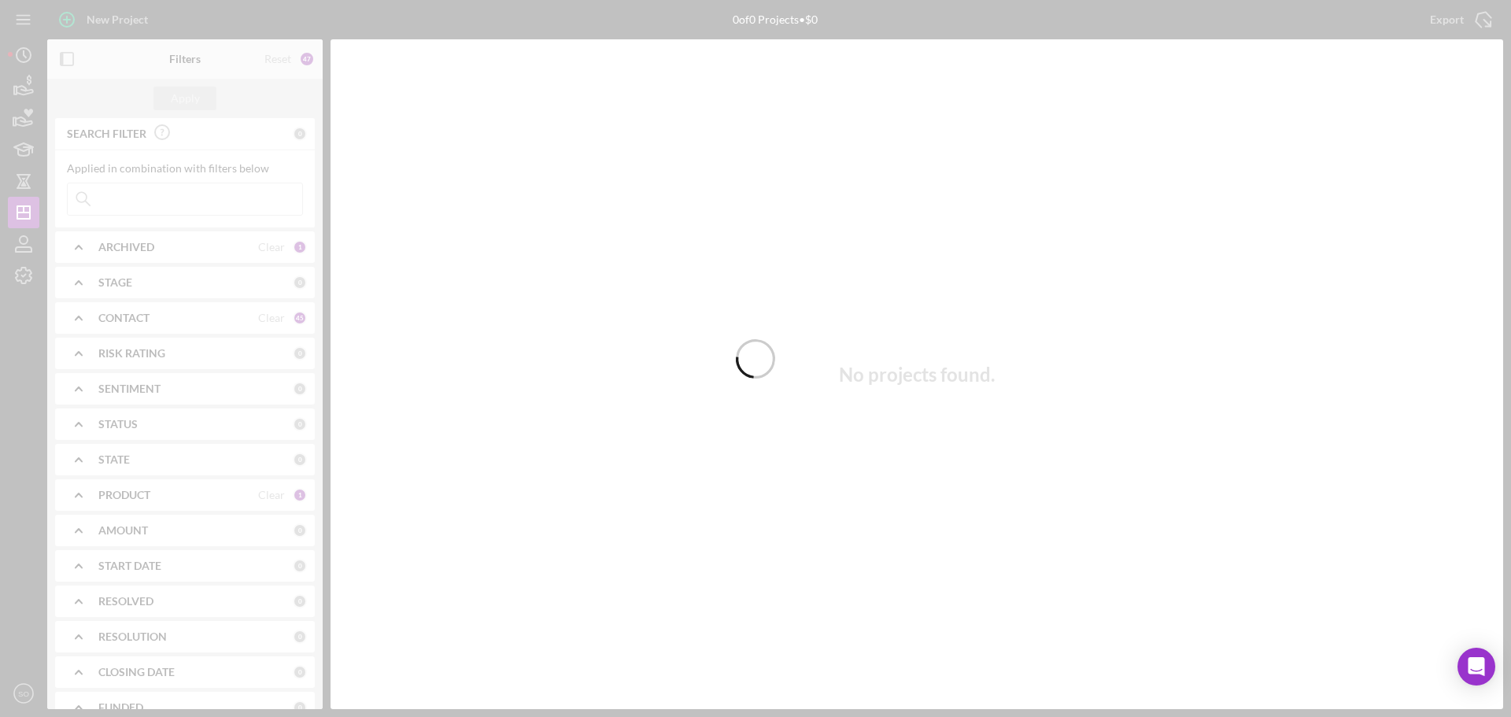
click at [21, 280] on div at bounding box center [755, 358] width 1511 height 717
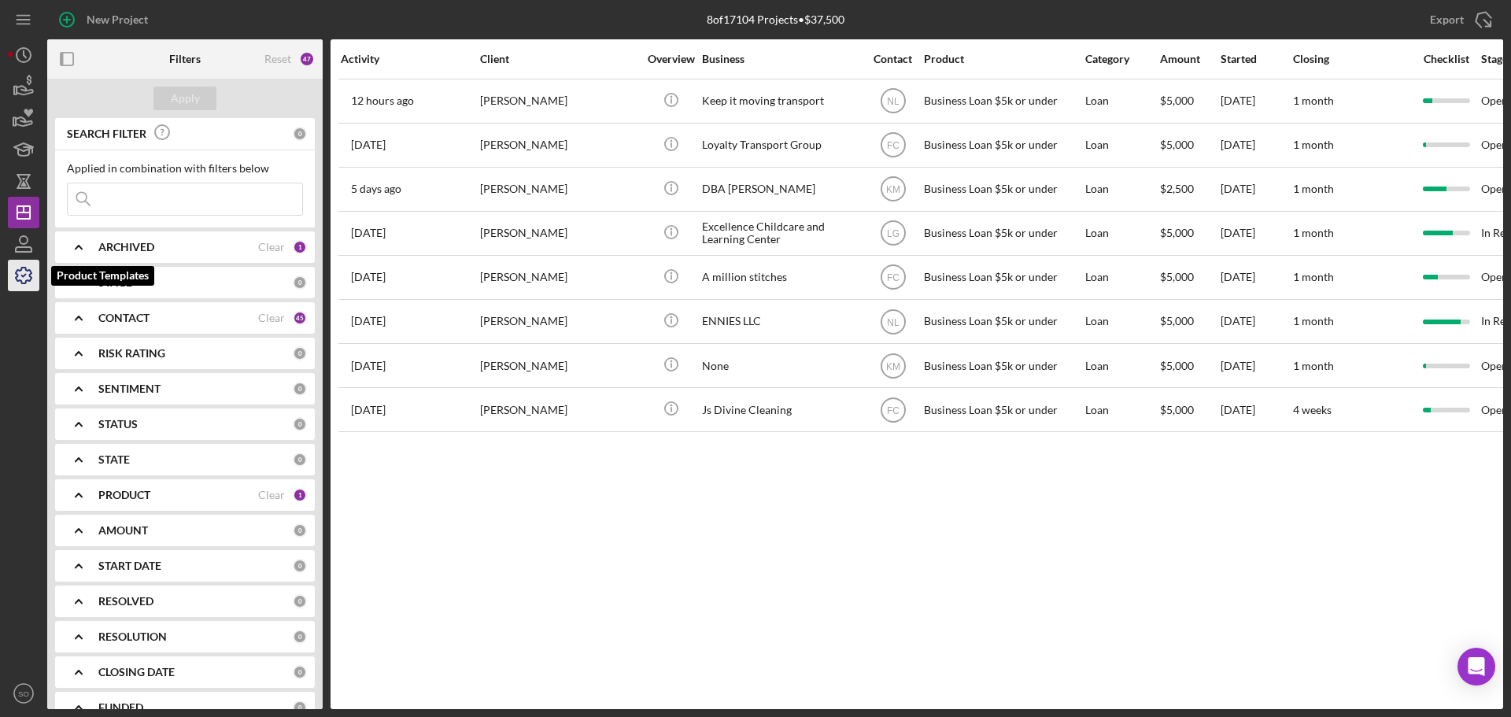
click at [27, 274] on icon "button" at bounding box center [23, 275] width 39 height 39
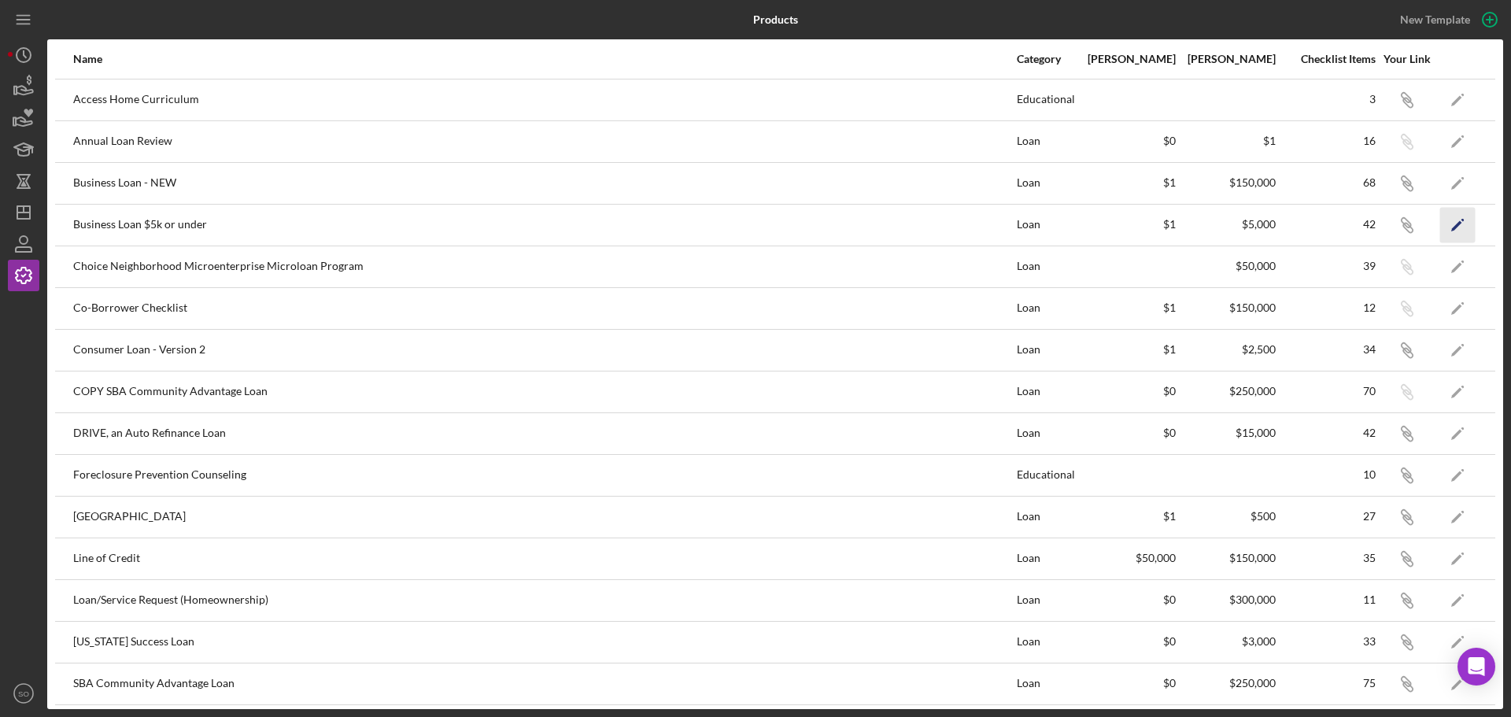
click at [1443, 222] on icon "Icon/Edit" at bounding box center [1457, 224] width 35 height 35
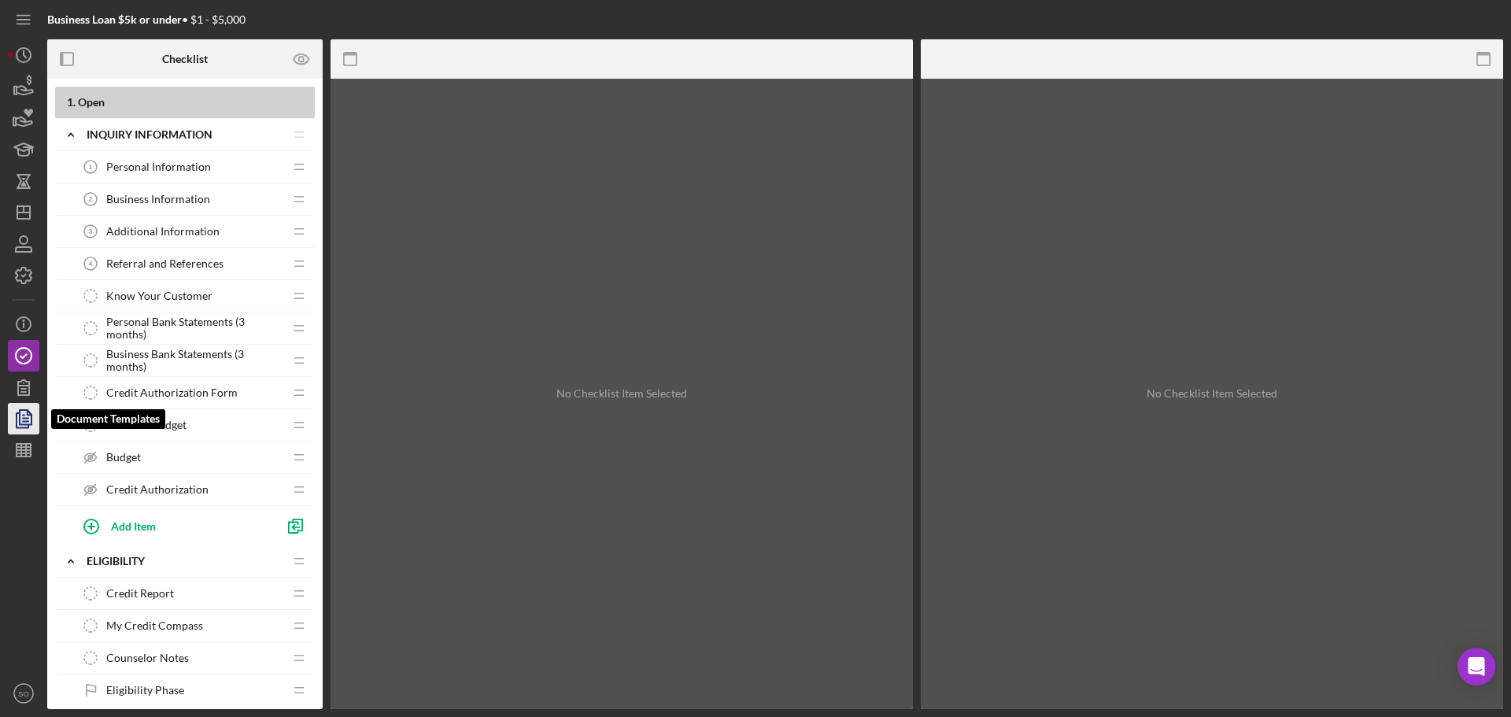
click at [20, 421] on polygon "button" at bounding box center [26, 417] width 12 height 14
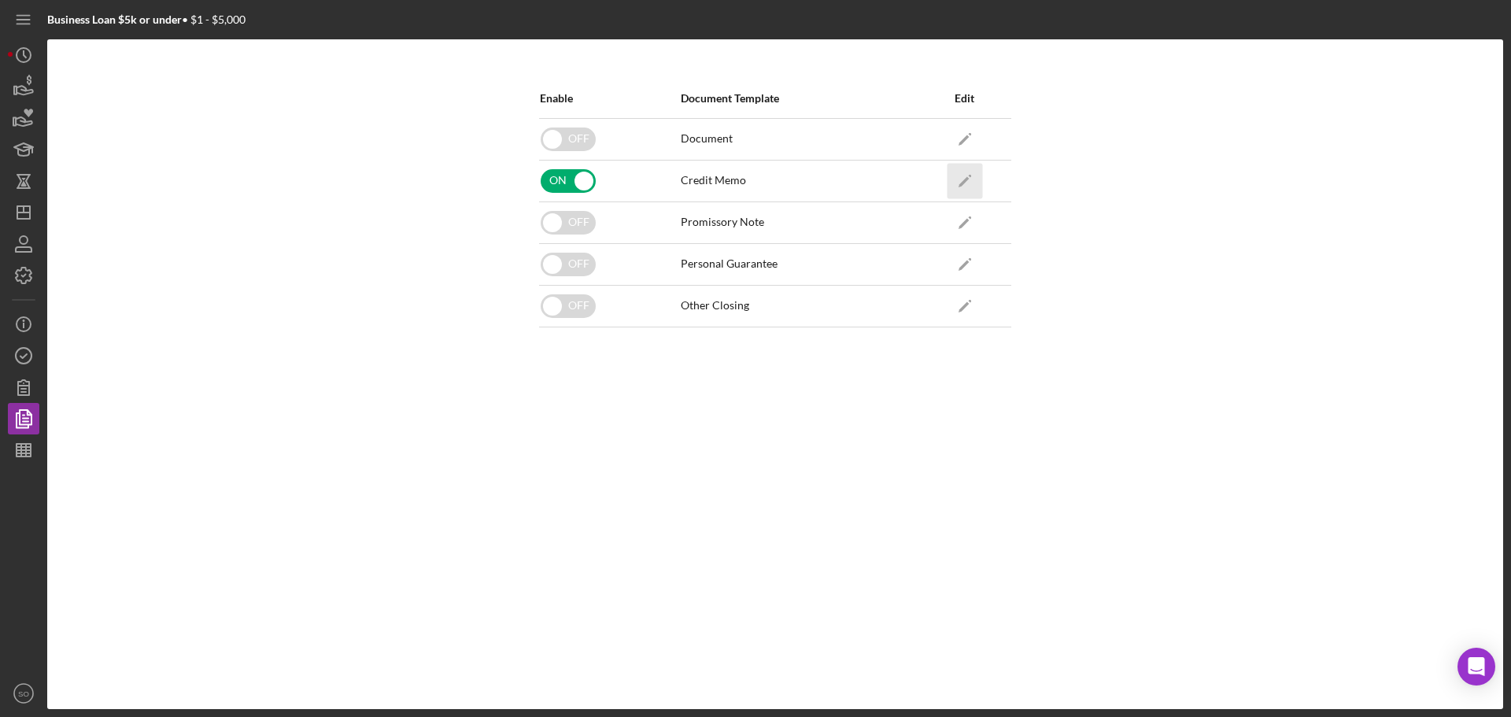
click at [964, 181] on polygon "button" at bounding box center [963, 181] width 11 height 11
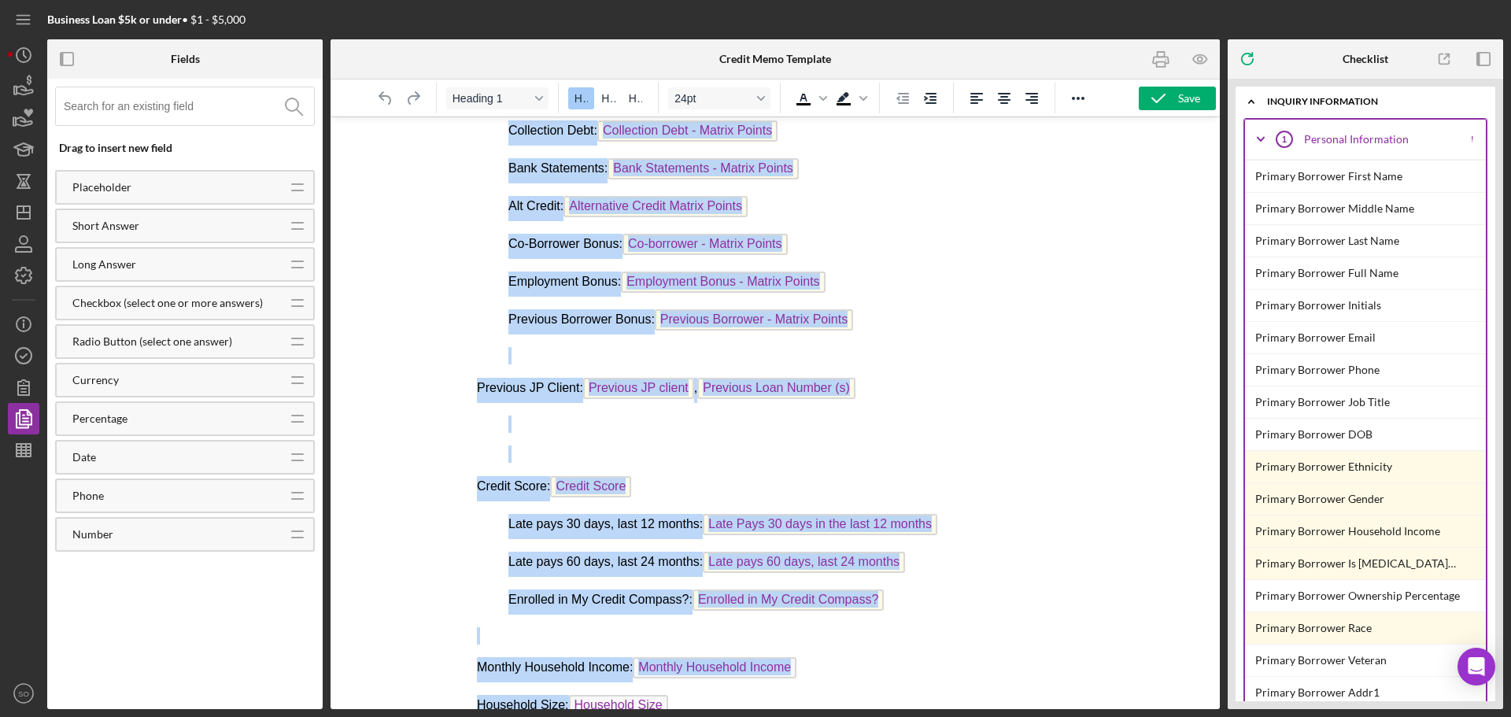
scroll to position [840, 0]
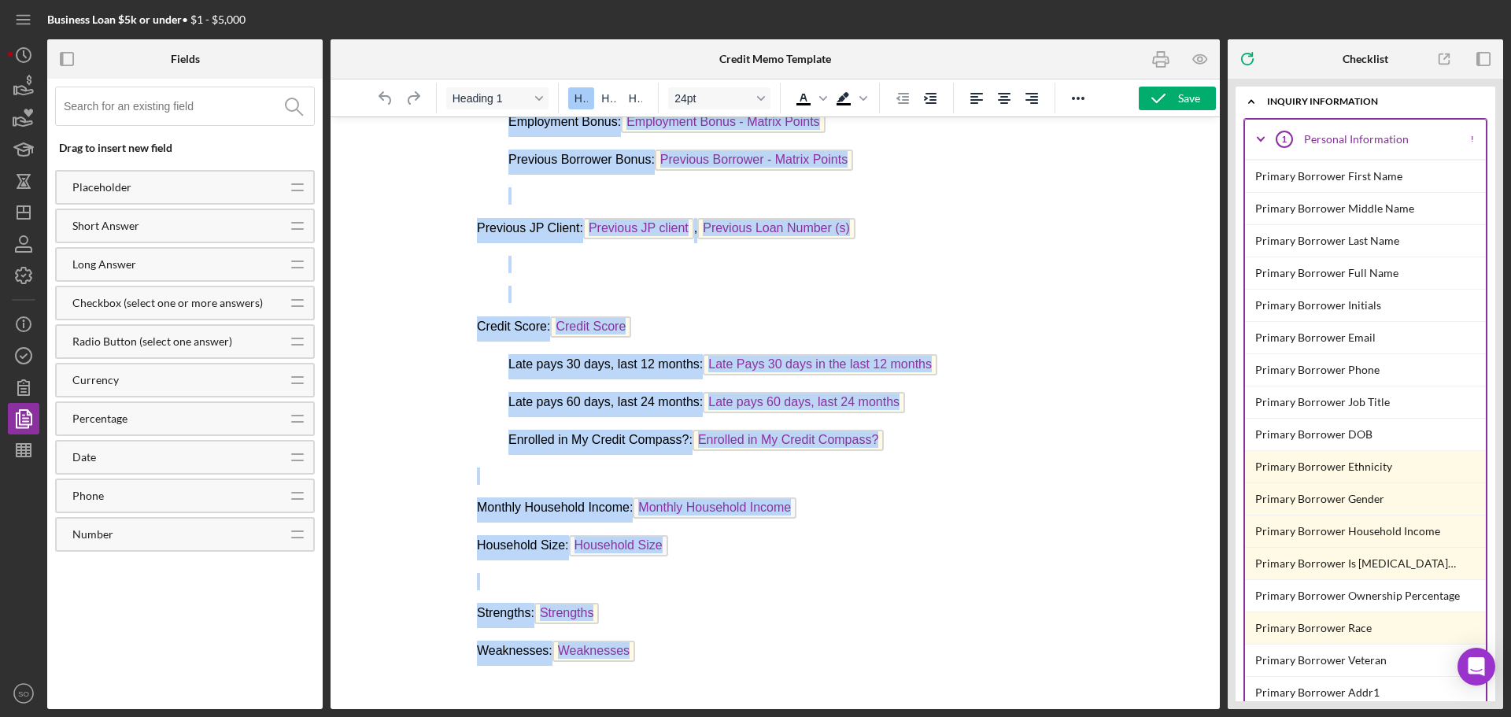
drag, startPoint x: 479, startPoint y: 150, endPoint x: 883, endPoint y: 754, distance: 726.0
copy body "Loremips Dolo Sita Consectetu Adip Elitsed: Doeius Tempori Utlab Etdo Magnaa En…"
